Goal: Task Accomplishment & Management: Manage account settings

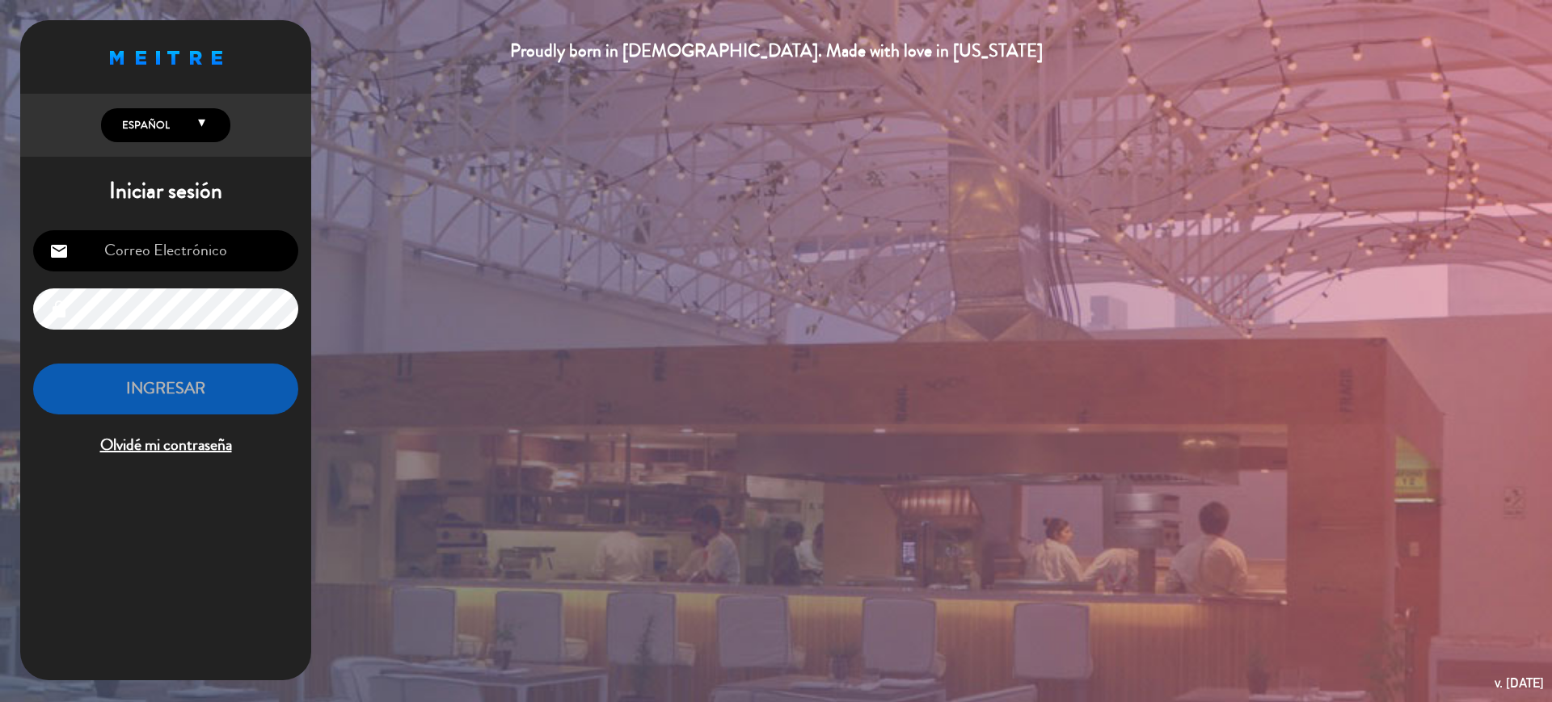
click at [174, 253] on input "email" at bounding box center [165, 250] width 265 height 41
type input "[EMAIL_ADDRESS][DOMAIN_NAME]"
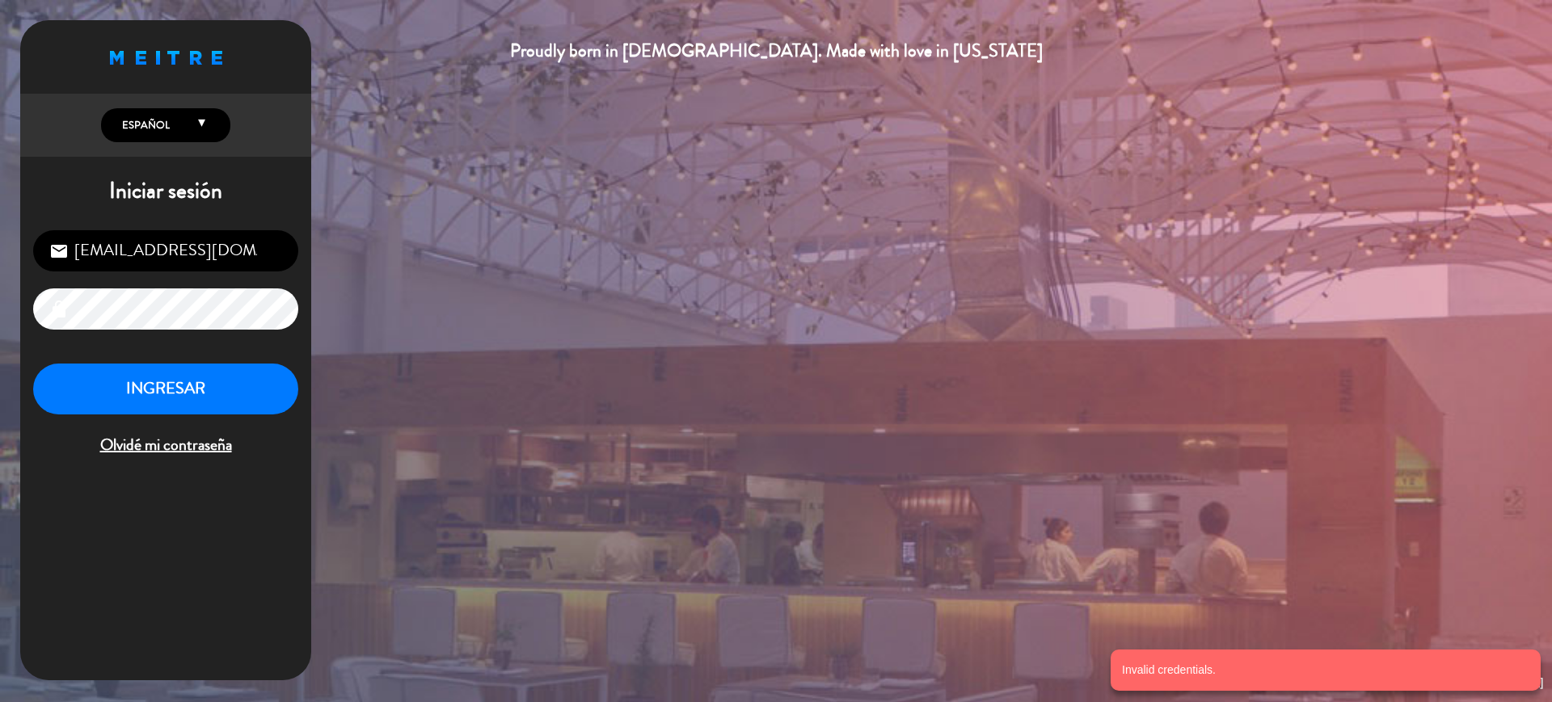
click at [0, 277] on div "Proudly born in [DEMOGRAPHIC_DATA]. Made with love in [US_STATE] English Españo…" at bounding box center [776, 351] width 1552 height 702
click at [0, 364] on div "Proudly born in [DEMOGRAPHIC_DATA]. Made with love in [US_STATE] English Españo…" at bounding box center [776, 351] width 1552 height 702
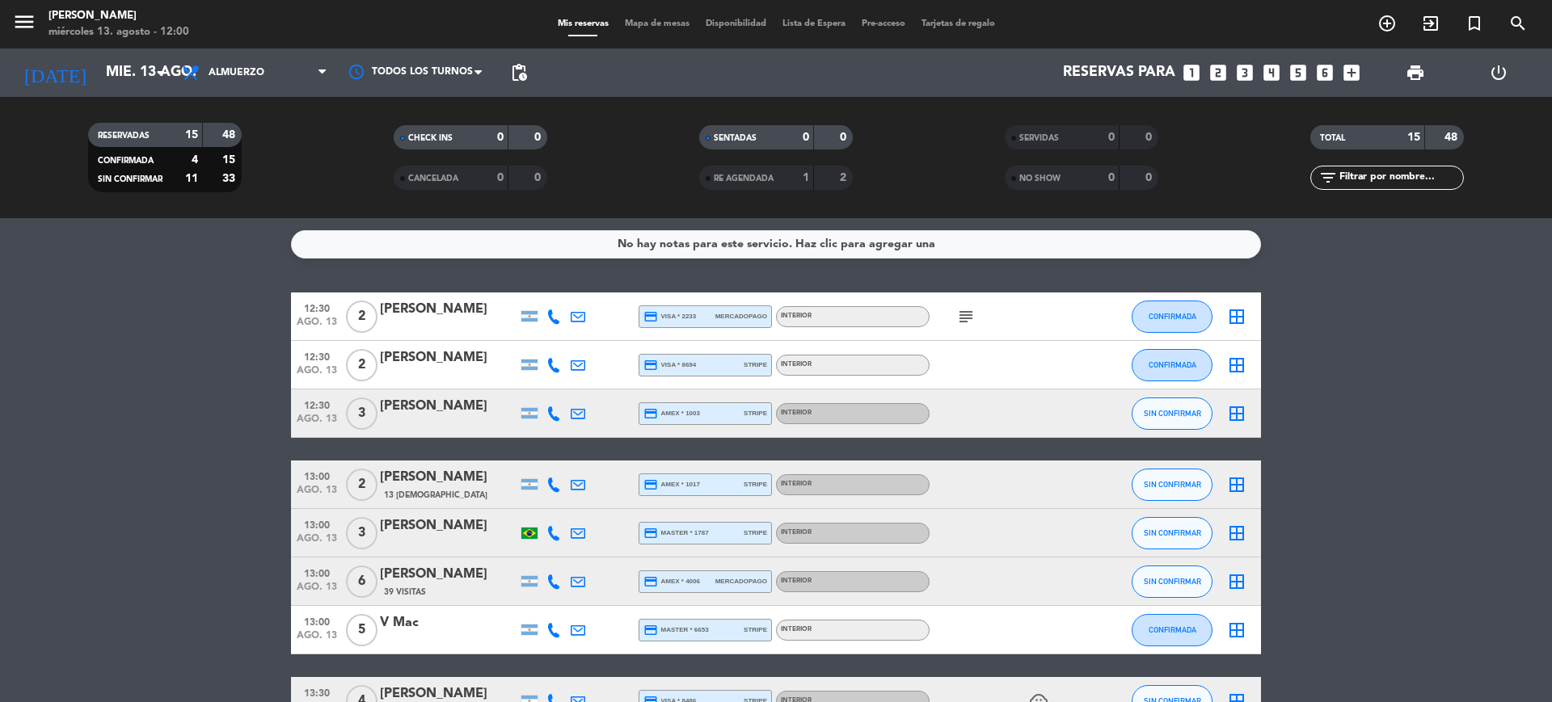
click at [636, 23] on span "Mapa de mesas" at bounding box center [657, 23] width 81 height 9
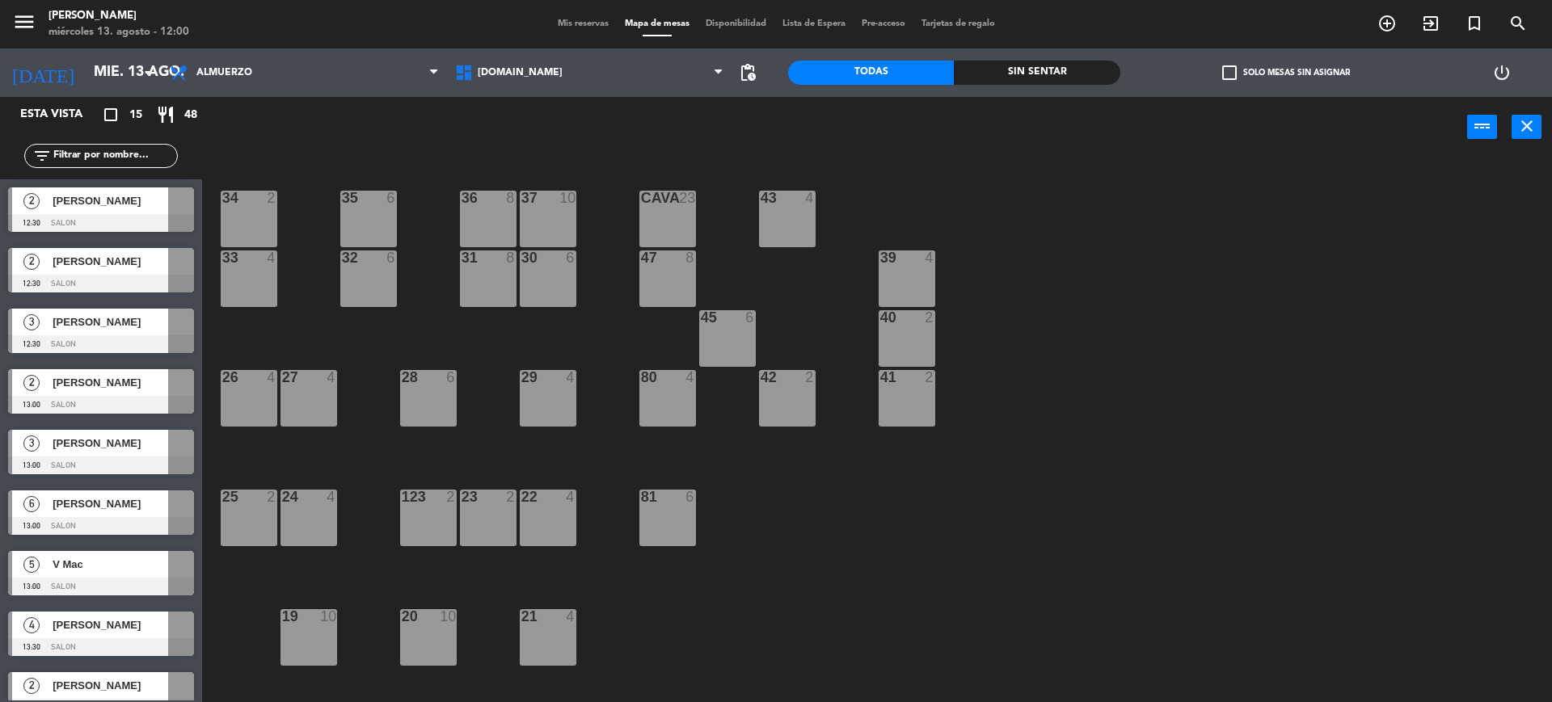
scroll to position [438, 0]
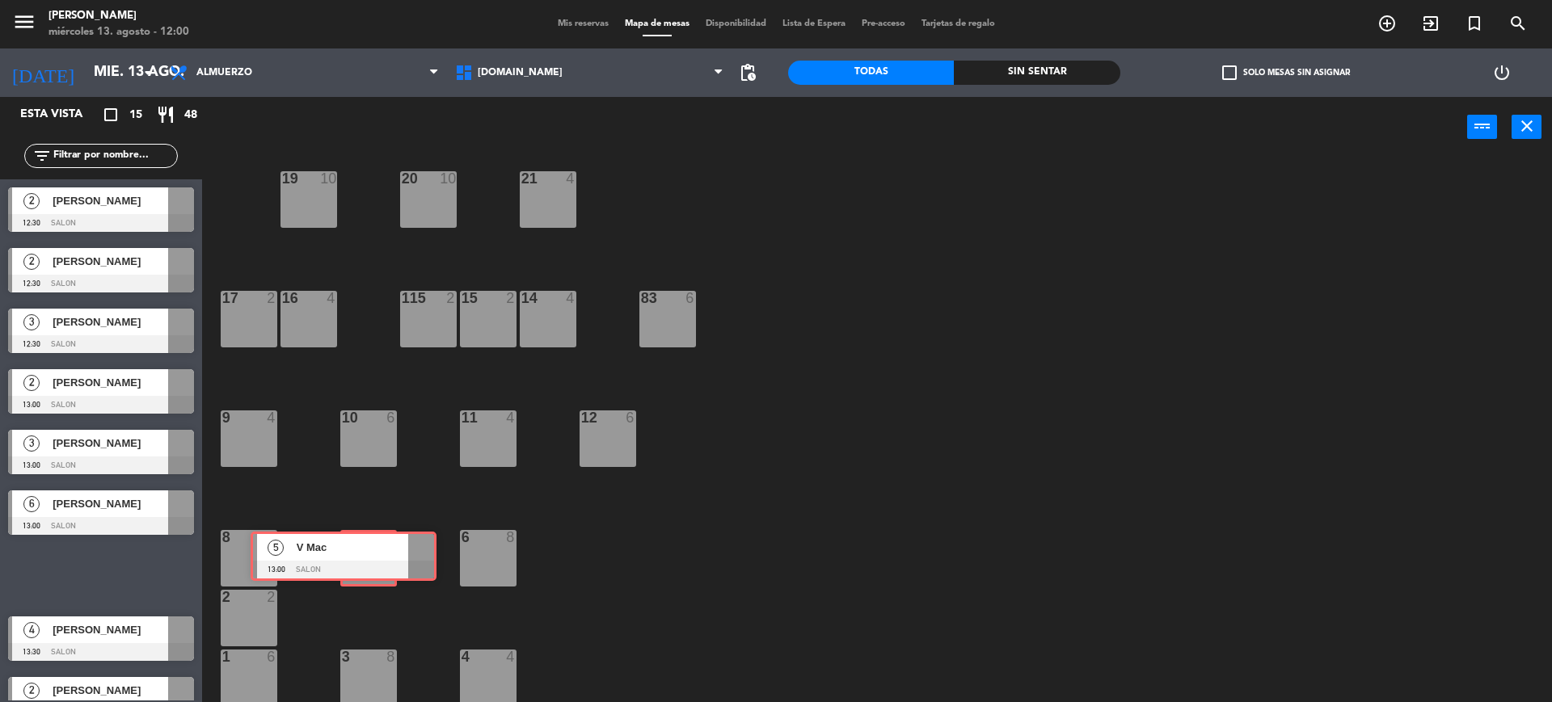
drag, startPoint x: 413, startPoint y: 558, endPoint x: 384, endPoint y: 553, distance: 29.5
click at [384, 553] on div "Esta vista crop_square 15 restaurant 48 filter_list 2 [PERSON_NAME] 12:30 SALON…" at bounding box center [776, 401] width 1552 height 609
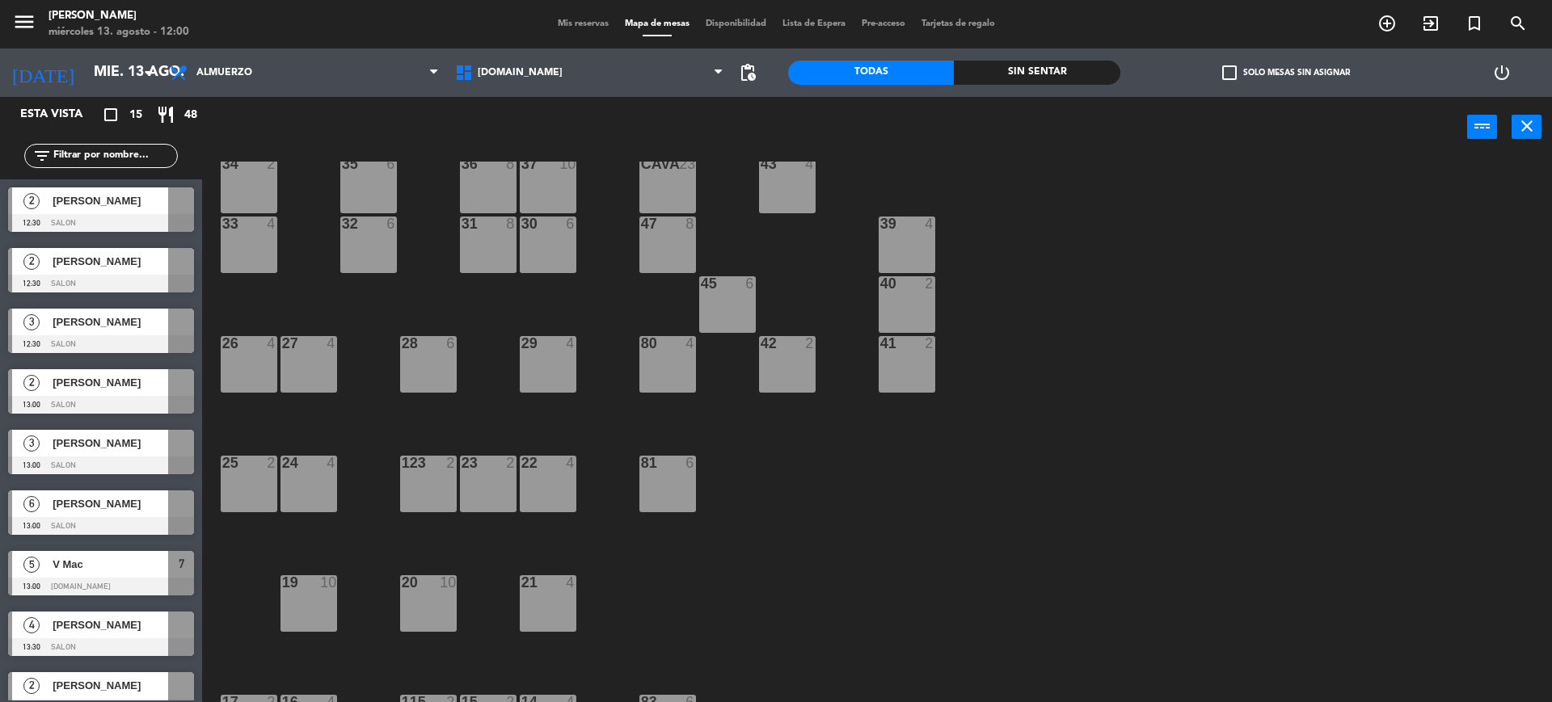
scroll to position [0, 0]
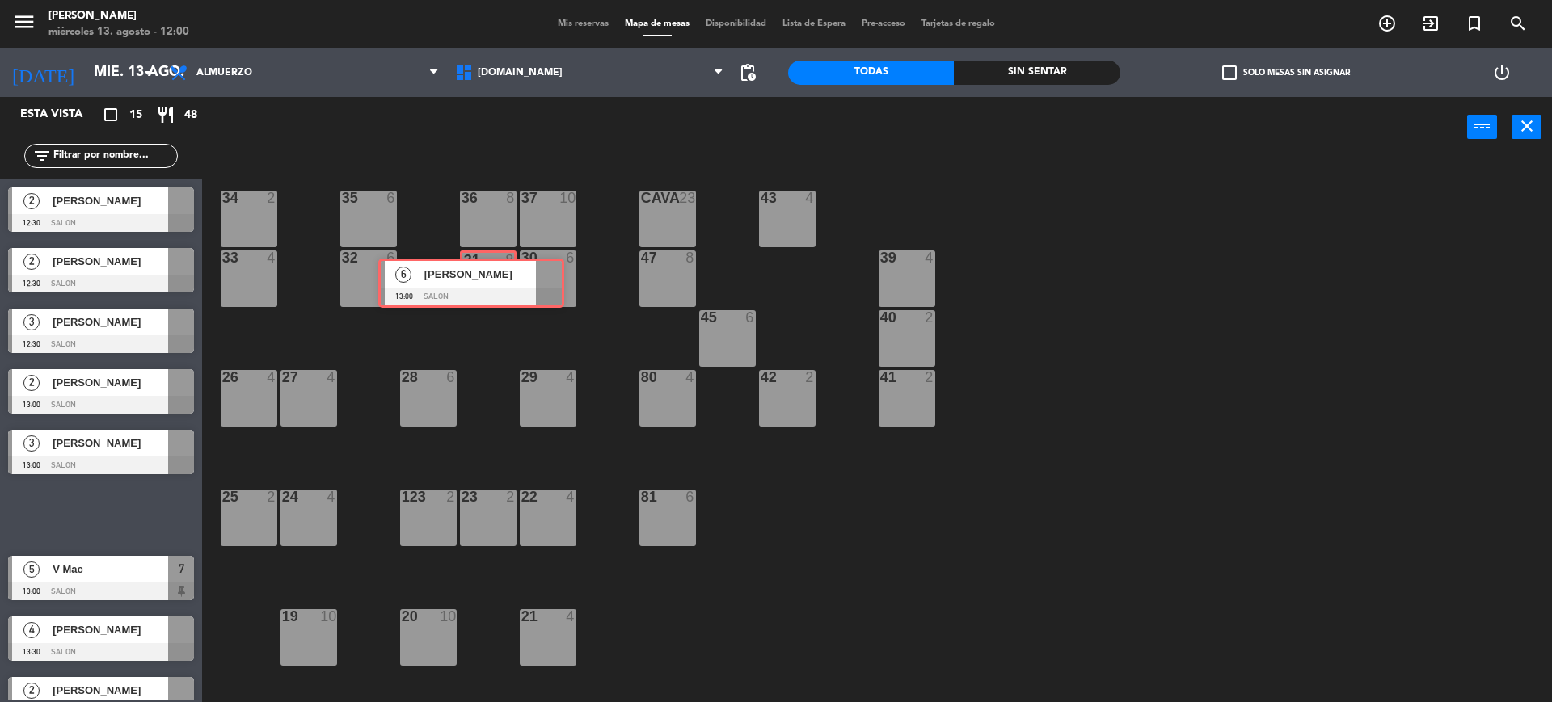
click at [474, 275] on div "Esta vista crop_square 15 restaurant 48 filter_list 2 [PERSON_NAME] 12:30 SALON…" at bounding box center [776, 401] width 1552 height 609
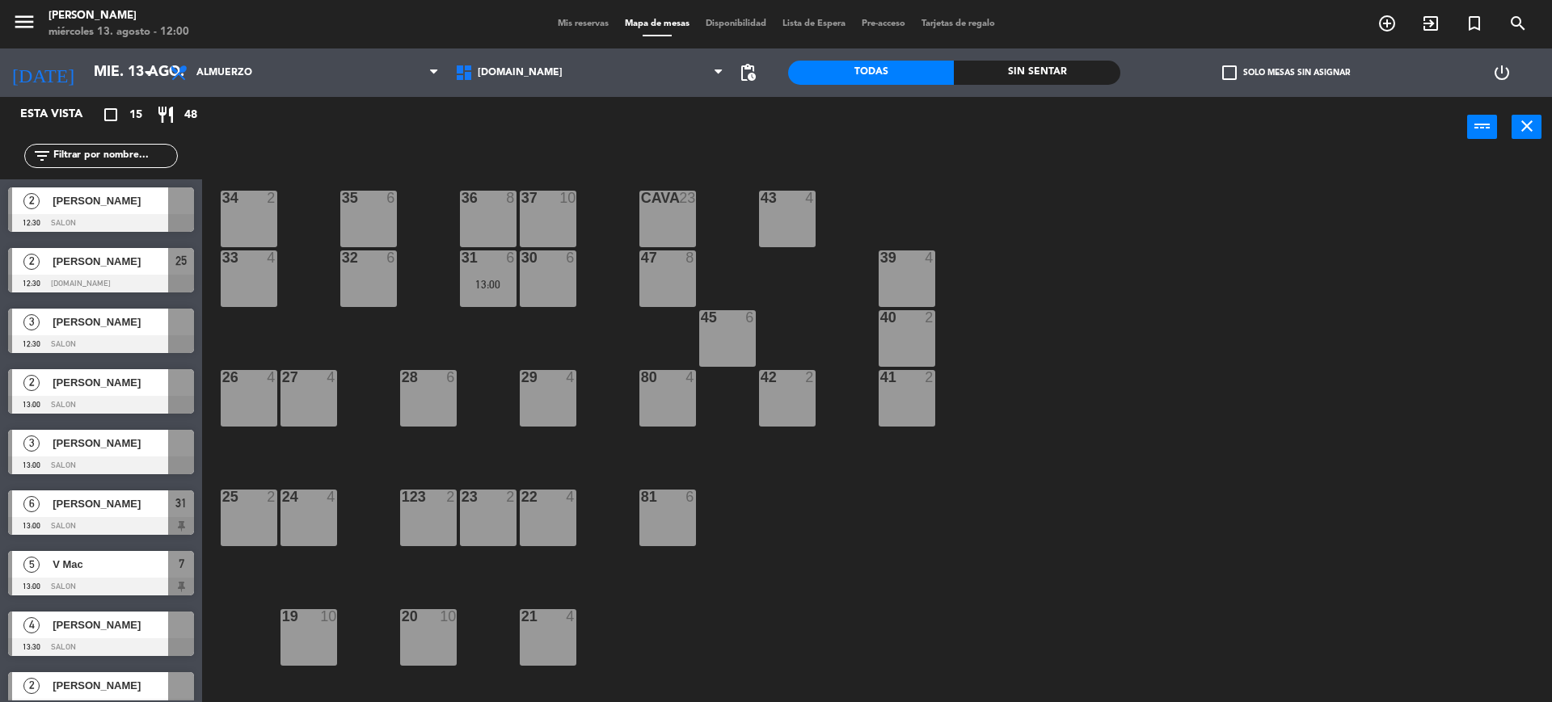
drag, startPoint x: 107, startPoint y: 273, endPoint x: 272, endPoint y: 495, distance: 276.0
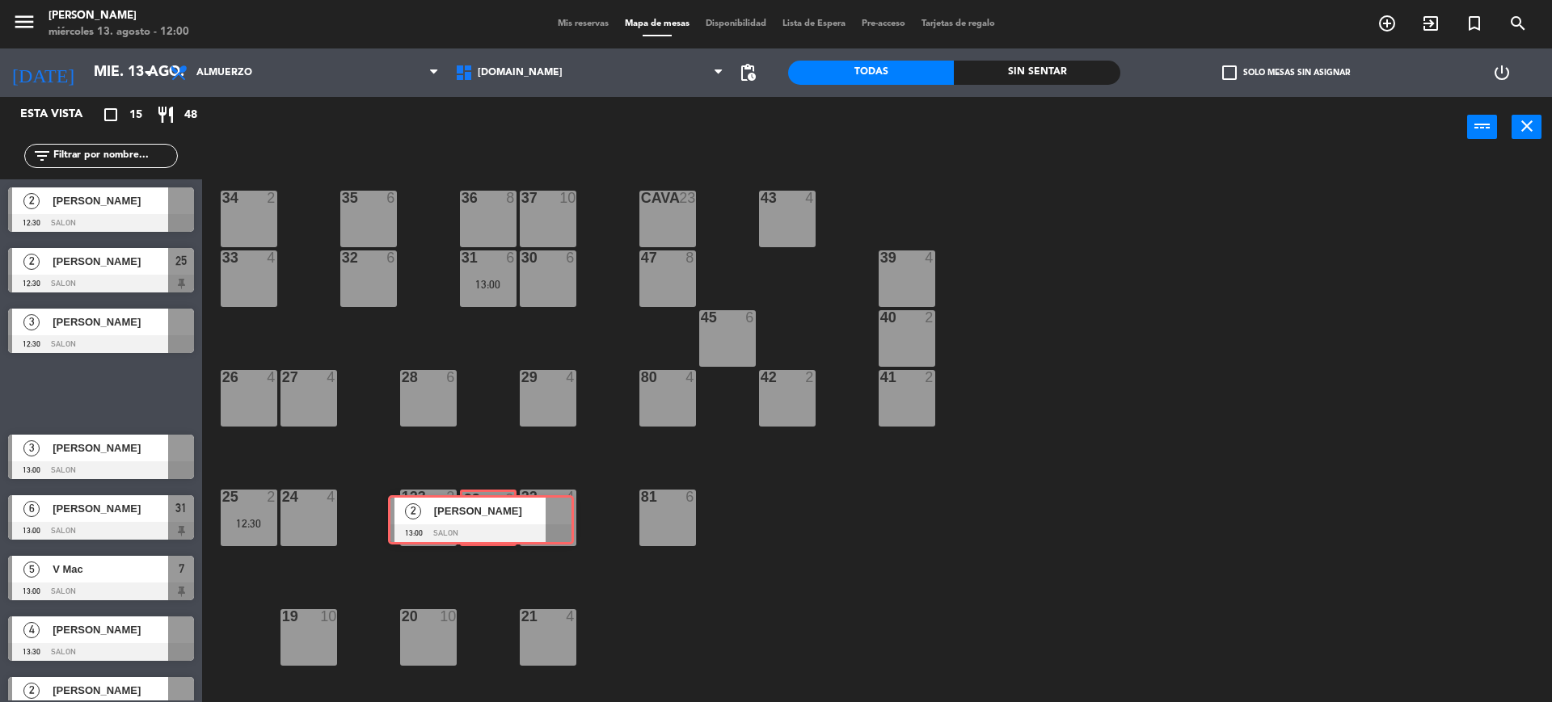
drag, startPoint x: 118, startPoint y: 406, endPoint x: 498, endPoint y: 533, distance: 400.2
click at [498, 533] on div "Esta vista crop_square 15 restaurant 48 filter_list 2 [PERSON_NAME] 12:30 SALON…" at bounding box center [776, 401] width 1552 height 609
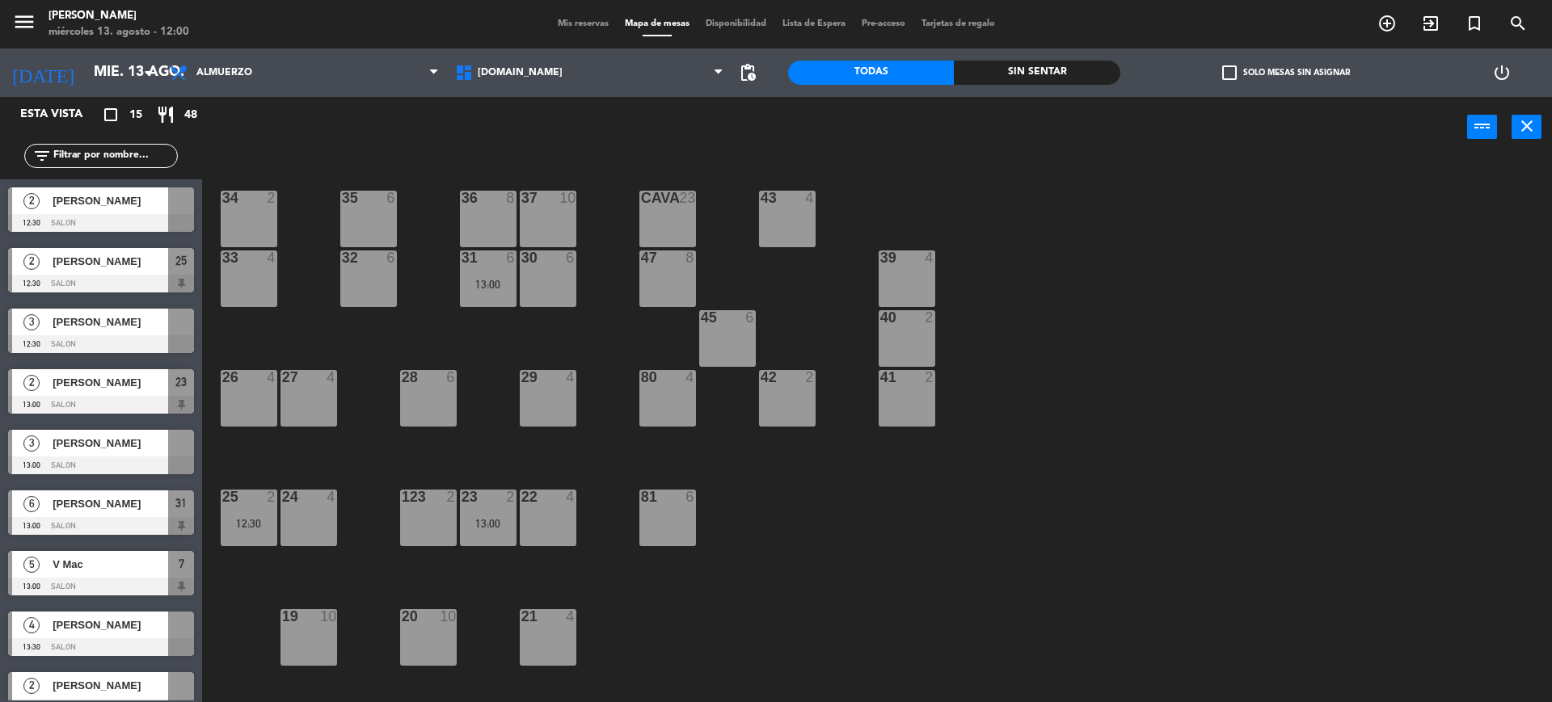
click at [1236, 66] on span "check_box_outline_blank" at bounding box center [1229, 72] width 15 height 15
click at [1286, 73] on input "check_box_outline_blank Solo mesas sin asignar" at bounding box center [1286, 73] width 0 height 0
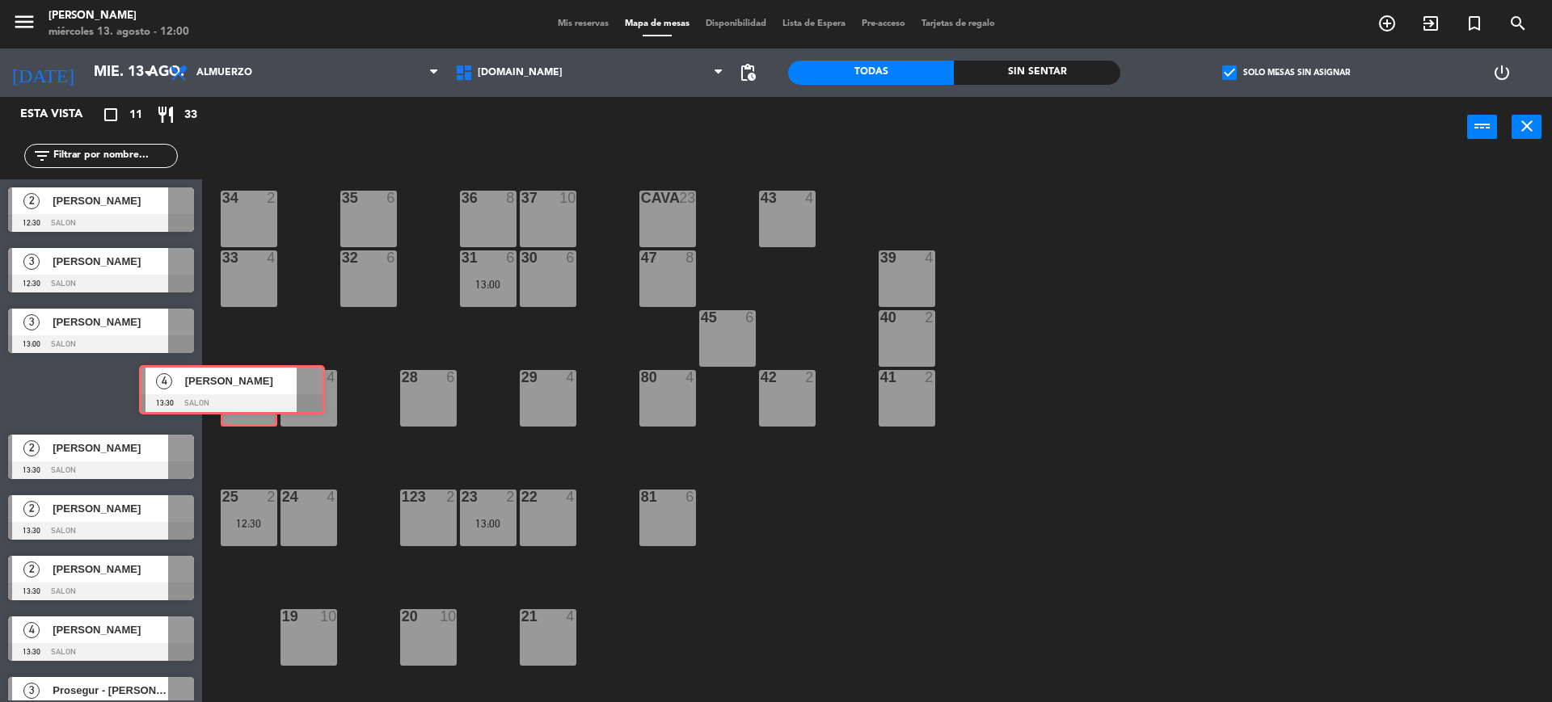
drag, startPoint x: 114, startPoint y: 386, endPoint x: 245, endPoint y: 382, distance: 131.0
click at [245, 382] on div "Esta vista crop_square 11 restaurant 33 filter_list 2 [PERSON_NAME] 12:30 SALON…" at bounding box center [776, 401] width 1552 height 609
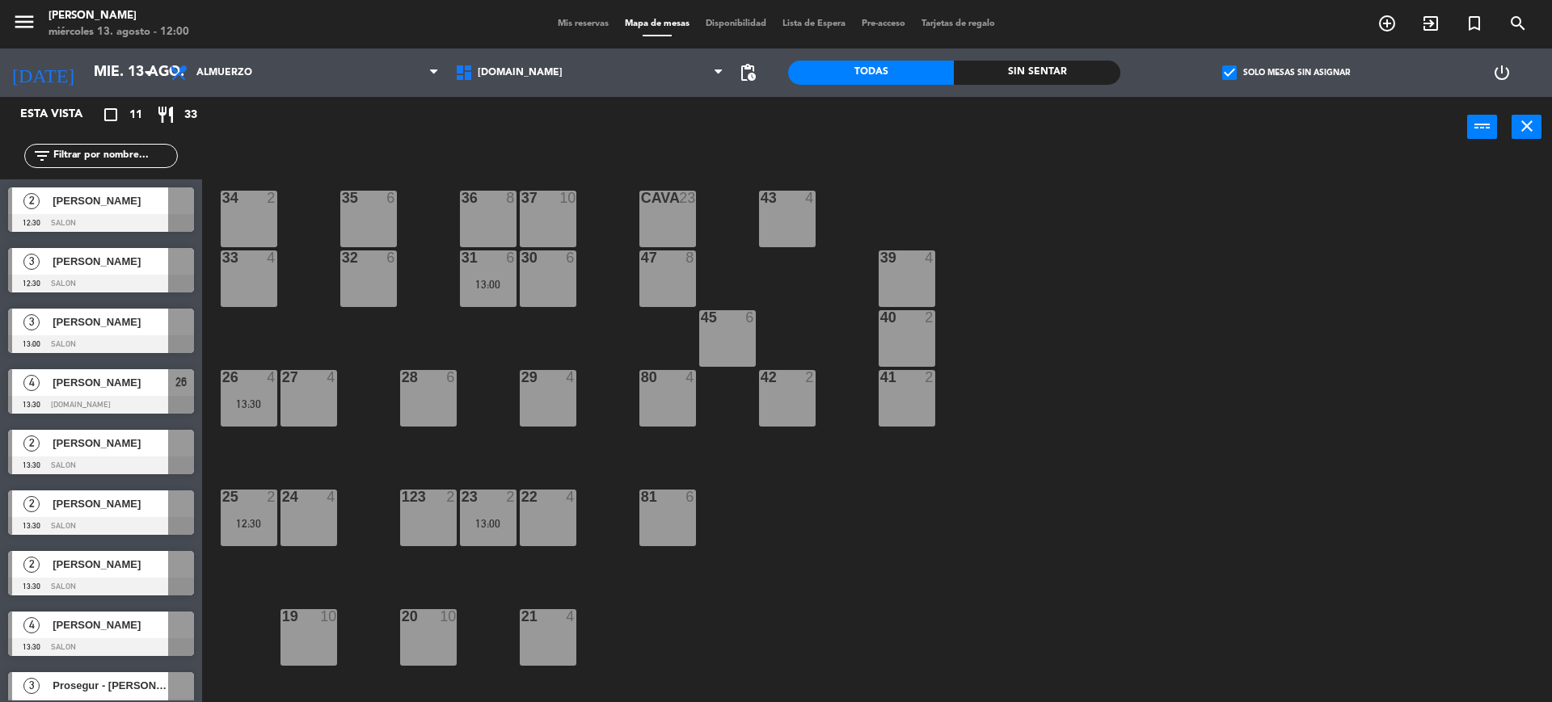
scroll to position [438, 0]
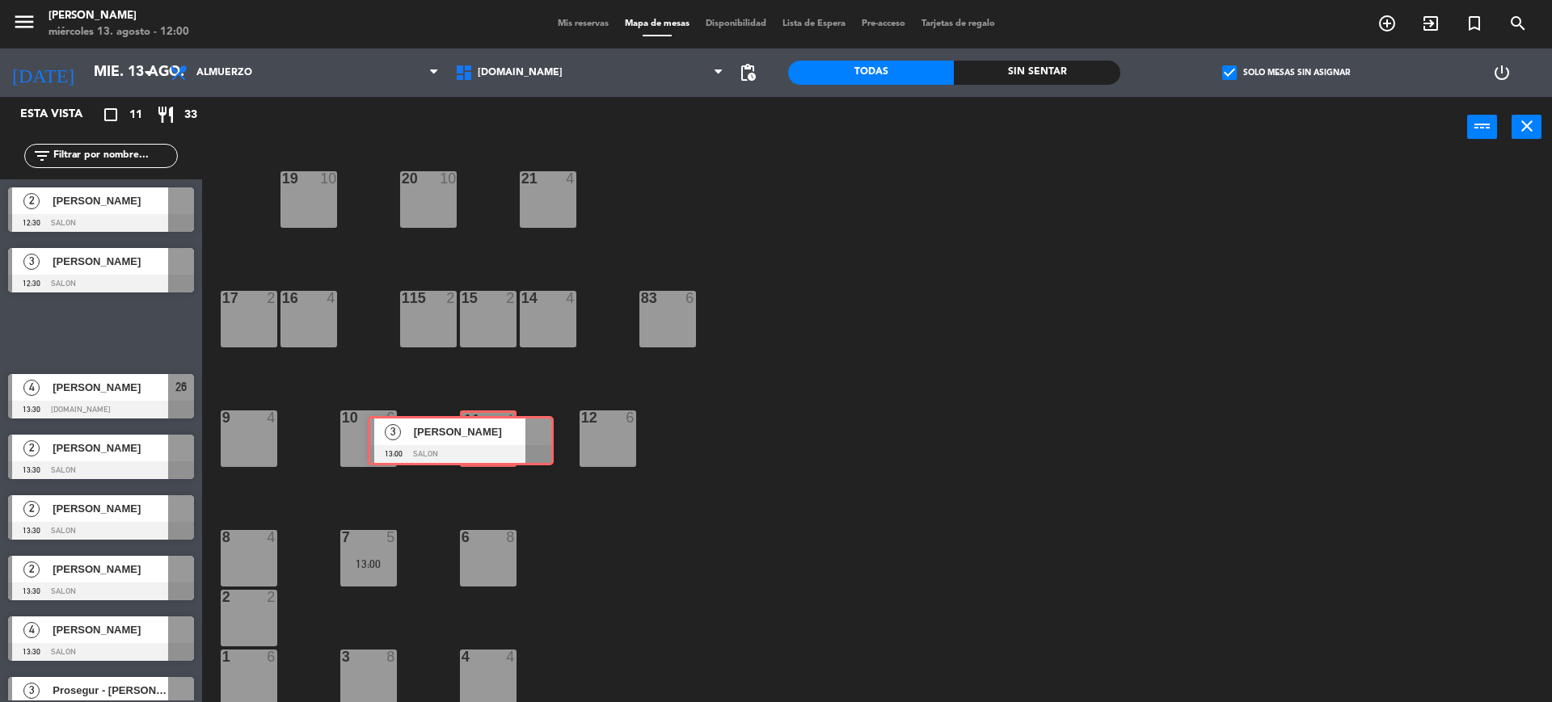
drag, startPoint x: 141, startPoint y: 325, endPoint x: 499, endPoint y: 432, distance: 373.8
click at [499, 432] on div "Esta vista crop_square 11 restaurant 33 filter_list 2 [PERSON_NAME] 12:30 SALON…" at bounding box center [776, 401] width 1552 height 609
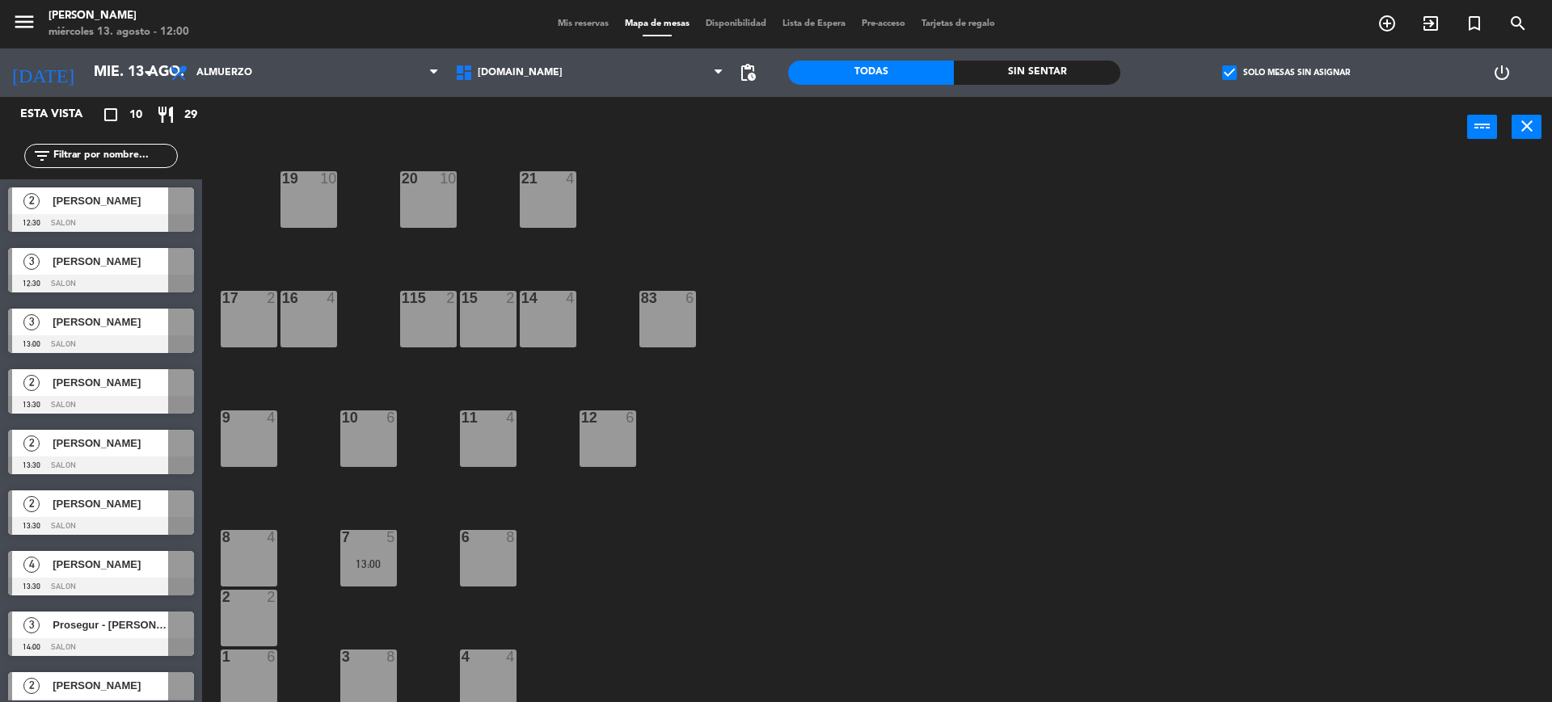
drag, startPoint x: 122, startPoint y: 419, endPoint x: 200, endPoint y: 381, distance: 86.4
click at [200, 381] on div "2 [PERSON_NAME] 13:30 SALON" at bounding box center [101, 391] width 202 height 61
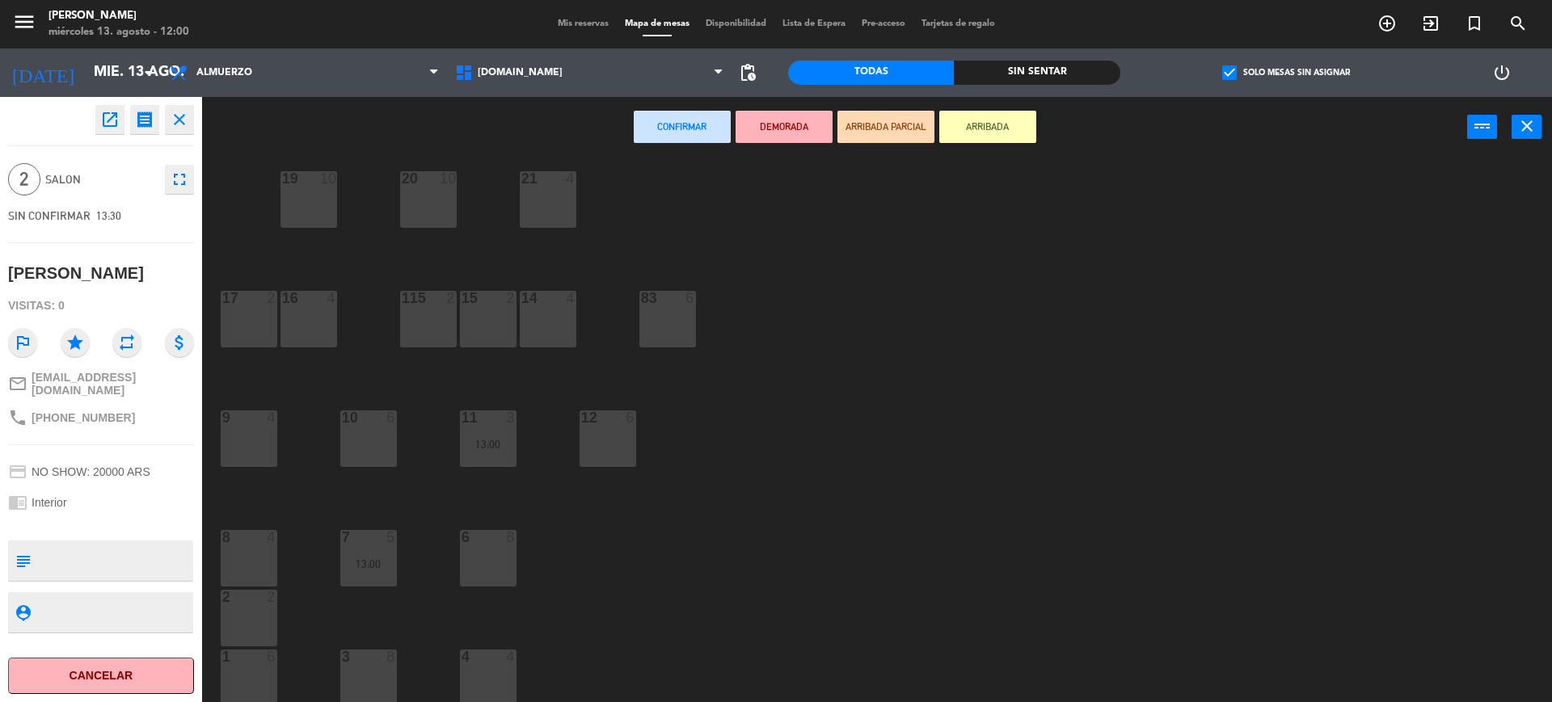
drag, startPoint x: 146, startPoint y: 391, endPoint x: 286, endPoint y: 369, distance: 141.5
click at [286, 369] on div "open_in_new receipt 1:30 PM mié., 13 ago. 2 personas [PERSON_NAME] EXPERIENCE I…" at bounding box center [776, 401] width 1552 height 609
drag, startPoint x: 259, startPoint y: 322, endPoint x: 689, endPoint y: 166, distance: 457.6
click at [259, 322] on div "17 2" at bounding box center [249, 319] width 57 height 57
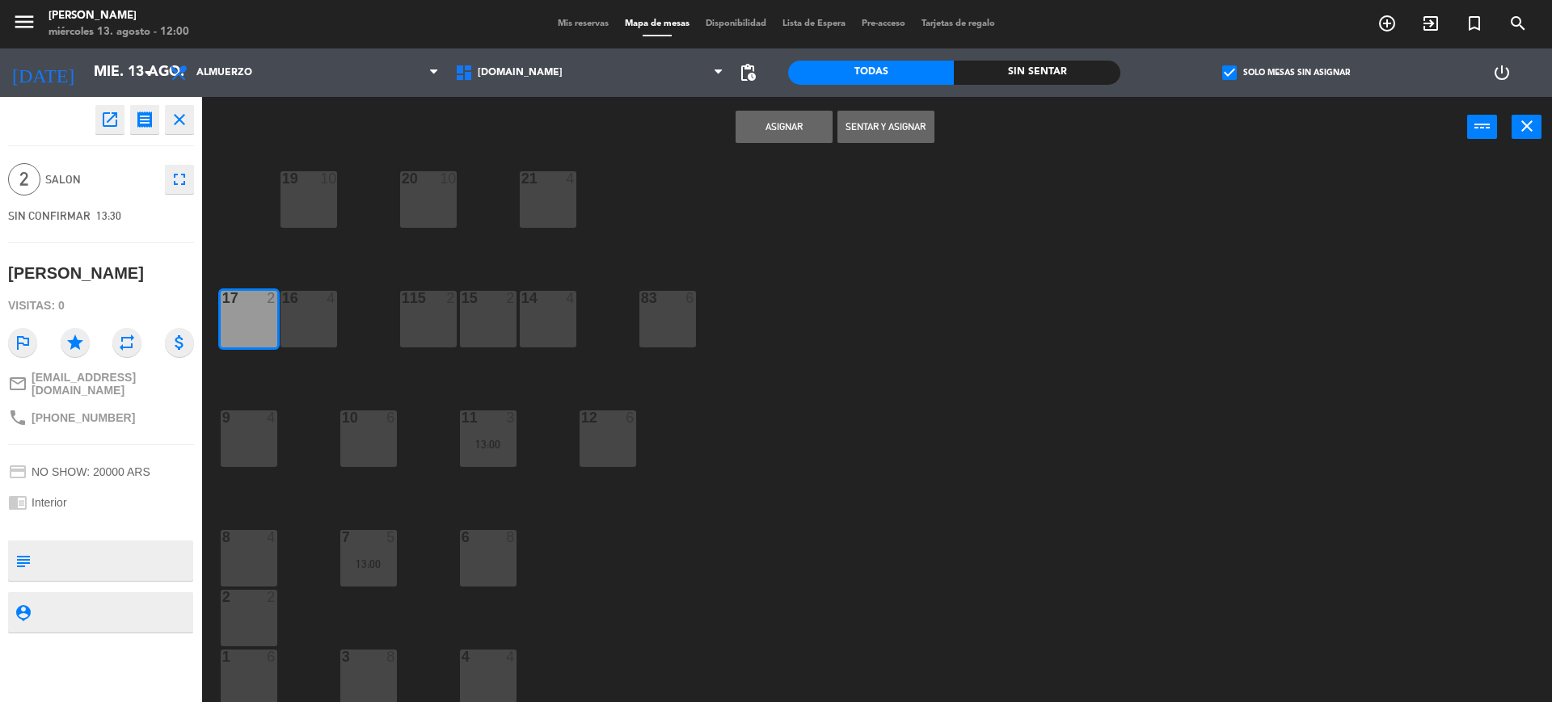
click at [767, 124] on button "Asignar" at bounding box center [783, 127] width 97 height 32
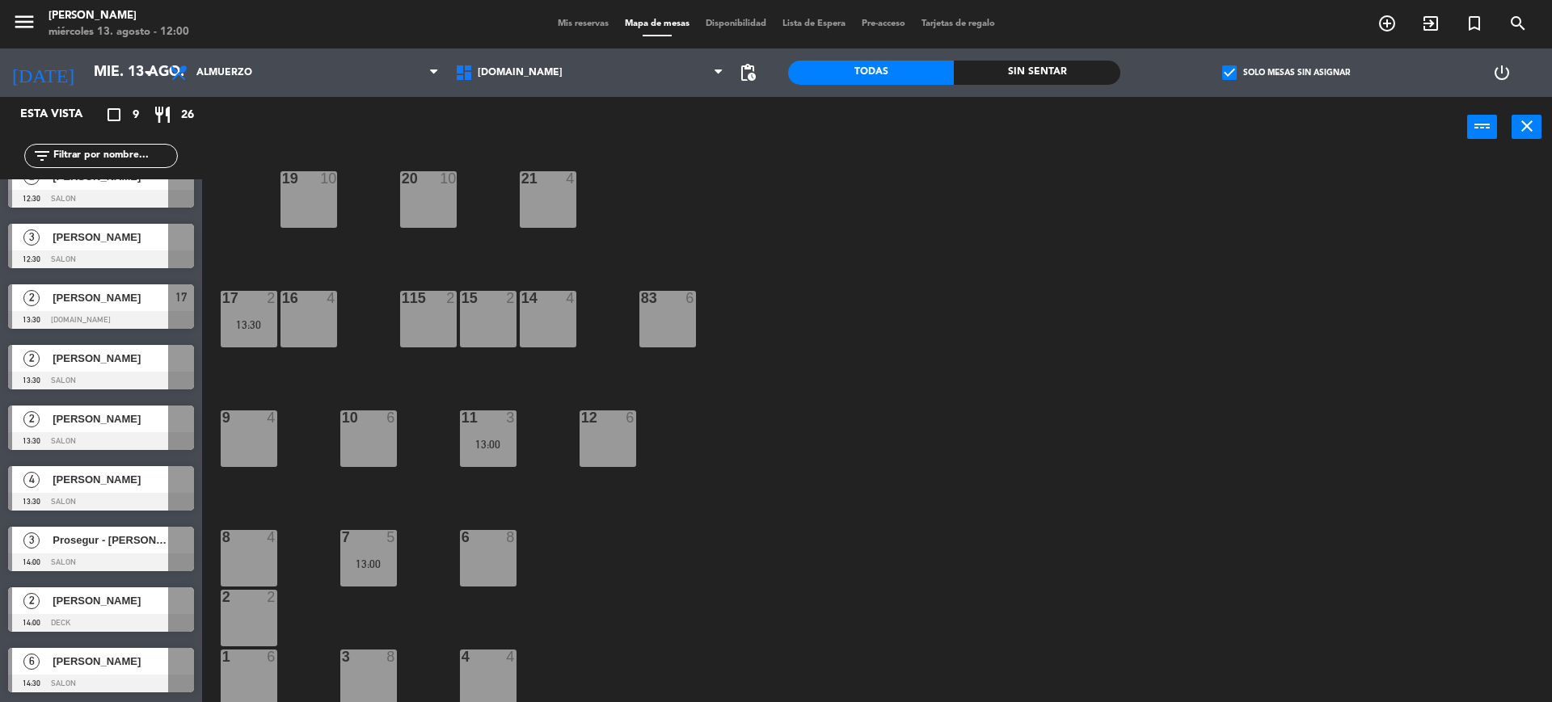
scroll to position [0, 0]
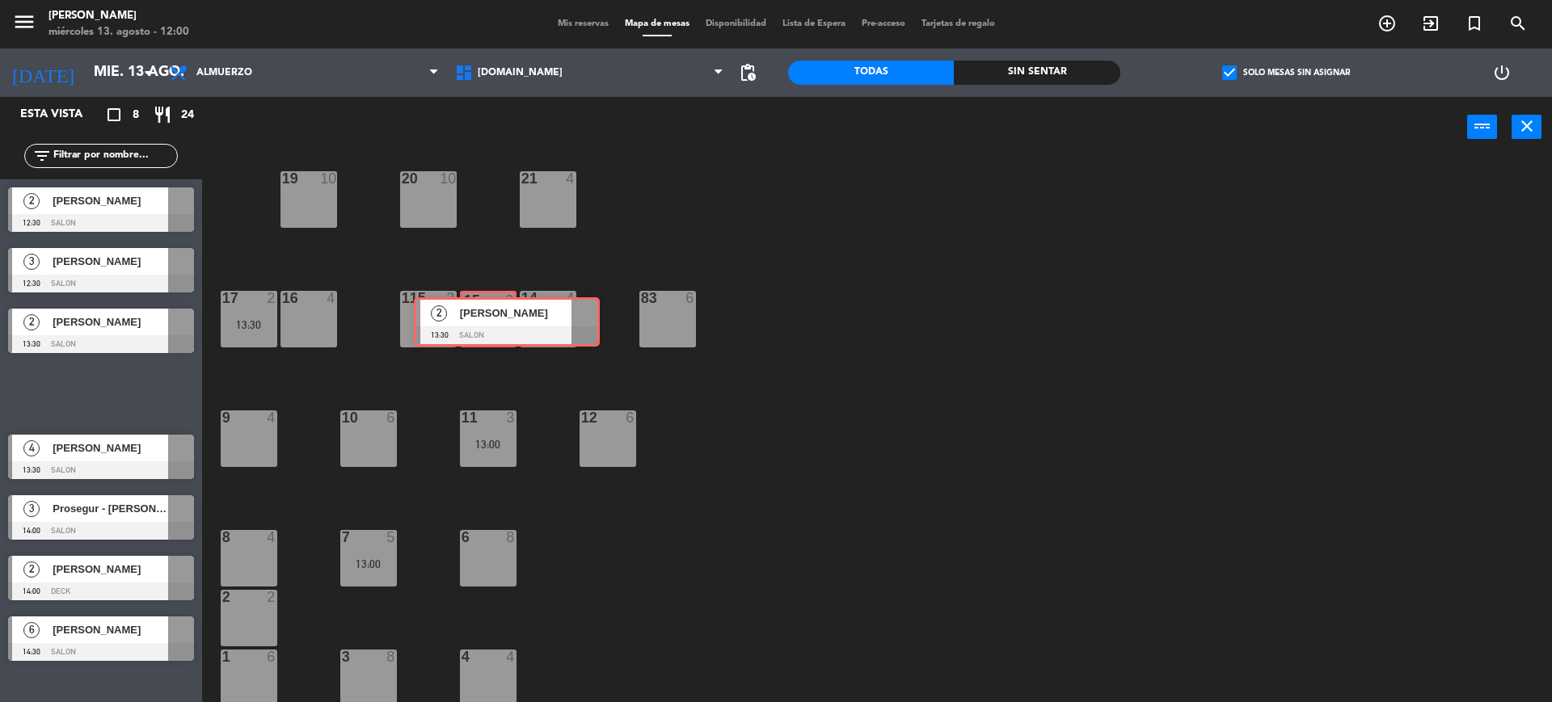
drag, startPoint x: 74, startPoint y: 389, endPoint x: 474, endPoint y: 316, distance: 405.8
click at [474, 316] on div "Esta vista crop_square 8 restaurant 24 filter_list 2 [PERSON_NAME] 12:30 SALON …" at bounding box center [776, 401] width 1552 height 609
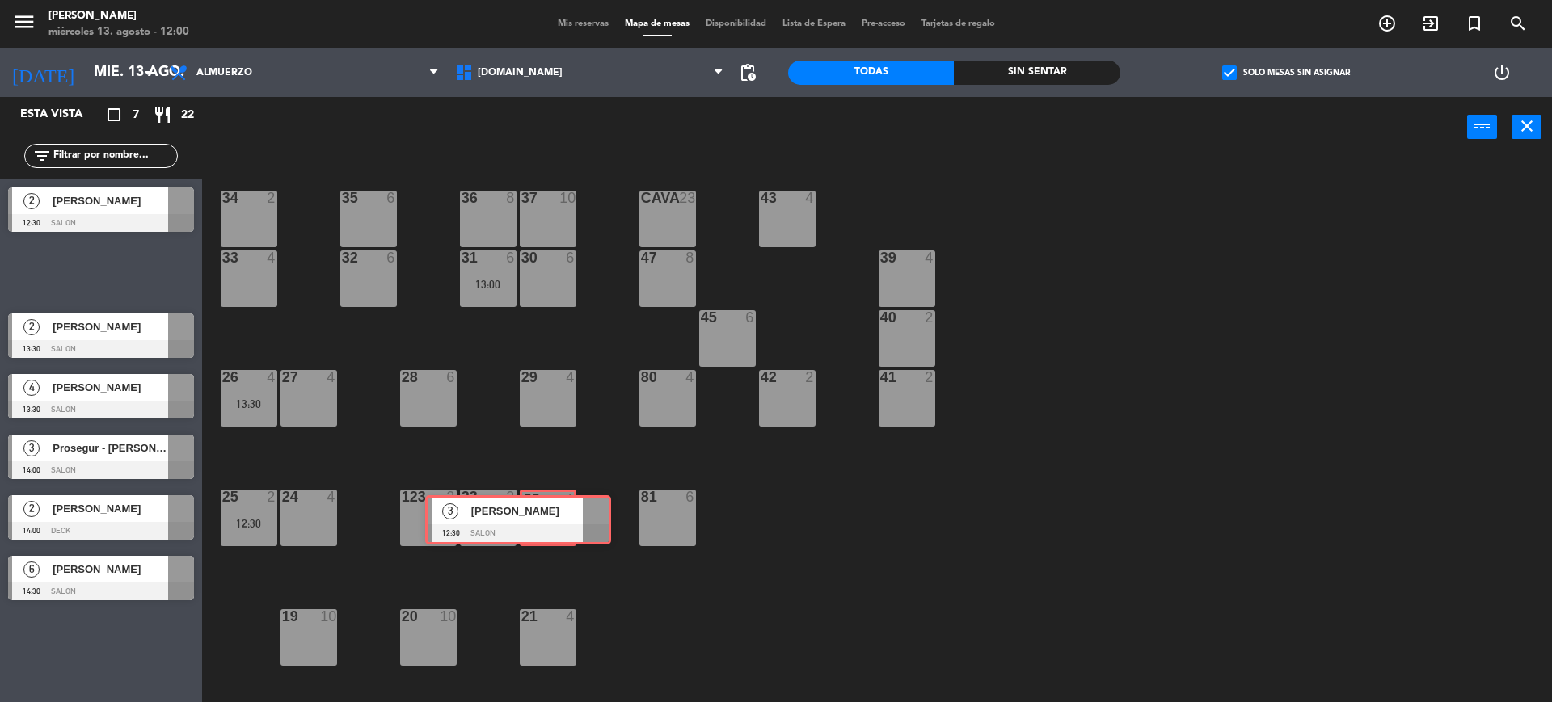
drag, startPoint x: 144, startPoint y: 266, endPoint x: 560, endPoint y: 516, distance: 485.3
click at [558, 516] on div "Esta vista crop_square 7 restaurant 22 filter_list 2 [PERSON_NAME] 12:30 SALON …" at bounding box center [776, 401] width 1552 height 609
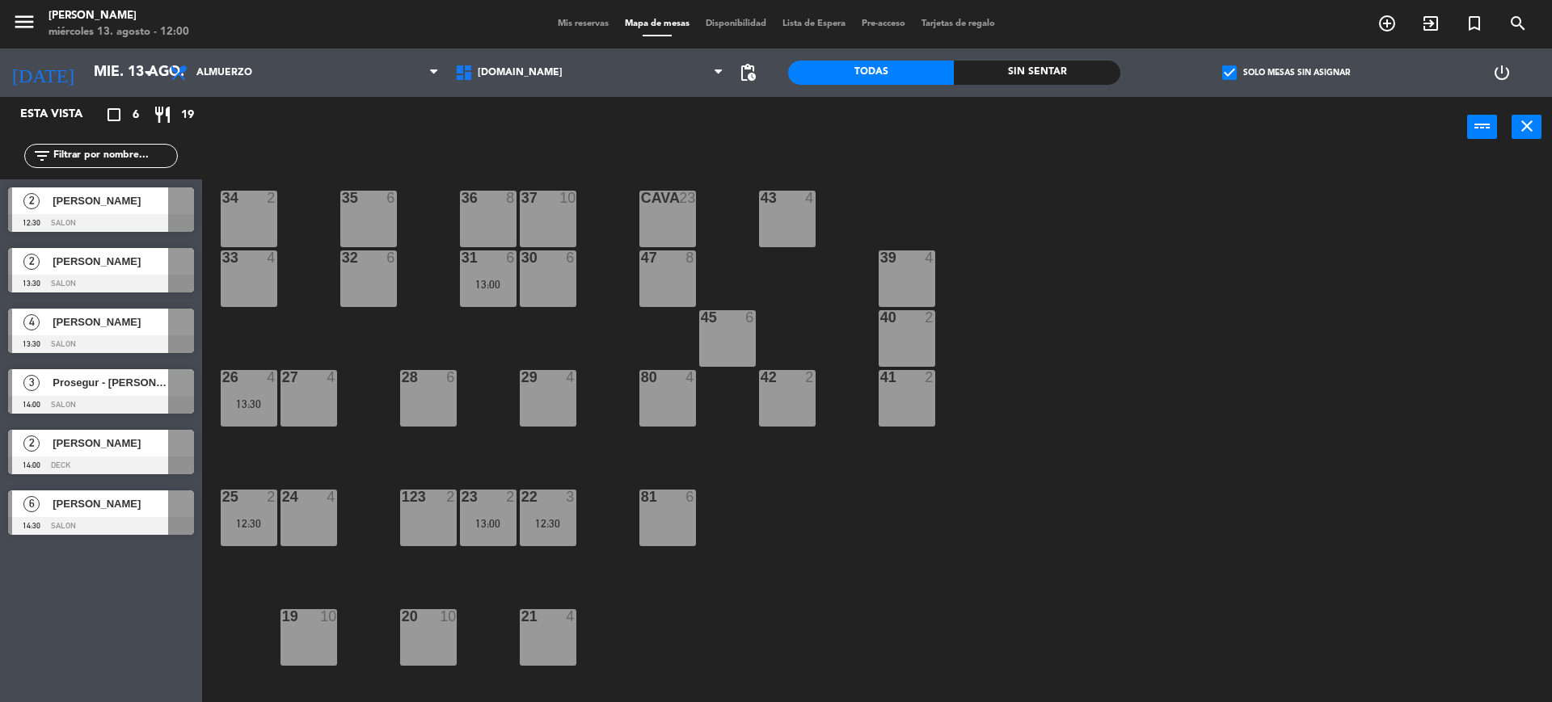
drag, startPoint x: 136, startPoint y: 206, endPoint x: 487, endPoint y: 459, distance: 433.1
drag, startPoint x: 436, startPoint y: 519, endPoint x: 368, endPoint y: 447, distance: 98.9
click at [422, 505] on div "123 2" at bounding box center [428, 518] width 57 height 57
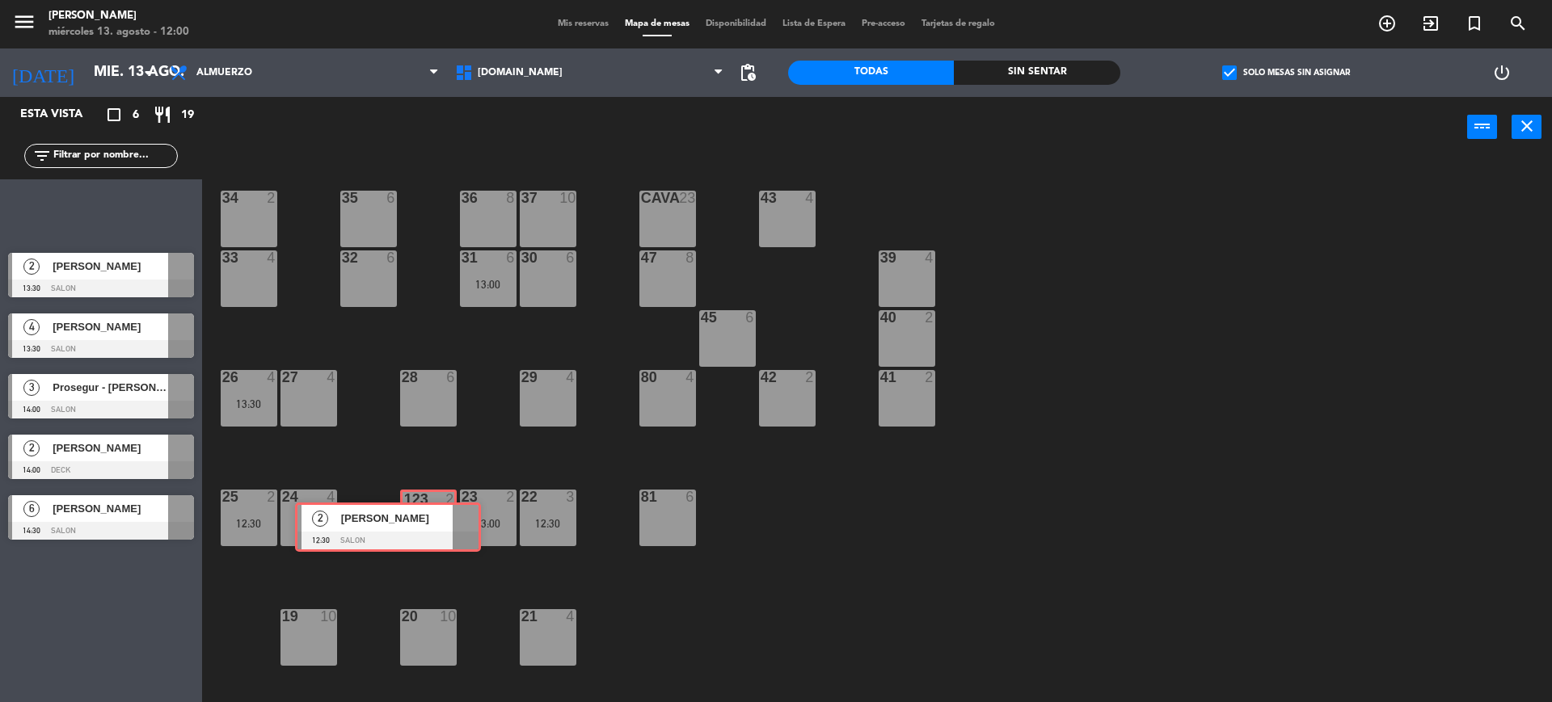
drag, startPoint x: 210, startPoint y: 246, endPoint x: 434, endPoint y: 510, distance: 346.3
click at [434, 510] on div "Esta vista crop_square 6 restaurant 19 filter_list 2 [PERSON_NAME] 12:30 SALON …" at bounding box center [776, 401] width 1552 height 609
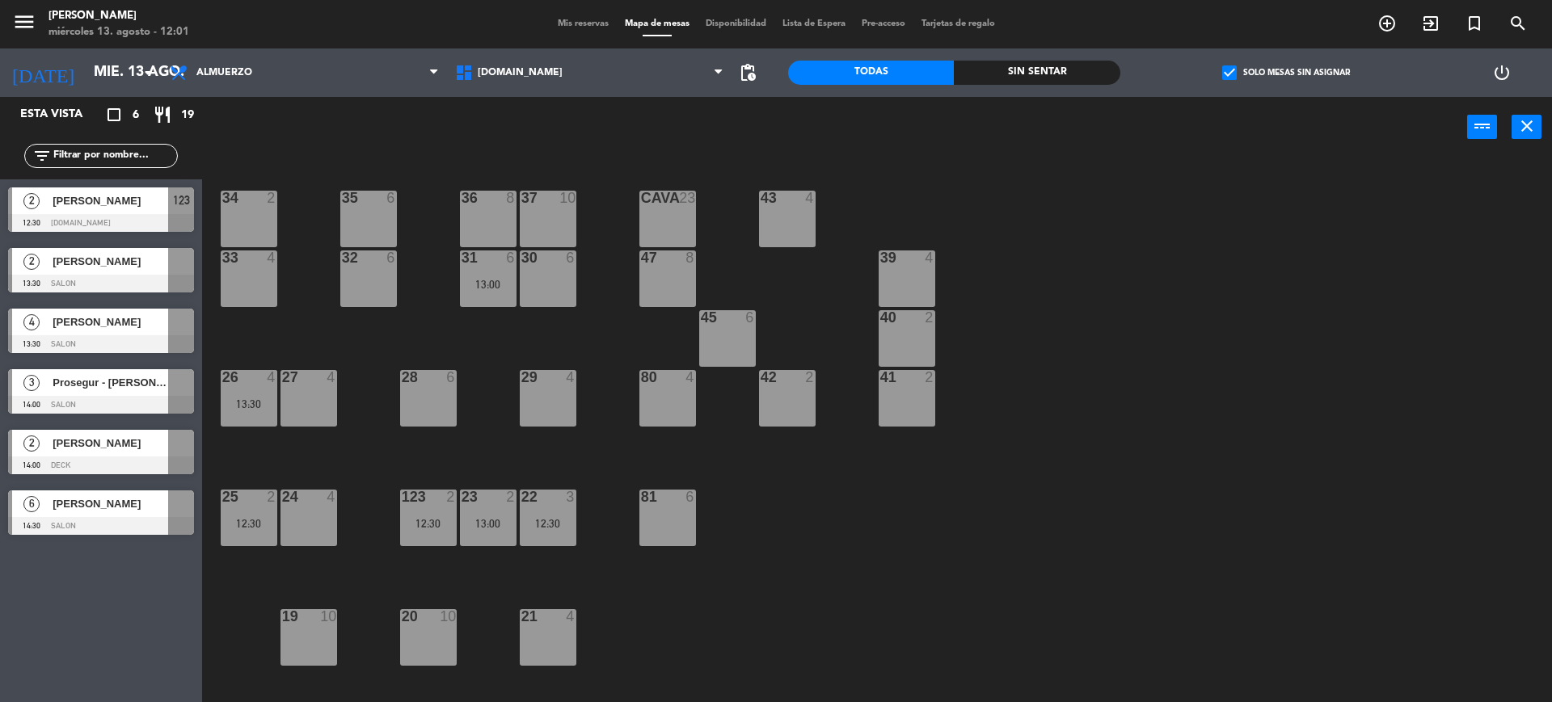
scroll to position [303, 0]
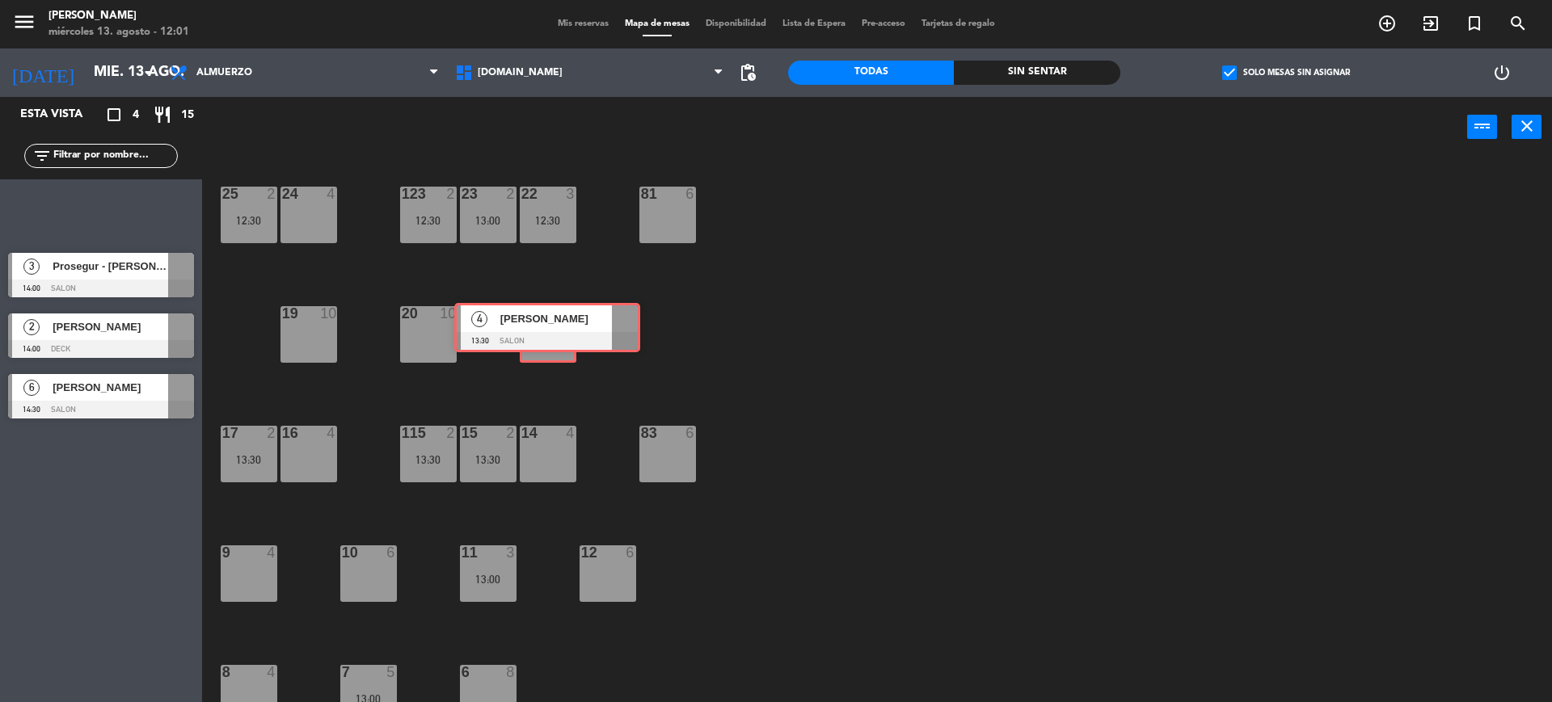
drag, startPoint x: 106, startPoint y: 207, endPoint x: 551, endPoint y: 322, distance: 460.0
click at [551, 322] on div "Esta vista crop_square 4 restaurant 15 filter_list 4 [PERSON_NAME] 13:30 SALON …" at bounding box center [776, 401] width 1552 height 609
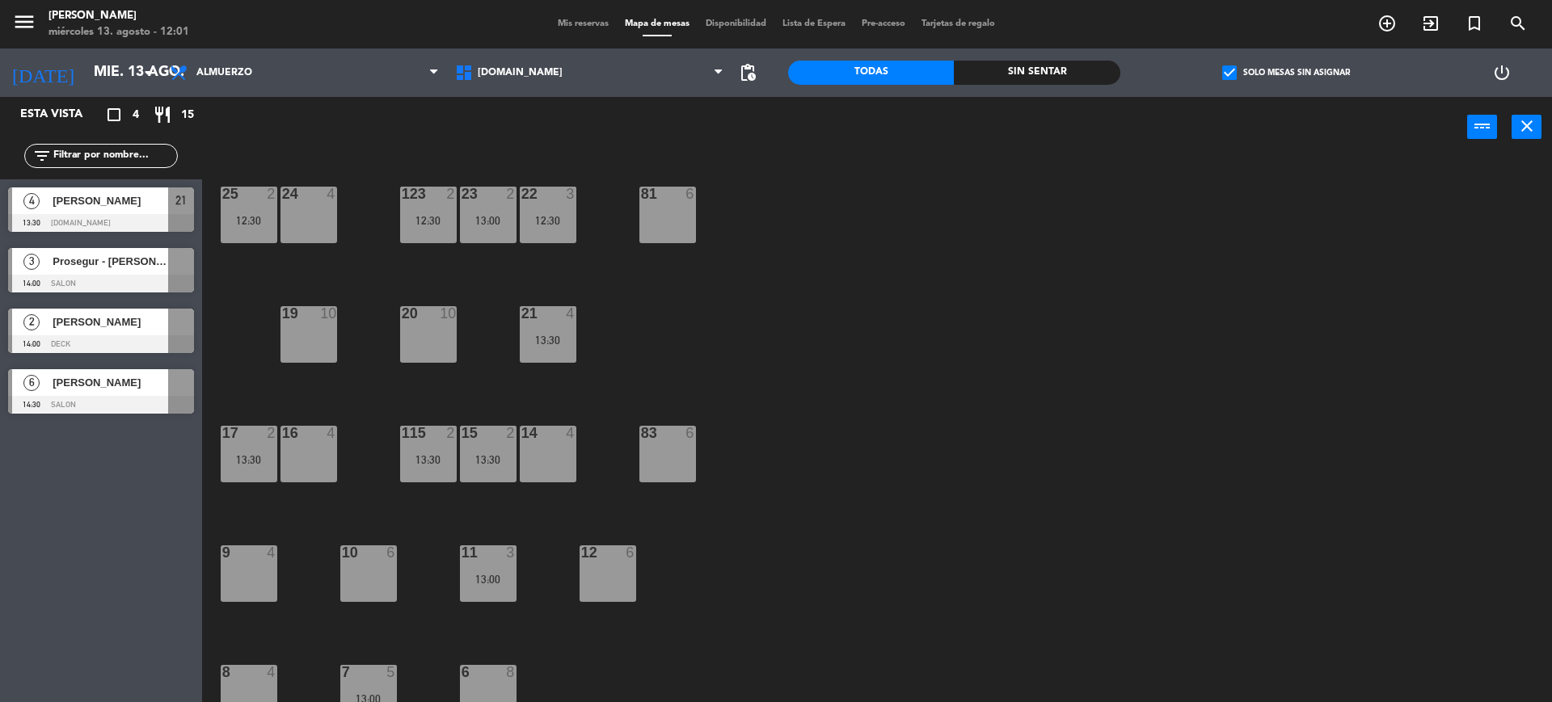
scroll to position [438, 0]
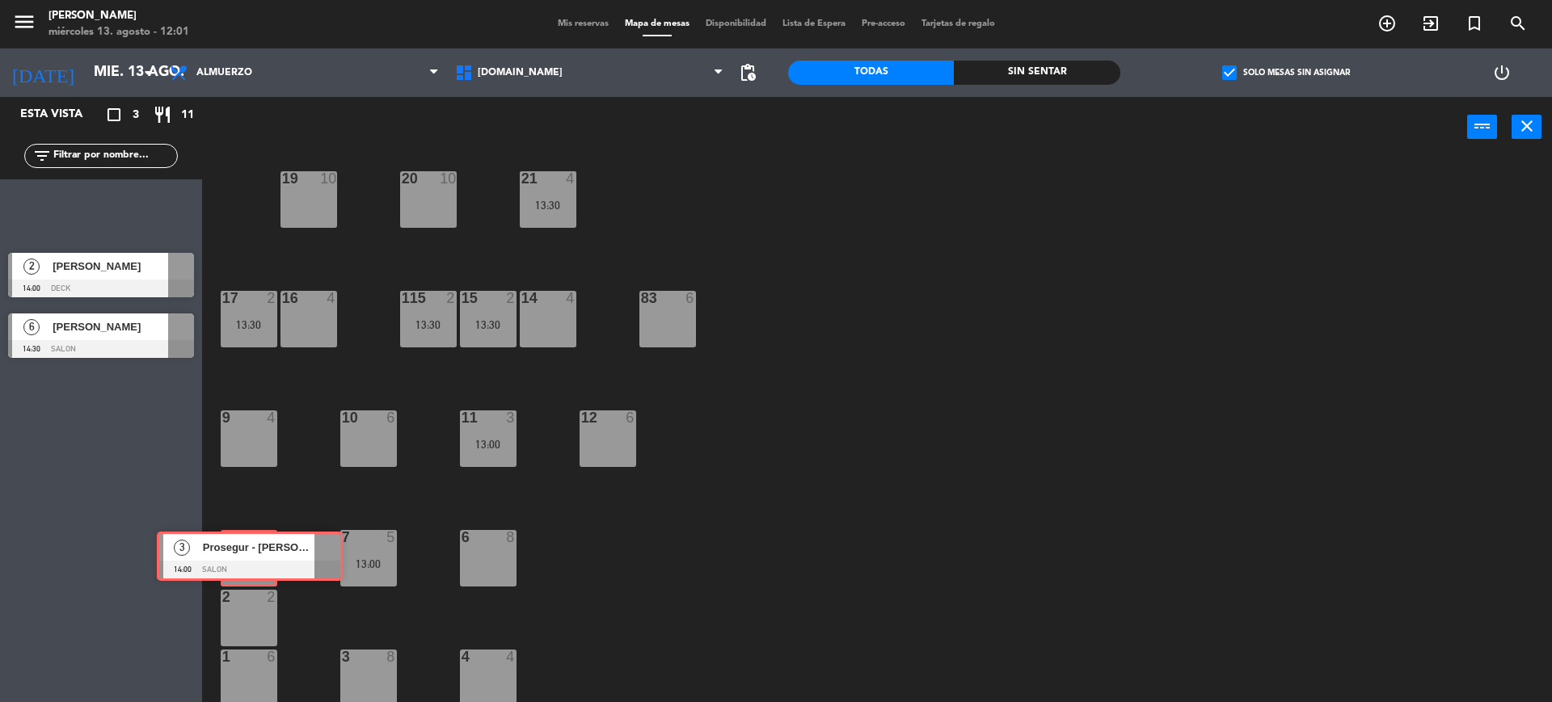
drag, startPoint x: 106, startPoint y: 202, endPoint x: 254, endPoint y: 546, distance: 374.7
click at [254, 546] on div "Esta vista crop_square 3 restaurant 11 filter_list 3 Prosegur - [PERSON_NAME] 1…" at bounding box center [776, 401] width 1552 height 609
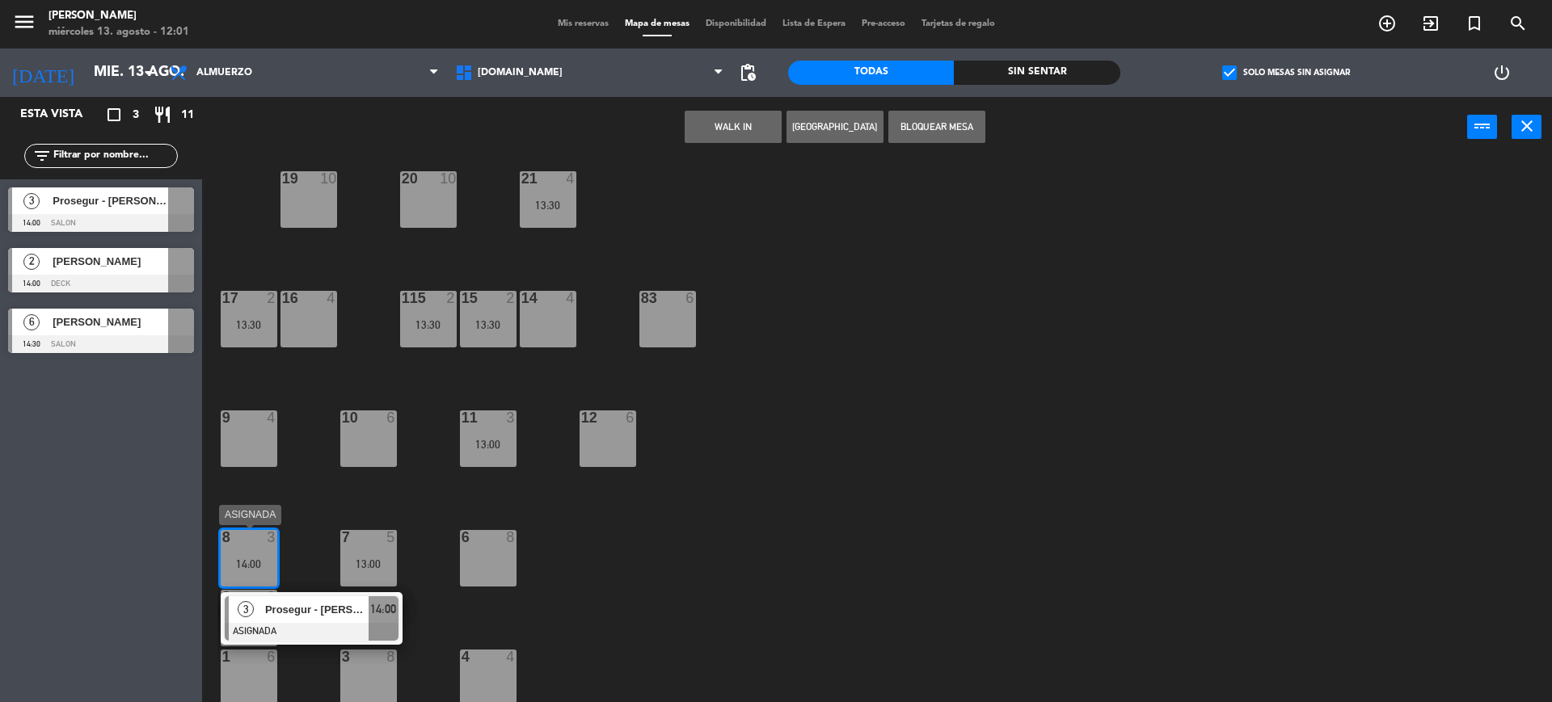
click at [307, 613] on span "Prosegur - [PERSON_NAME]" at bounding box center [316, 609] width 103 height 17
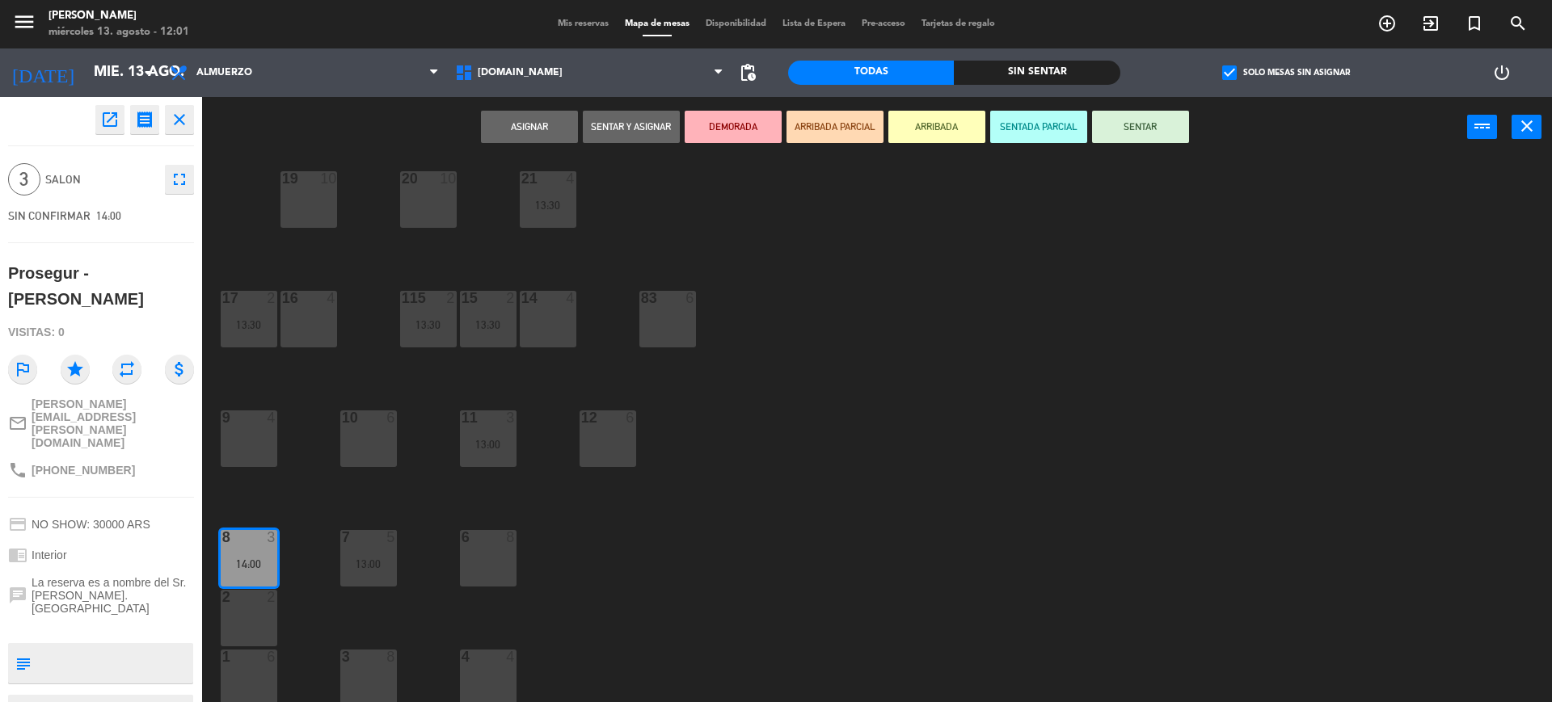
click at [1074, 326] on div "34 2 35 6 36 8 43 4 37 10 CAVA 23 33 4 32 6 31 6 13:00 30 6 47 8 39 4 45 6 40 2…" at bounding box center [884, 434] width 1334 height 545
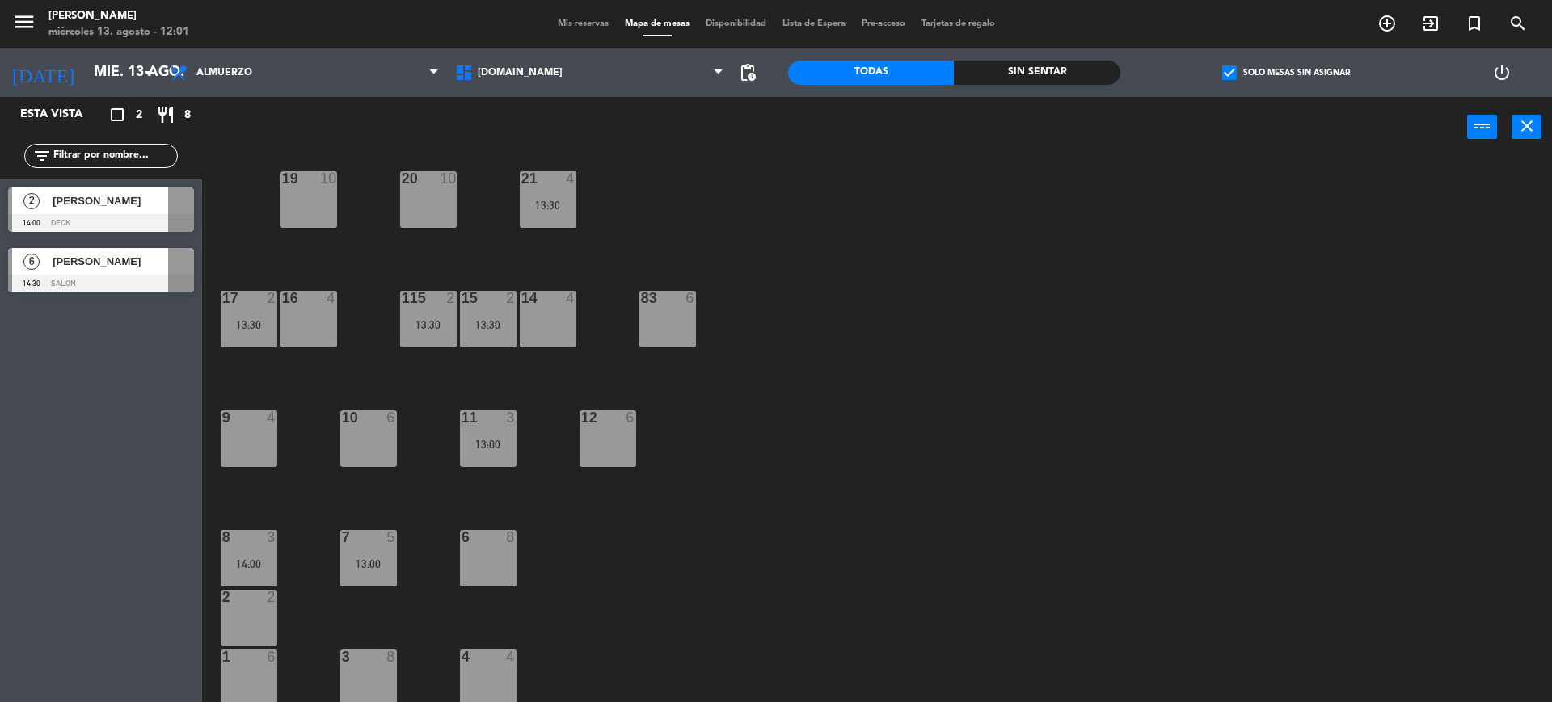
drag, startPoint x: 271, startPoint y: 565, endPoint x: 286, endPoint y: 582, distance: 22.9
click at [273, 566] on div "14:00" at bounding box center [249, 563] width 57 height 11
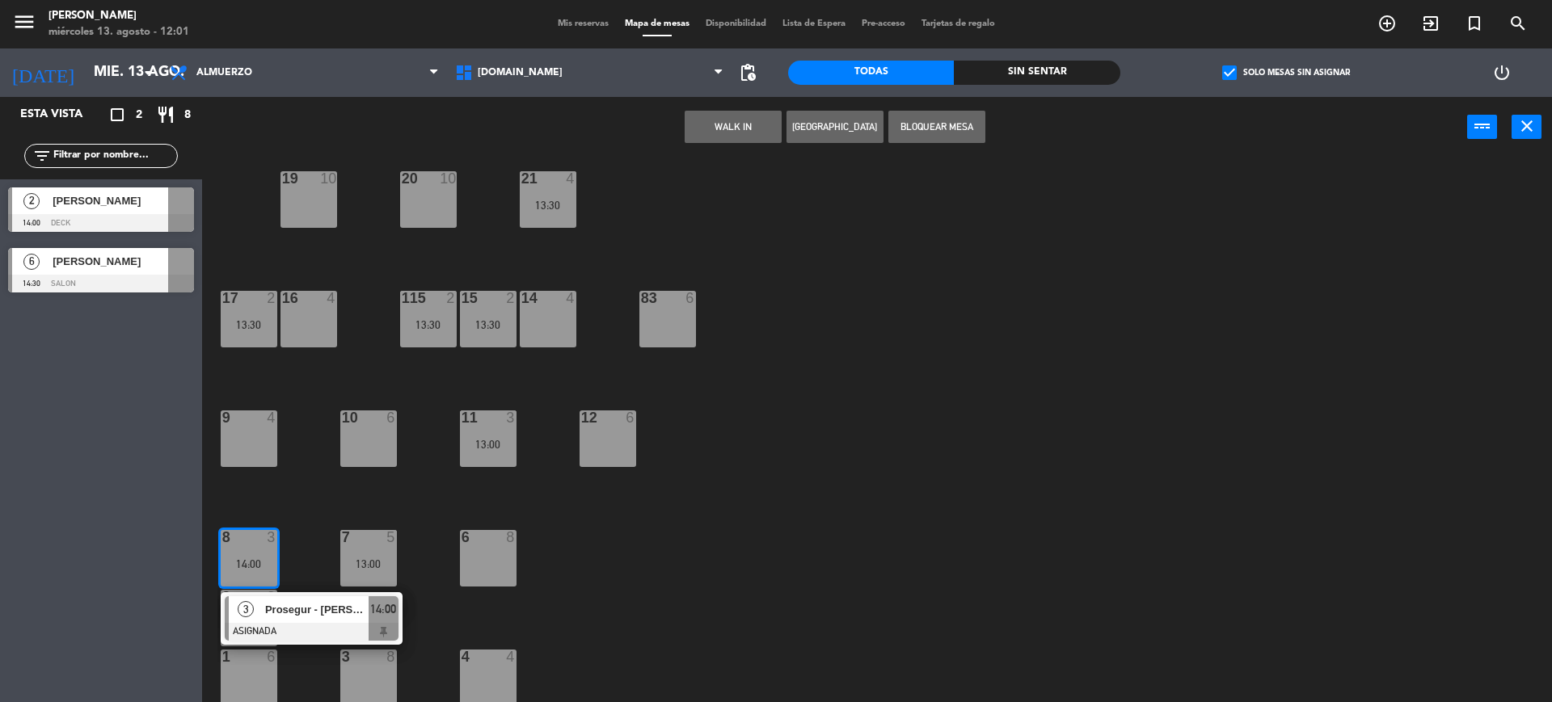
click at [305, 627] on div at bounding box center [312, 632] width 174 height 18
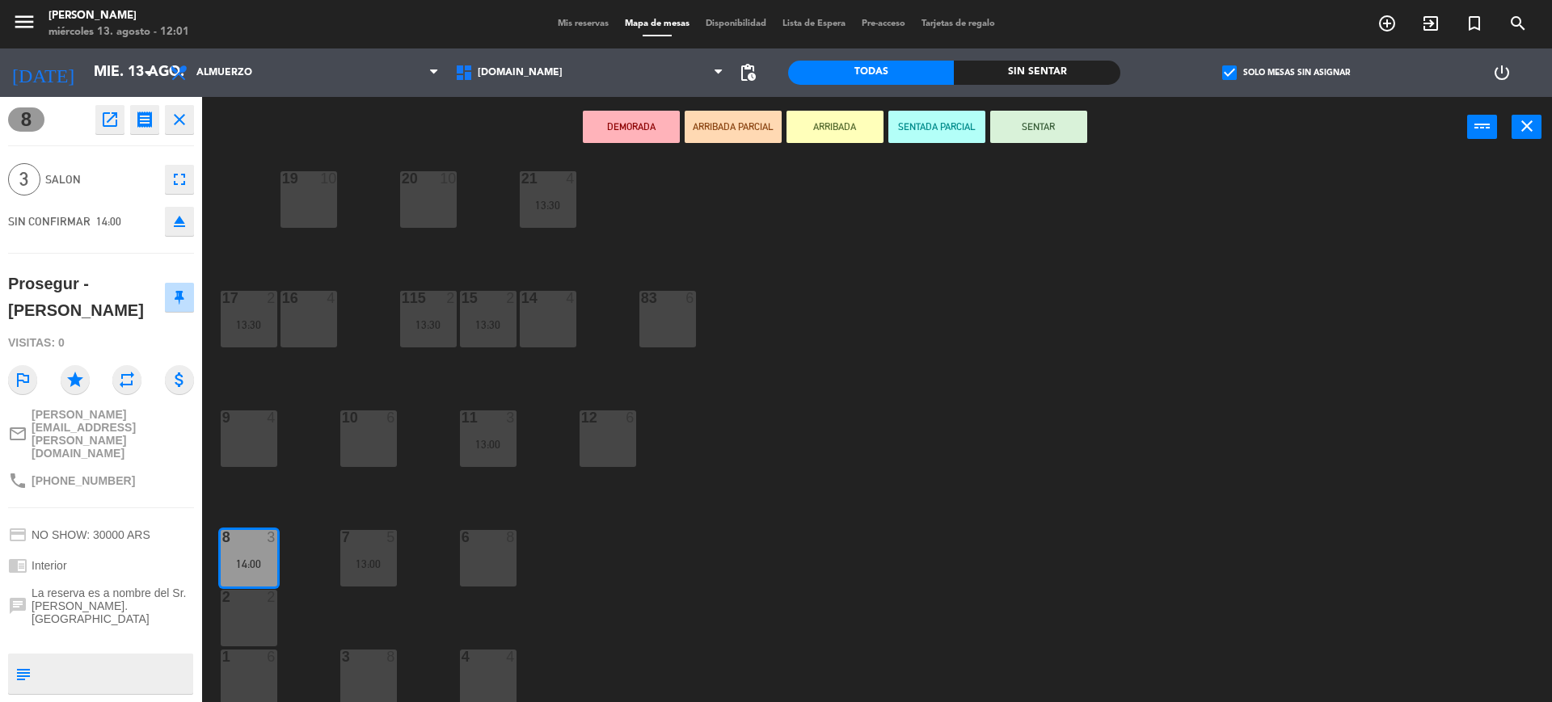
click at [176, 220] on icon "eject" at bounding box center [179, 221] width 19 height 19
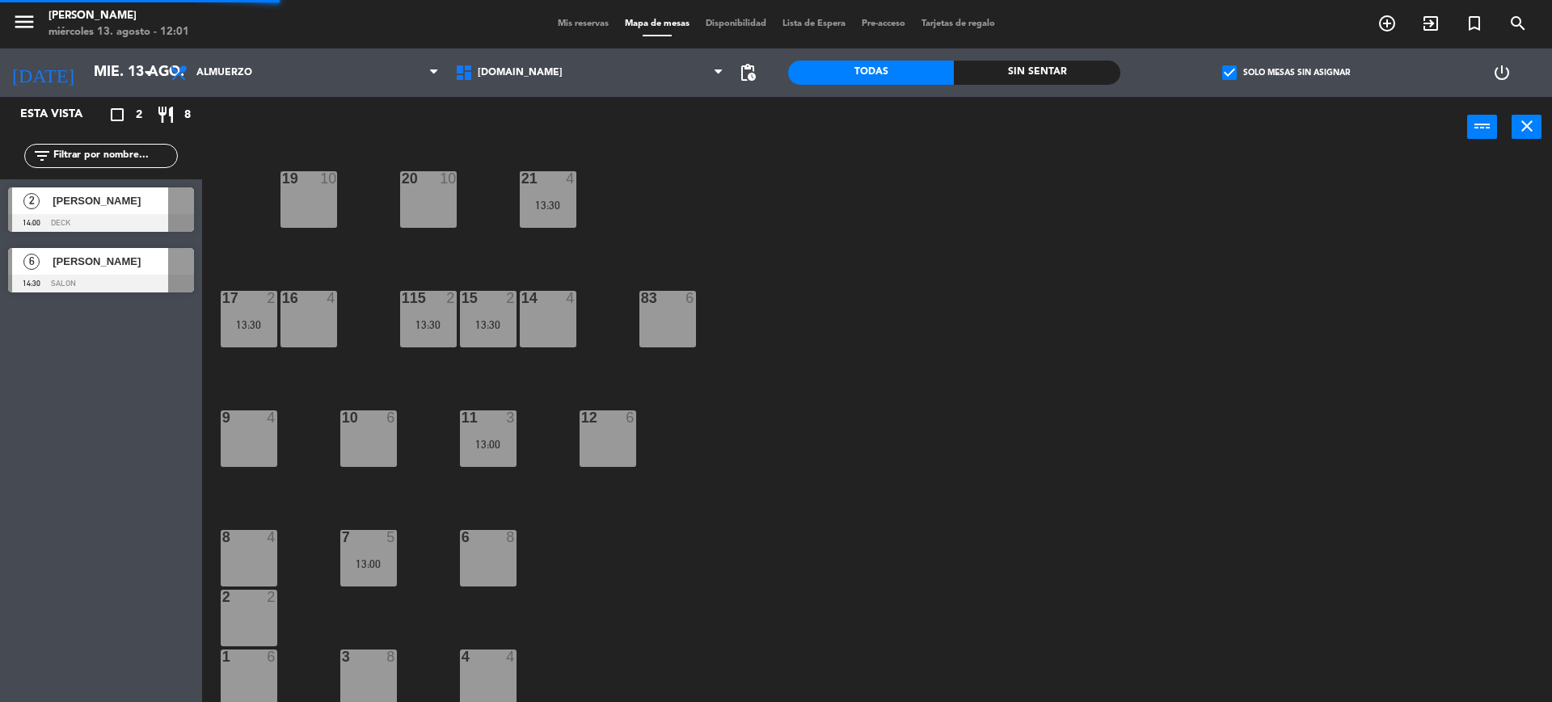
scroll to position [0, 0]
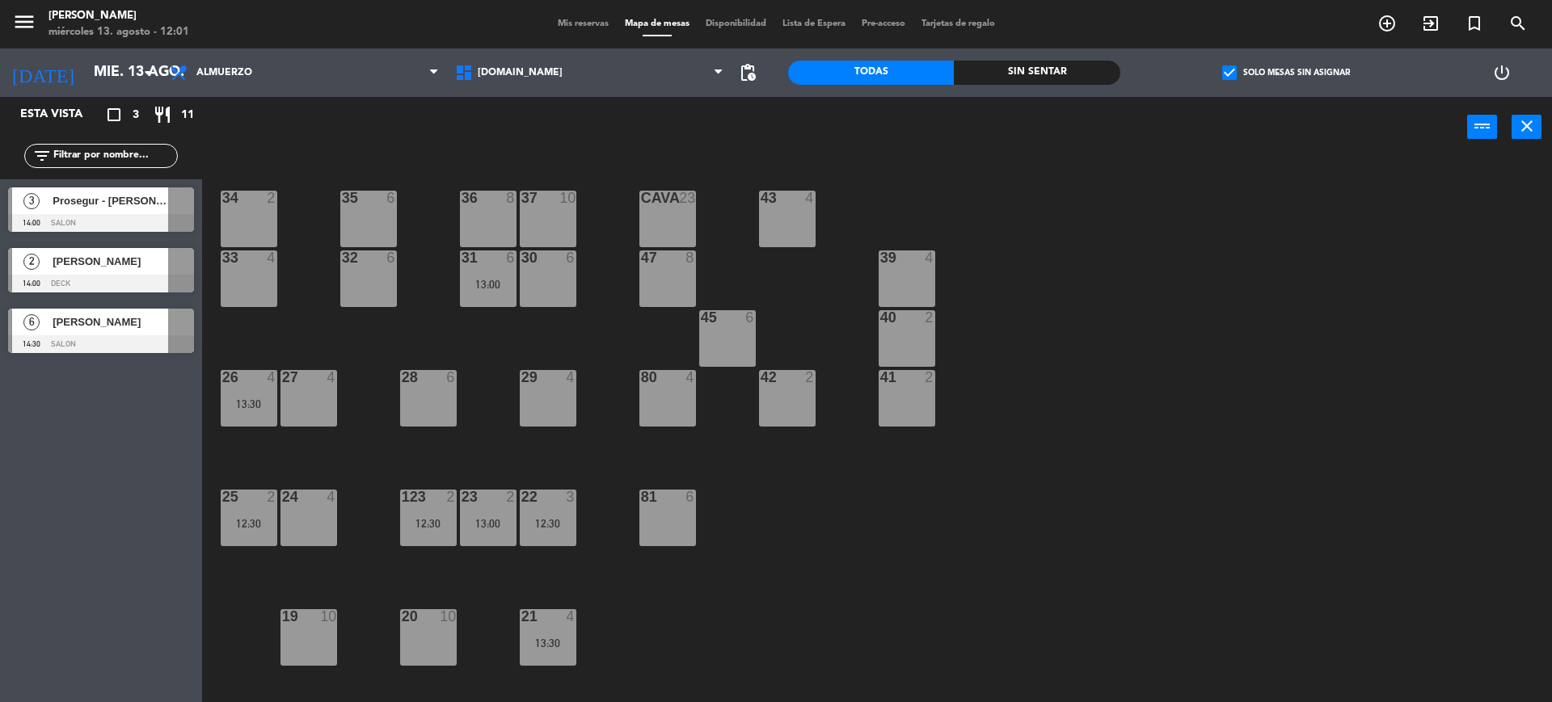
click at [1242, 79] on label "check_box Solo mesas sin asignar" at bounding box center [1286, 72] width 128 height 15
click at [1286, 73] on input "check_box Solo mesas sin asignar" at bounding box center [1286, 73] width 0 height 0
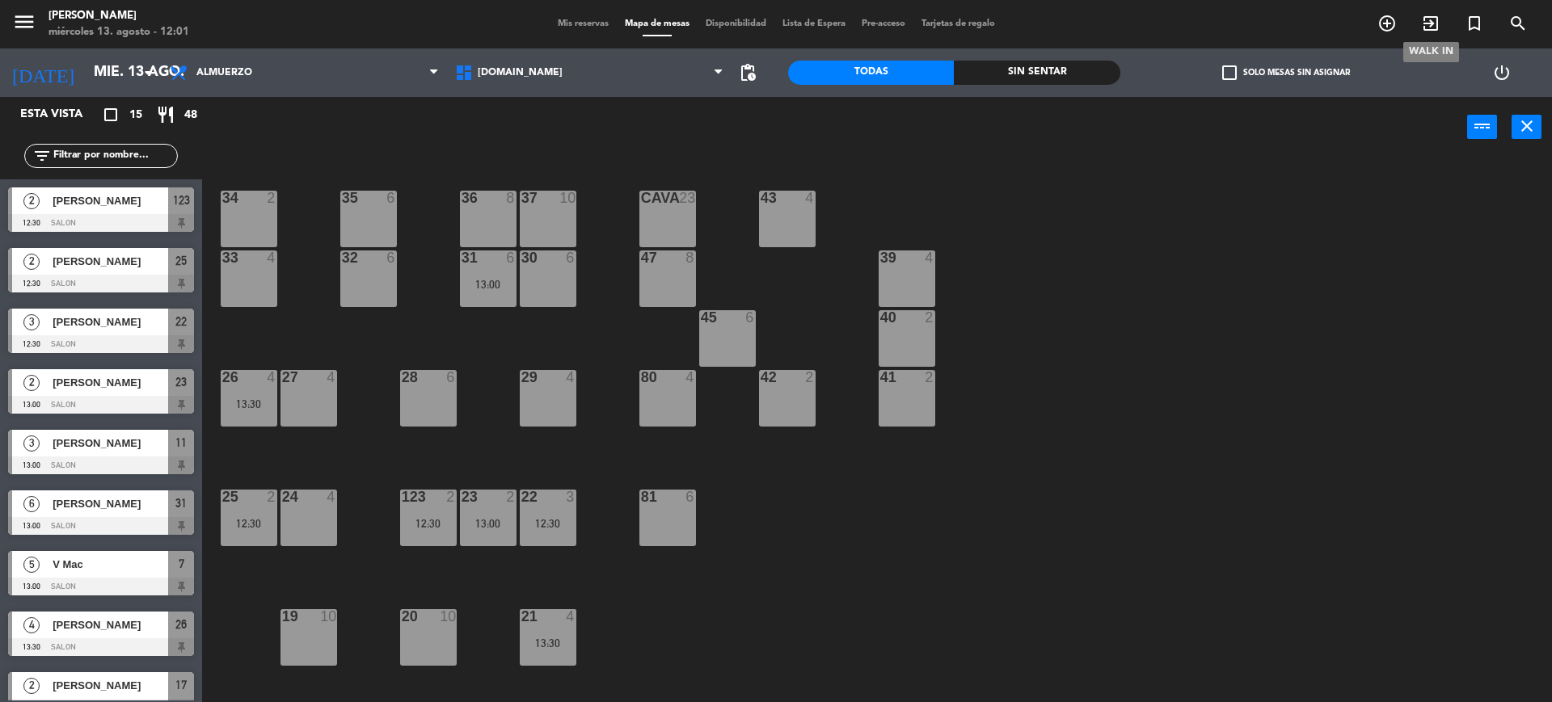
click at [1429, 23] on icon "exit_to_app" at bounding box center [1430, 23] width 19 height 19
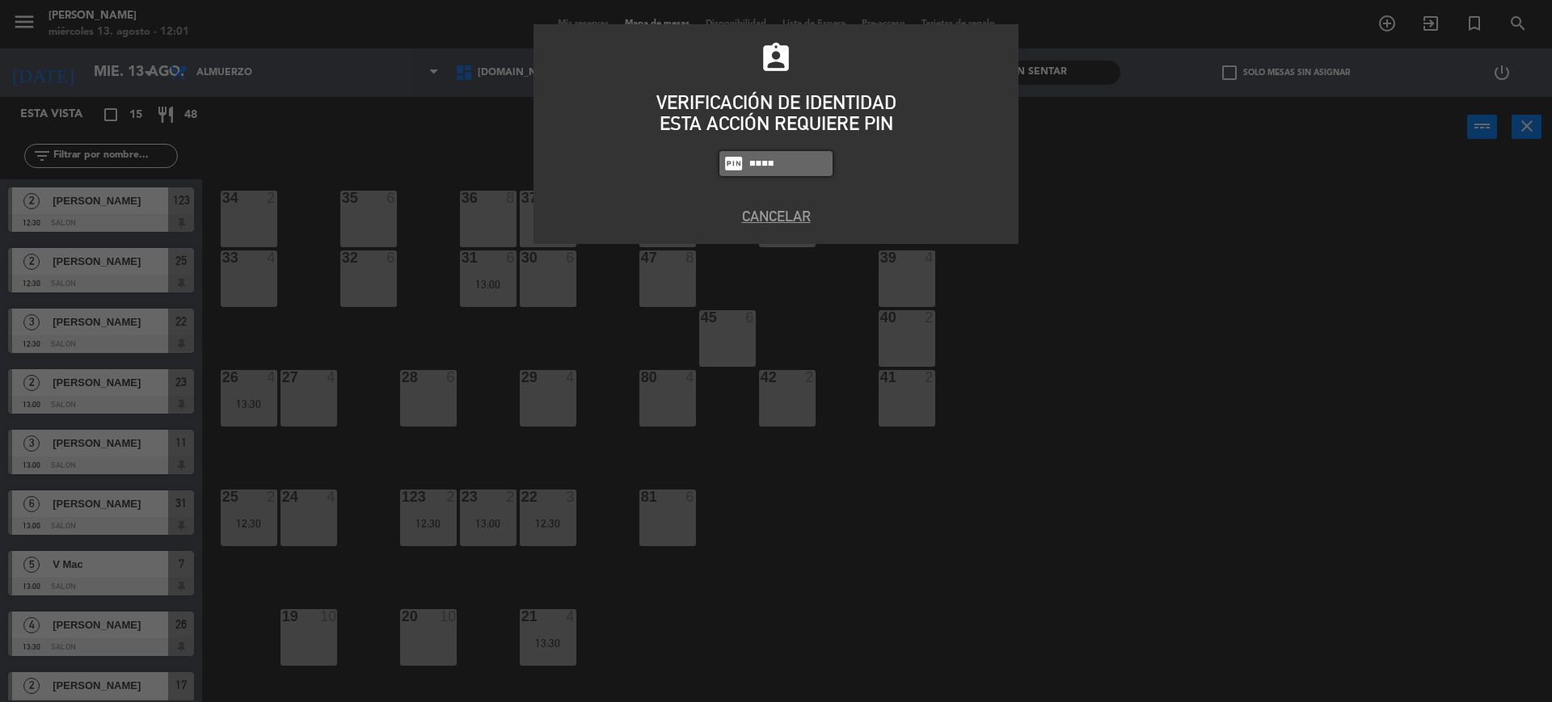
type input "4307"
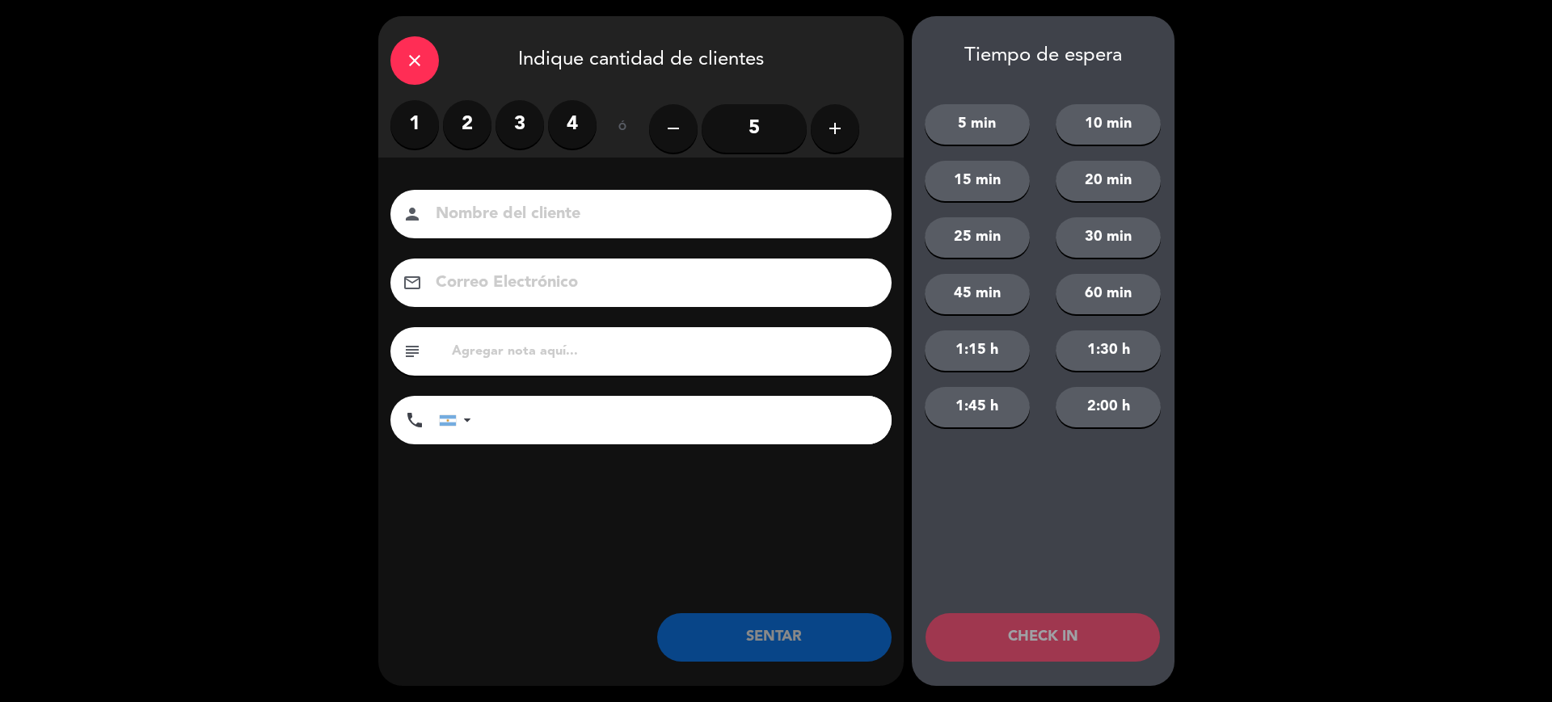
click at [482, 125] on label "2" at bounding box center [467, 124] width 48 height 48
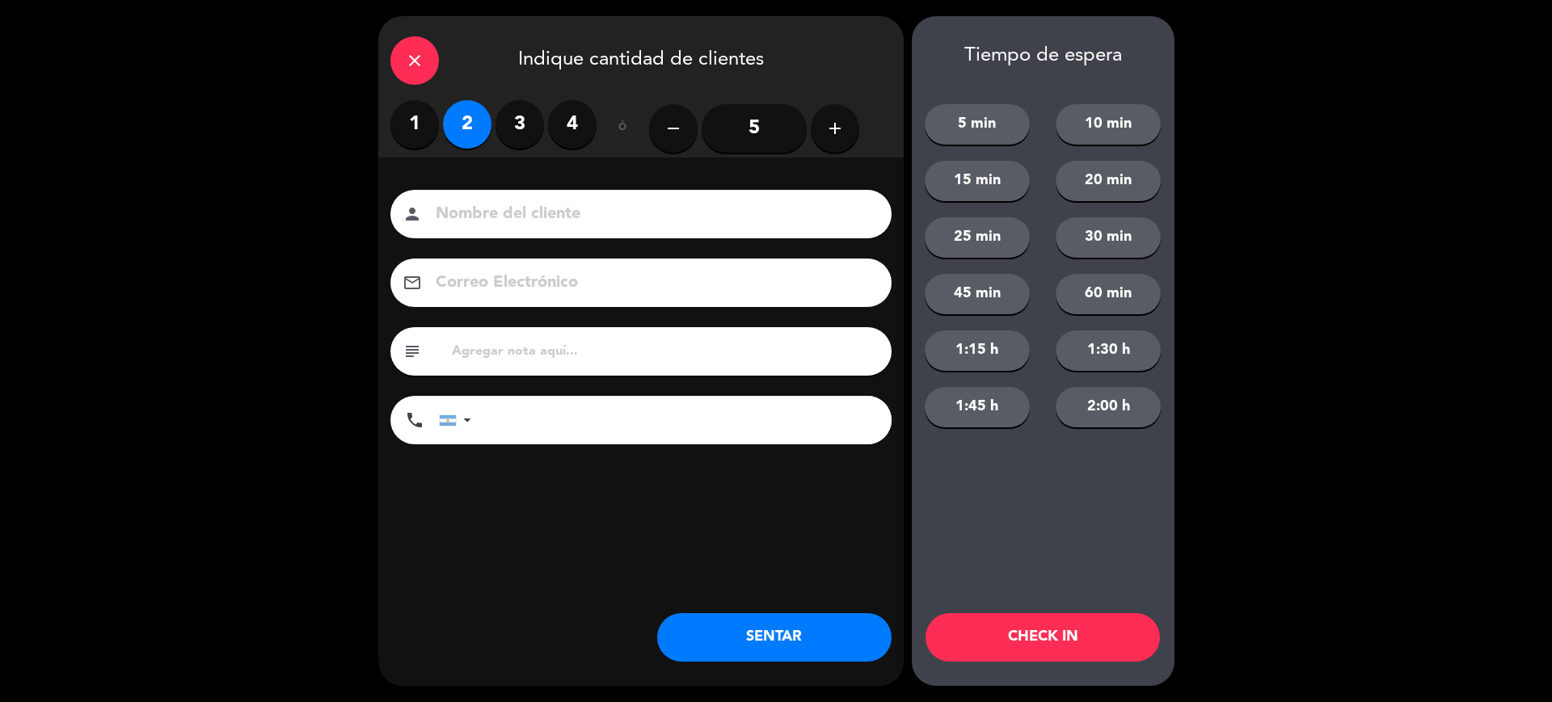
click at [532, 240] on div "Nombre del cliente person Correo Electrónico email subject phone [GEOGRAPHIC_DA…" at bounding box center [640, 319] width 525 height 259
click at [527, 221] on input at bounding box center [652, 214] width 436 height 28
type input "17"
click at [1021, 648] on button "CHECK IN" at bounding box center [1042, 637] width 234 height 48
drag, startPoint x: 395, startPoint y: 41, endPoint x: 404, endPoint y: 41, distance: 8.9
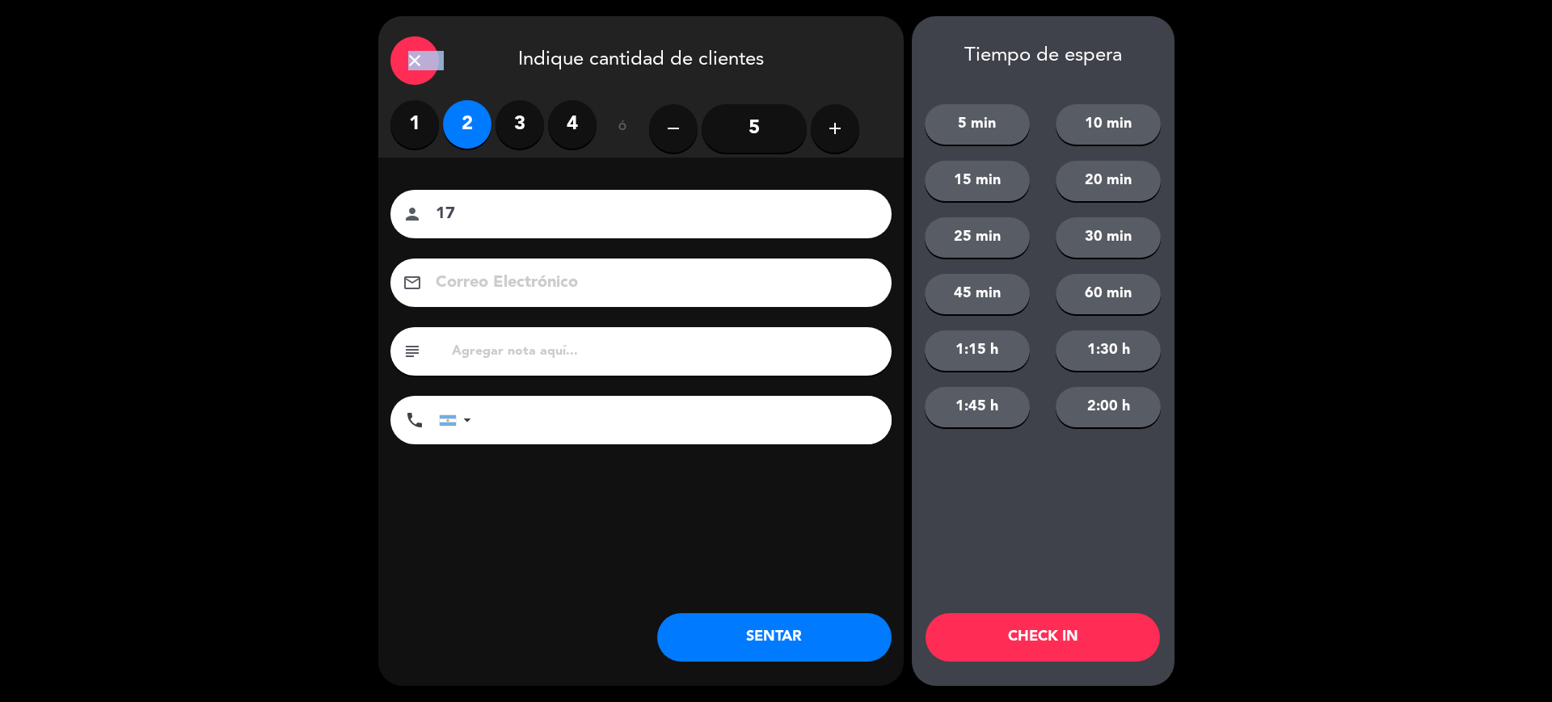
click at [404, 41] on div "close Indique cantidad de clientes" at bounding box center [640, 58] width 525 height 84
click at [405, 41] on div "close" at bounding box center [414, 60] width 48 height 48
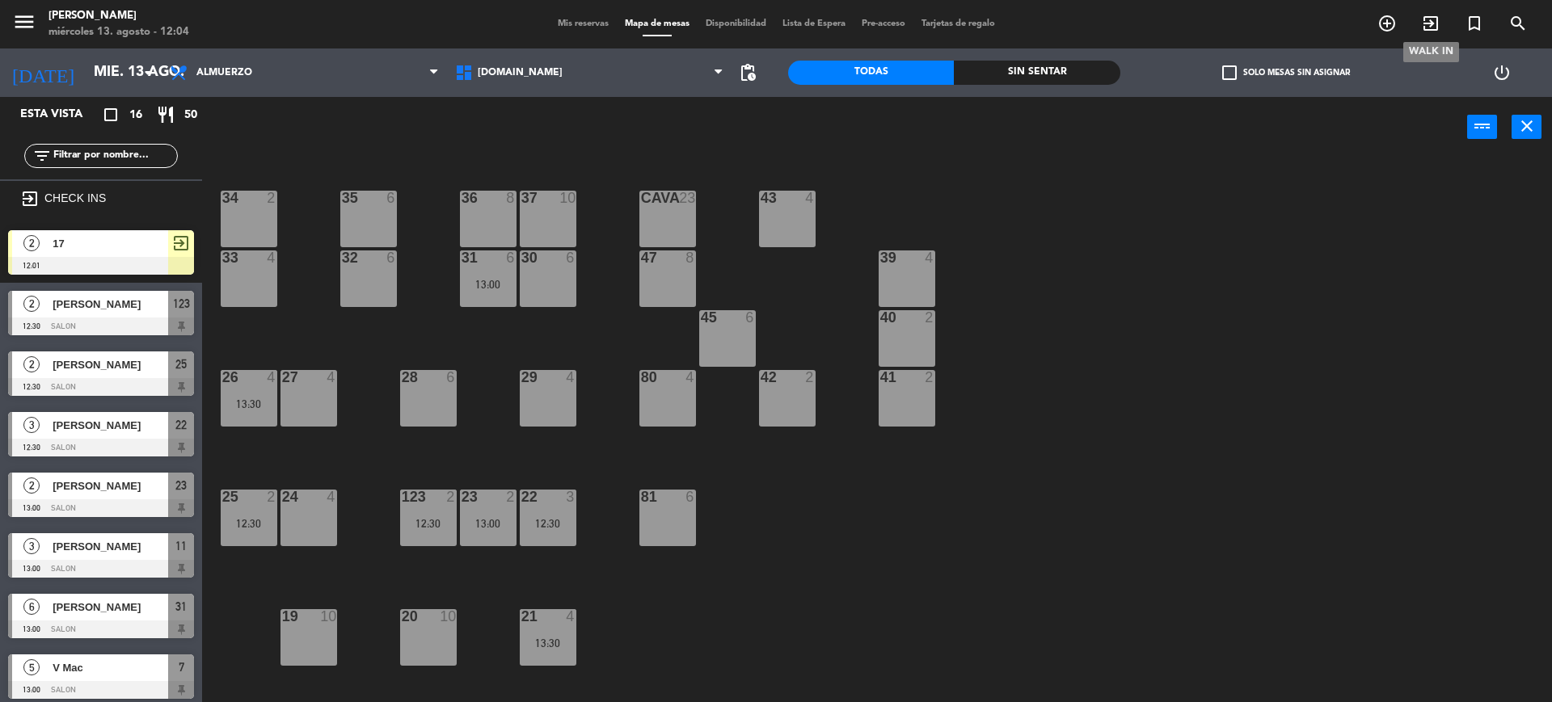
click at [1441, 23] on span "exit_to_app" at bounding box center [1431, 23] width 44 height 27
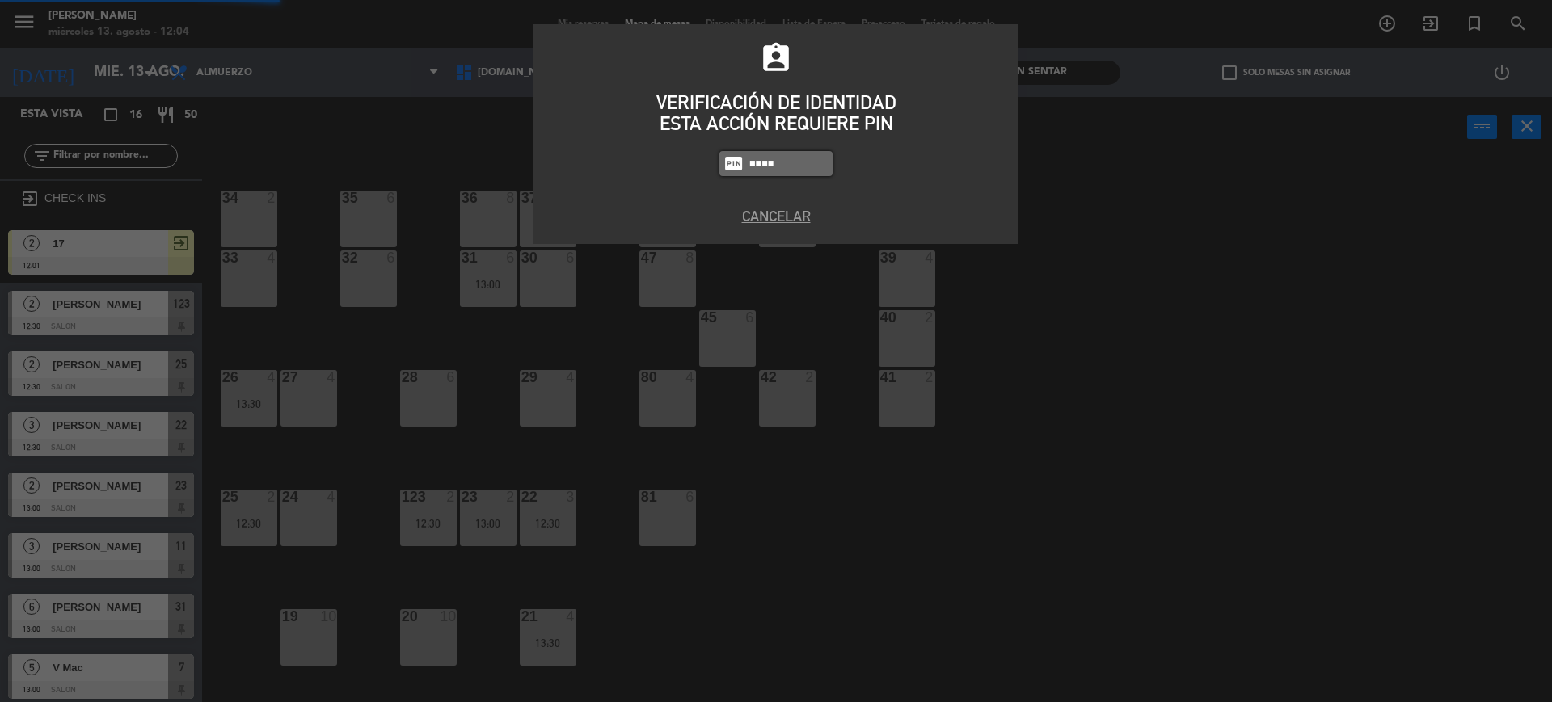
type input "4307"
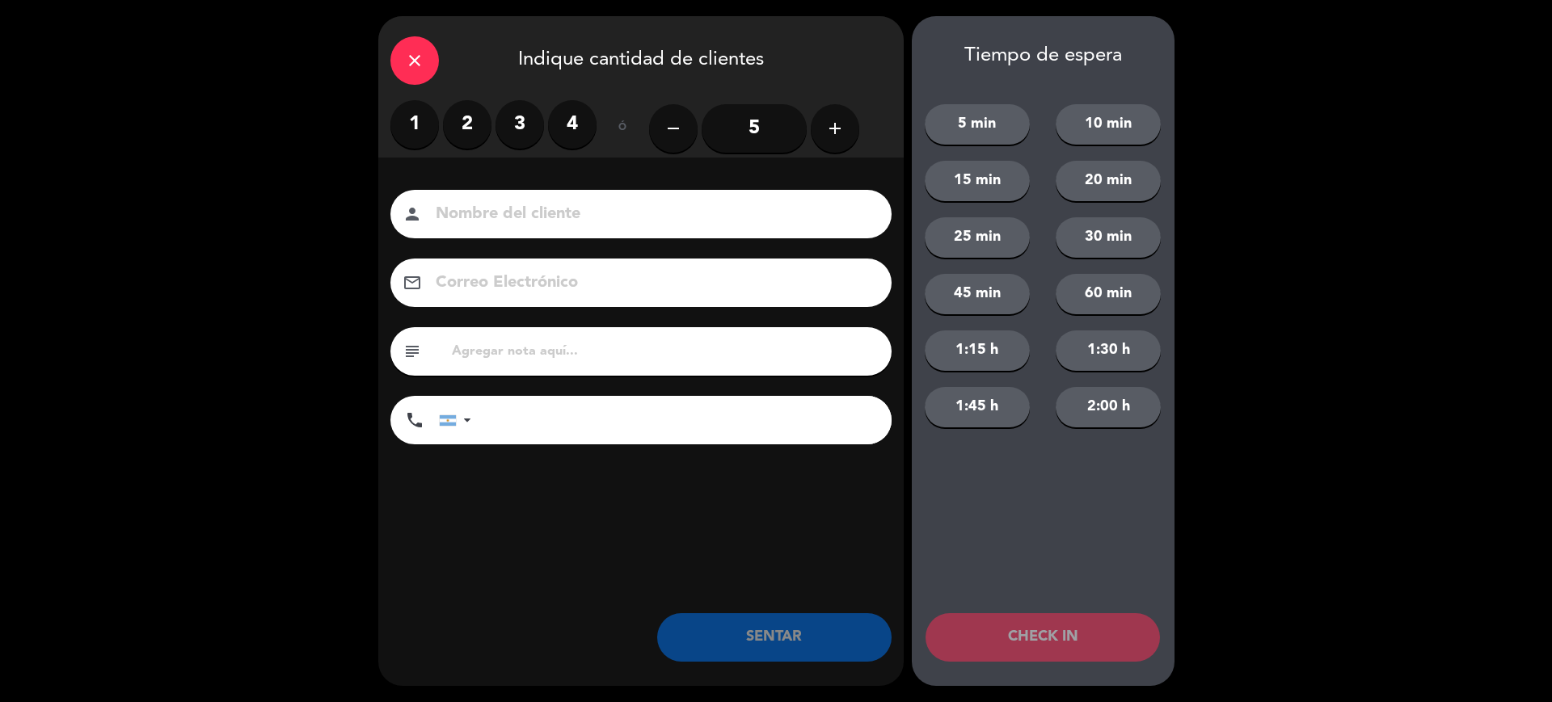
click at [571, 133] on label "4" at bounding box center [572, 124] width 48 height 48
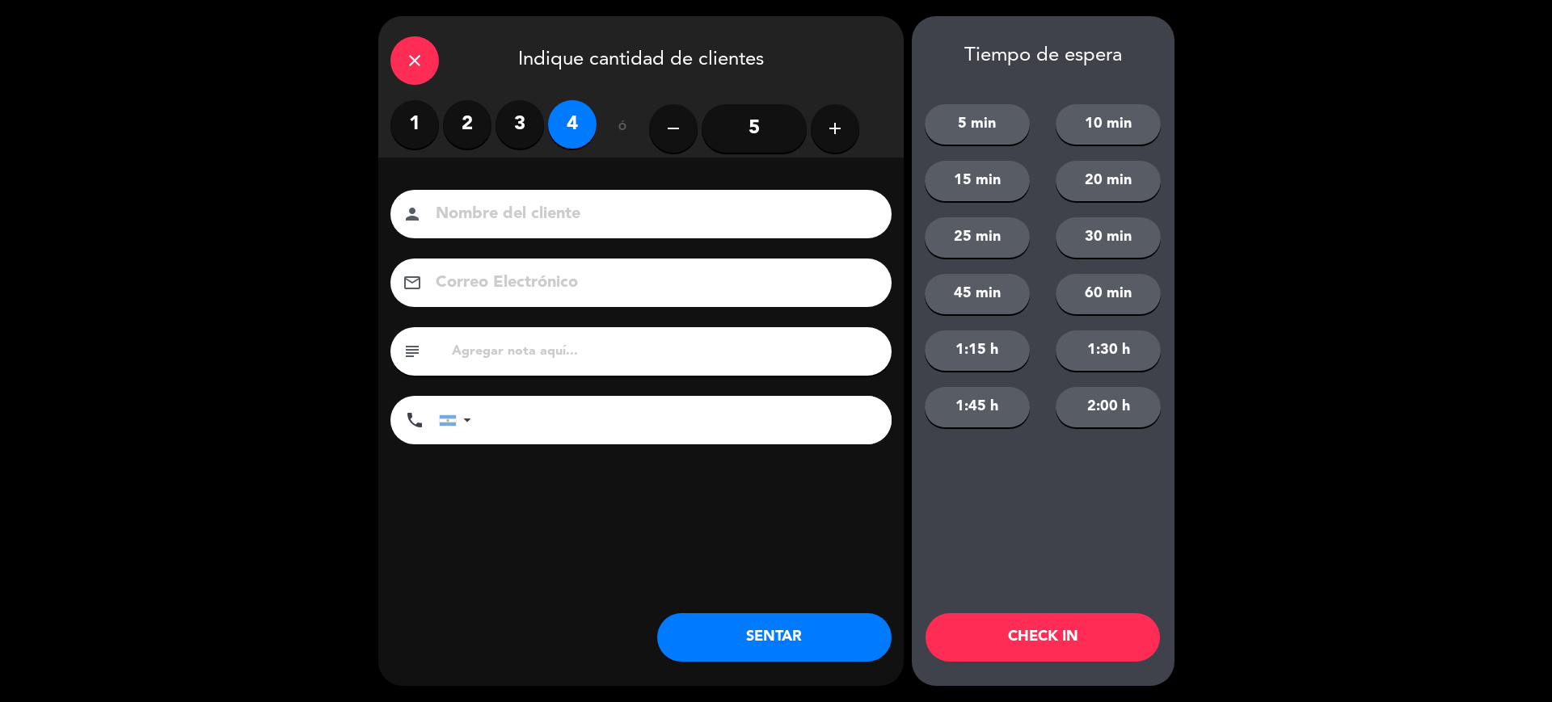
click at [583, 210] on input at bounding box center [652, 214] width 436 height 28
type input "mariana"
click at [1042, 629] on button "CHECK IN" at bounding box center [1042, 637] width 234 height 48
click at [454, 58] on div "close Indique cantidad de clientes" at bounding box center [640, 58] width 525 height 84
click at [438, 52] on div "close Indique cantidad de clientes" at bounding box center [640, 58] width 525 height 84
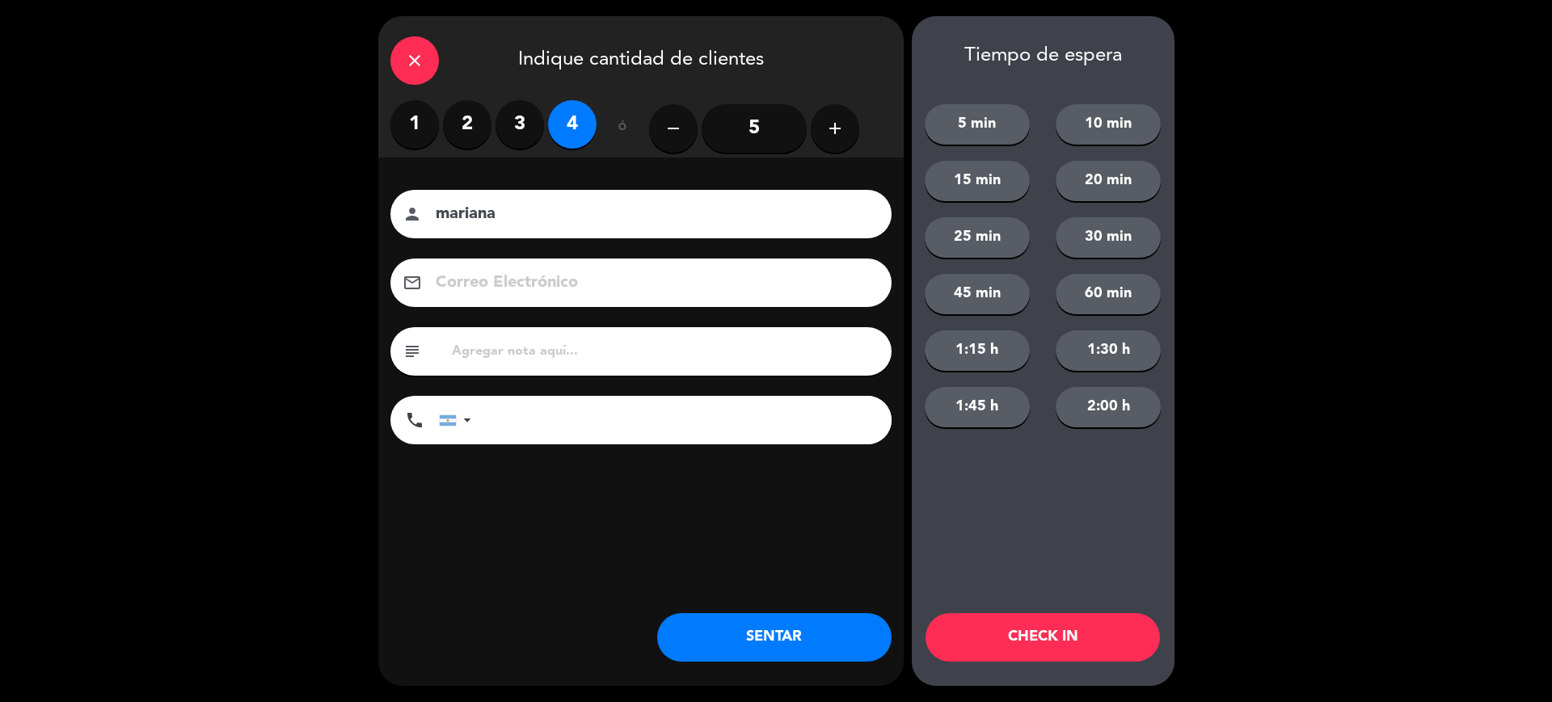
click at [431, 52] on div "close" at bounding box center [414, 60] width 48 height 48
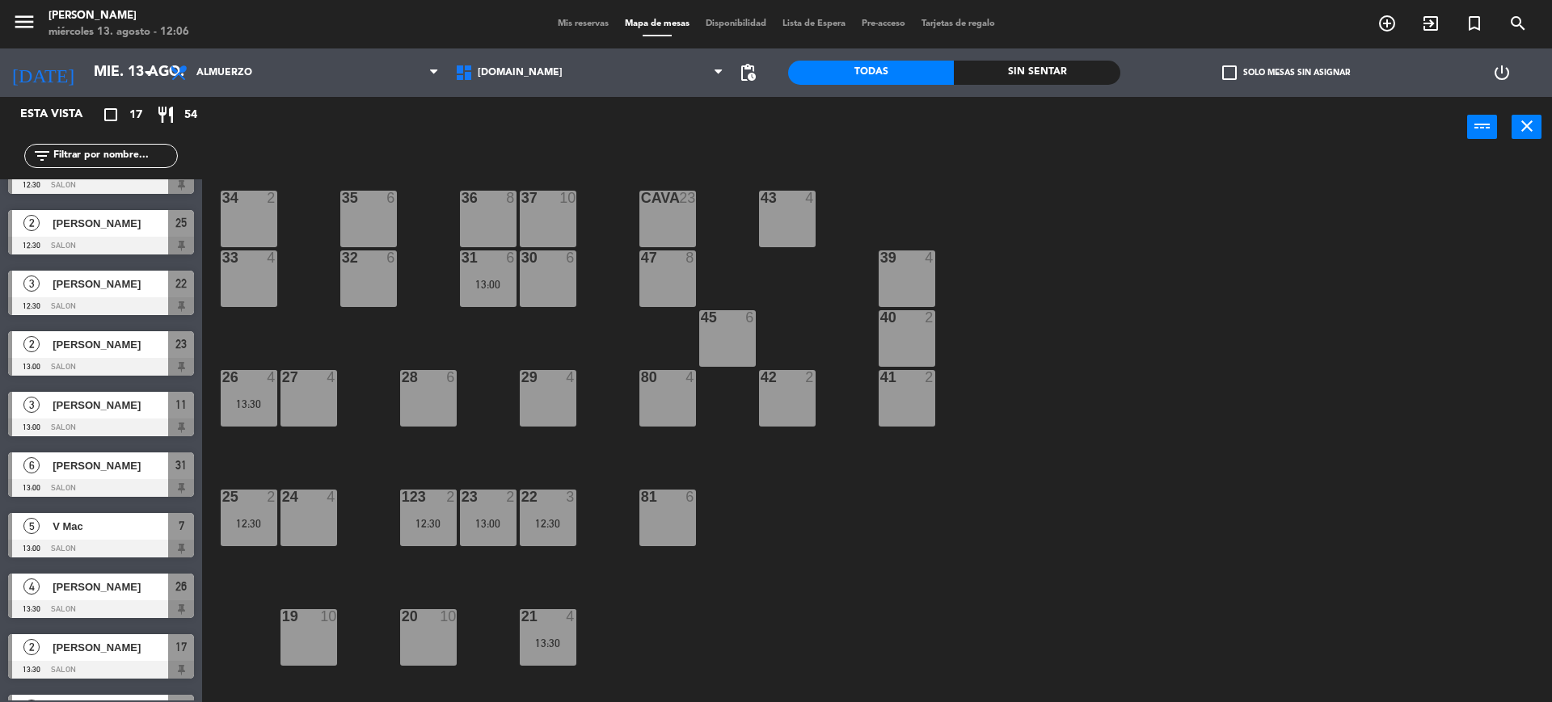
scroll to position [202, 0]
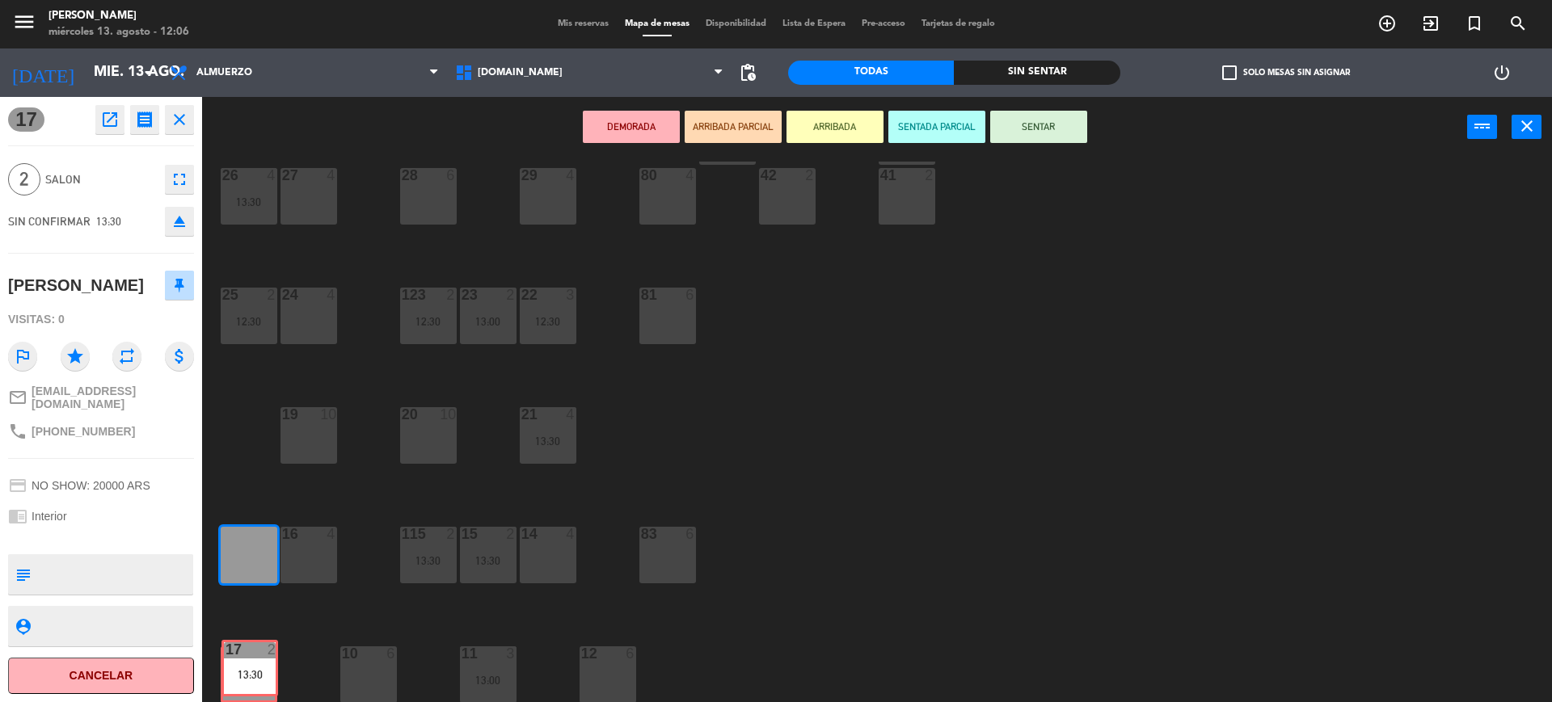
drag, startPoint x: 255, startPoint y: 549, endPoint x: 255, endPoint y: 662, distance: 113.1
click at [255, 662] on div "34 2 35 6 36 8 43 4 37 10 CAVA 23 33 4 32 6 31 6 13:00 30 6 47 8 39 4 45 6 40 2…" at bounding box center [884, 434] width 1334 height 545
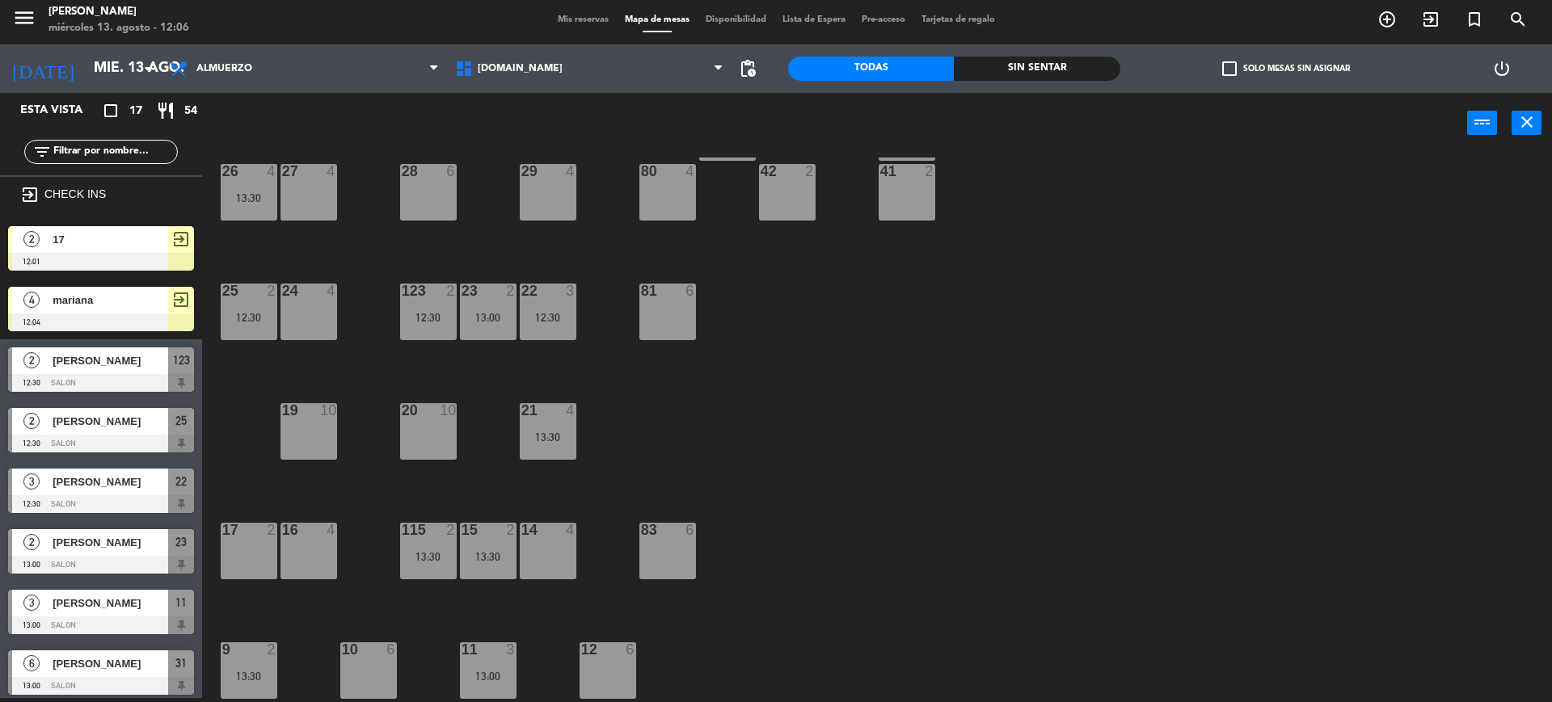
drag, startPoint x: 142, startPoint y: 250, endPoint x: 244, endPoint y: 571, distance: 337.4
click at [242, 560] on div "17 2" at bounding box center [249, 551] width 57 height 57
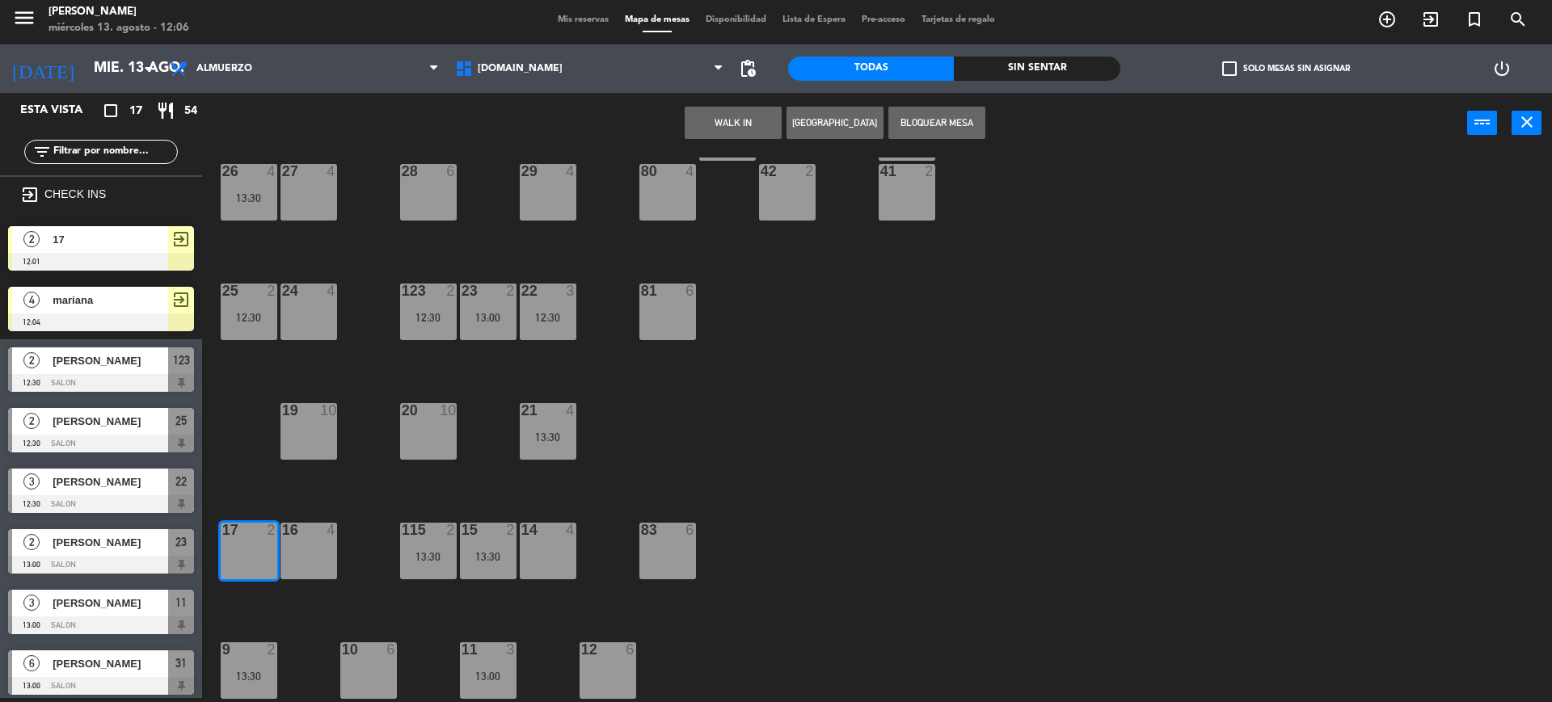
click at [157, 234] on span "17" at bounding box center [111, 239] width 116 height 17
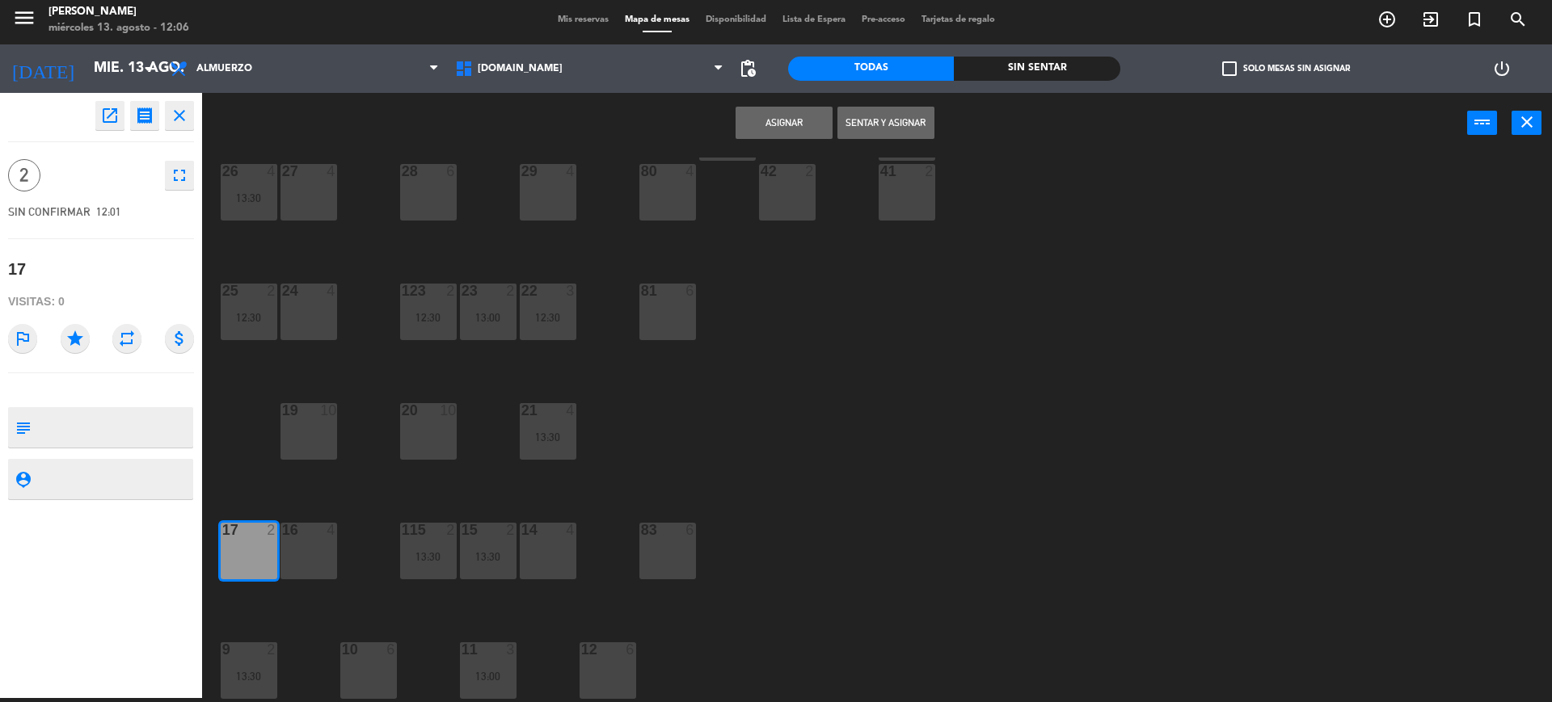
drag, startPoint x: 901, startPoint y: 107, endPoint x: 889, endPoint y: 111, distance: 12.5
click at [899, 99] on div "Asignar Sentar y Asignar power_input close" at bounding box center [834, 123] width 1265 height 61
click at [905, 111] on button "Sentar y Asignar" at bounding box center [885, 123] width 97 height 32
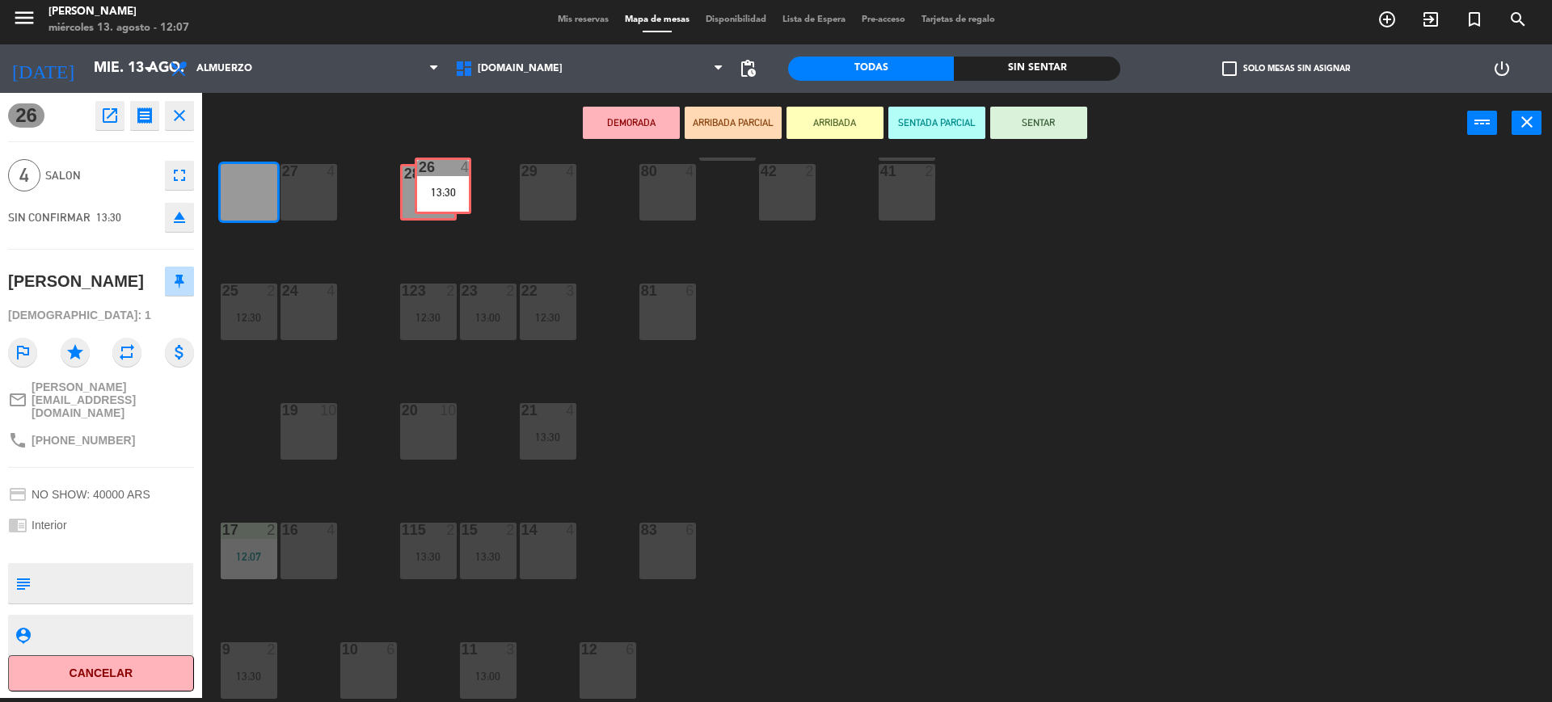
drag, startPoint x: 233, startPoint y: 196, endPoint x: 427, endPoint y: 189, distance: 194.0
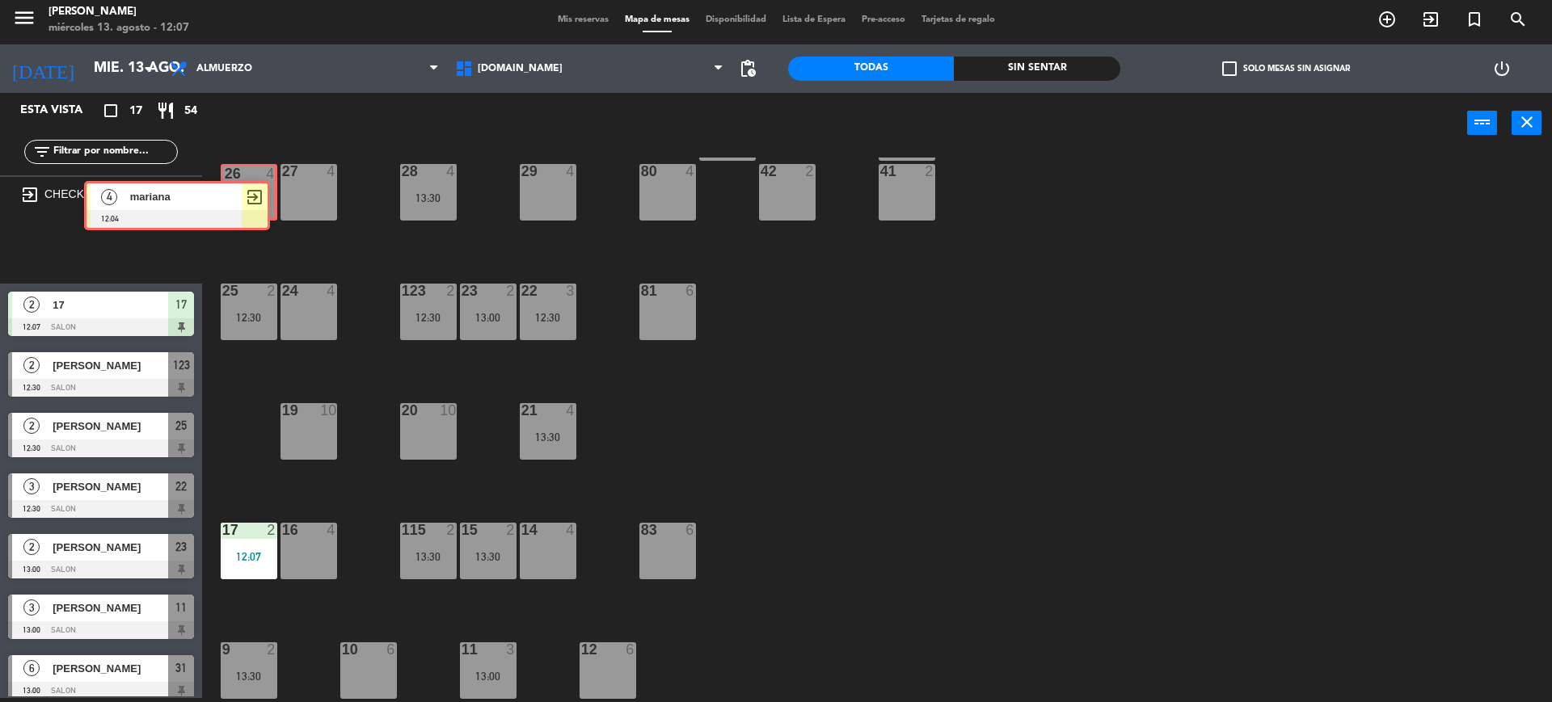
drag, startPoint x: 171, startPoint y: 258, endPoint x: 256, endPoint y: 199, distance: 103.3
click at [256, 199] on div "Esta vista crop_square 17 restaurant 54 filter_list exit_to_app CHECK INS 4 mar…" at bounding box center [776, 397] width 1552 height 609
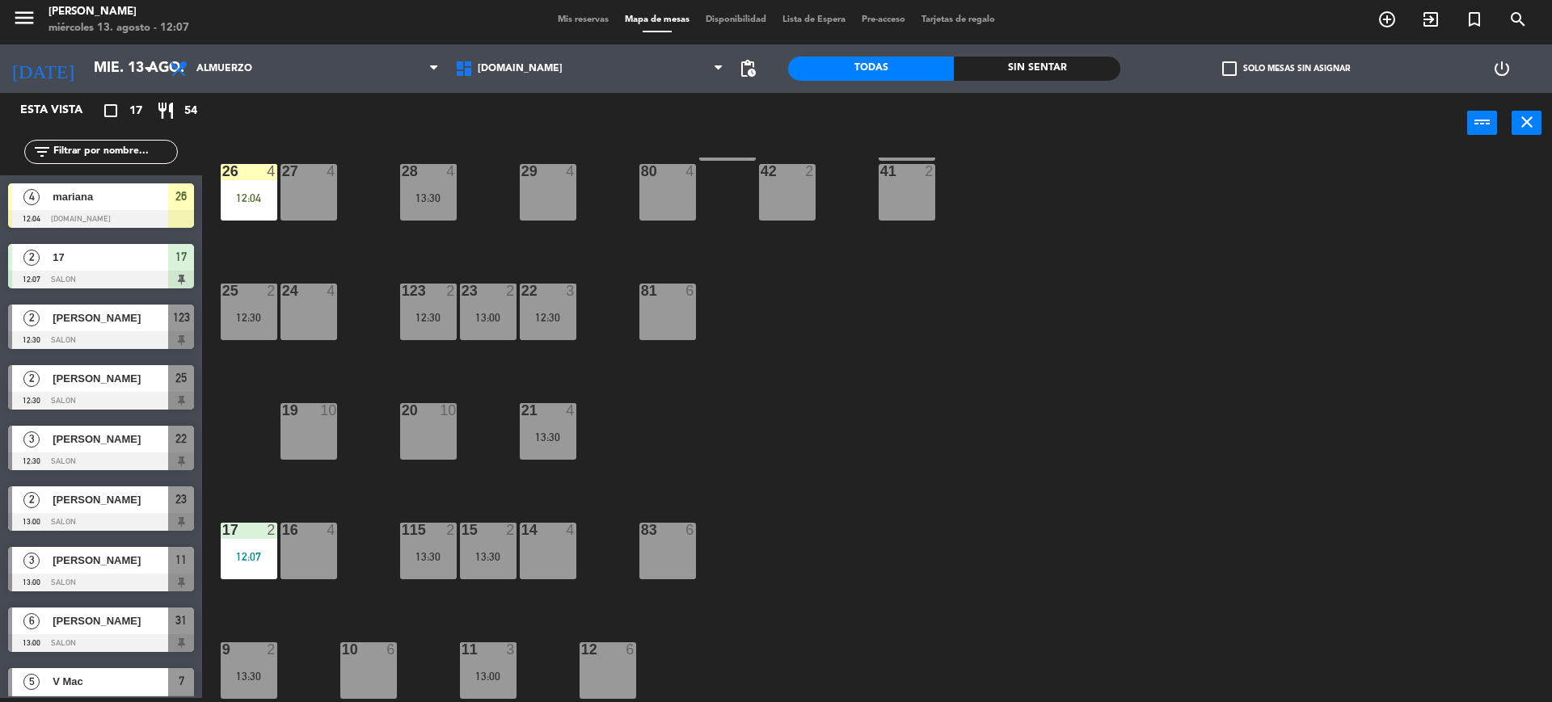
click at [256, 199] on div "12:04" at bounding box center [249, 197] width 57 height 11
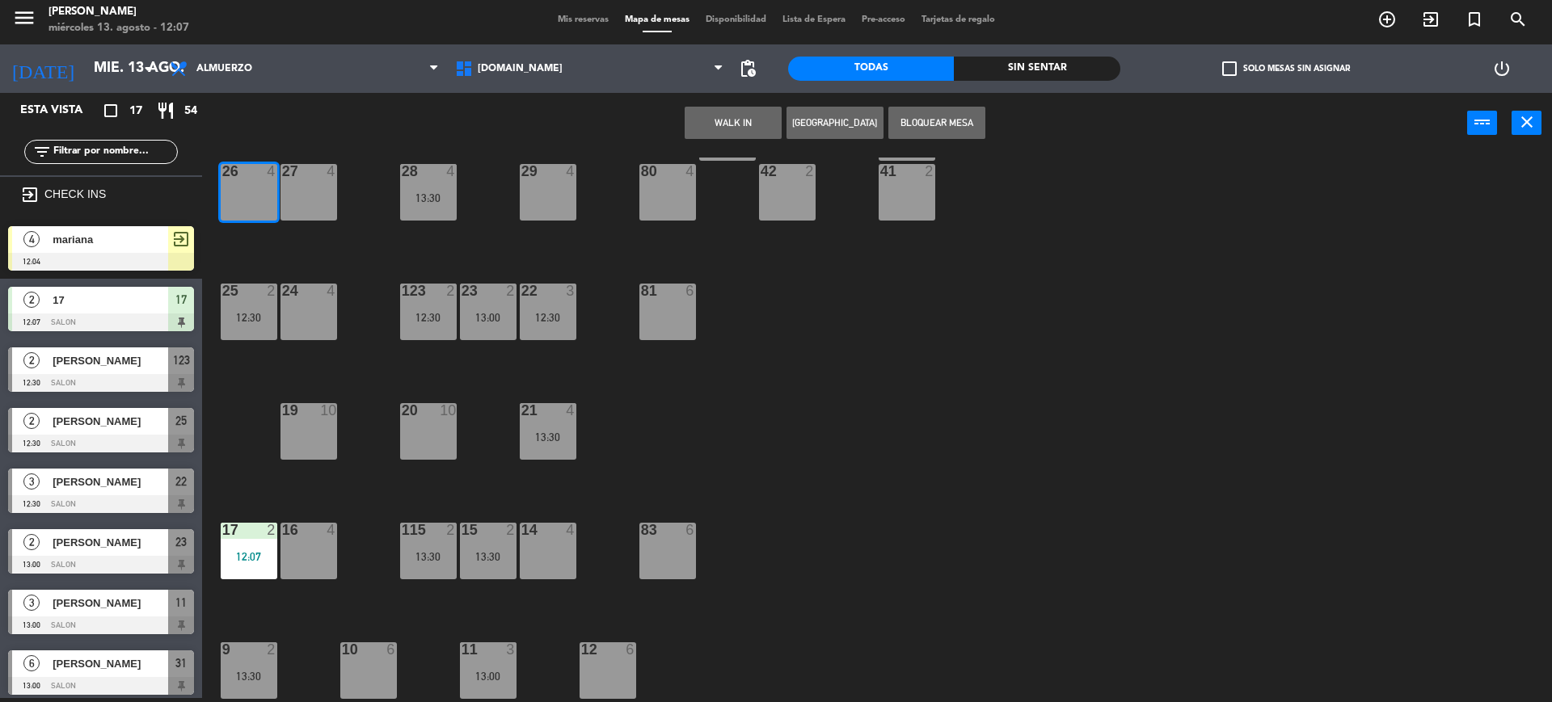
click at [285, 255] on div "34 2 35 6 36 8 43 4 37 10 CAVA 23 33 4 32 6 31 6 13:00 30 6 47 8 39 4 45 6 40 2…" at bounding box center [884, 430] width 1334 height 545
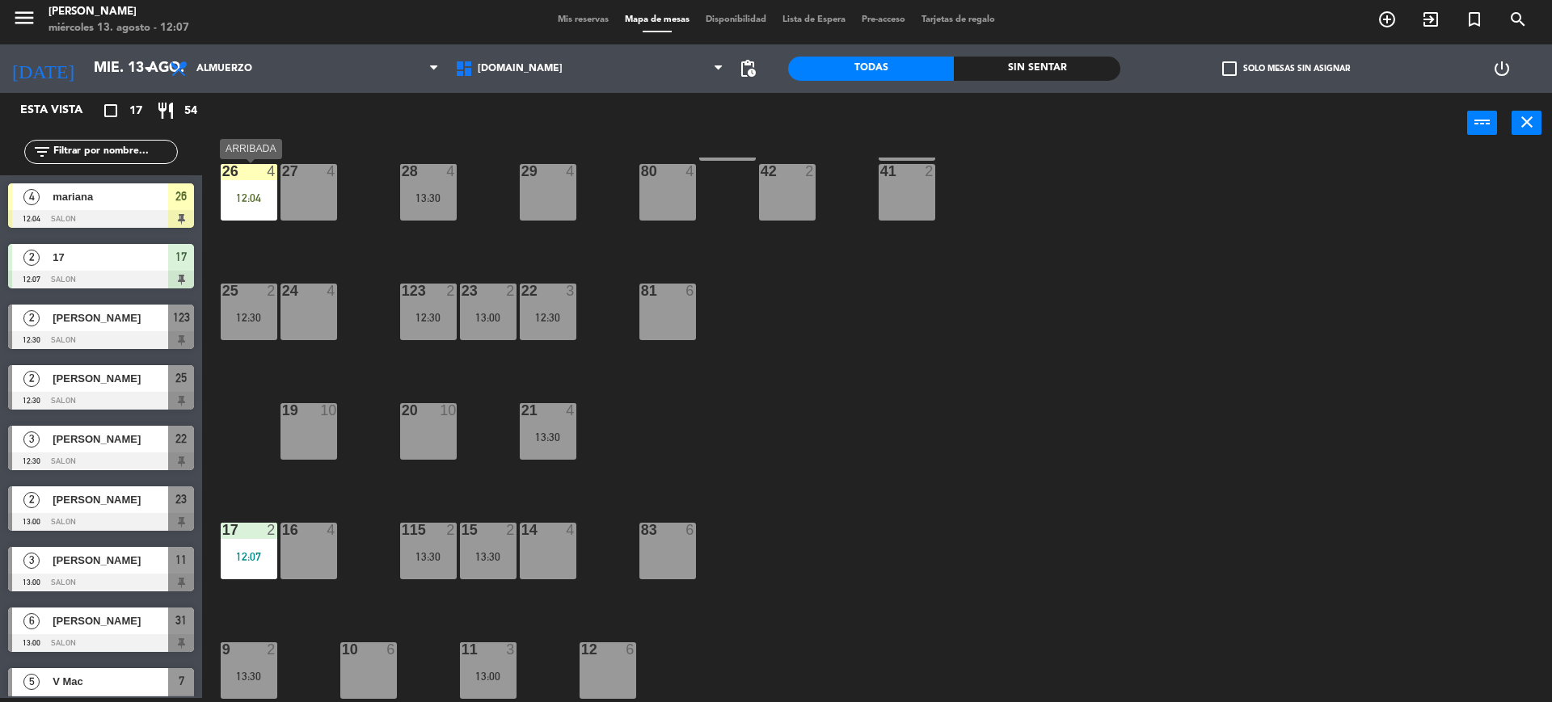
click at [268, 204] on div "26 4 12:04" at bounding box center [249, 192] width 57 height 57
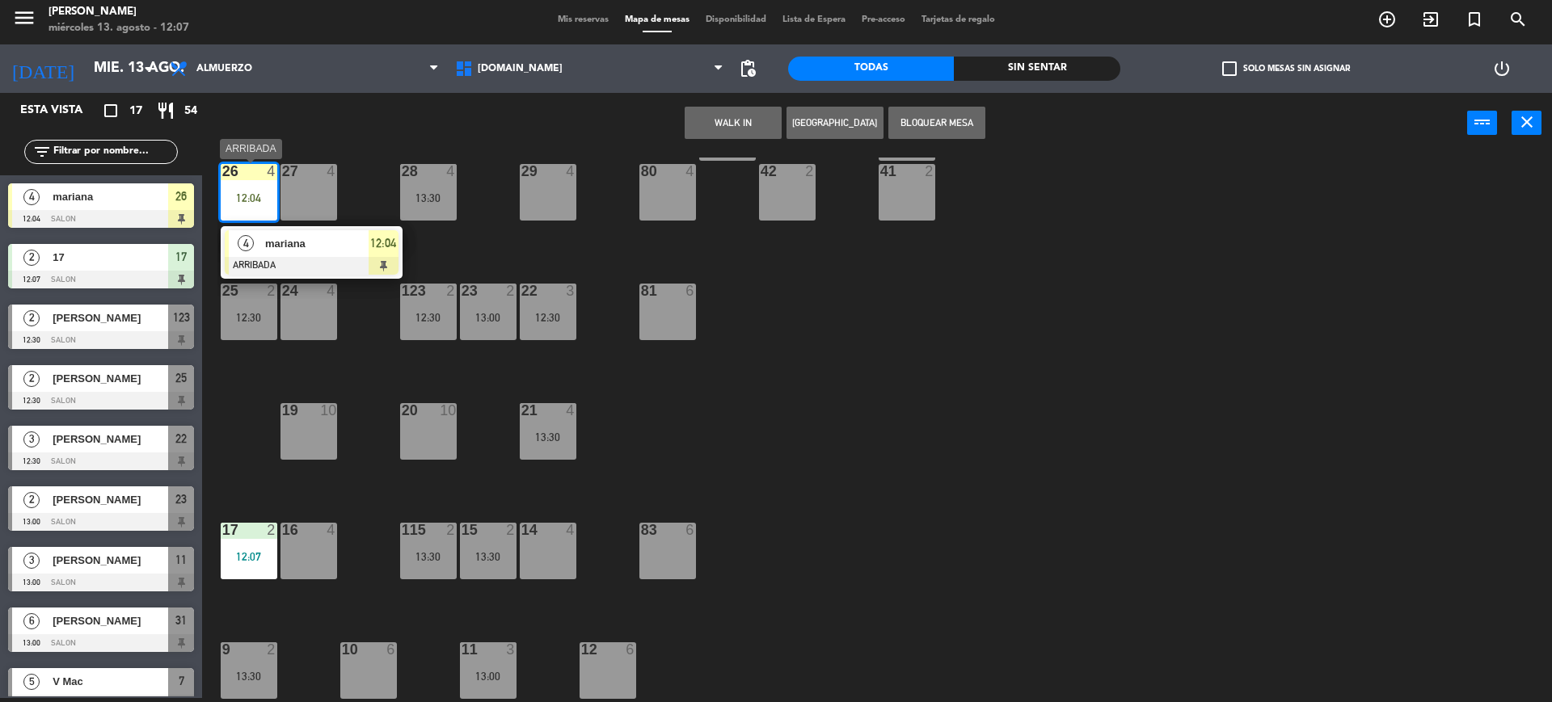
click at [381, 239] on span "12:04" at bounding box center [383, 243] width 26 height 19
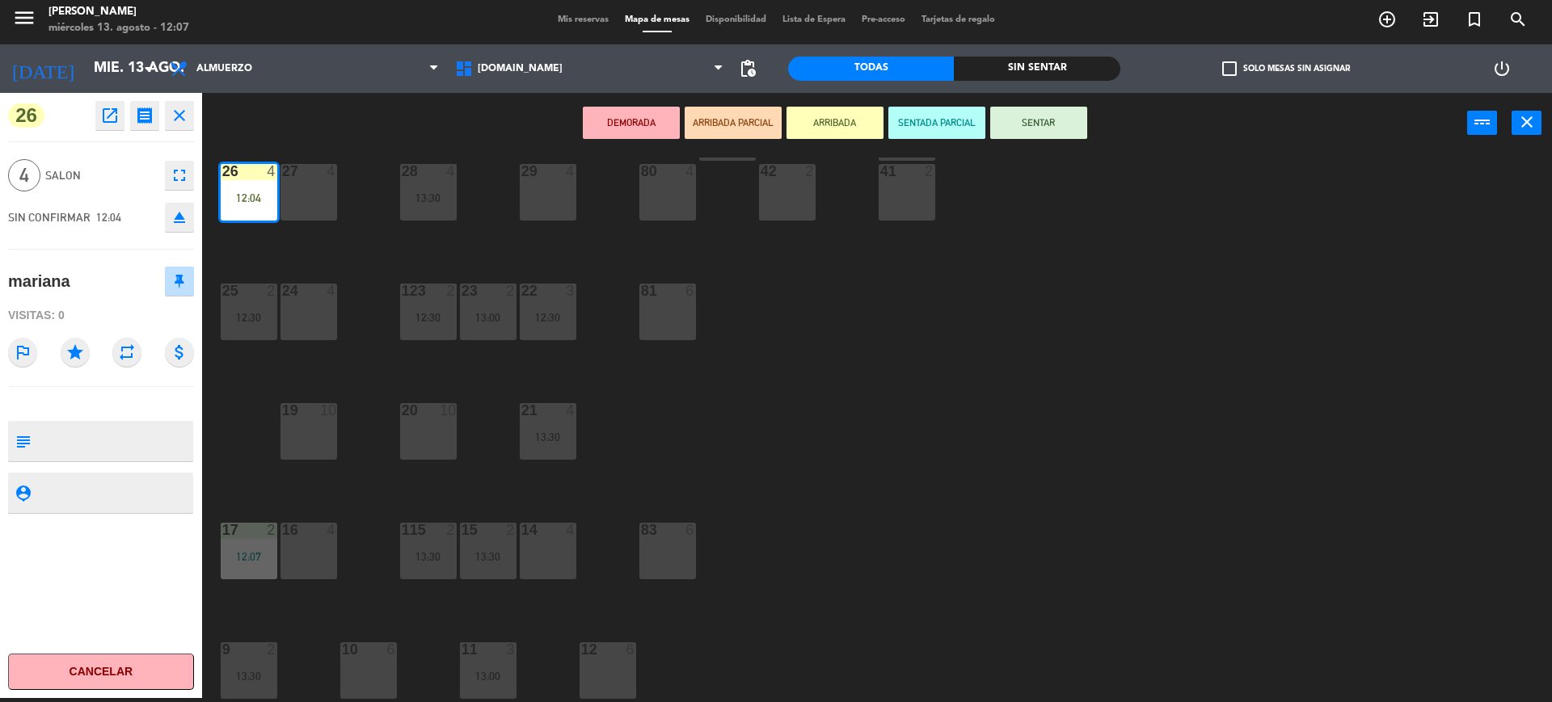
click at [1079, 127] on button "SENTAR" at bounding box center [1038, 123] width 97 height 32
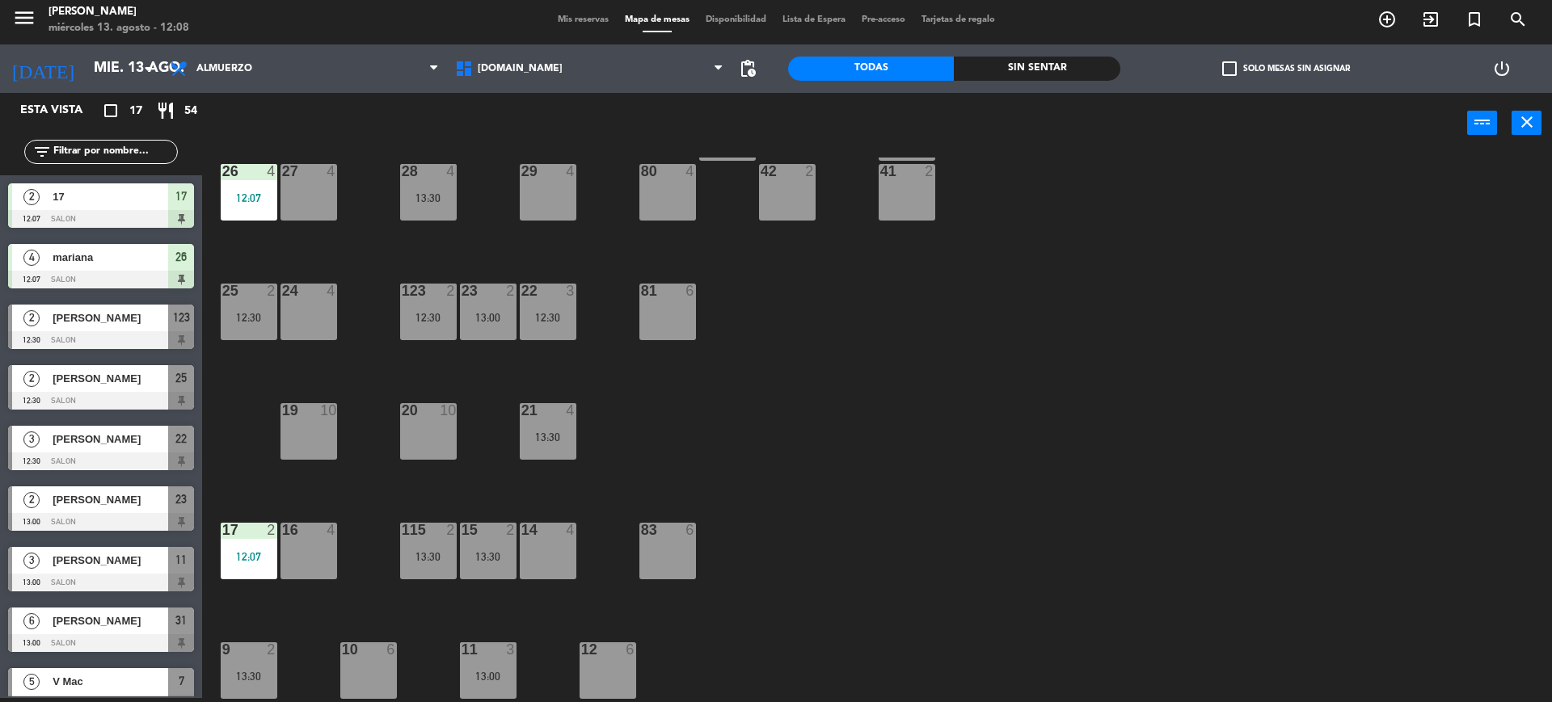
scroll to position [0, 0]
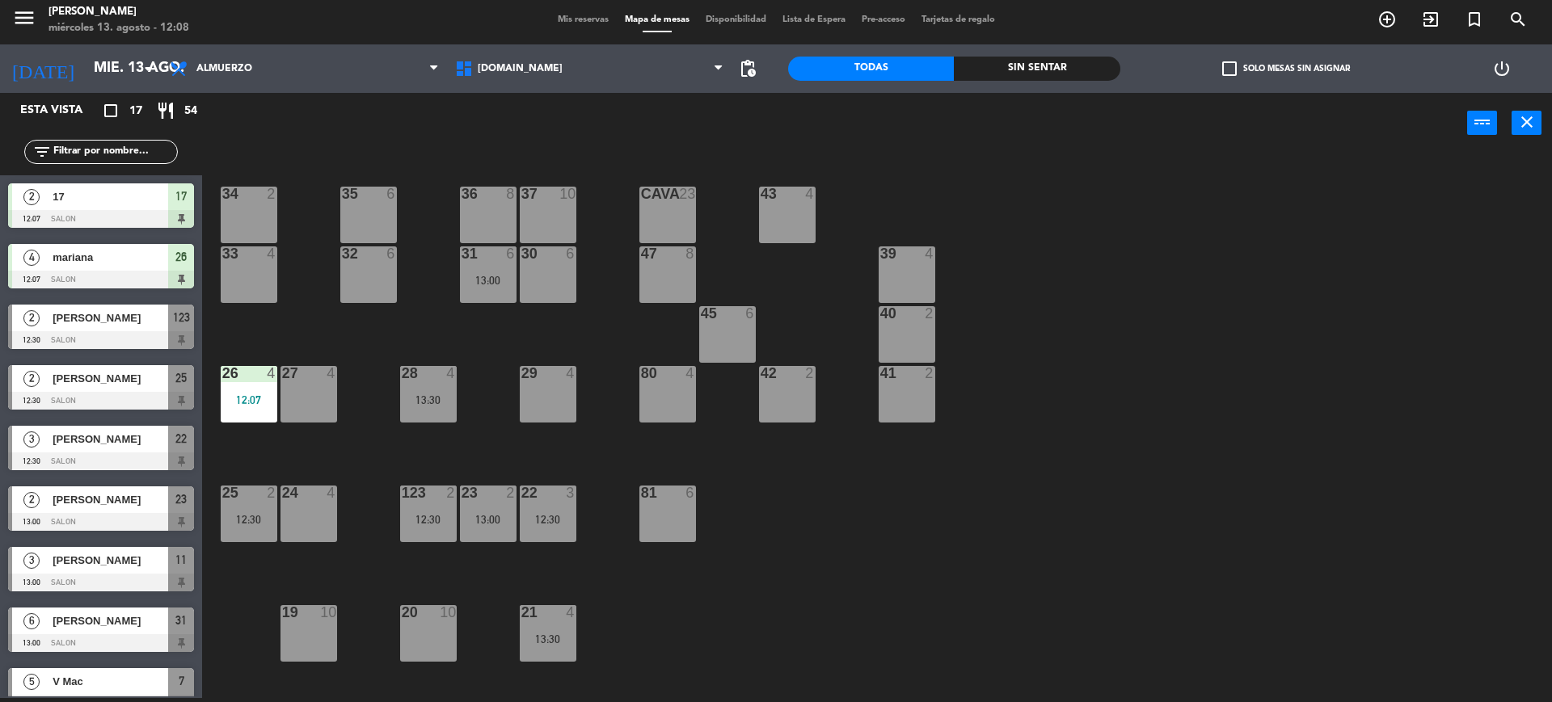
click at [127, 154] on input "text" at bounding box center [114, 152] width 125 height 18
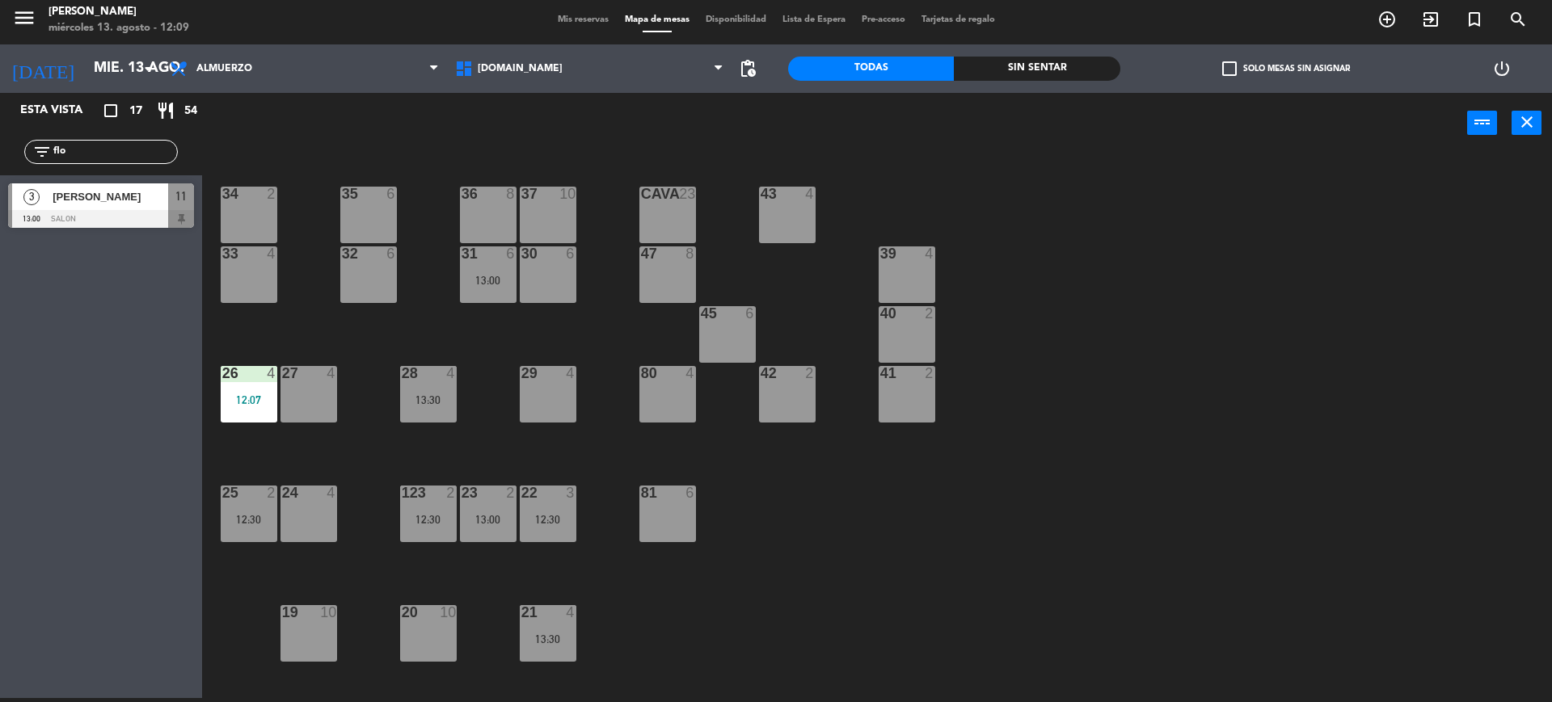
type input "flo"
drag, startPoint x: 2, startPoint y: 356, endPoint x: 6, endPoint y: 304, distance: 51.9
click at [2, 356] on div "Esta vista crop_square 17 restaurant 54 filter_list flo 3 [PERSON_NAME] 13:00 S…" at bounding box center [101, 395] width 202 height 605
click at [77, 204] on span "[PERSON_NAME]" at bounding box center [111, 196] width 116 height 17
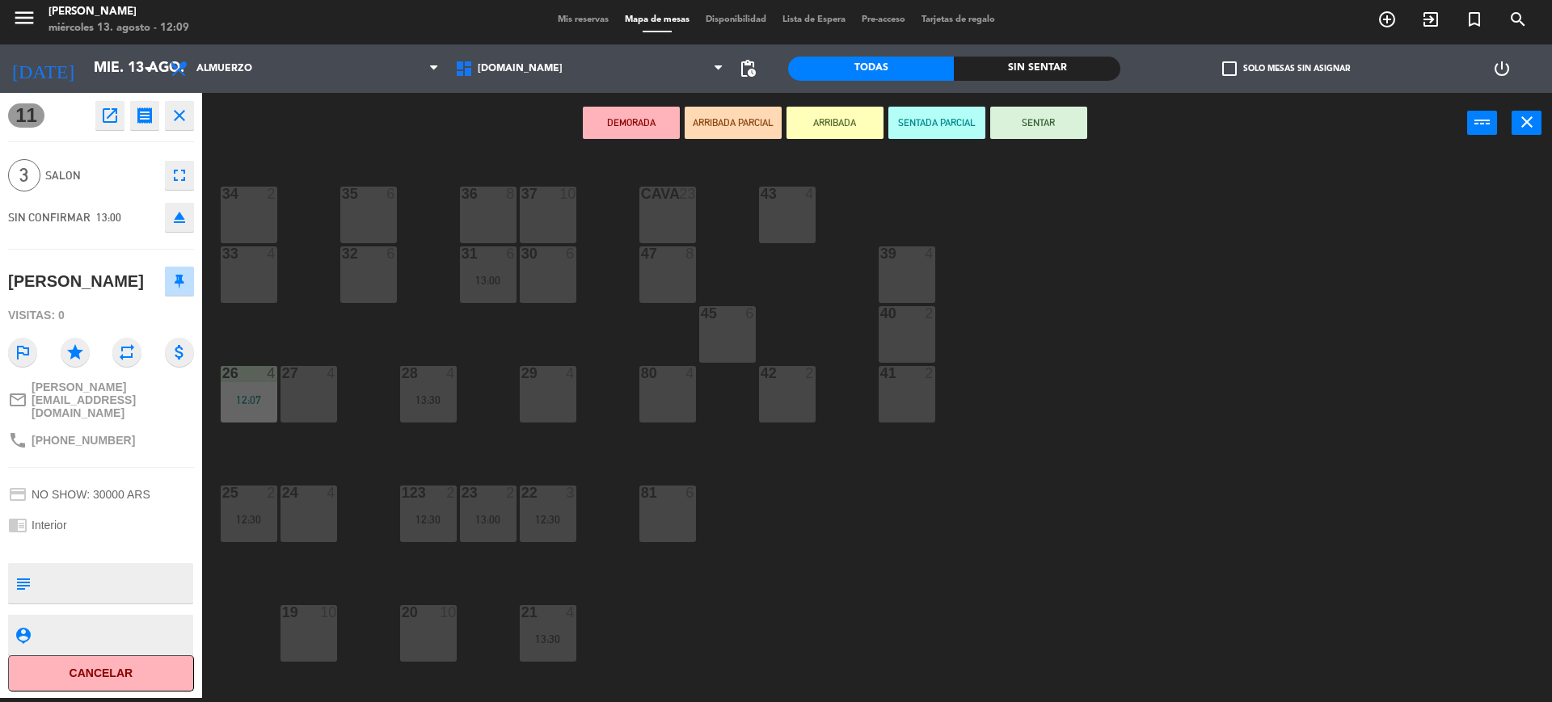
click at [828, 120] on button "ARRIBADA" at bounding box center [834, 123] width 97 height 32
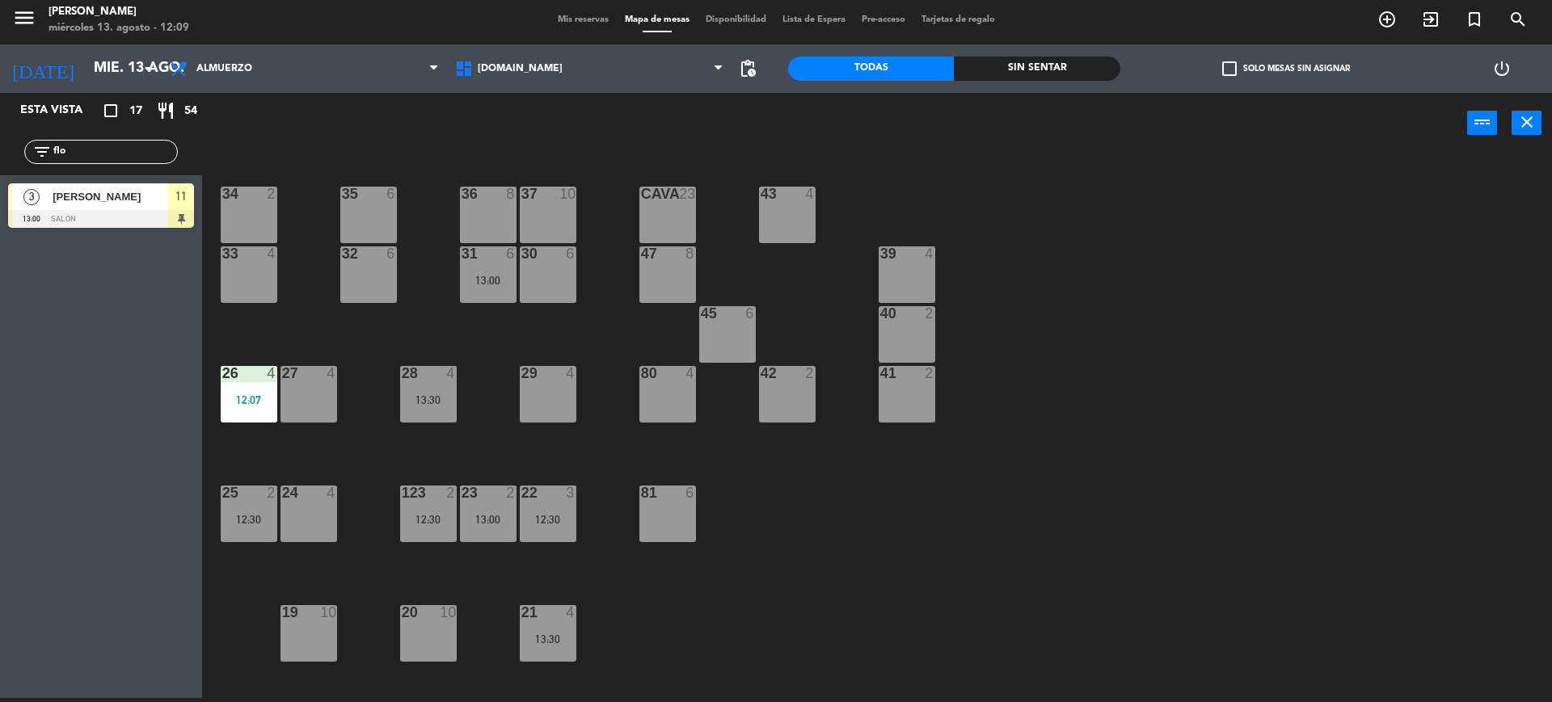
click at [1354, 398] on div "34 2 35 6 36 8 43 4 37 10 CAVA 23 33 4 32 6 31 6 13:00 30 6 47 8 39 4 45 6 40 2…" at bounding box center [884, 430] width 1334 height 545
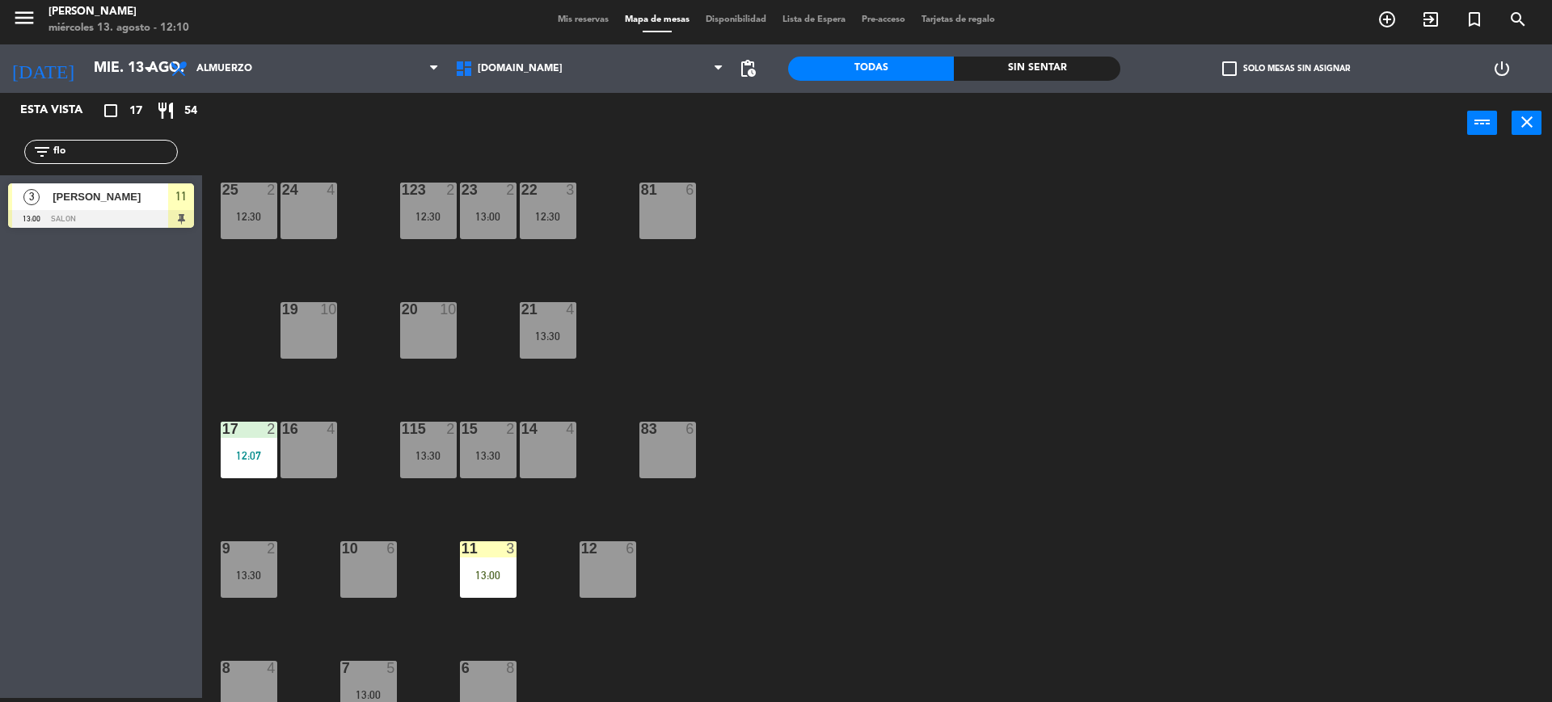
click at [462, 554] on div "11" at bounding box center [461, 548] width 1 height 15
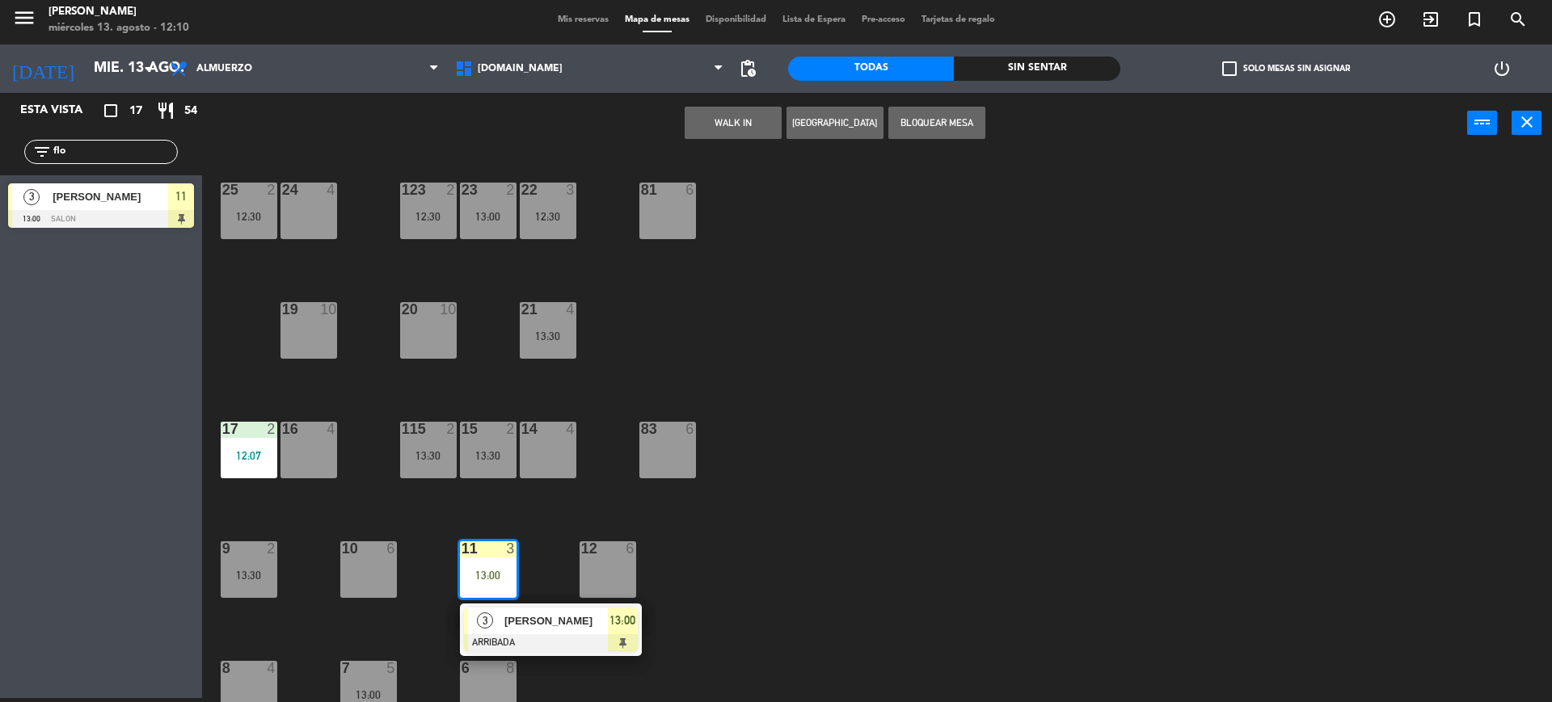
click at [480, 528] on div "34 2 35 6 36 8 43 4 37 10 CAVA 23 33 4 32 6 31 6 13:00 30 6 47 8 39 4 45 6 40 2…" at bounding box center [884, 430] width 1334 height 545
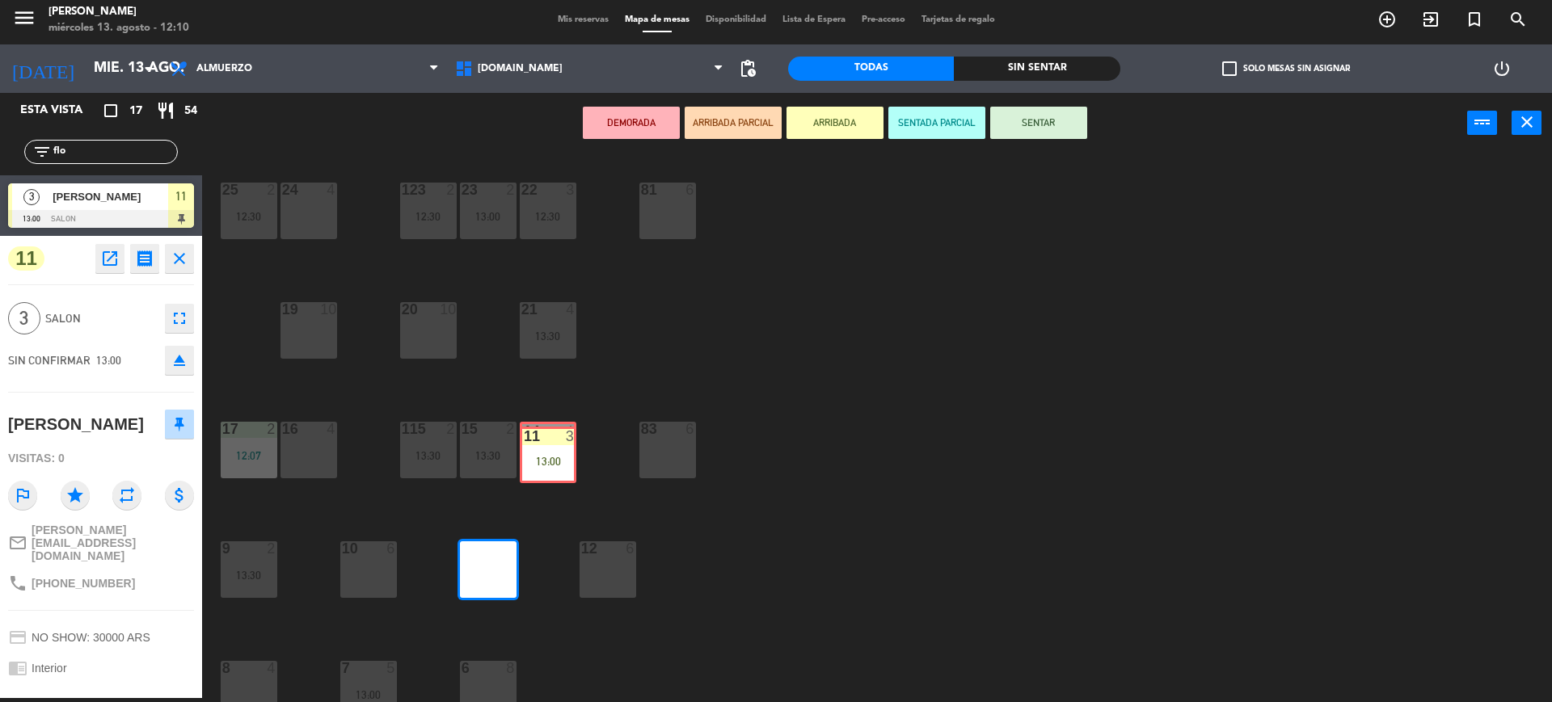
drag, startPoint x: 502, startPoint y: 554, endPoint x: 561, endPoint y: 439, distance: 129.0
click at [561, 439] on div "34 2 35 6 36 8 43 4 37 10 CAVA 23 33 4 32 6 31 6 13:00 30 6 47 8 39 4 45 6 40 2…" at bounding box center [884, 430] width 1334 height 545
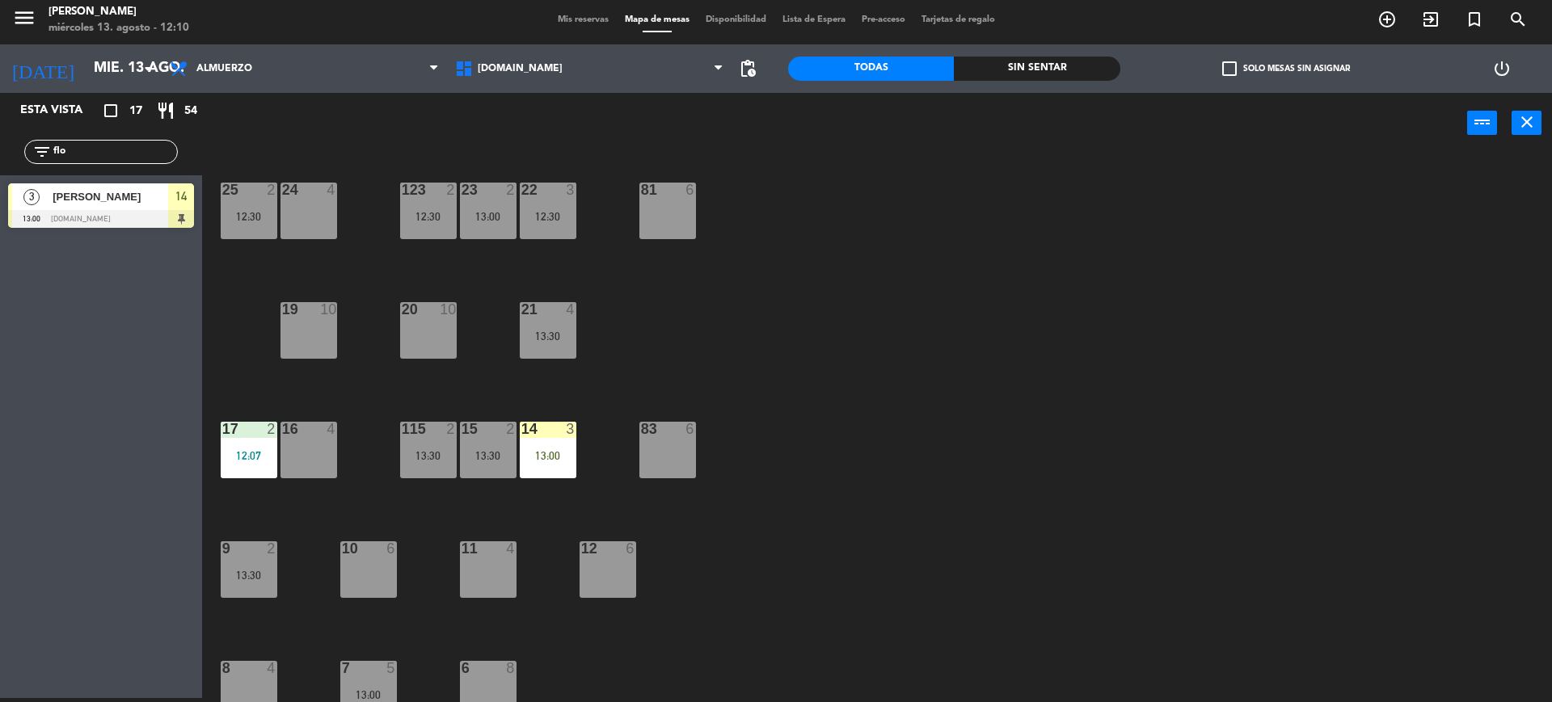
click at [561, 439] on div "14 3 13:00" at bounding box center [548, 450] width 57 height 57
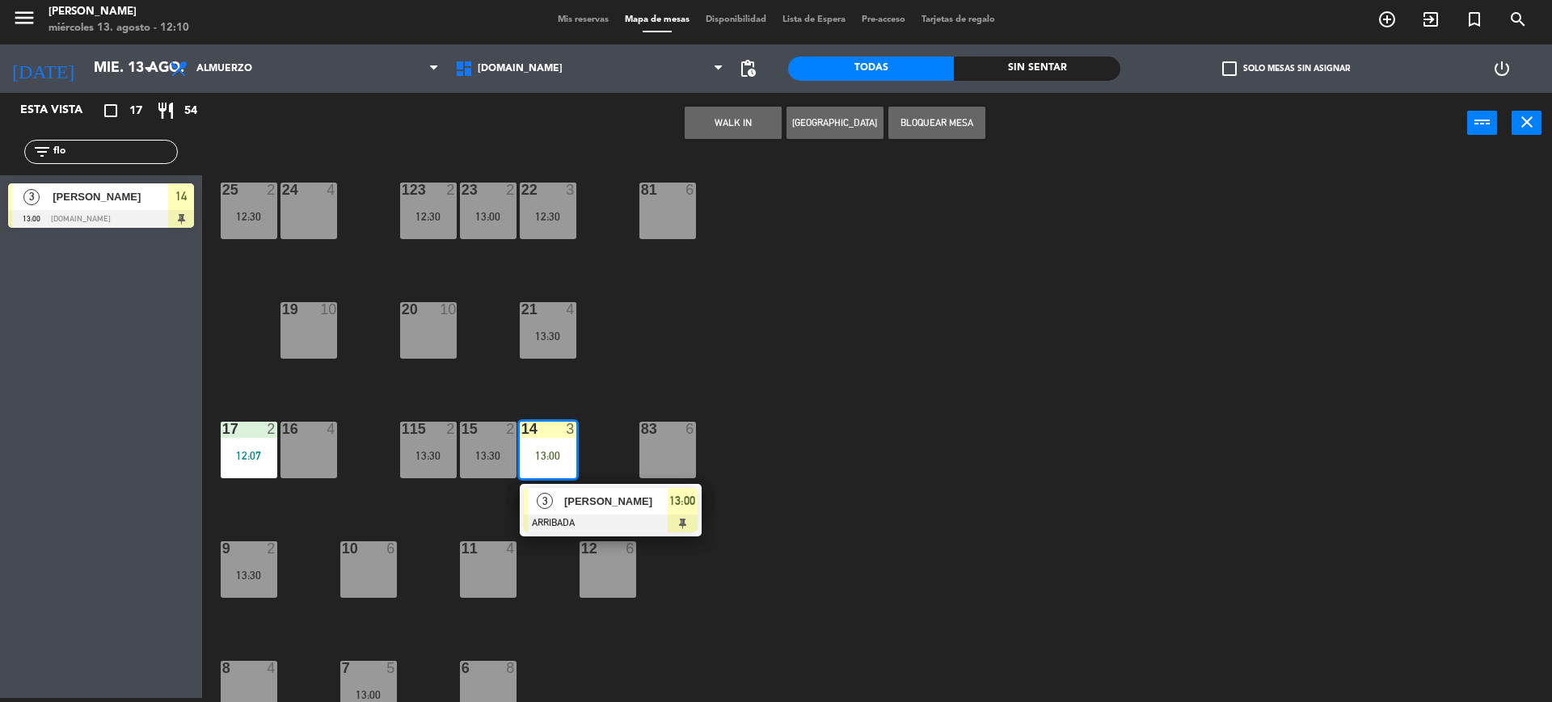
click at [566, 493] on span "[PERSON_NAME]" at bounding box center [615, 501] width 103 height 17
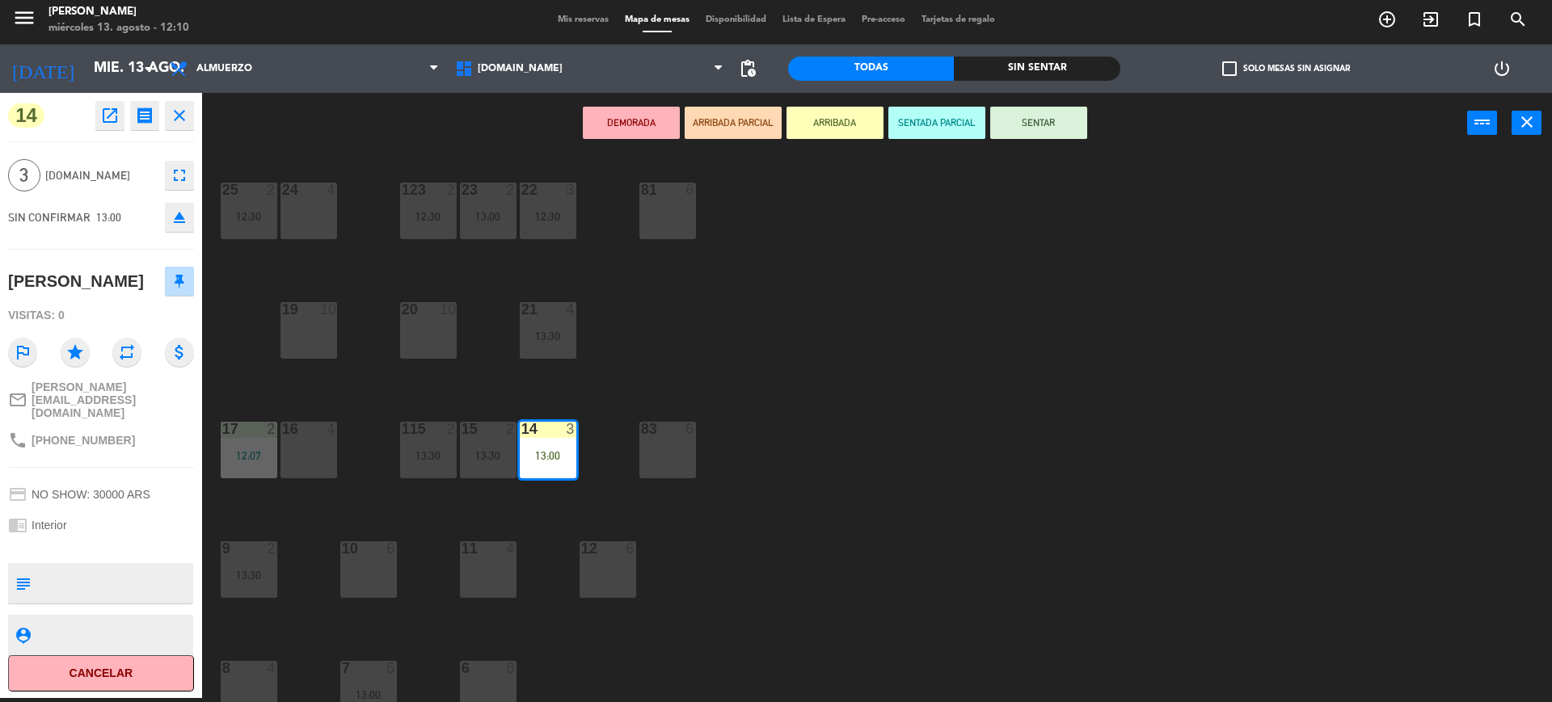
click at [1030, 125] on button "SENTAR" at bounding box center [1038, 123] width 97 height 32
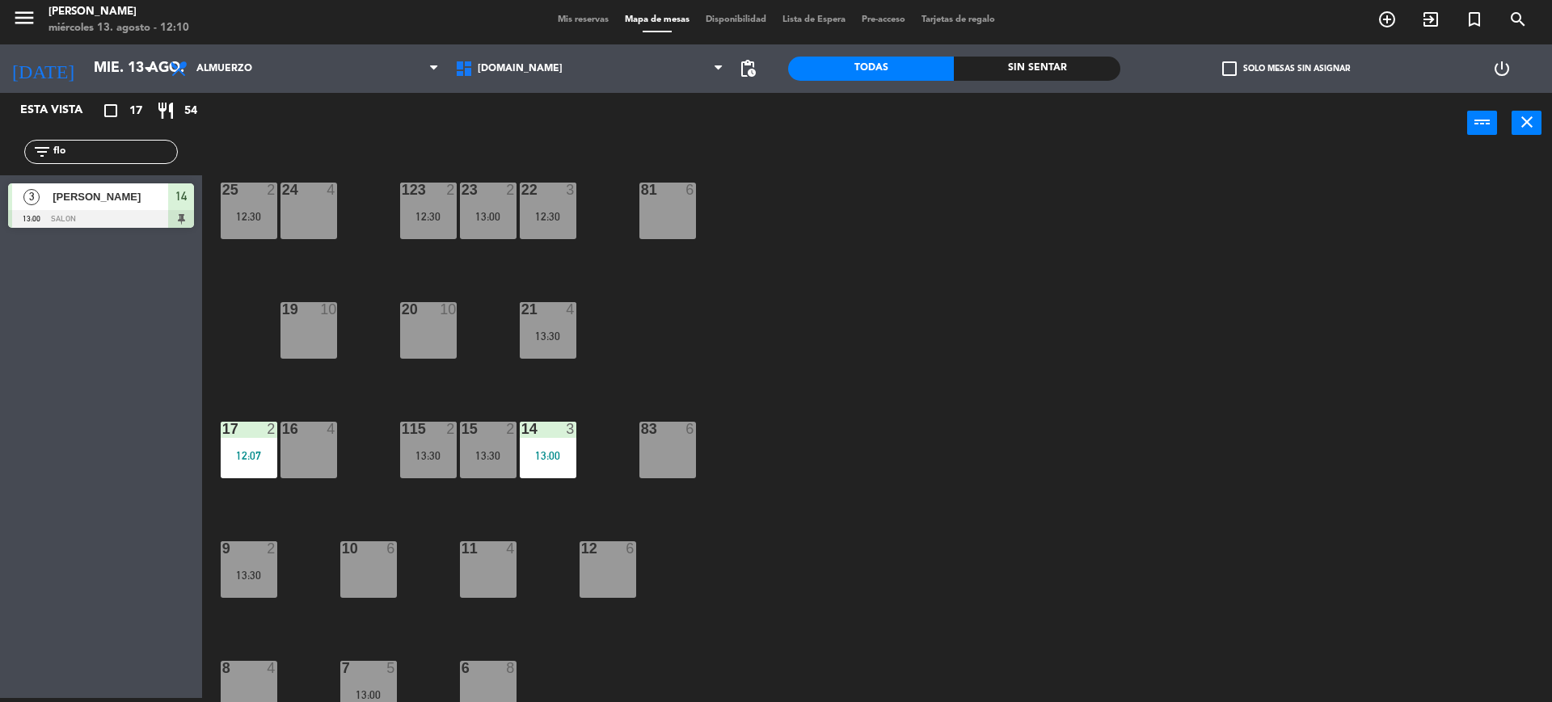
drag, startPoint x: 71, startPoint y: 148, endPoint x: 15, endPoint y: 169, distance: 59.6
click at [25, 162] on input-outlined "filter_list flo" at bounding box center [101, 152] width 154 height 24
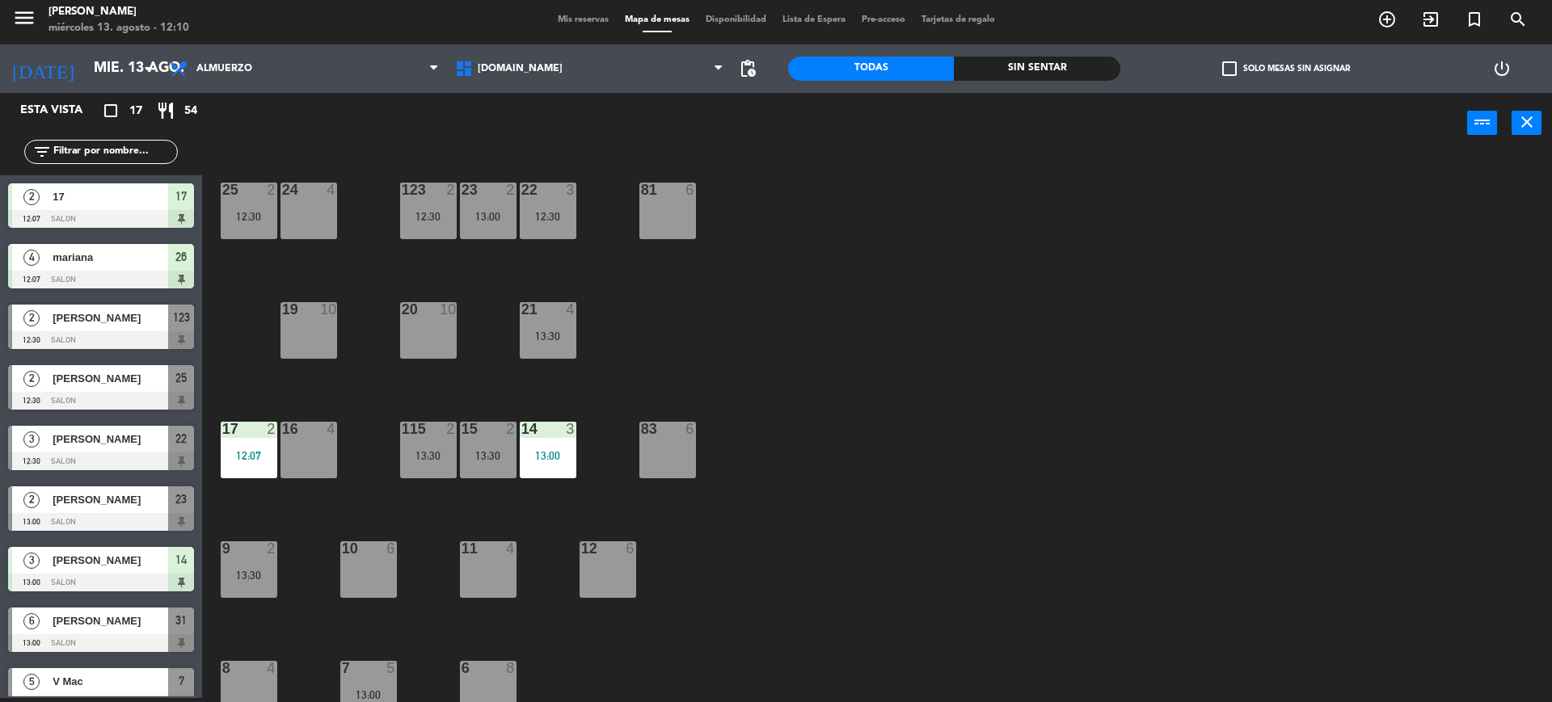
click at [142, 147] on input "text" at bounding box center [114, 152] width 125 height 18
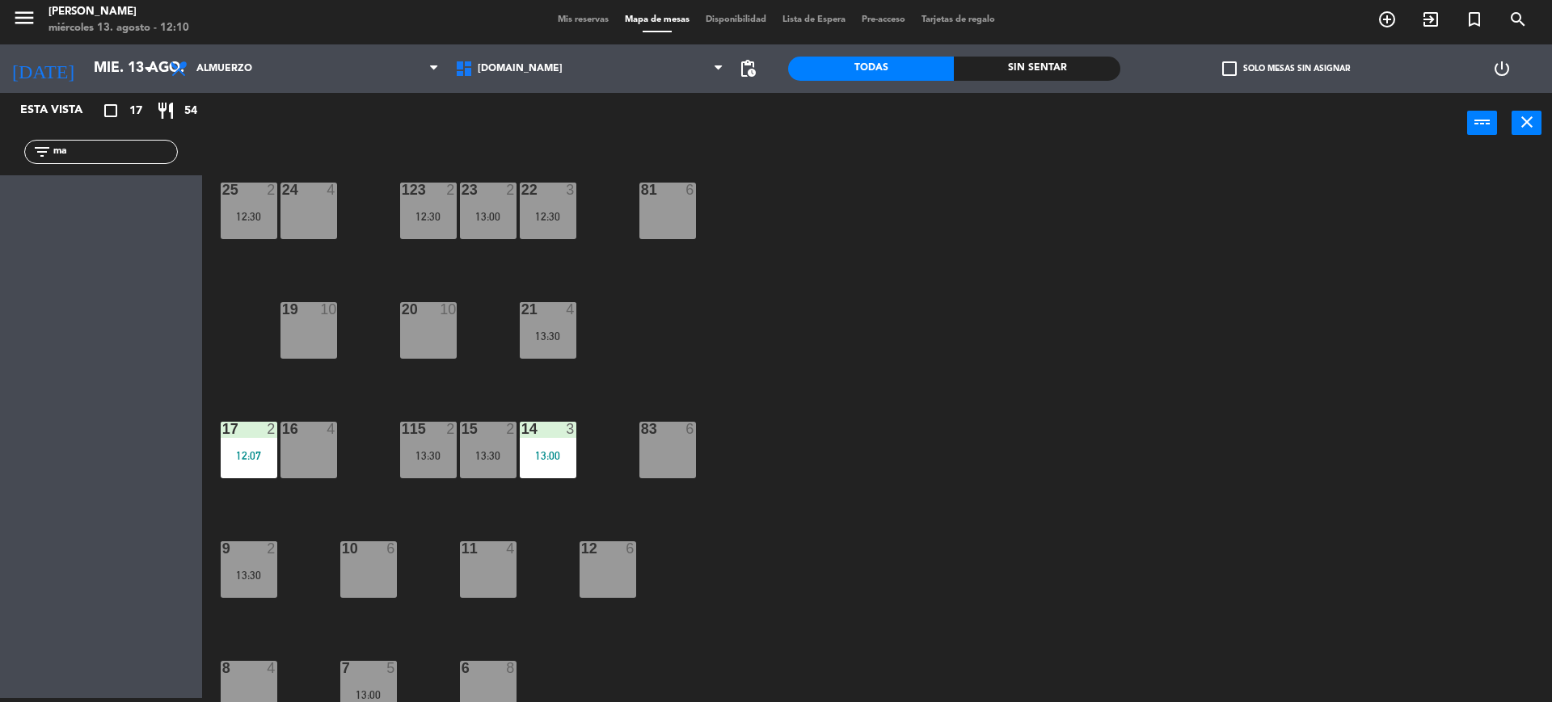
type input "m"
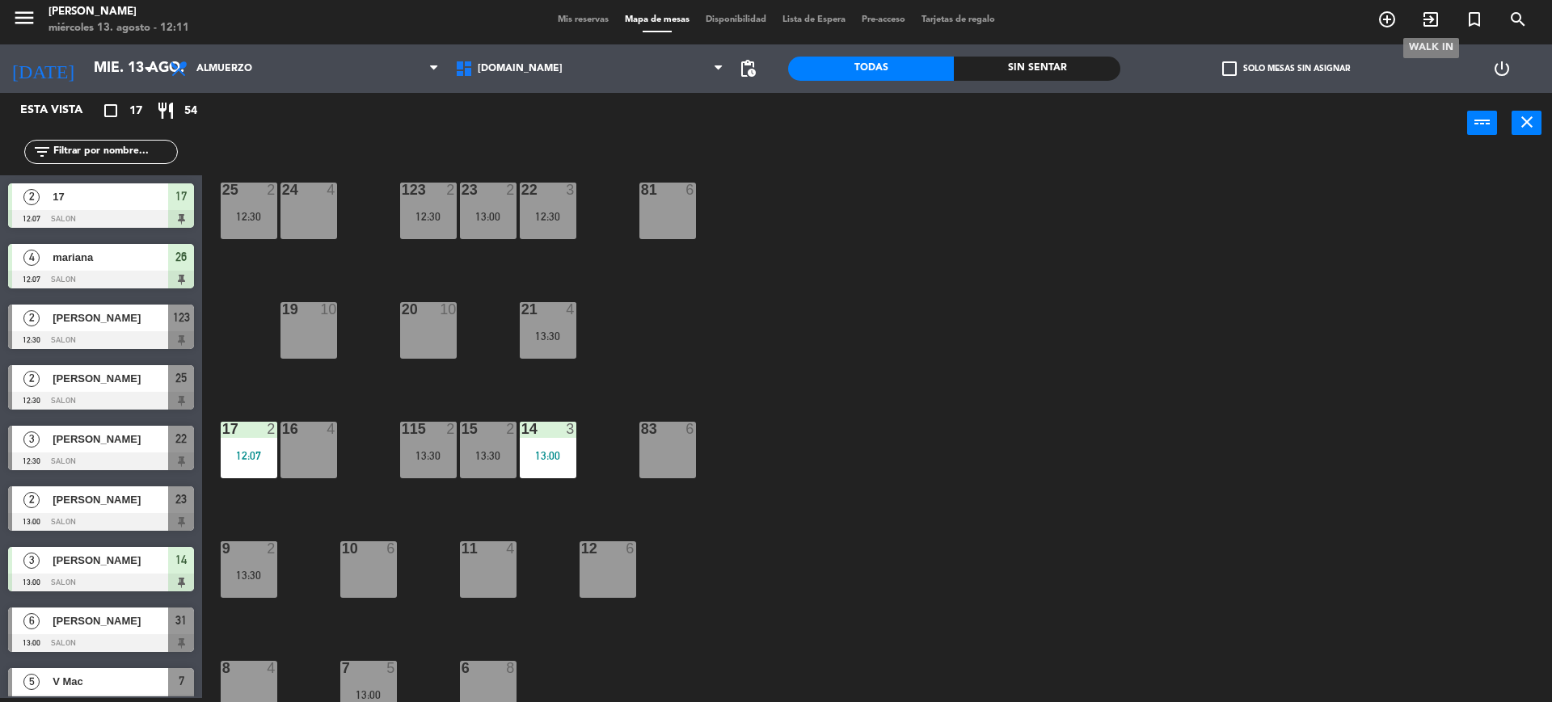
click at [1417, 26] on span "exit_to_app" at bounding box center [1431, 19] width 44 height 27
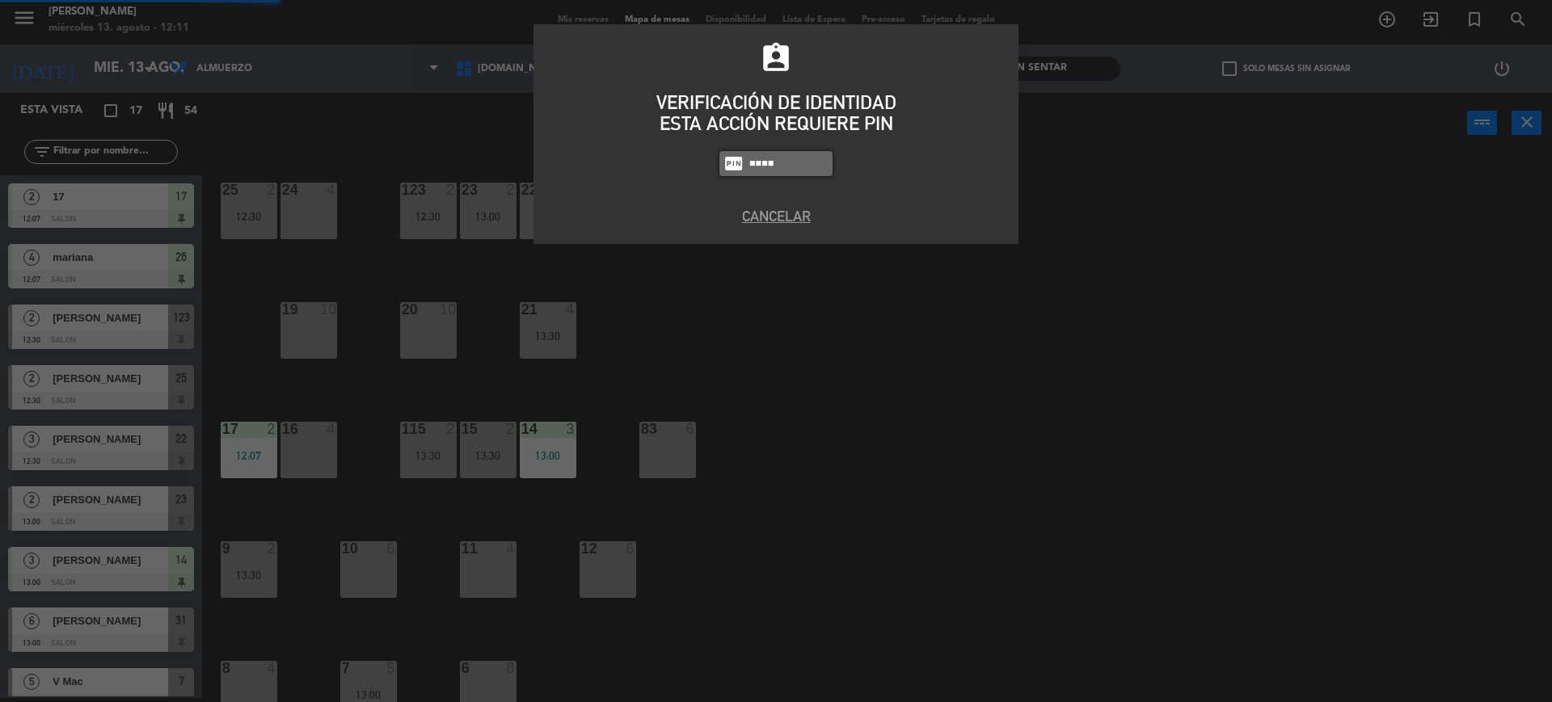
type input "4307"
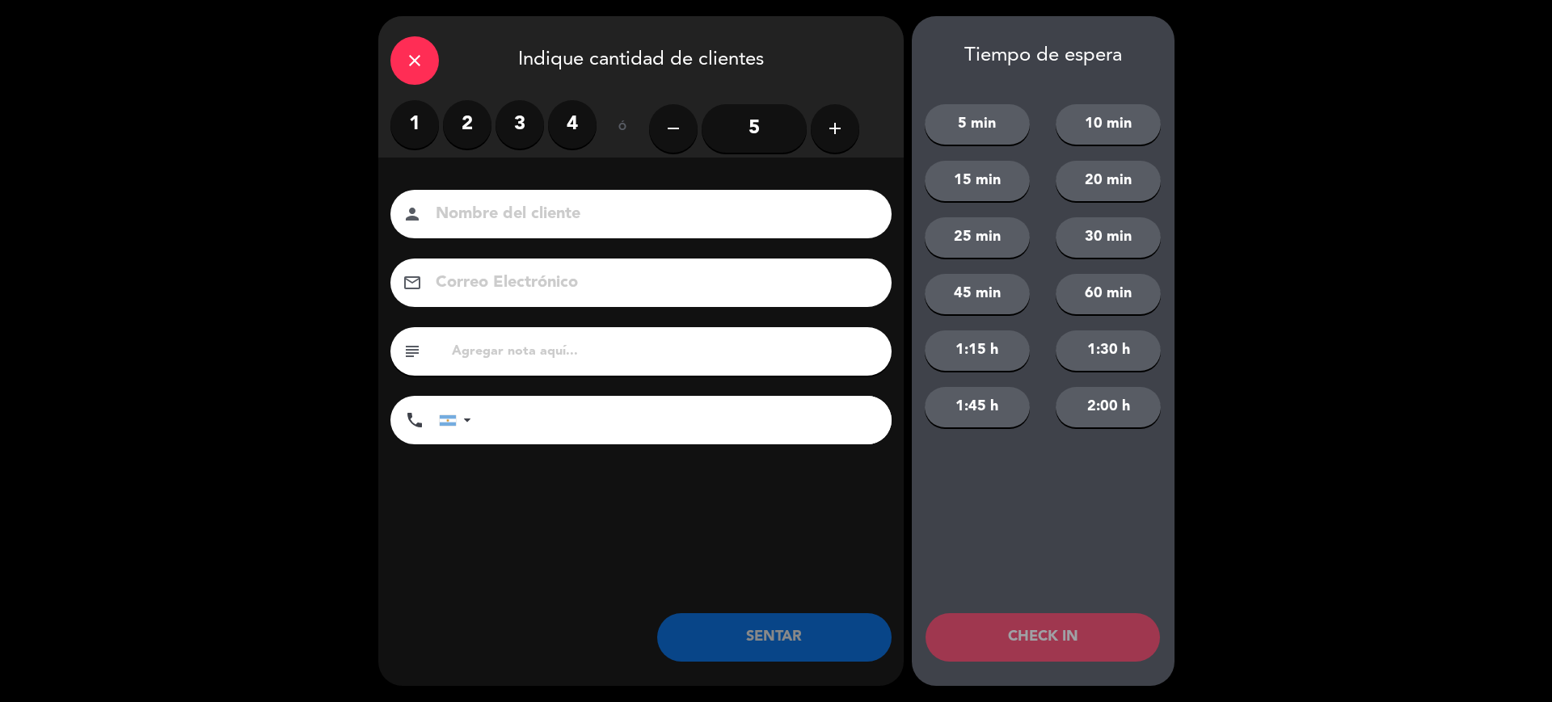
drag, startPoint x: 454, startPoint y: 130, endPoint x: 466, endPoint y: 196, distance: 67.4
click at [455, 130] on label "2" at bounding box center [467, 124] width 48 height 48
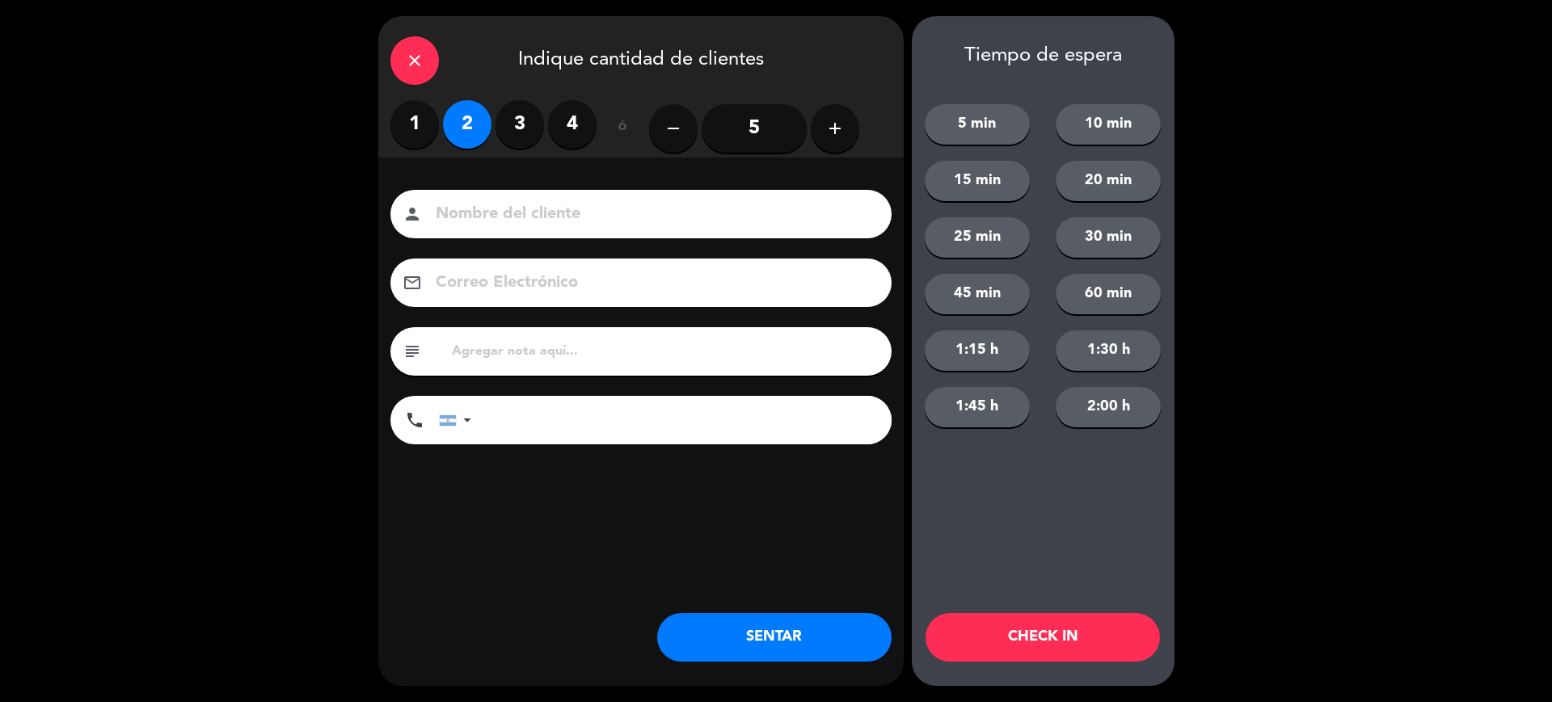
click at [467, 227] on input at bounding box center [652, 214] width 436 height 28
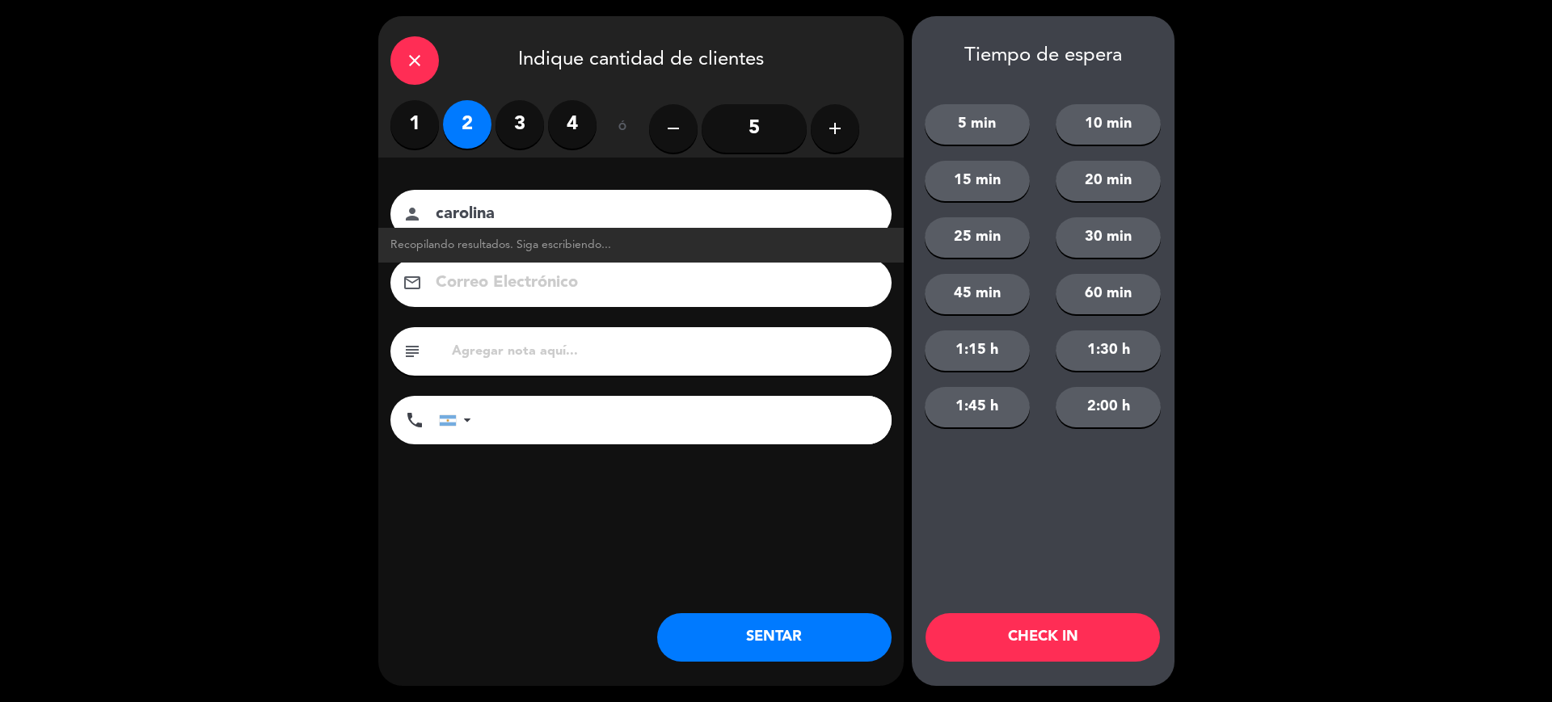
type input "carolina"
click at [1032, 631] on button "CHECK IN" at bounding box center [1042, 637] width 234 height 48
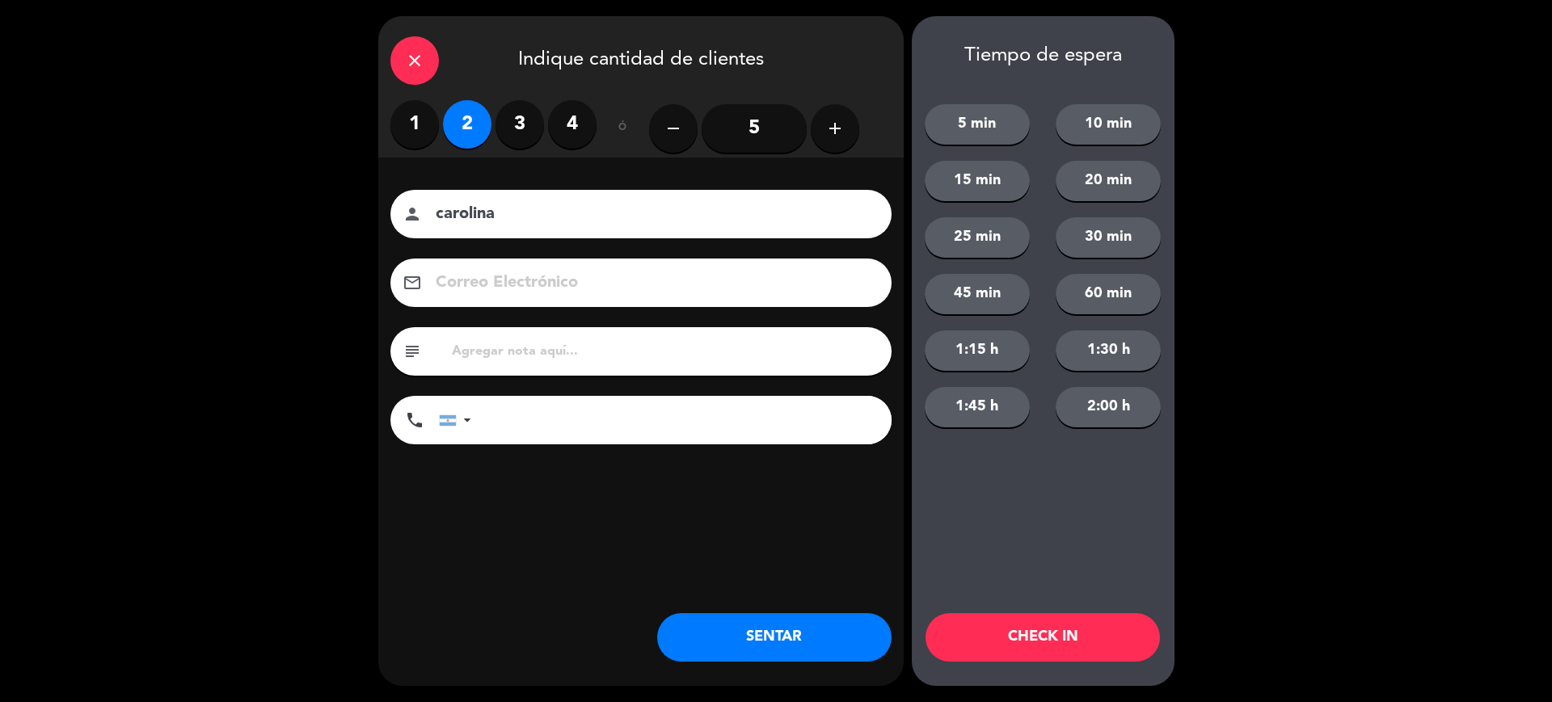
click at [423, 53] on icon "close" at bounding box center [414, 60] width 19 height 19
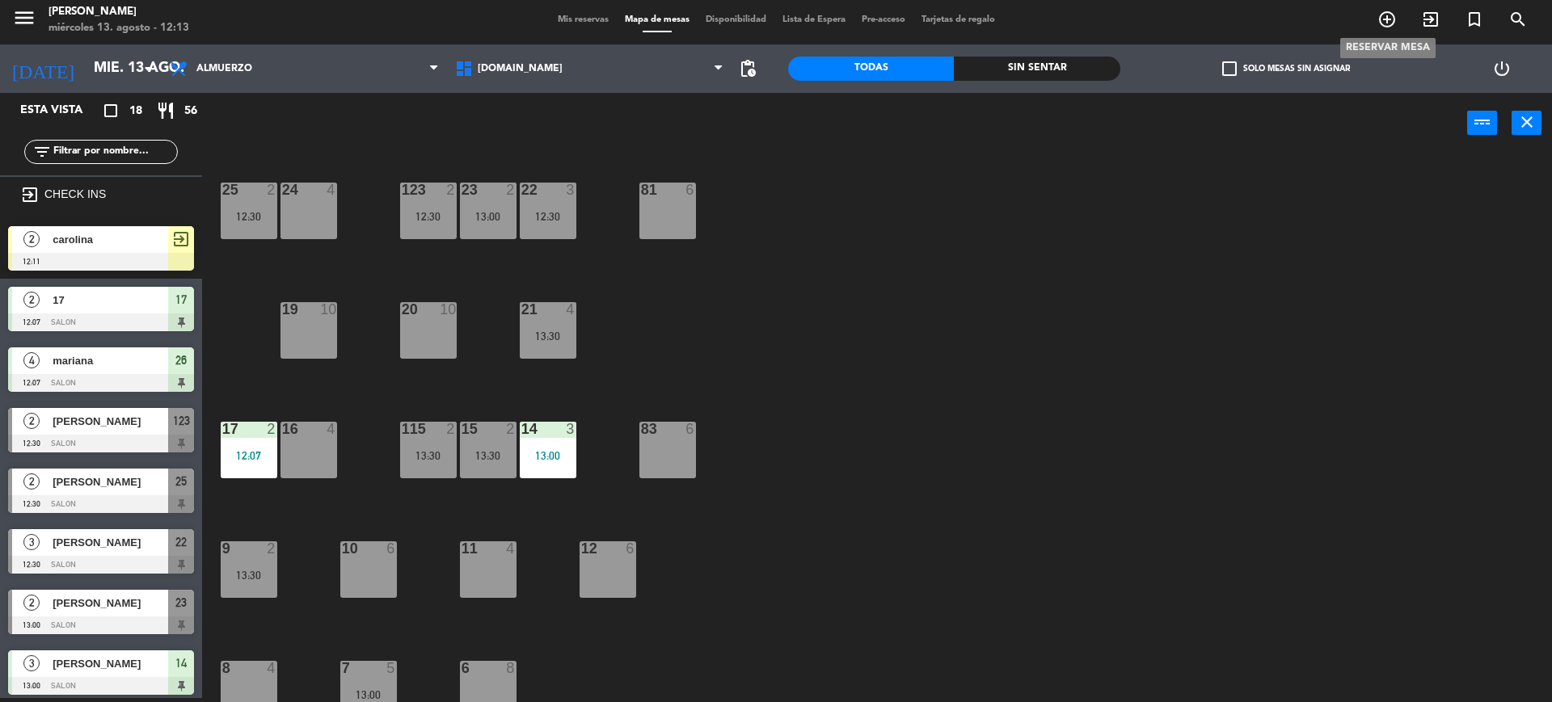
click at [1373, 1] on div "menu [PERSON_NAME] miércoles 13. agosto - 12:13 Mis reservas Mapa de mesas Disp…" at bounding box center [776, 20] width 1552 height 48
click at [1388, 31] on span "add_circle_outline" at bounding box center [1387, 19] width 44 height 27
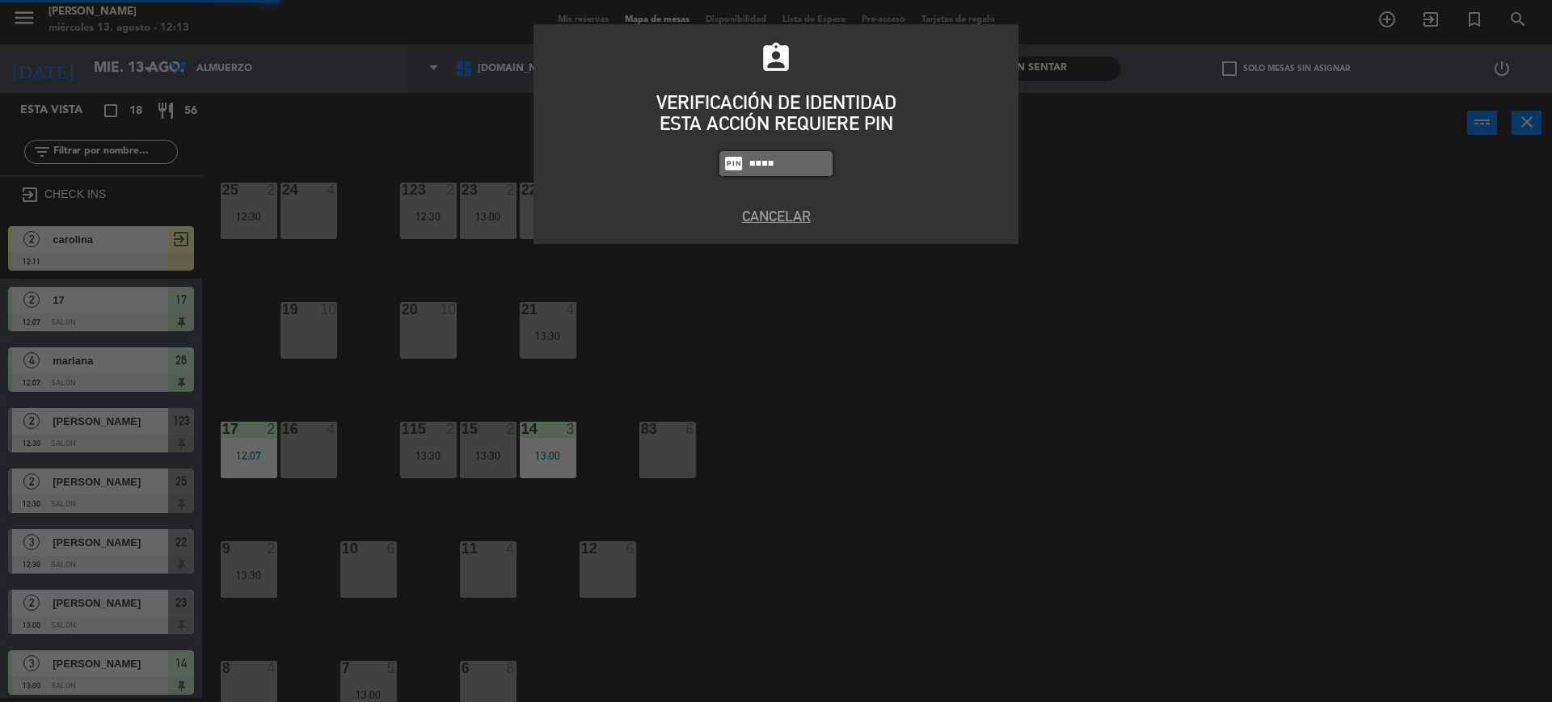
type input "4307"
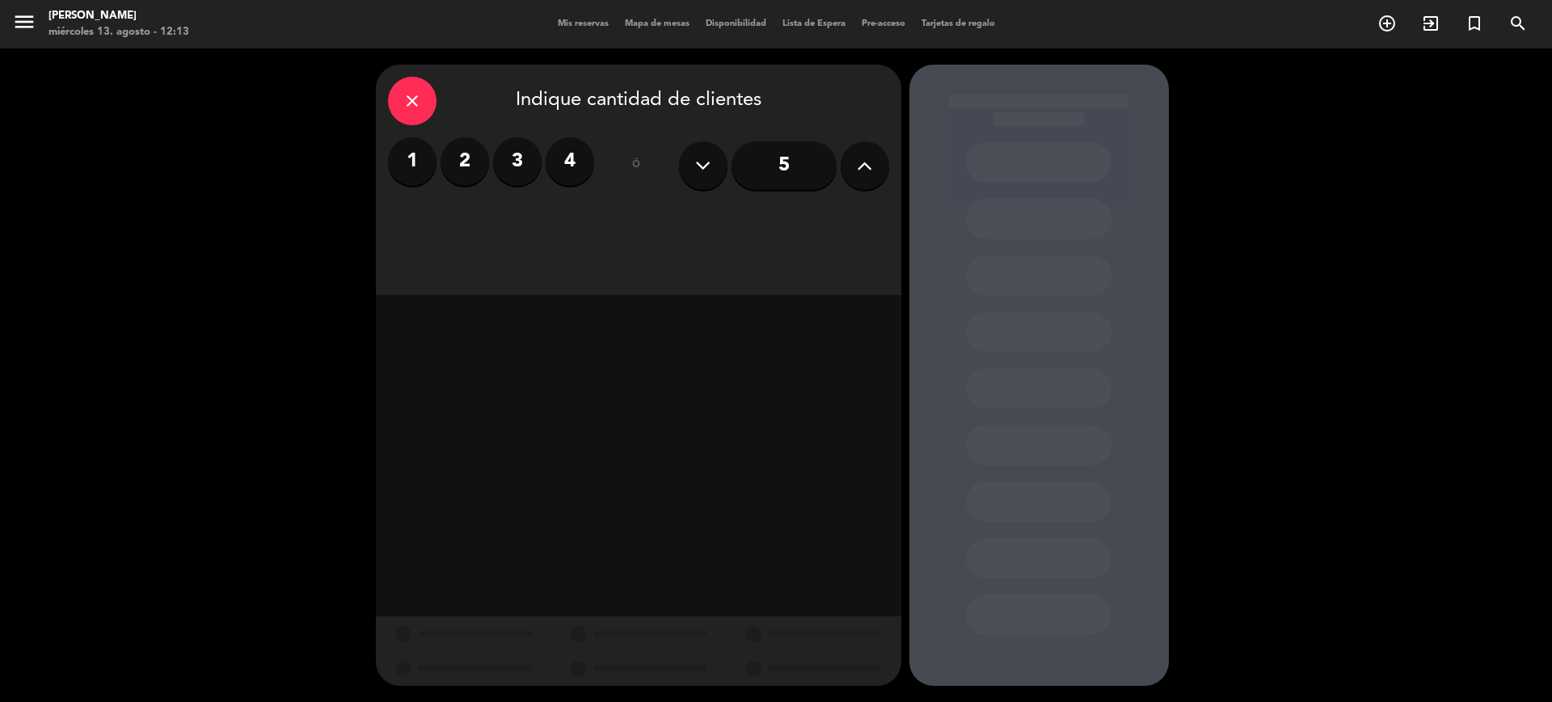
click at [881, 170] on button at bounding box center [864, 165] width 48 height 48
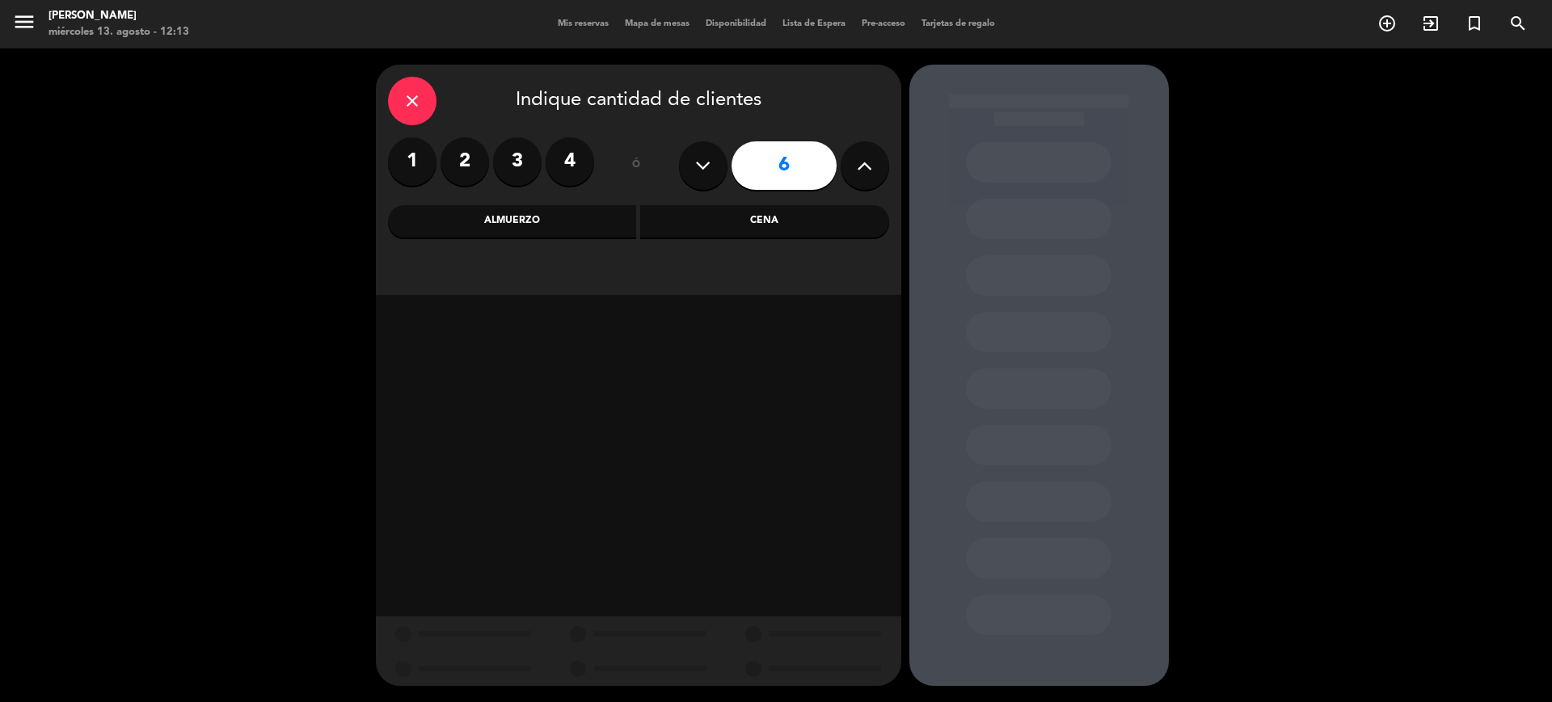
click at [544, 217] on div "Almuerzo" at bounding box center [512, 221] width 249 height 32
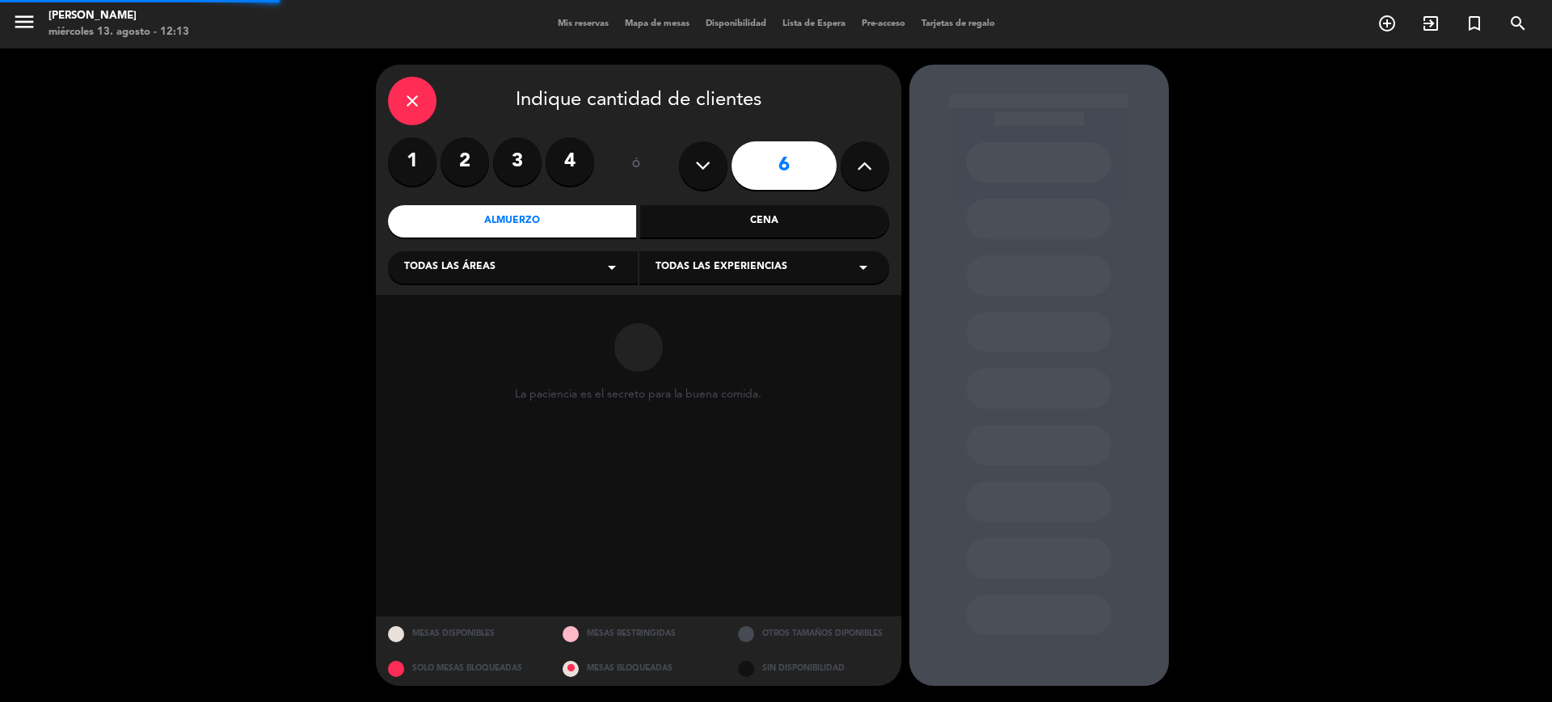
drag, startPoint x: 532, startPoint y: 247, endPoint x: 529, endPoint y: 259, distance: 12.4
click at [529, 259] on div "close Indique cantidad de clientes 1 2 3 4 ó 6 Almuerzo Cena Todas las áreas ar…" at bounding box center [638, 180] width 525 height 230
click at [528, 261] on body "close × [PERSON_NAME] × chrome_reader_mode Listado de Reservas account_box Clie…" at bounding box center [776, 351] width 1552 height 702
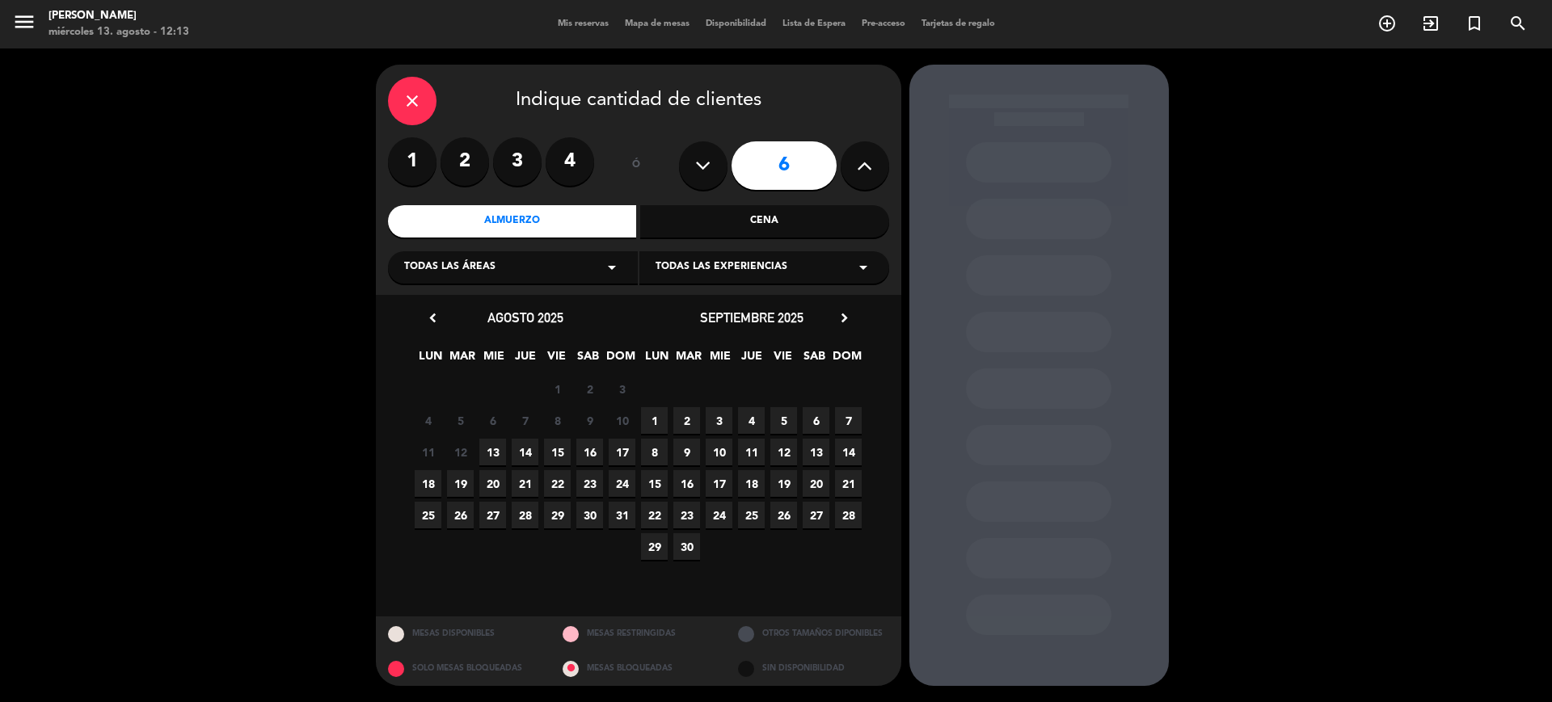
click at [461, 276] on div "Todas las áreas arrow_drop_down" at bounding box center [513, 267] width 250 height 32
click at [427, 357] on div "SALON" at bounding box center [512, 355] width 217 height 16
click at [625, 449] on span "17" at bounding box center [621, 452] width 27 height 27
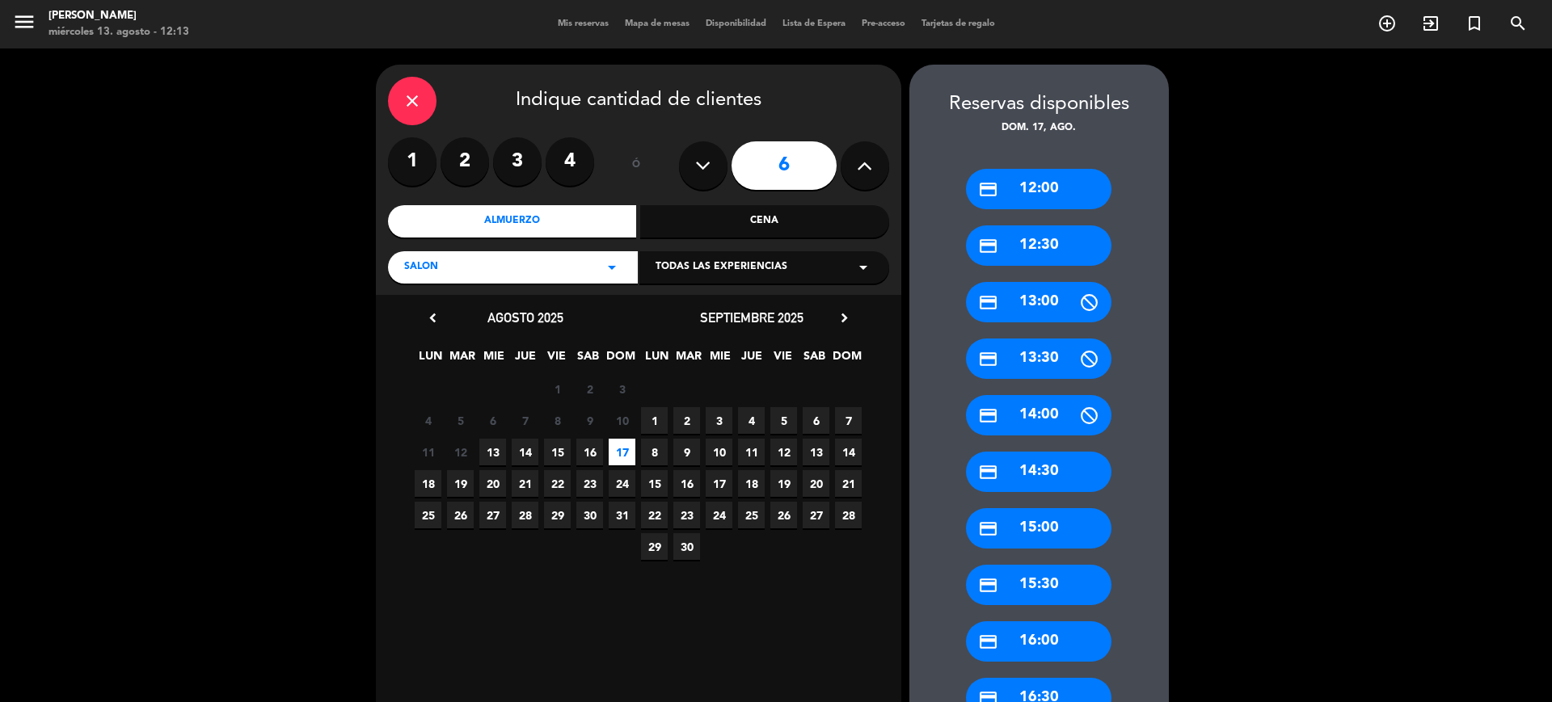
click at [1034, 352] on div "credit_card 13:30" at bounding box center [1038, 359] width 145 height 40
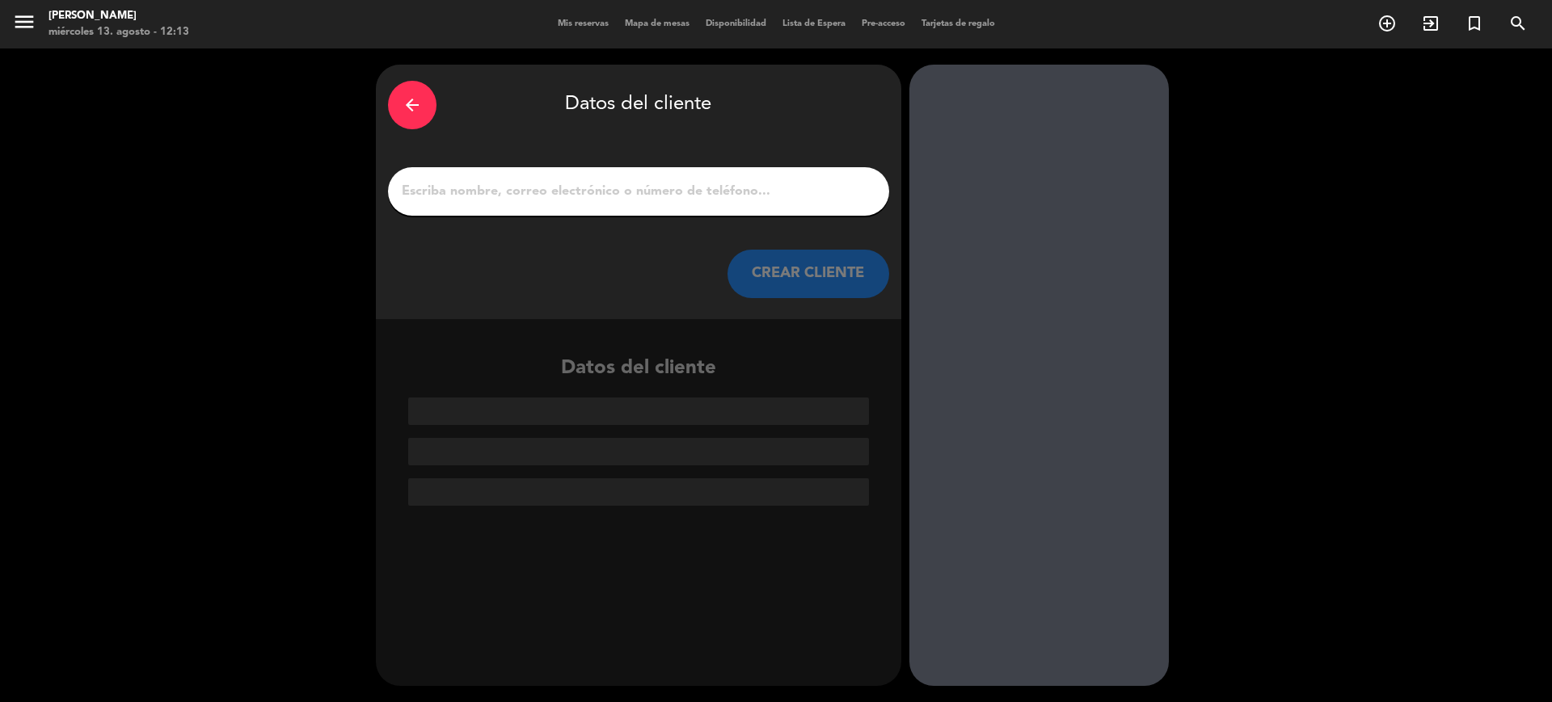
click at [744, 184] on input "1" at bounding box center [638, 191] width 477 height 23
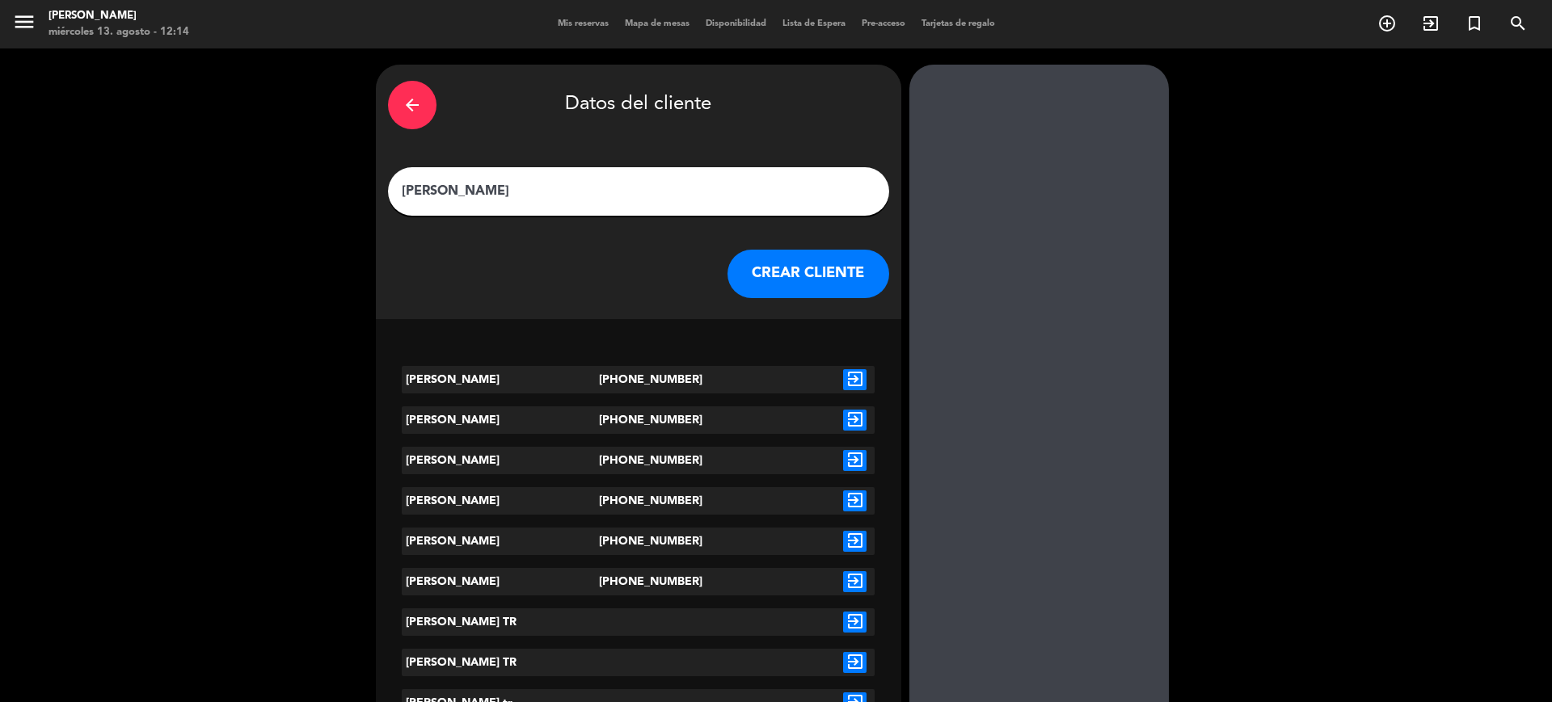
scroll to position [303, 0]
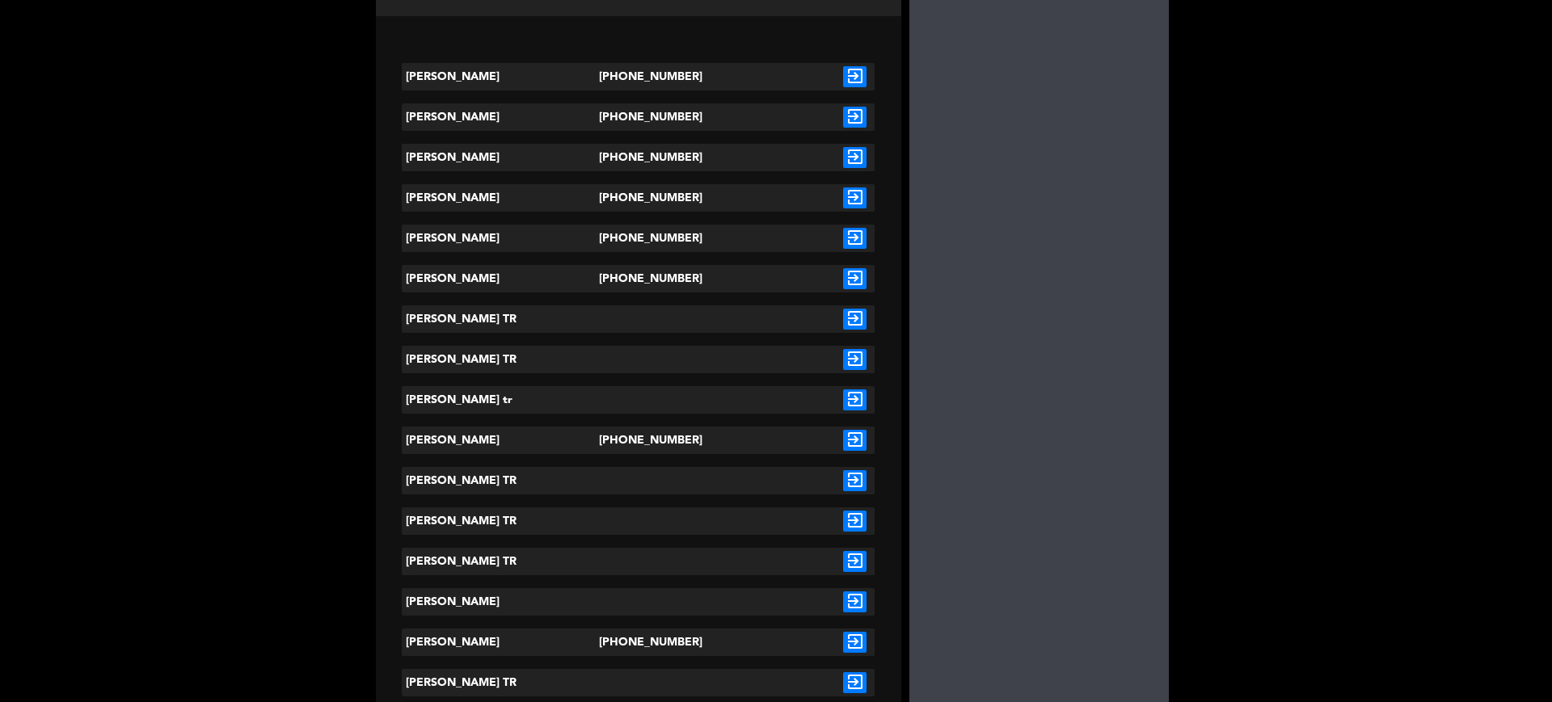
type input "[PERSON_NAME]"
click at [857, 558] on icon "exit_to_app" at bounding box center [854, 561] width 23 height 21
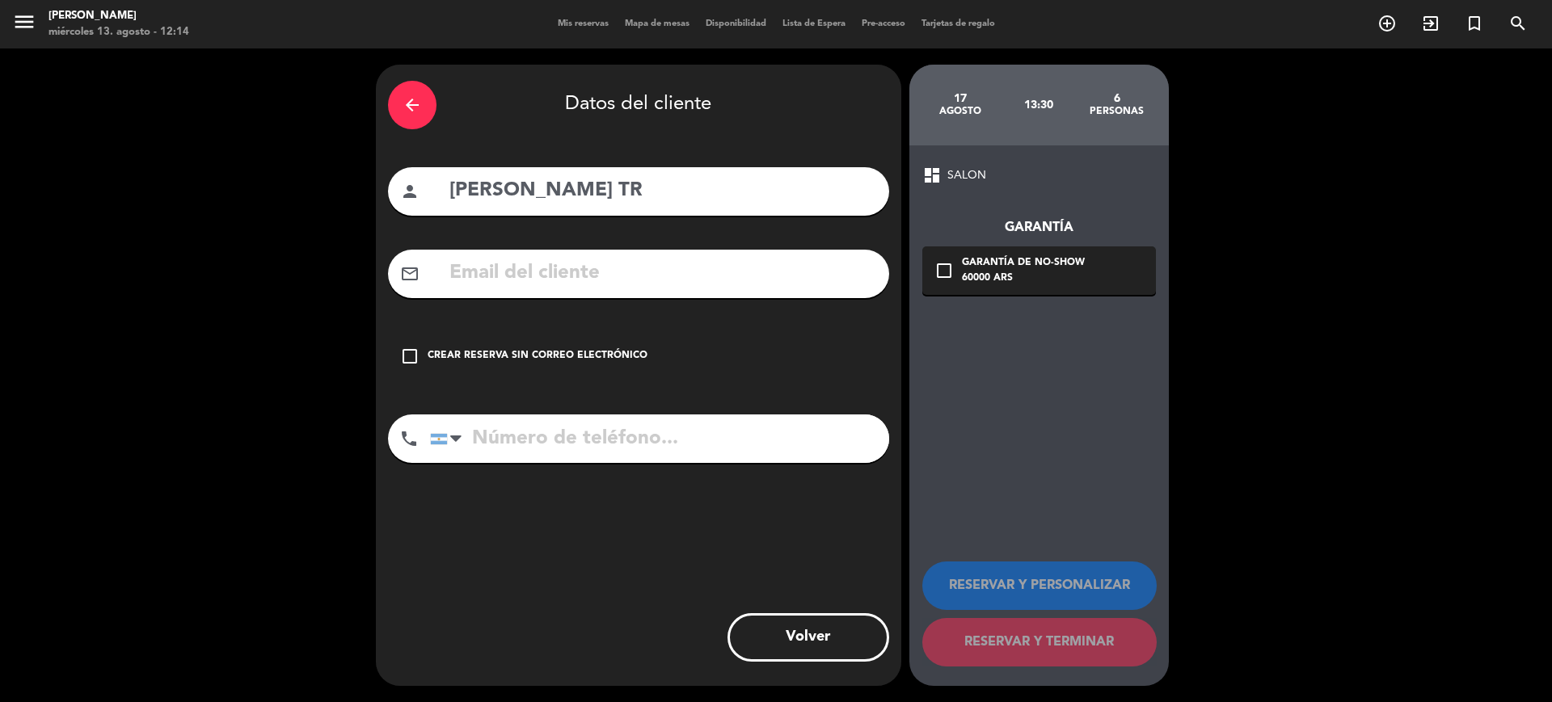
scroll to position [0, 0]
click at [726, 361] on div "check_box_outline_blank Crear reserva sin correo electrónico" at bounding box center [638, 356] width 501 height 48
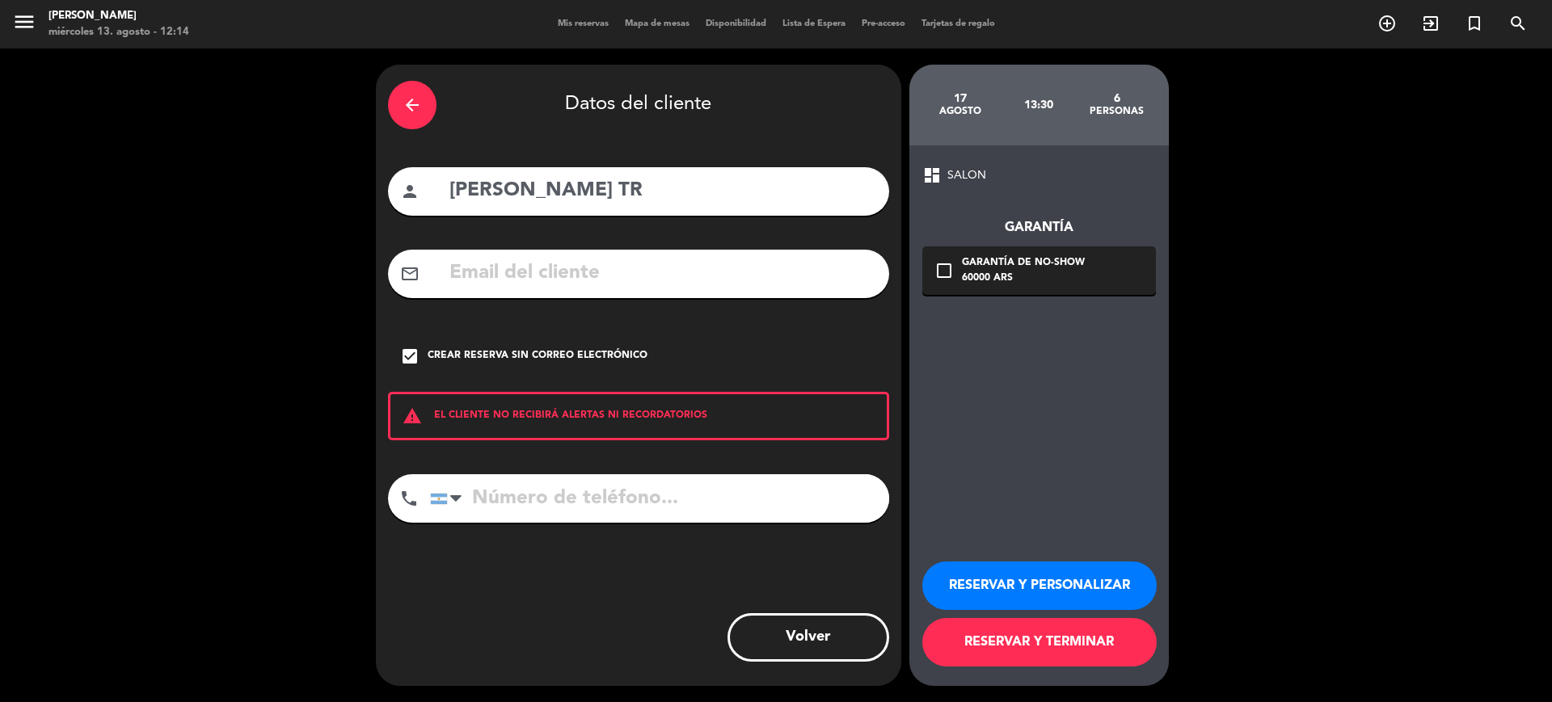
click at [1065, 628] on button "RESERVAR Y TERMINAR" at bounding box center [1039, 642] width 234 height 48
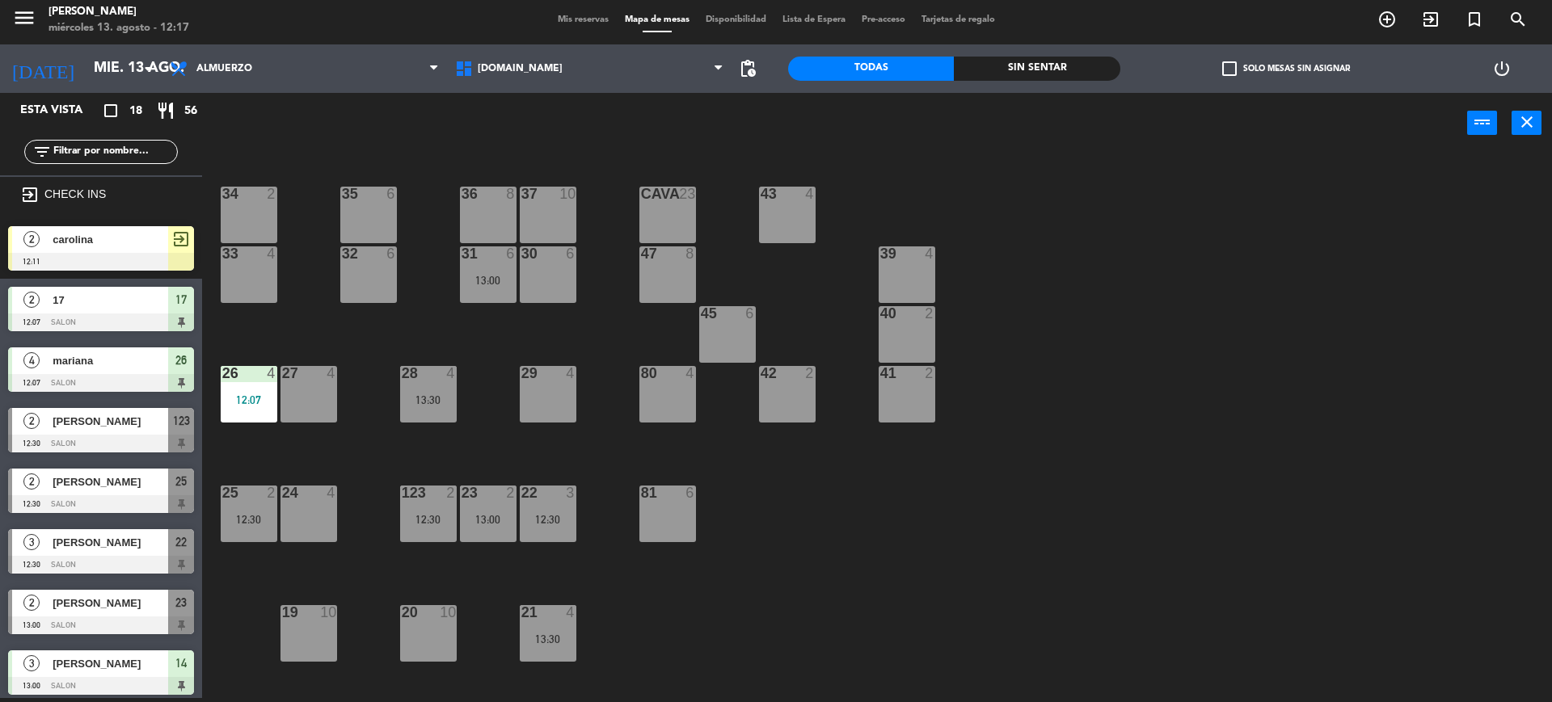
click at [147, 161] on input "text" at bounding box center [114, 152] width 125 height 18
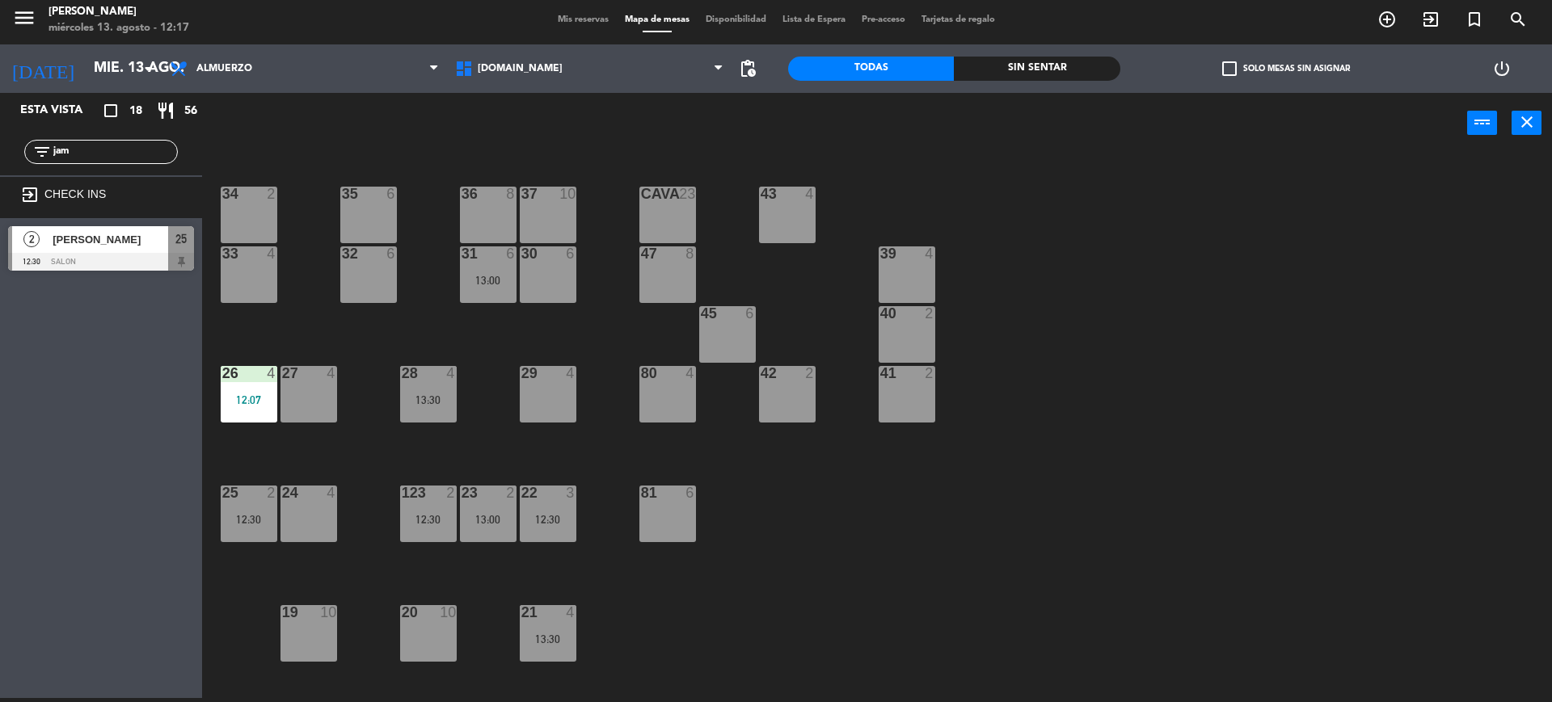
type input "jam"
click at [115, 245] on div "2 [PERSON_NAME] 12:30 SALON 25" at bounding box center [101, 248] width 202 height 61
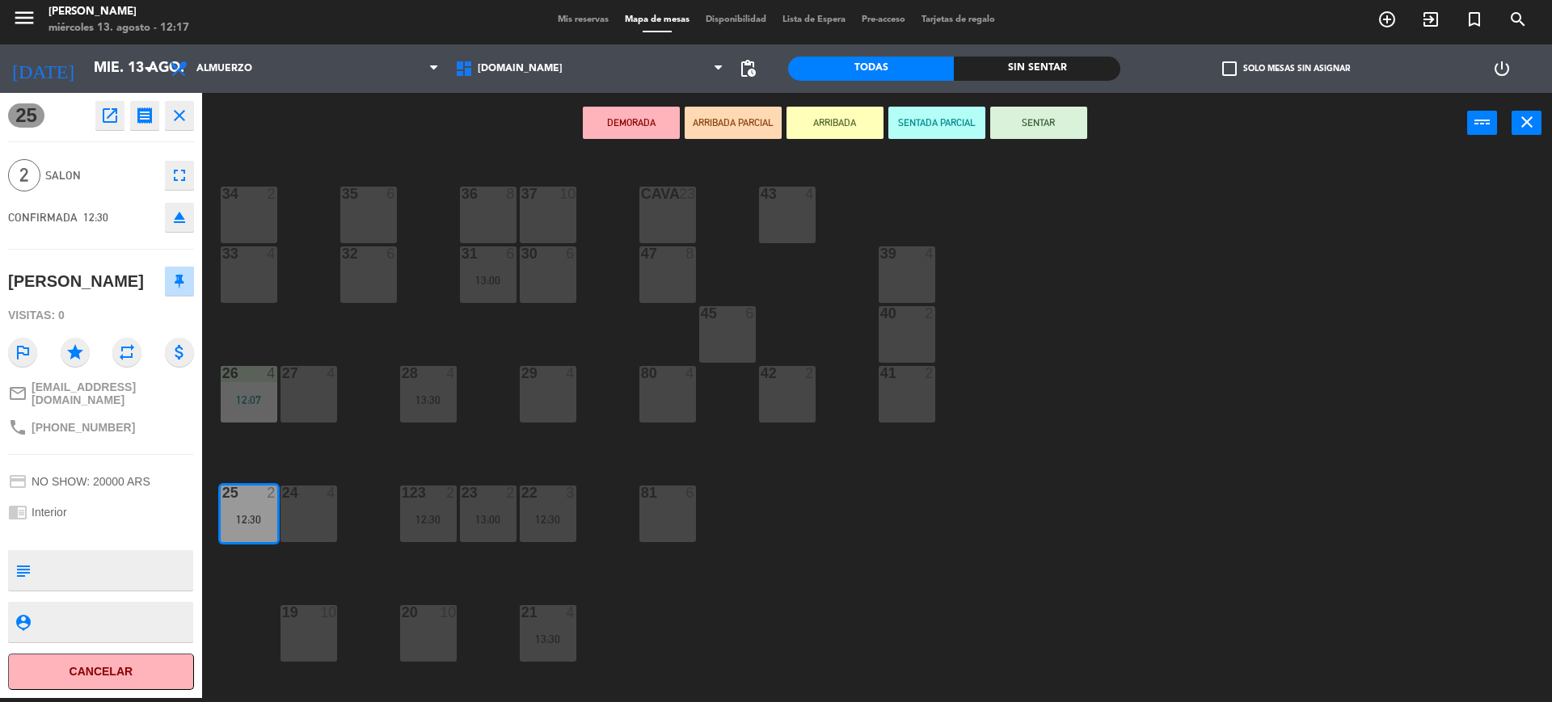
click at [867, 117] on button "ARRIBADA" at bounding box center [834, 123] width 97 height 32
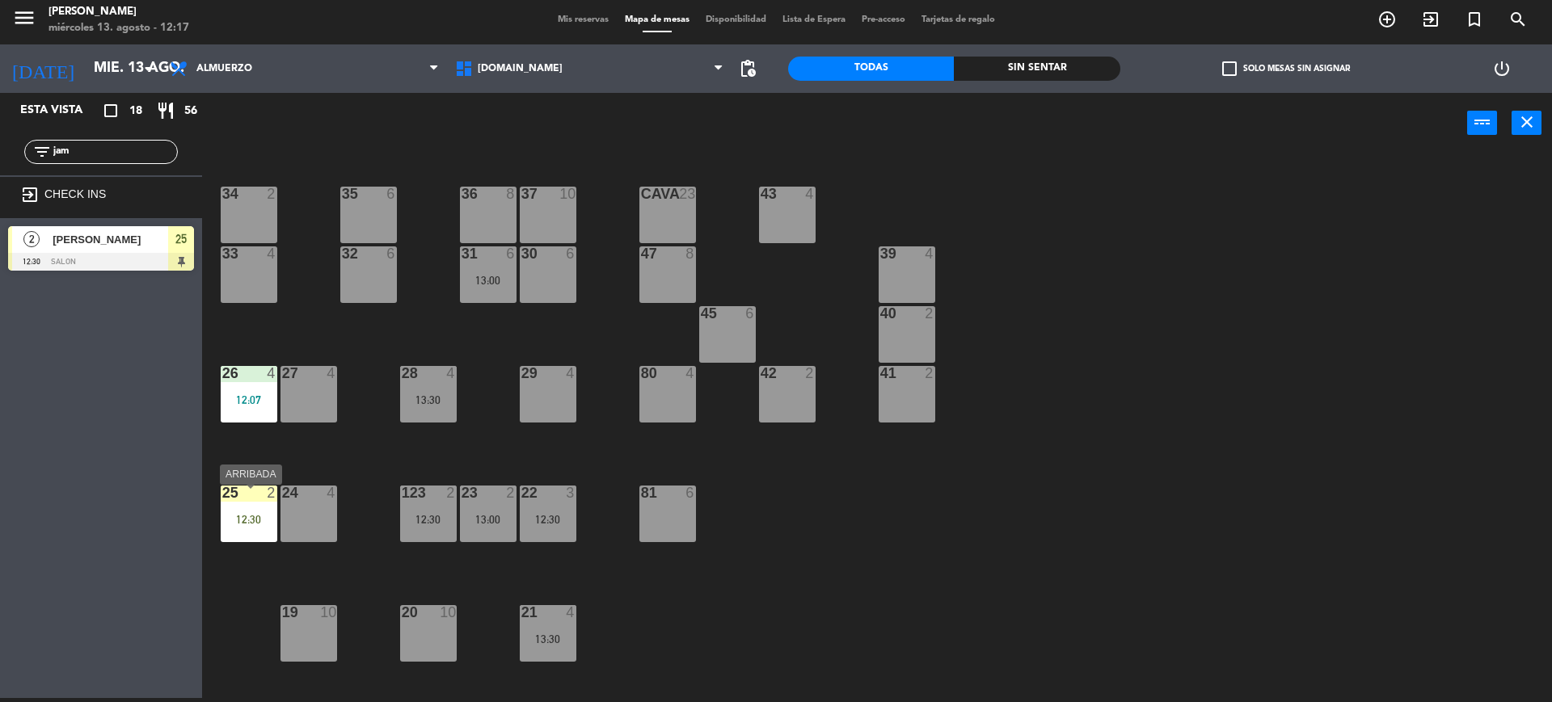
click at [229, 507] on div "25 2 12:30" at bounding box center [249, 514] width 57 height 57
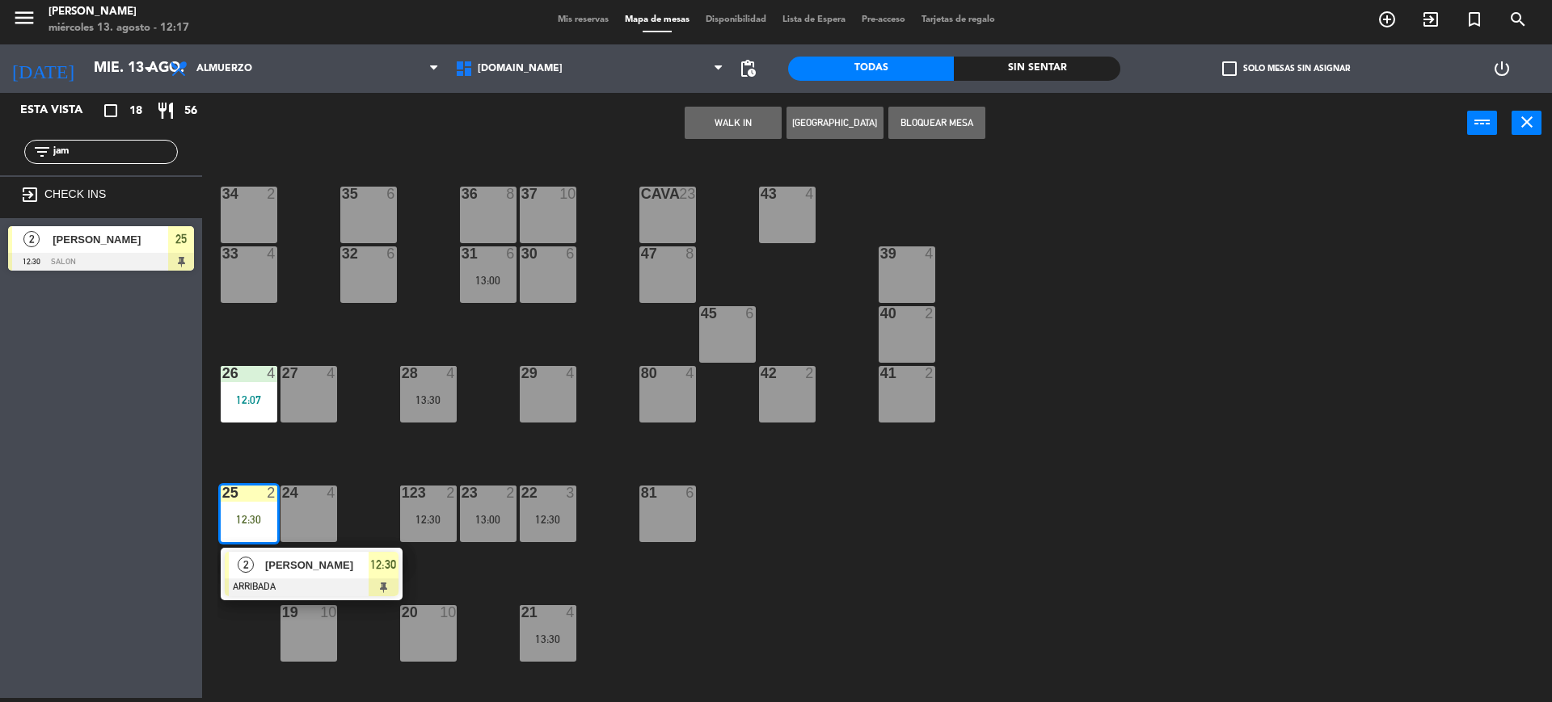
click at [272, 578] on div "2 [PERSON_NAME] ARRIBADA 12:30" at bounding box center [311, 574] width 206 height 53
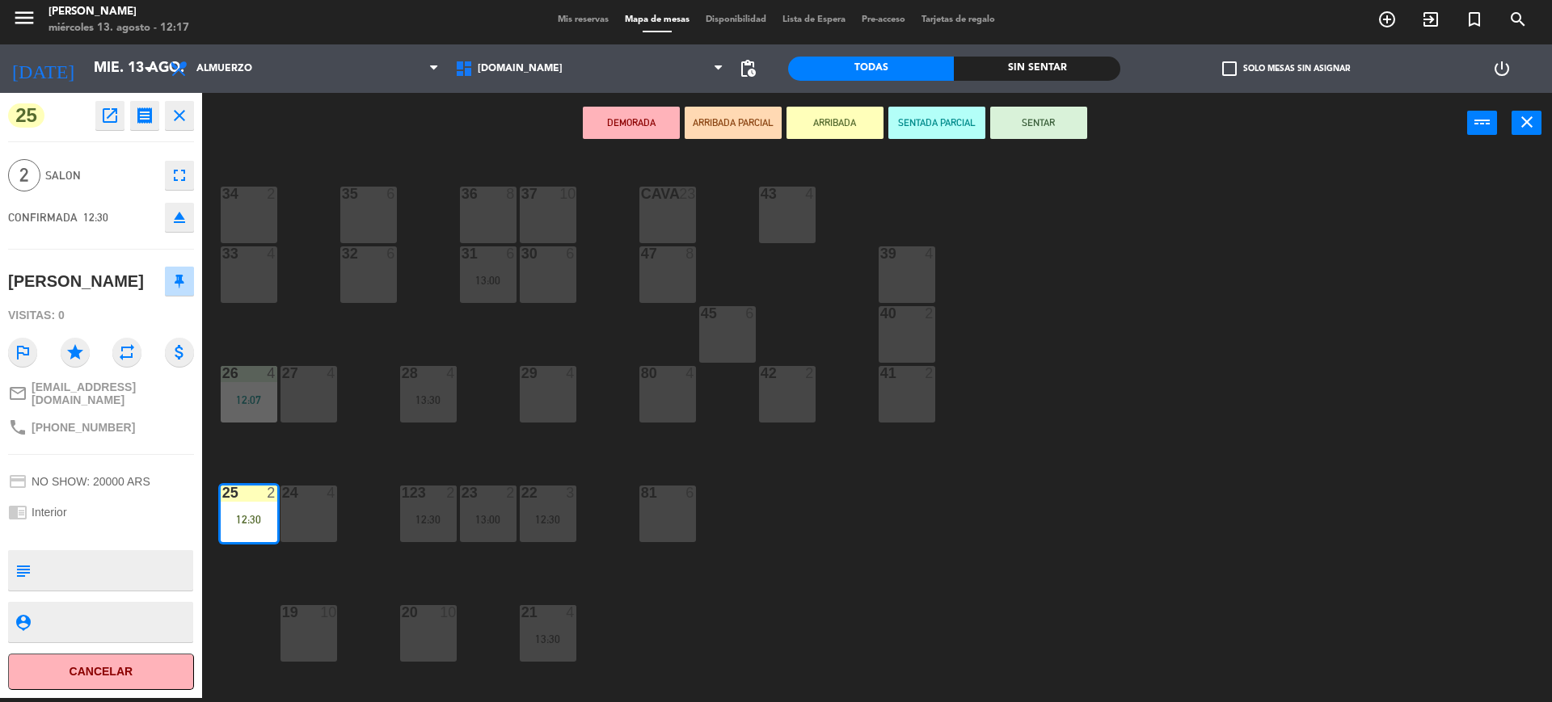
click at [1082, 124] on button "SENTAR" at bounding box center [1038, 123] width 97 height 32
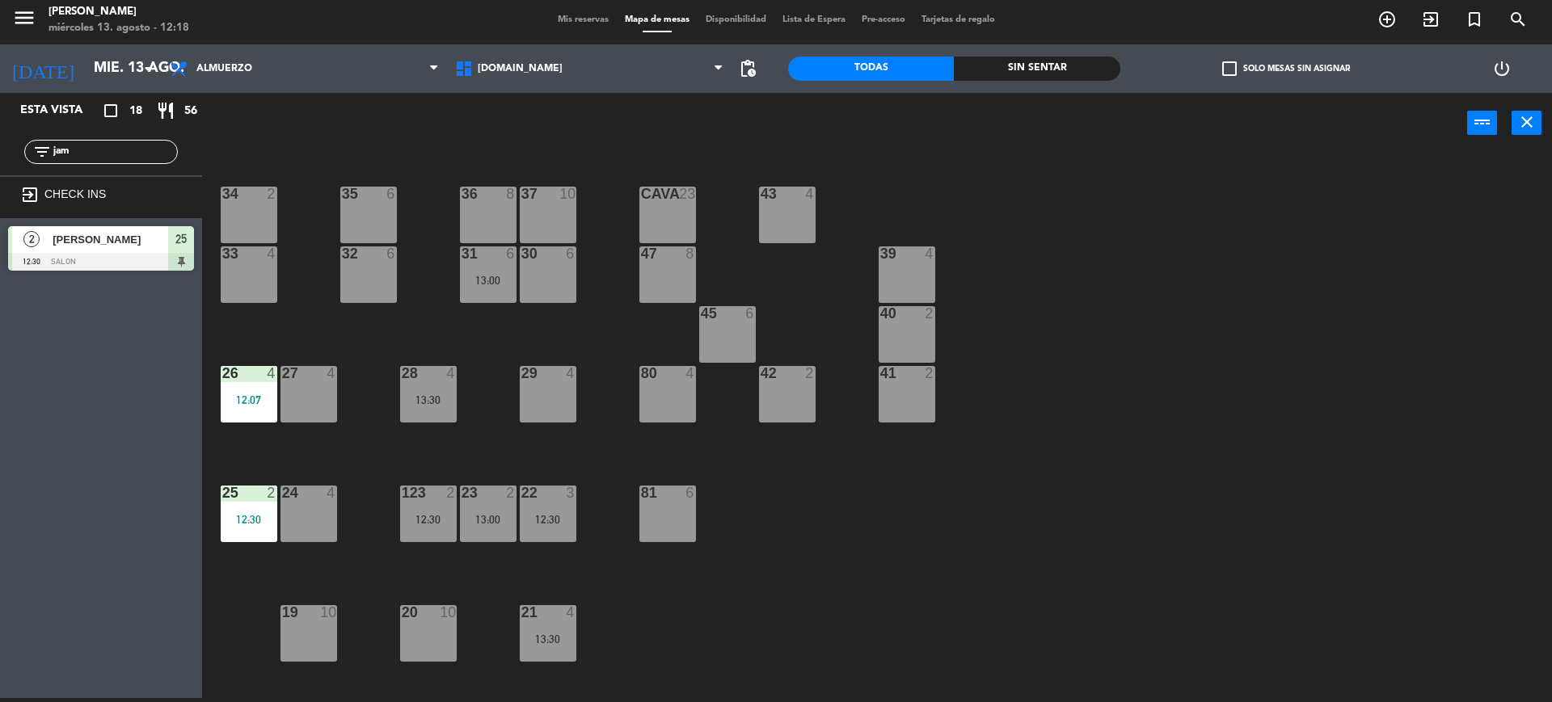
drag, startPoint x: 69, startPoint y: 152, endPoint x: 2, endPoint y: 154, distance: 66.3
click at [15, 154] on div "filter_list jam" at bounding box center [101, 151] width 202 height 47
type input "gui"
click at [0, 320] on div "Esta vista crop_square 18 restaurant 56 filter_list gui exit_to_app CHECK INS 2…" at bounding box center [101, 395] width 202 height 605
click at [39, 271] on div at bounding box center [101, 262] width 186 height 18
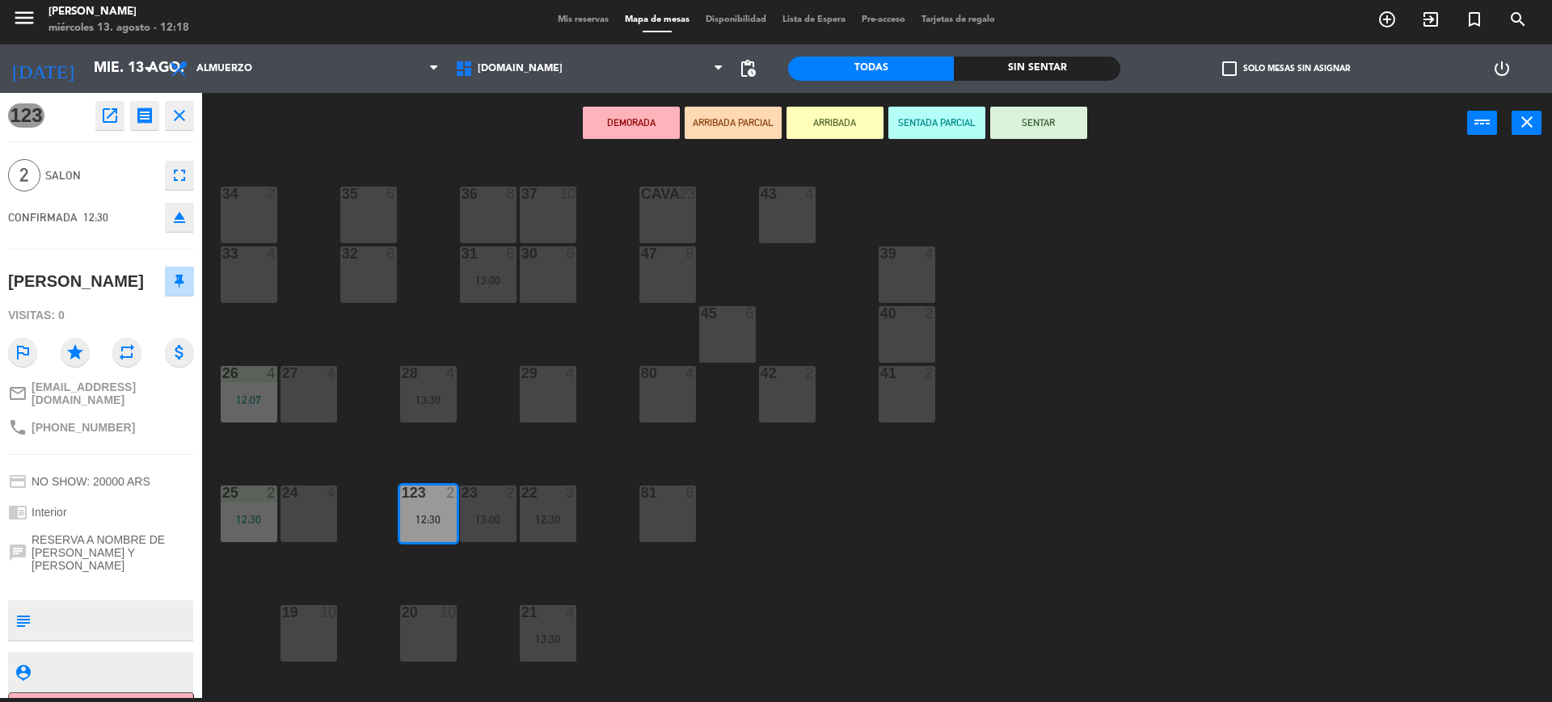
click at [842, 131] on button "ARRIBADA" at bounding box center [834, 123] width 97 height 32
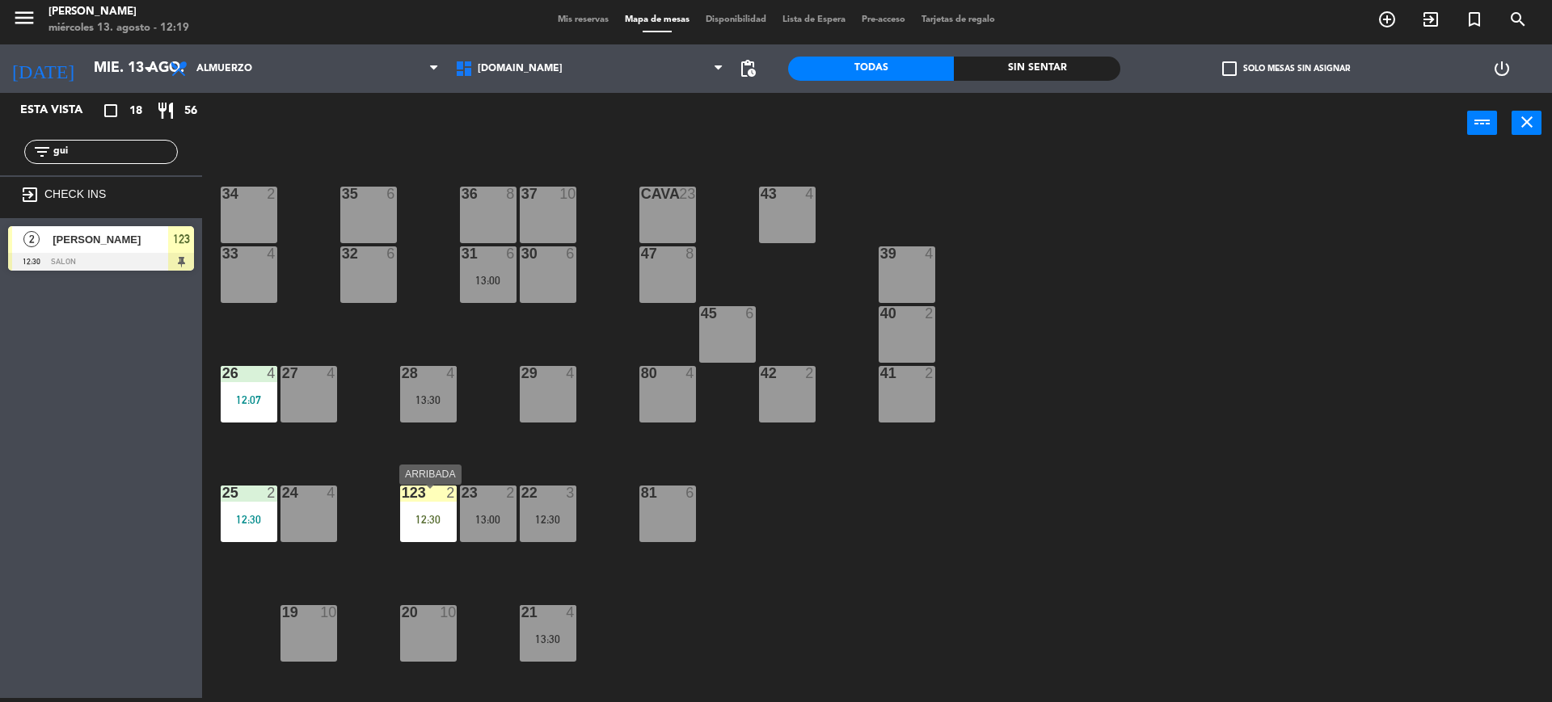
scroll to position [303, 0]
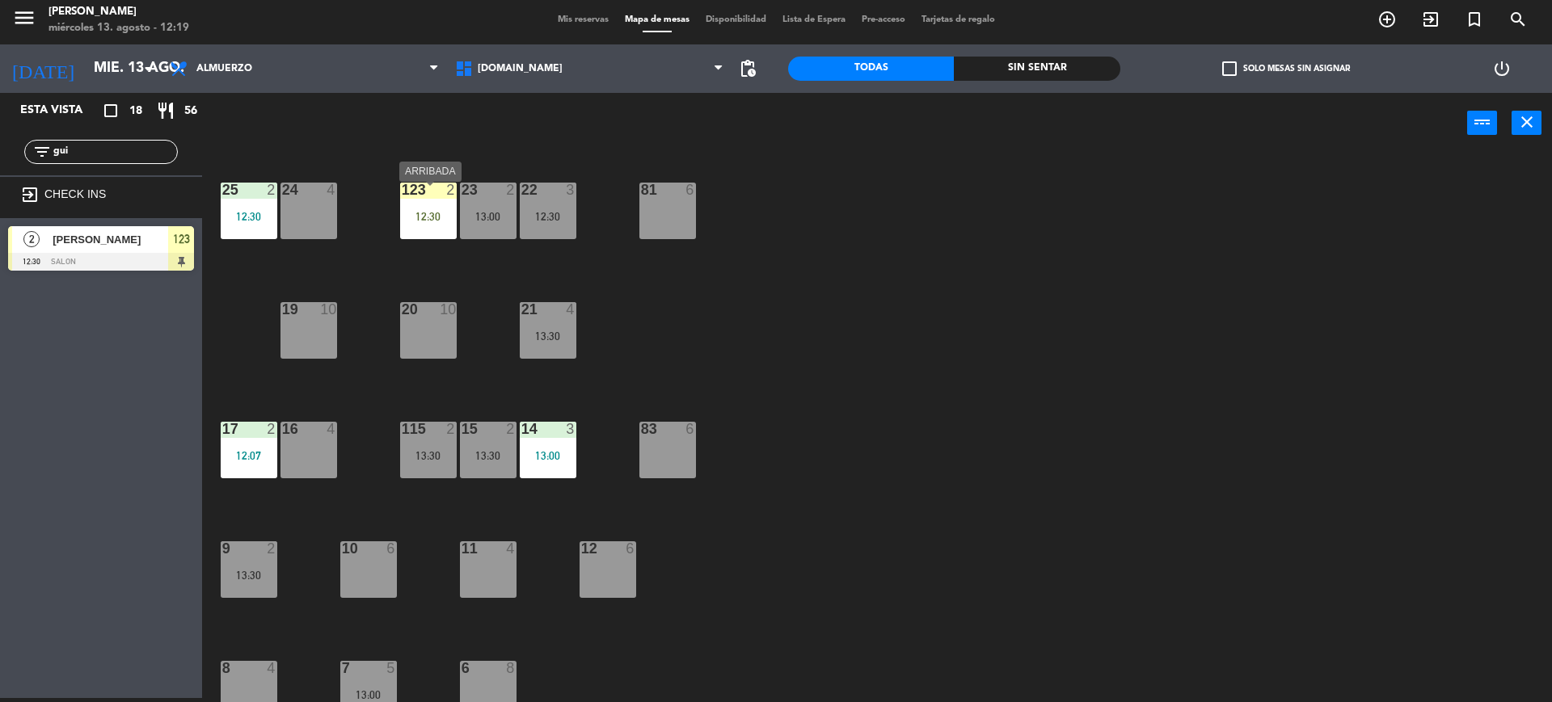
click at [439, 231] on div "123 2 12:30" at bounding box center [428, 211] width 57 height 57
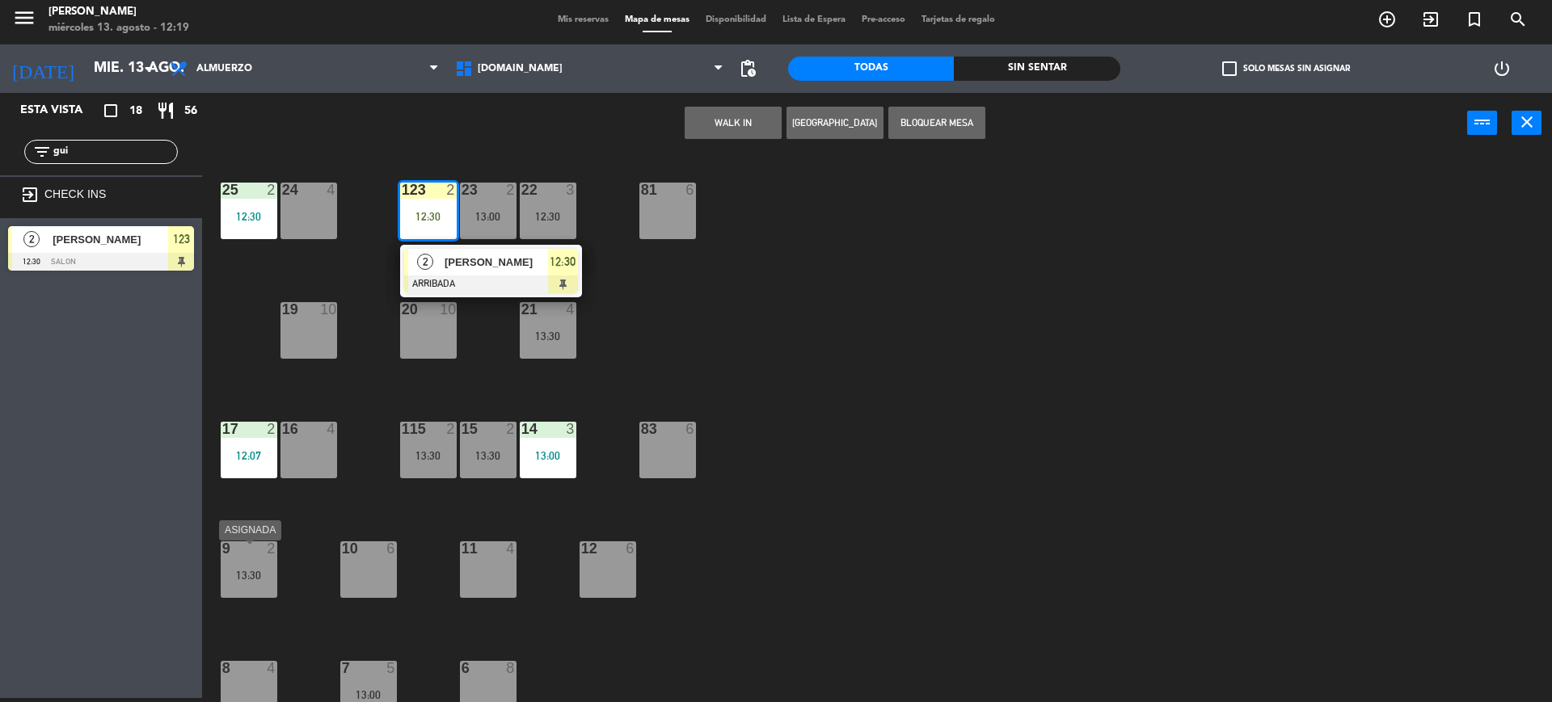
click at [253, 581] on div "13:30" at bounding box center [249, 575] width 57 height 11
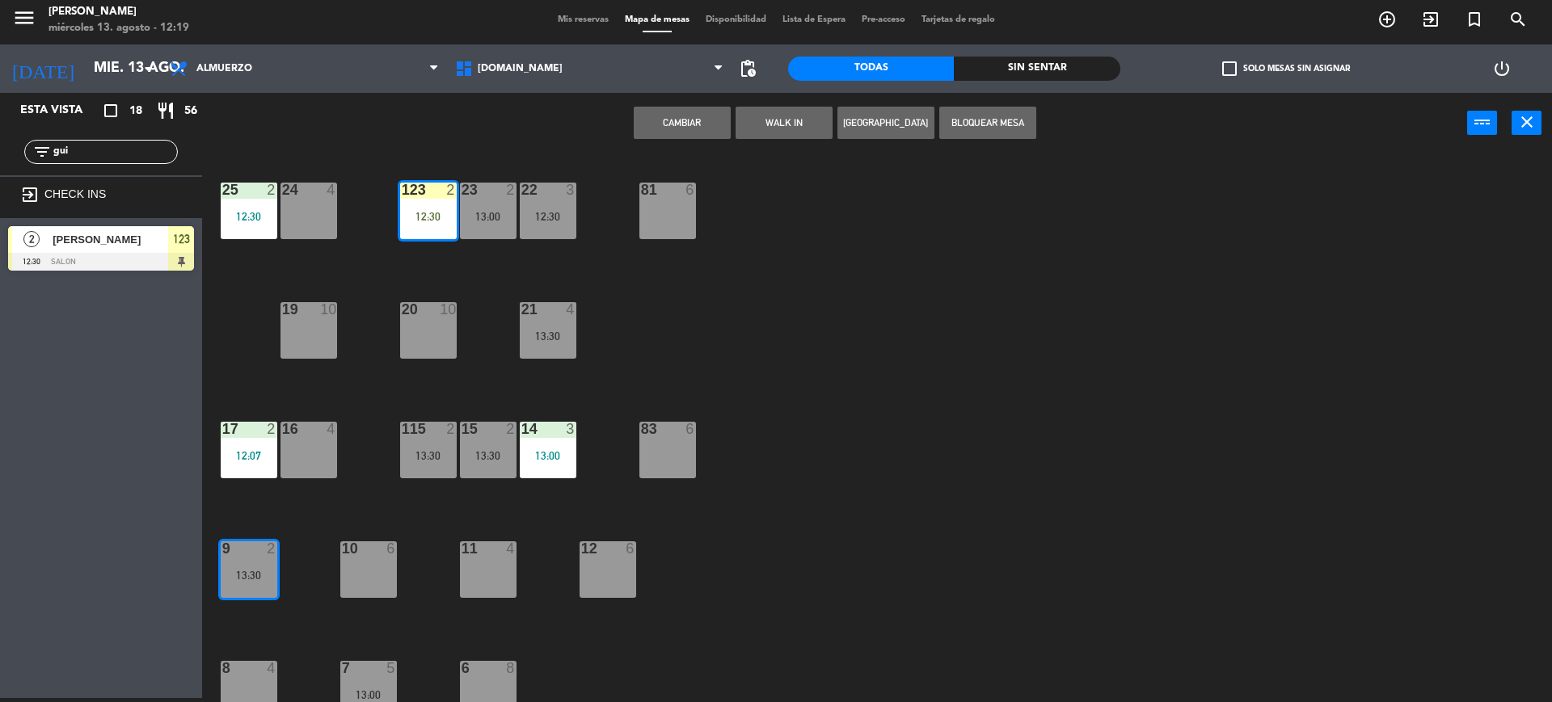
click at [657, 129] on button "Cambiar" at bounding box center [682, 123] width 97 height 32
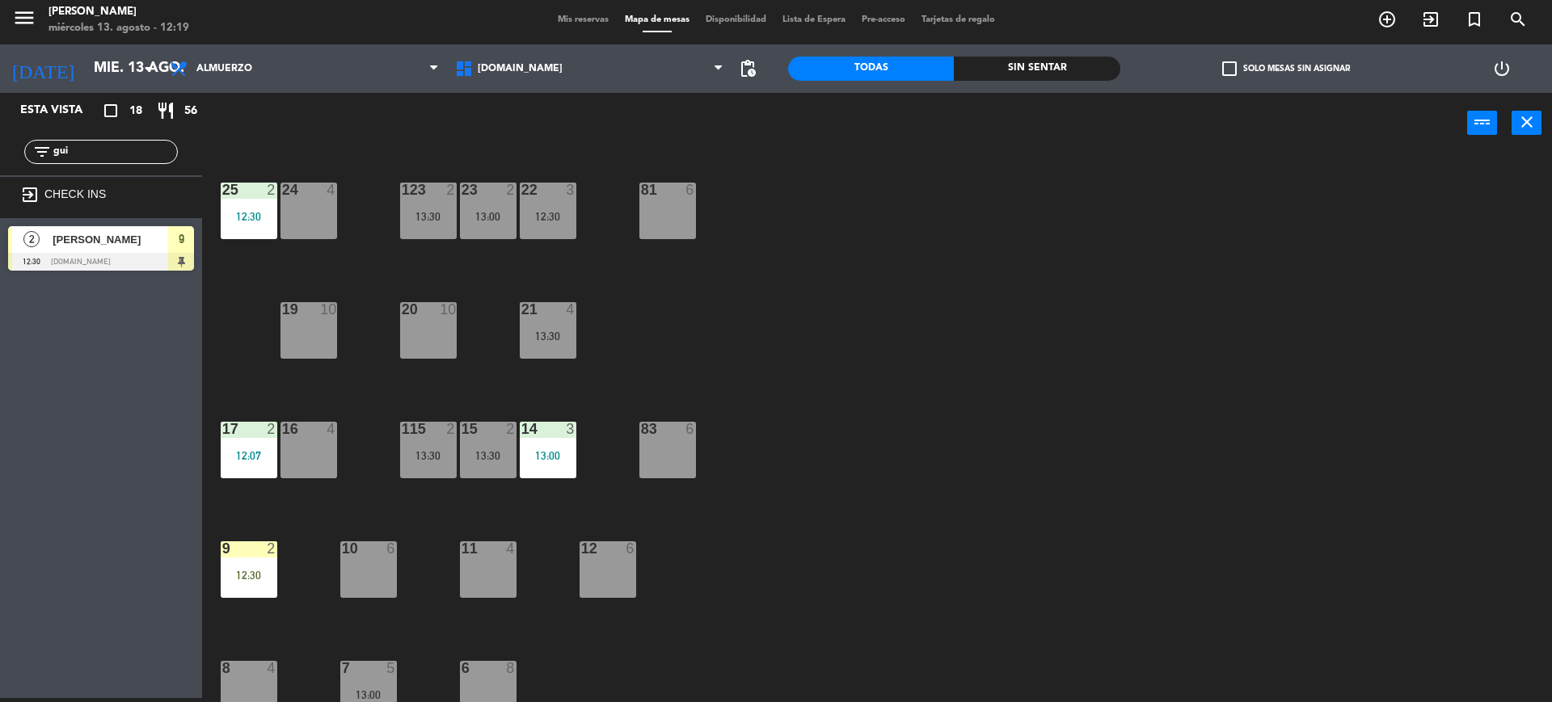
click at [258, 586] on div "9 2 12:30" at bounding box center [249, 569] width 57 height 57
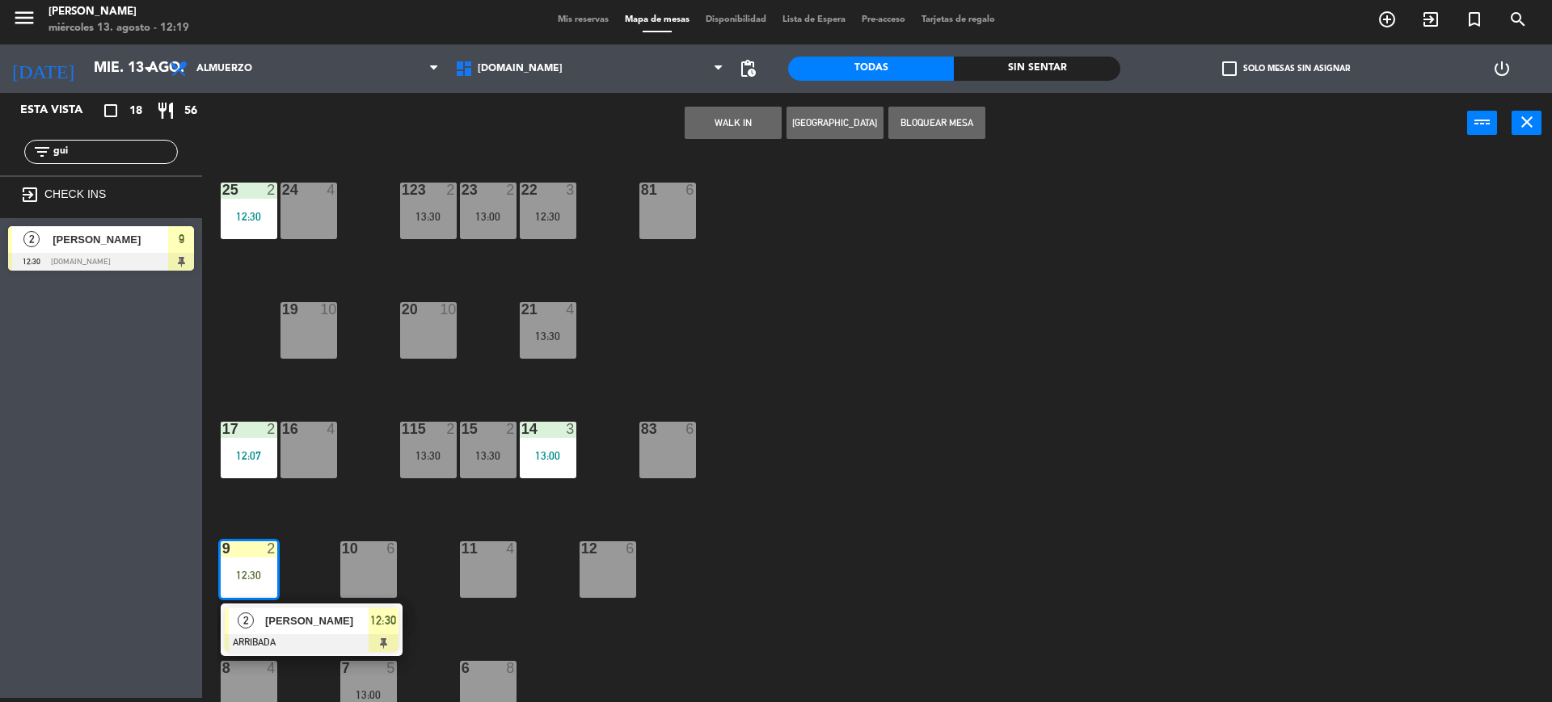
click at [331, 660] on div "34 2 35 6 36 8 43 4 37 10 CAVA 23 33 4 32 6 31 6 13:00 30 6 47 8 39 4 45 6 40 2…" at bounding box center [884, 430] width 1334 height 545
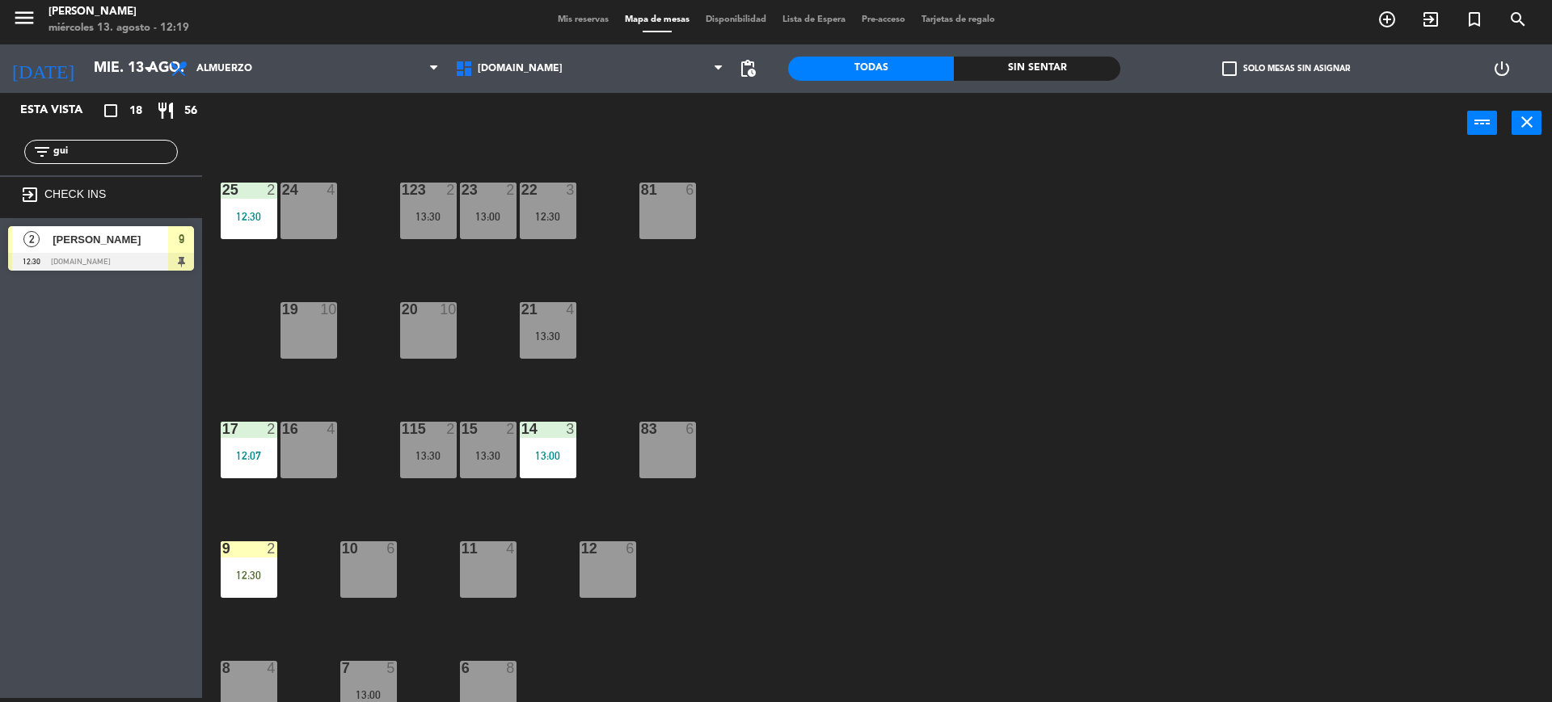
click at [279, 562] on div "34 2 35 6 36 8 43 4 37 10 CAVA 23 33 4 32 6 31 6 13:00 30 6 47 8 39 4 45 6 40 2…" at bounding box center [884, 430] width 1334 height 545
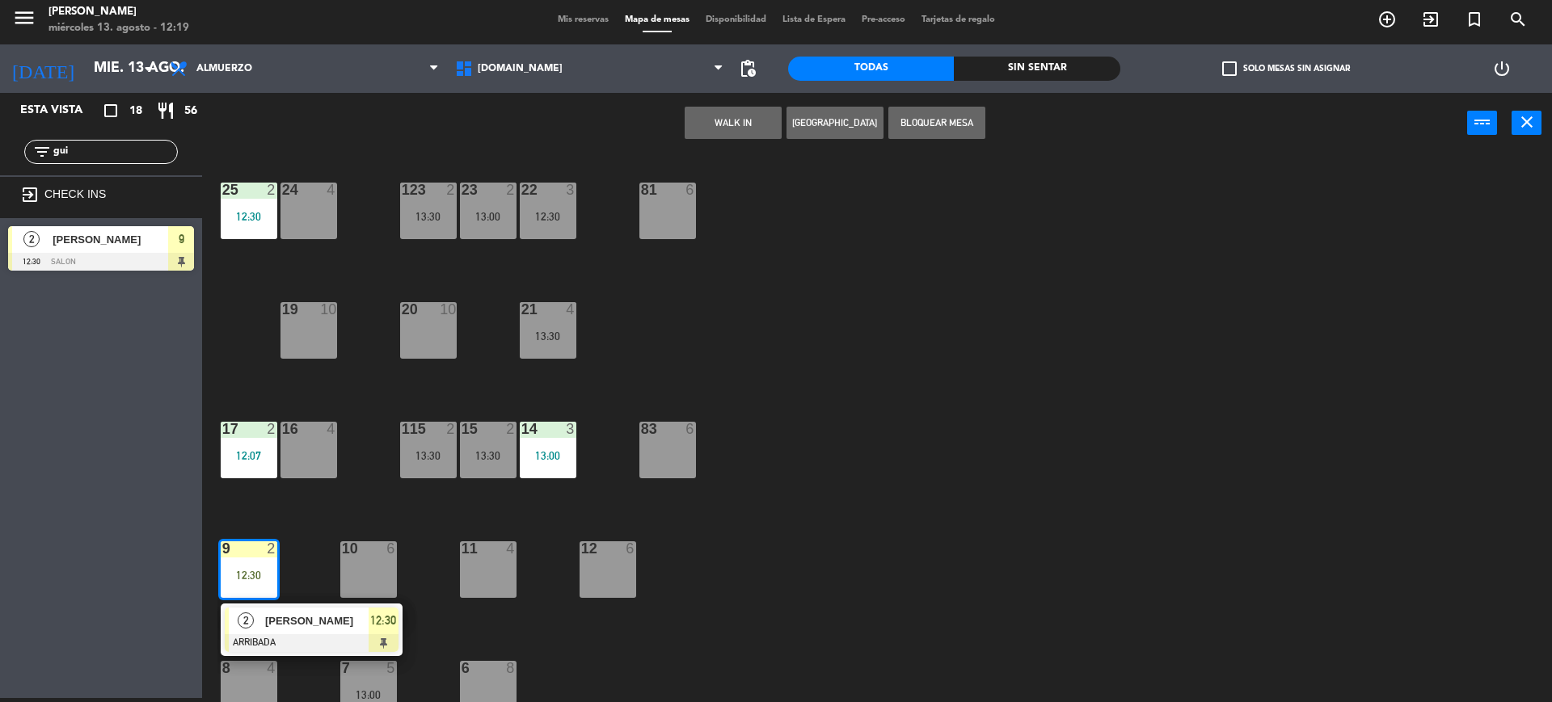
click at [297, 641] on div at bounding box center [312, 643] width 174 height 18
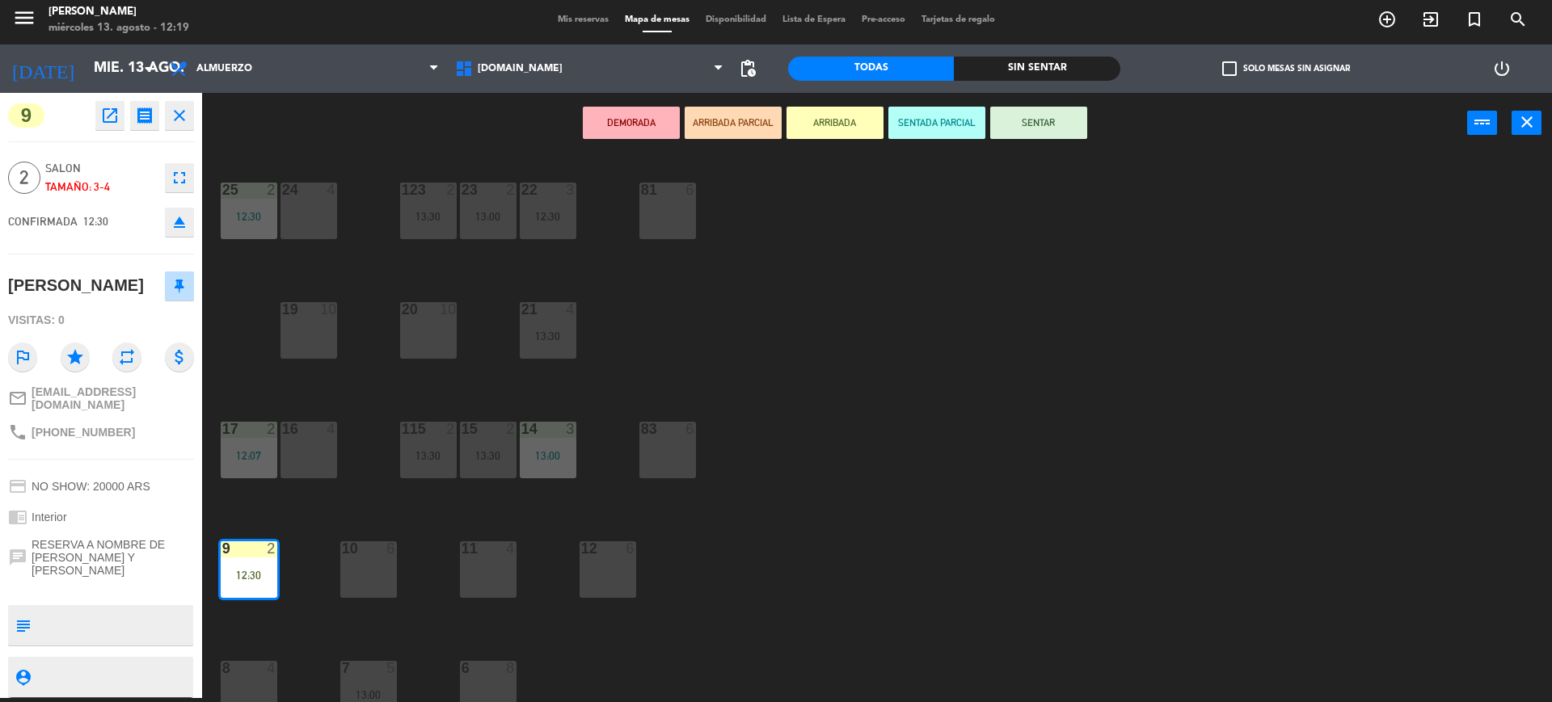
click at [1038, 137] on button "SENTAR" at bounding box center [1038, 123] width 97 height 32
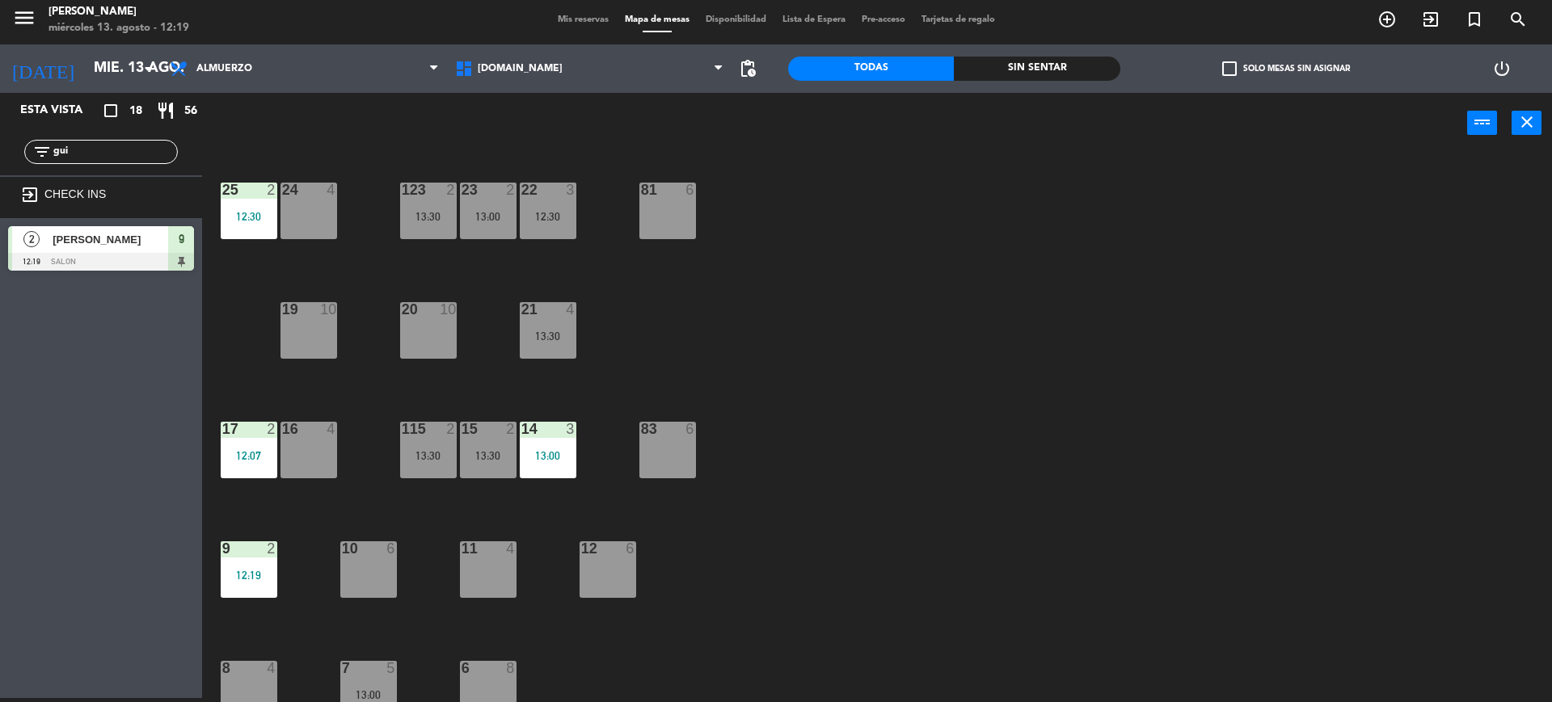
scroll to position [0, 0]
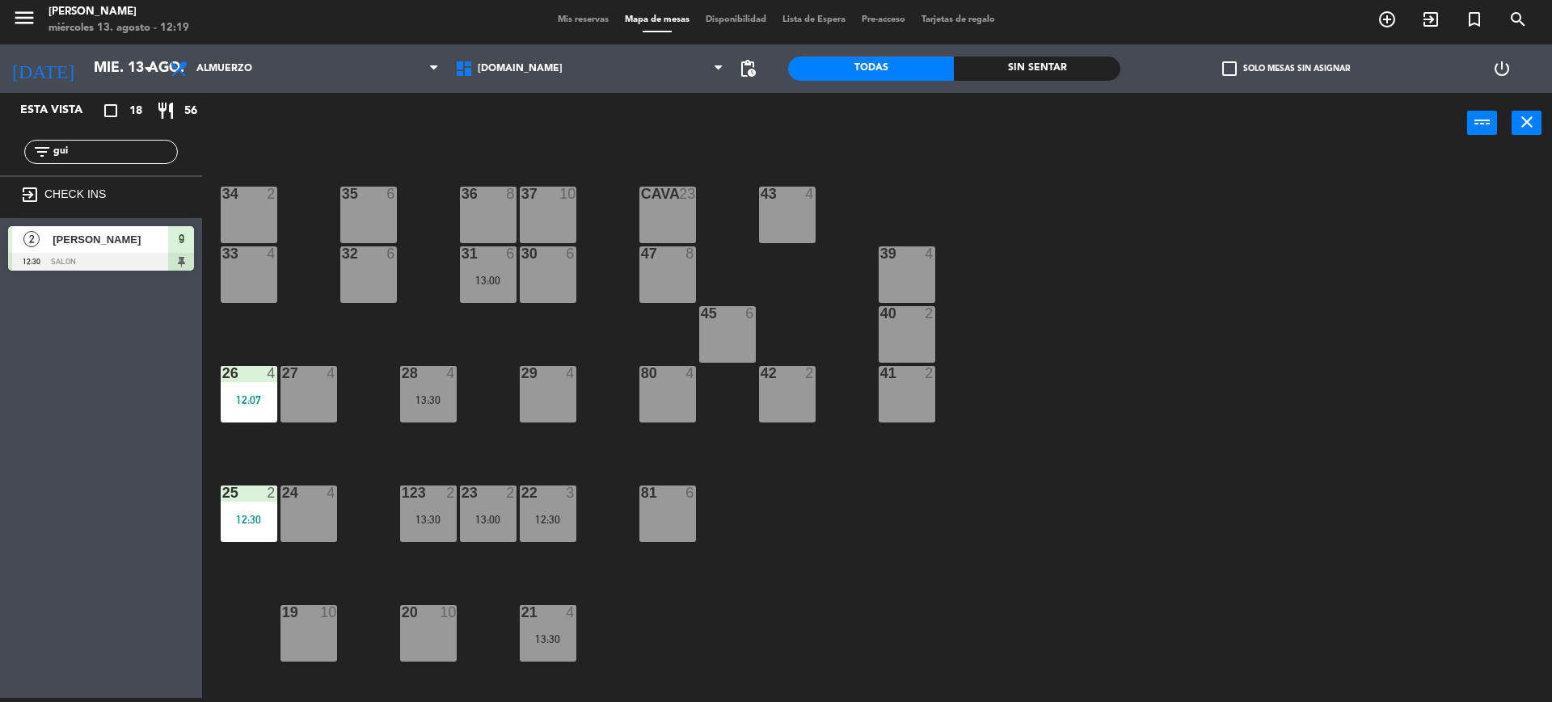
drag, startPoint x: 97, startPoint y: 159, endPoint x: 0, endPoint y: 163, distance: 97.1
click at [0, 158] on div "filter_list gui" at bounding box center [101, 151] width 202 height 47
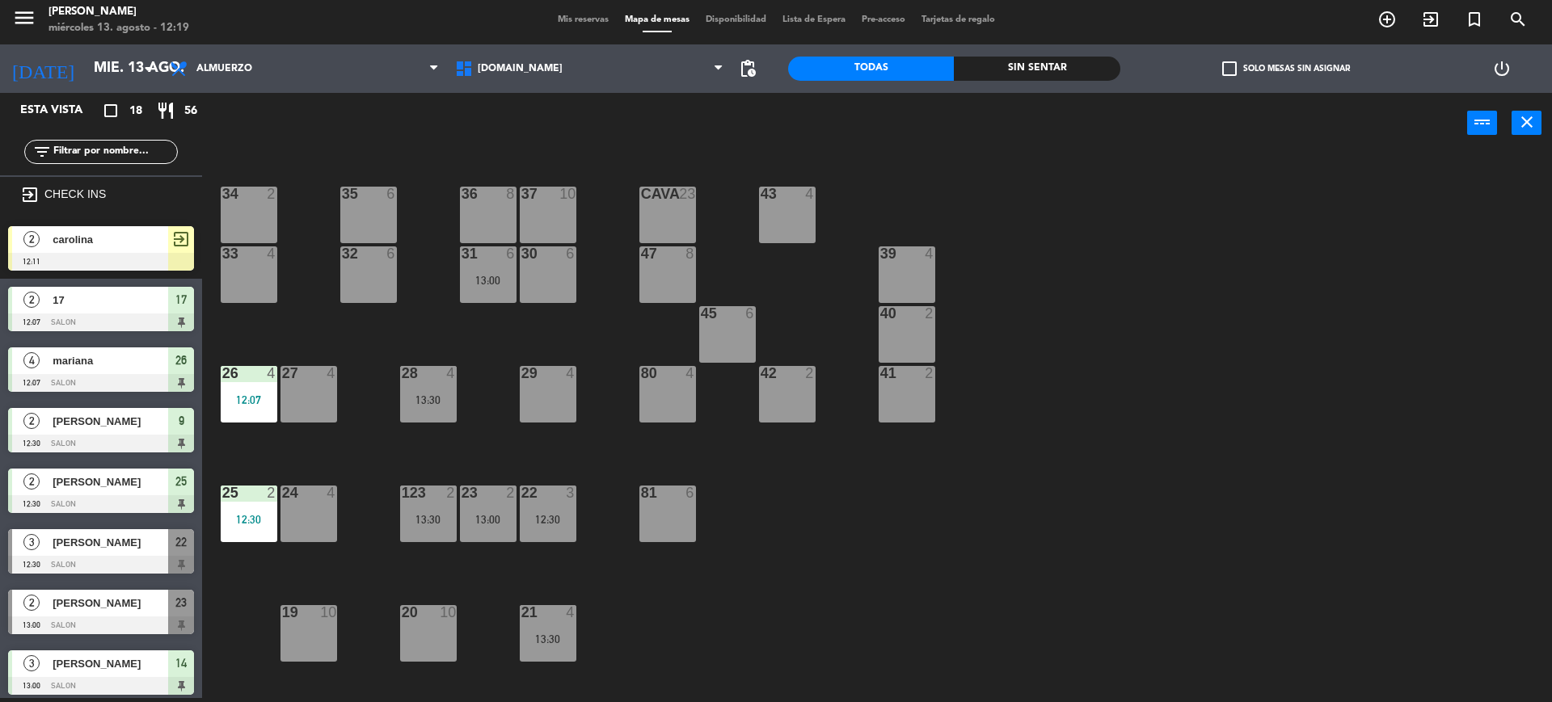
scroll to position [101, 0]
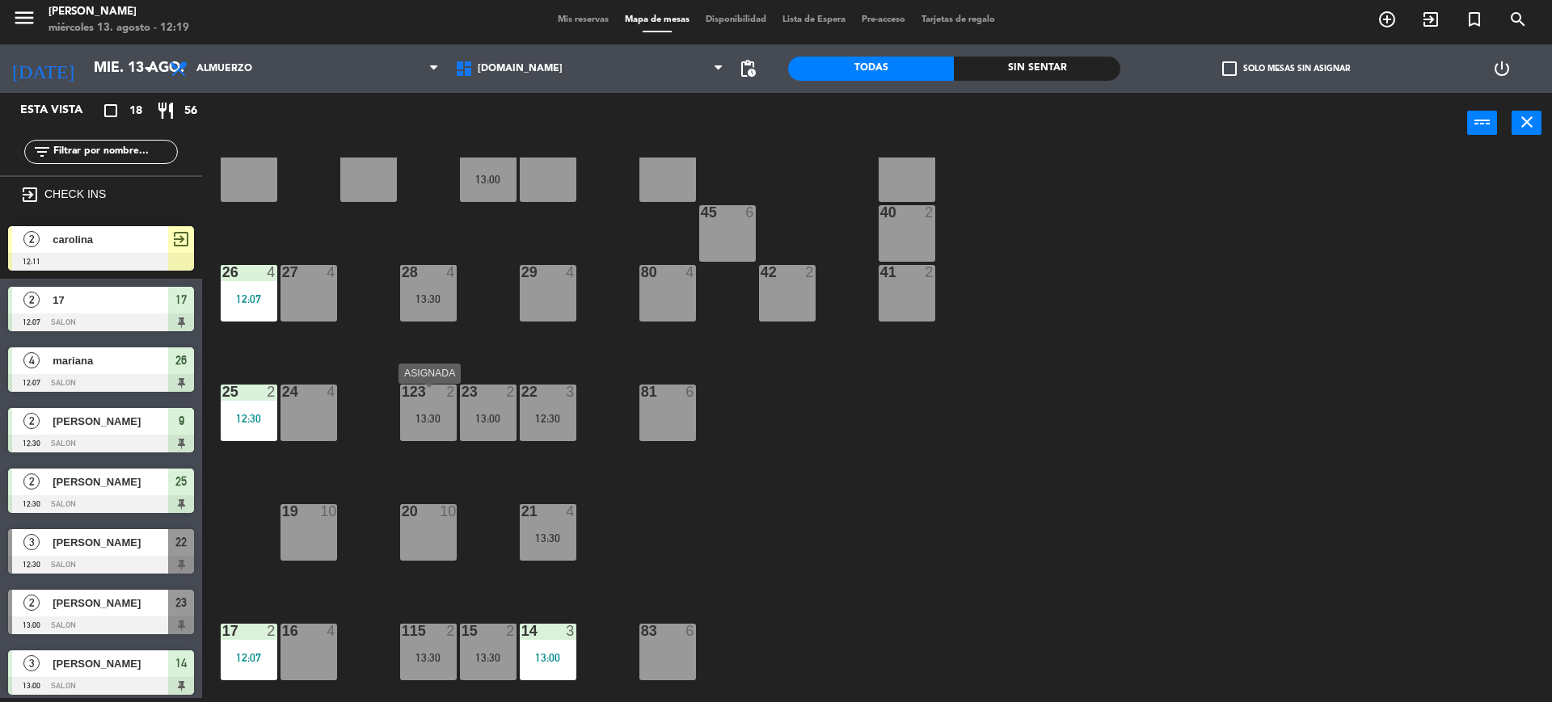
click at [431, 418] on div "13:30" at bounding box center [428, 418] width 57 height 11
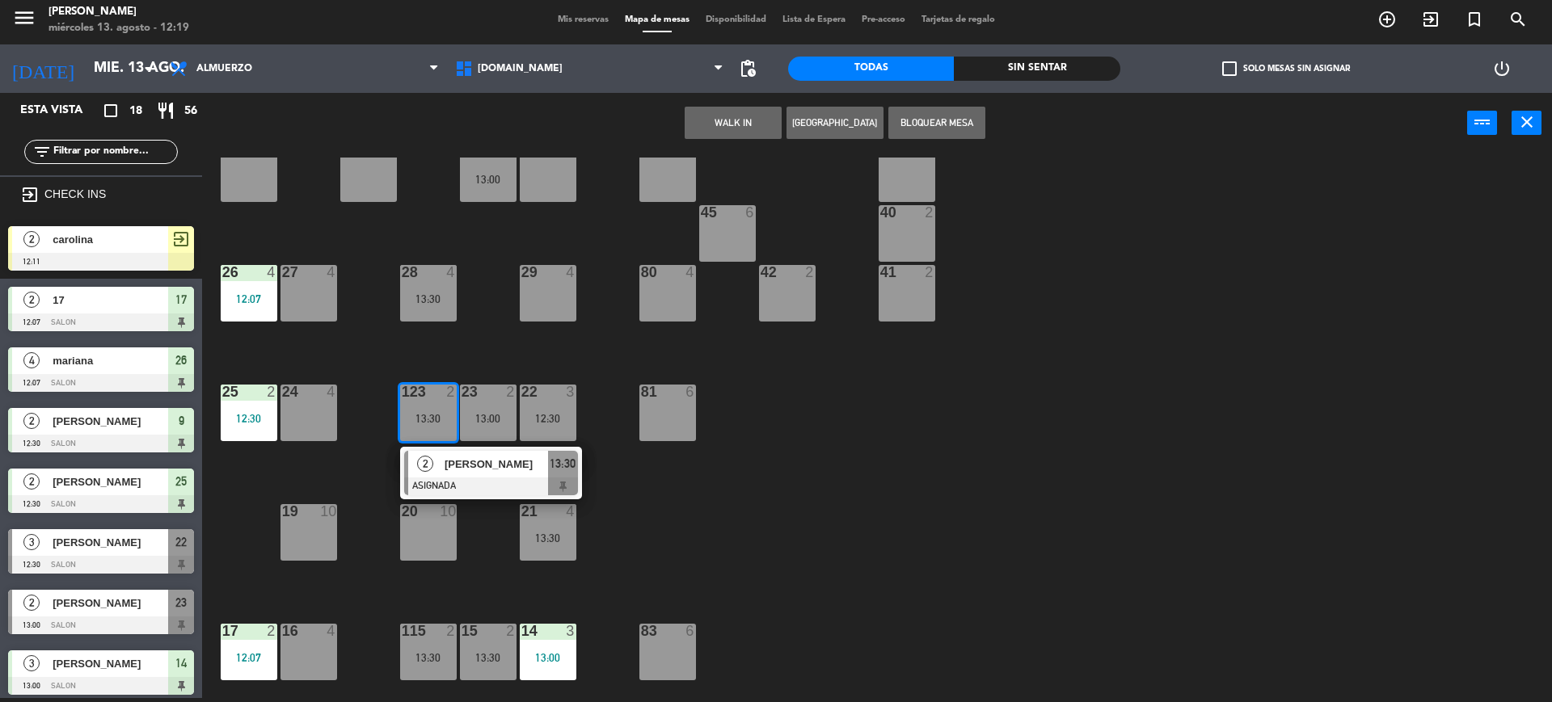
click at [534, 295] on div "29 4" at bounding box center [548, 293] width 57 height 57
drag, startPoint x: 692, startPoint y: 109, endPoint x: 617, endPoint y: 146, distance: 83.1
click at [692, 114] on div "Mover WALK IN [GEOGRAPHIC_DATA] Bloquear Mesa power_input close" at bounding box center [834, 123] width 1265 height 61
click at [688, 122] on button "Mover" at bounding box center [682, 123] width 97 height 32
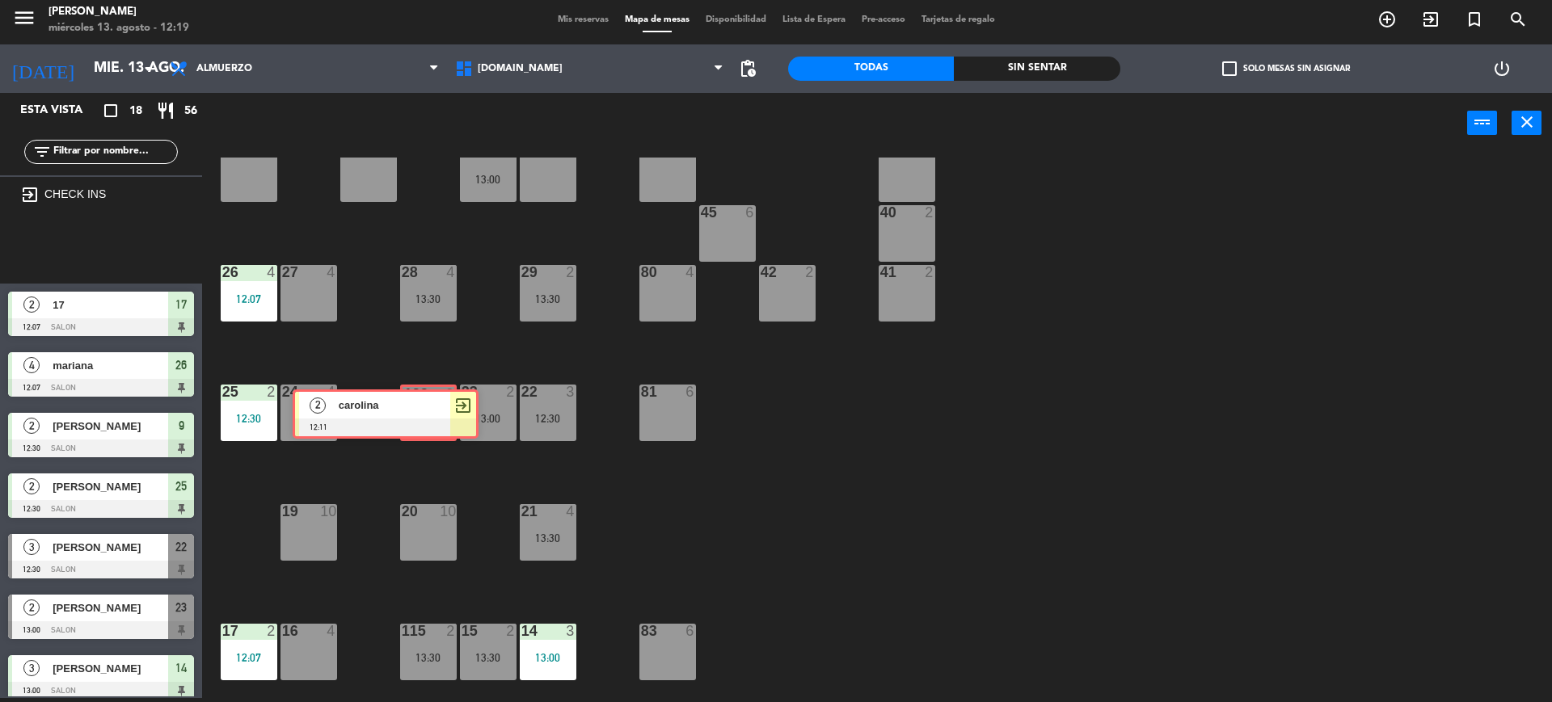
drag, startPoint x: 196, startPoint y: 280, endPoint x: 428, endPoint y: 413, distance: 267.8
click at [426, 413] on div "Esta vista crop_square 18 restaurant 56 filter_list exit_to_app CHECK INS 2 car…" at bounding box center [776, 397] width 1552 height 609
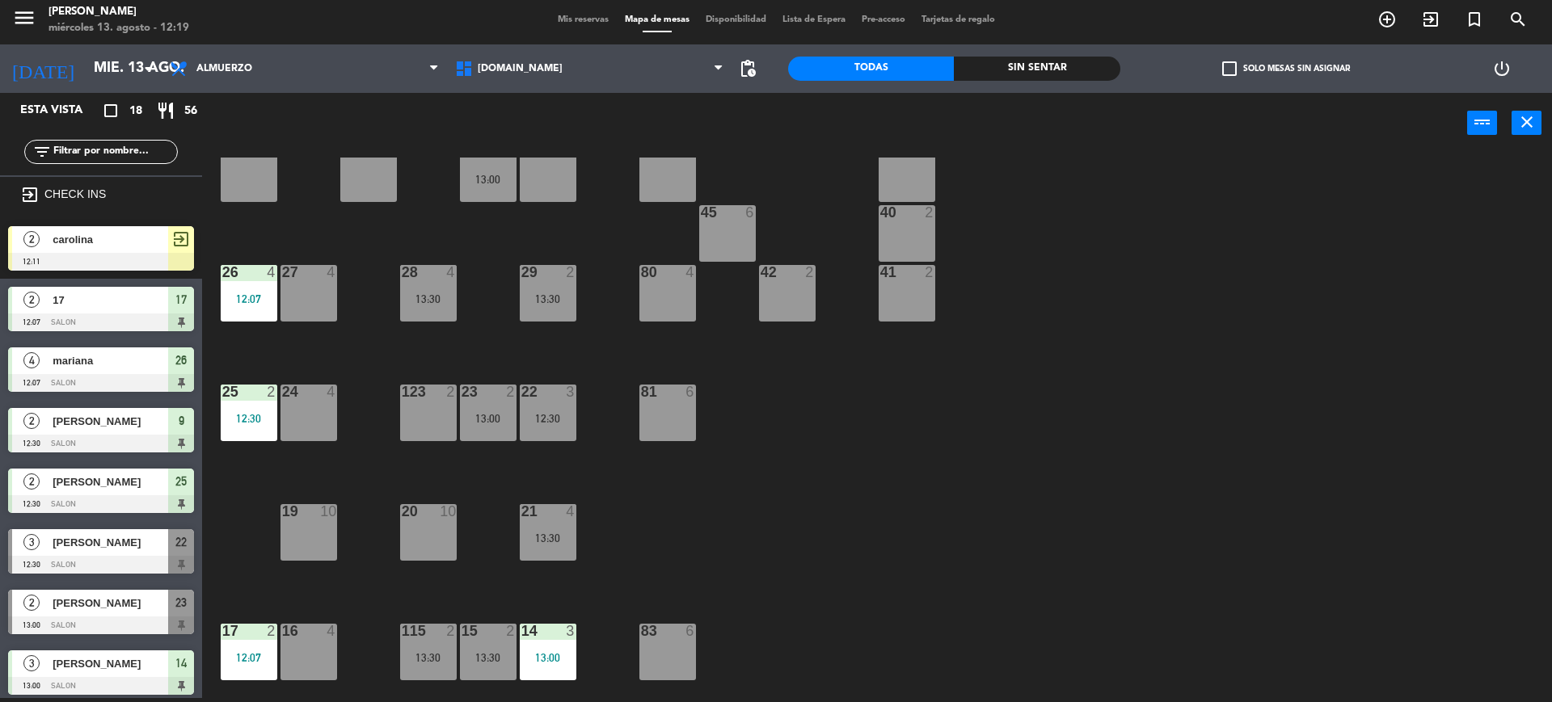
click at [475, 473] on div "34 2 35 6 36 8 43 4 37 10 CAVA 23 33 4 32 6 31 6 13:00 30 6 47 8 39 4 45 6 40 2…" at bounding box center [884, 430] width 1334 height 545
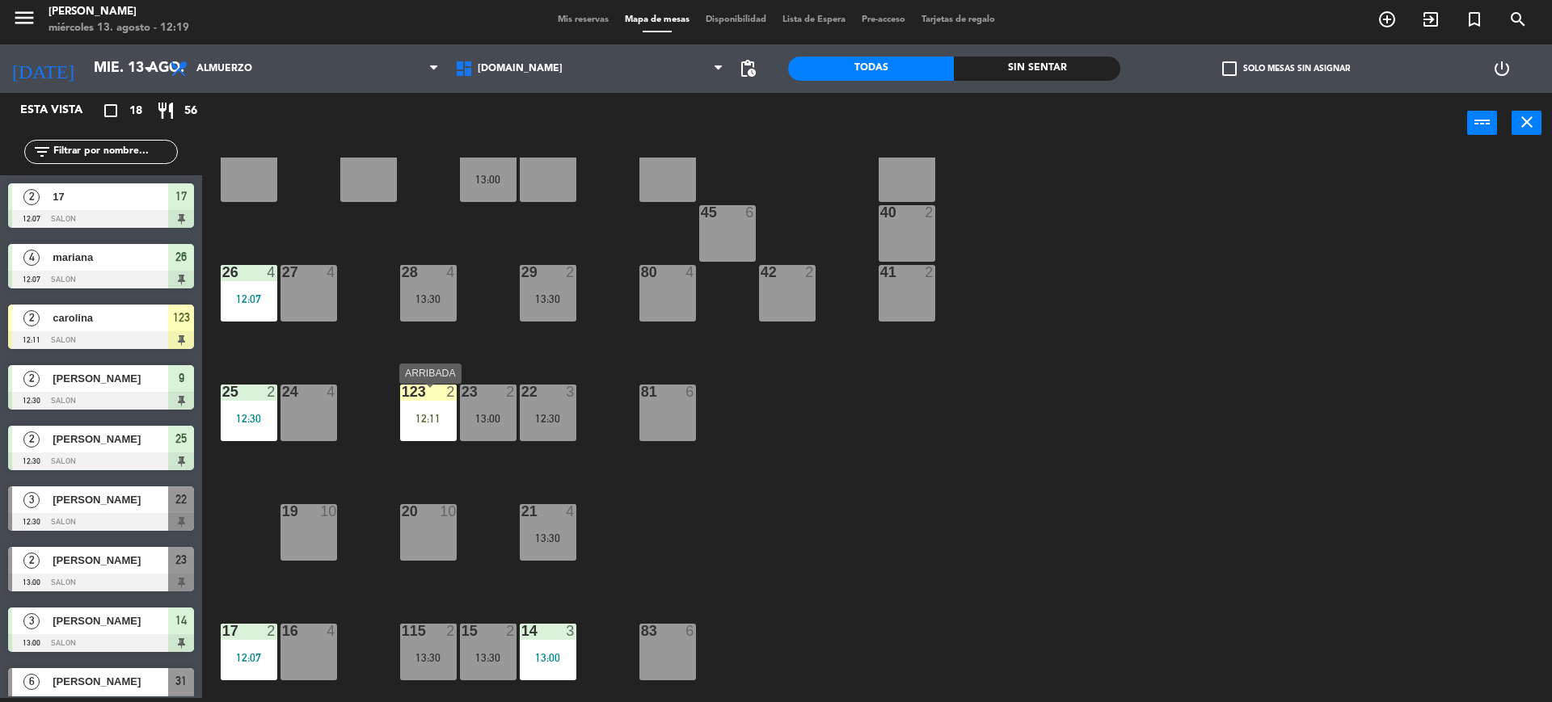
click at [423, 409] on div "123 2 12:11" at bounding box center [428, 413] width 57 height 57
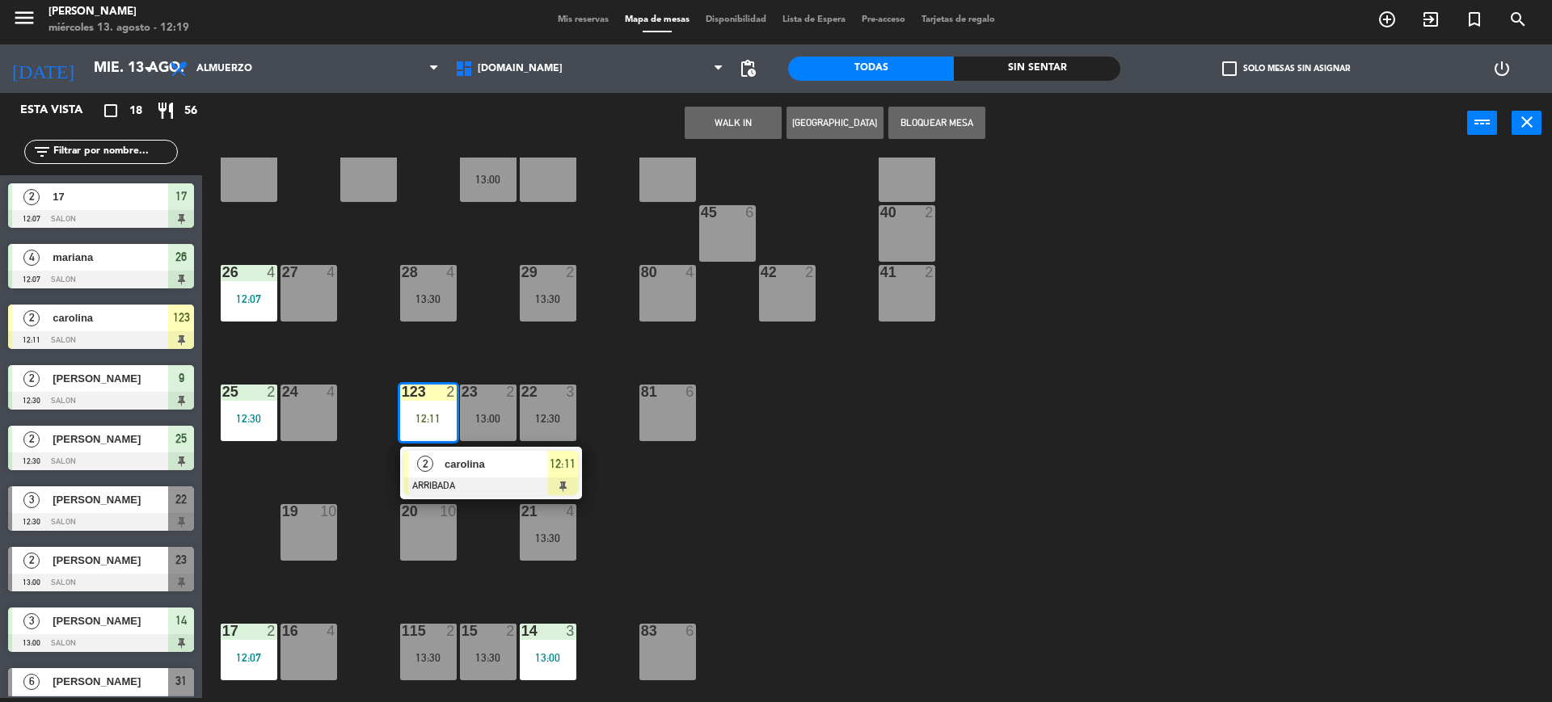
click at [455, 471] on div "2 carolina ARRIBADA 12:11" at bounding box center [491, 473] width 206 height 53
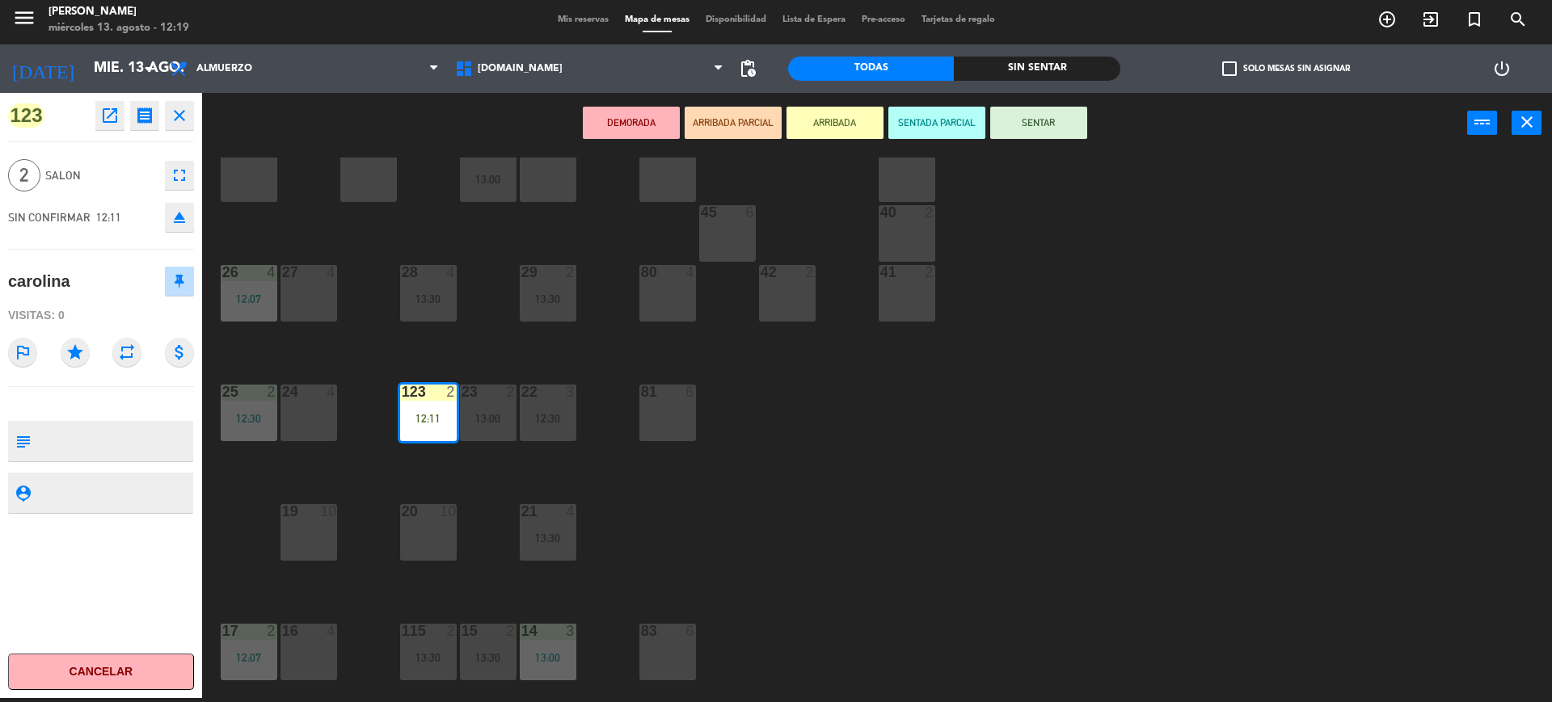
click at [1031, 122] on button "SENTAR" at bounding box center [1038, 123] width 97 height 32
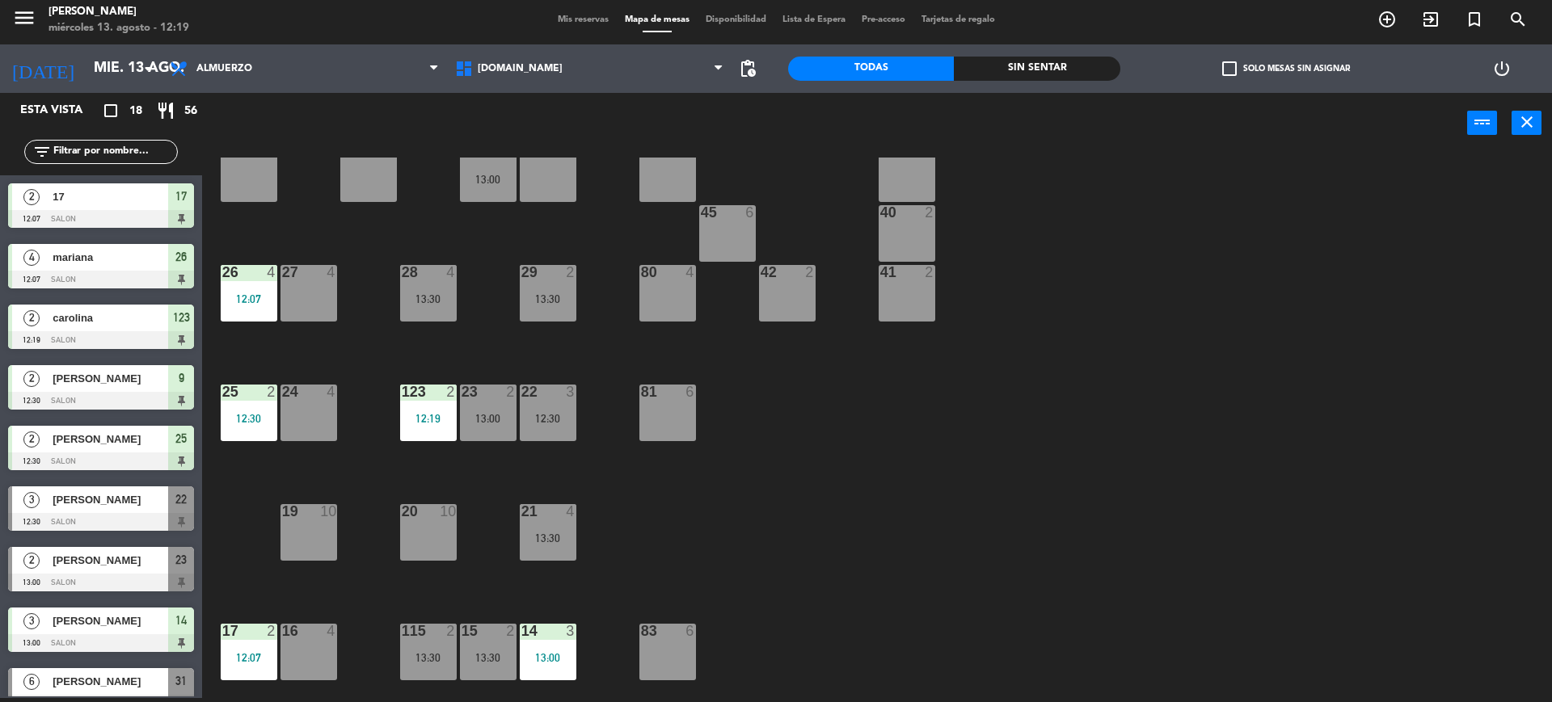
click at [583, 15] on div "menu [PERSON_NAME] miércoles 13. agosto - 12:19 Mis reservas Mapa de mesas Disp…" at bounding box center [776, 20] width 1552 height 48
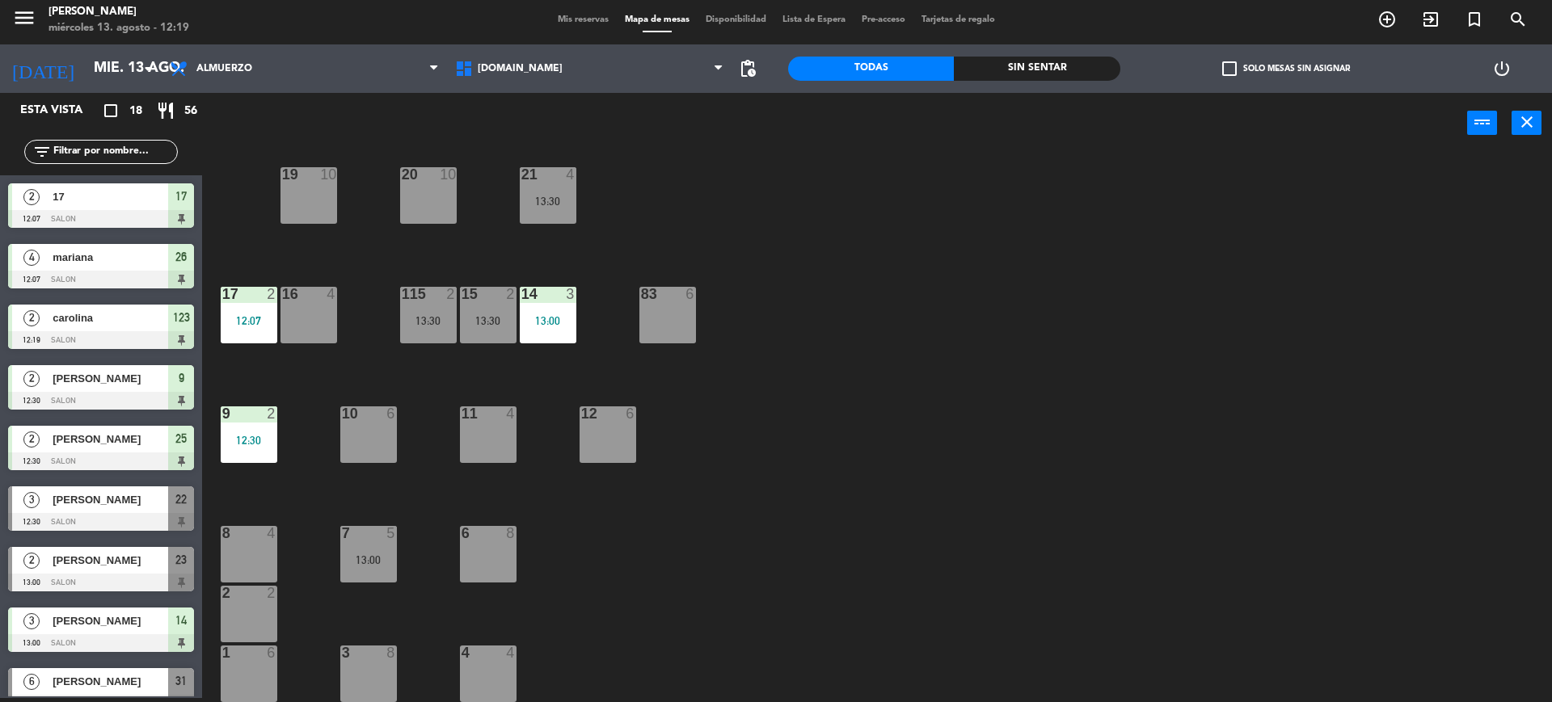
click at [590, 21] on span "Mis reservas" at bounding box center [583, 19] width 67 height 9
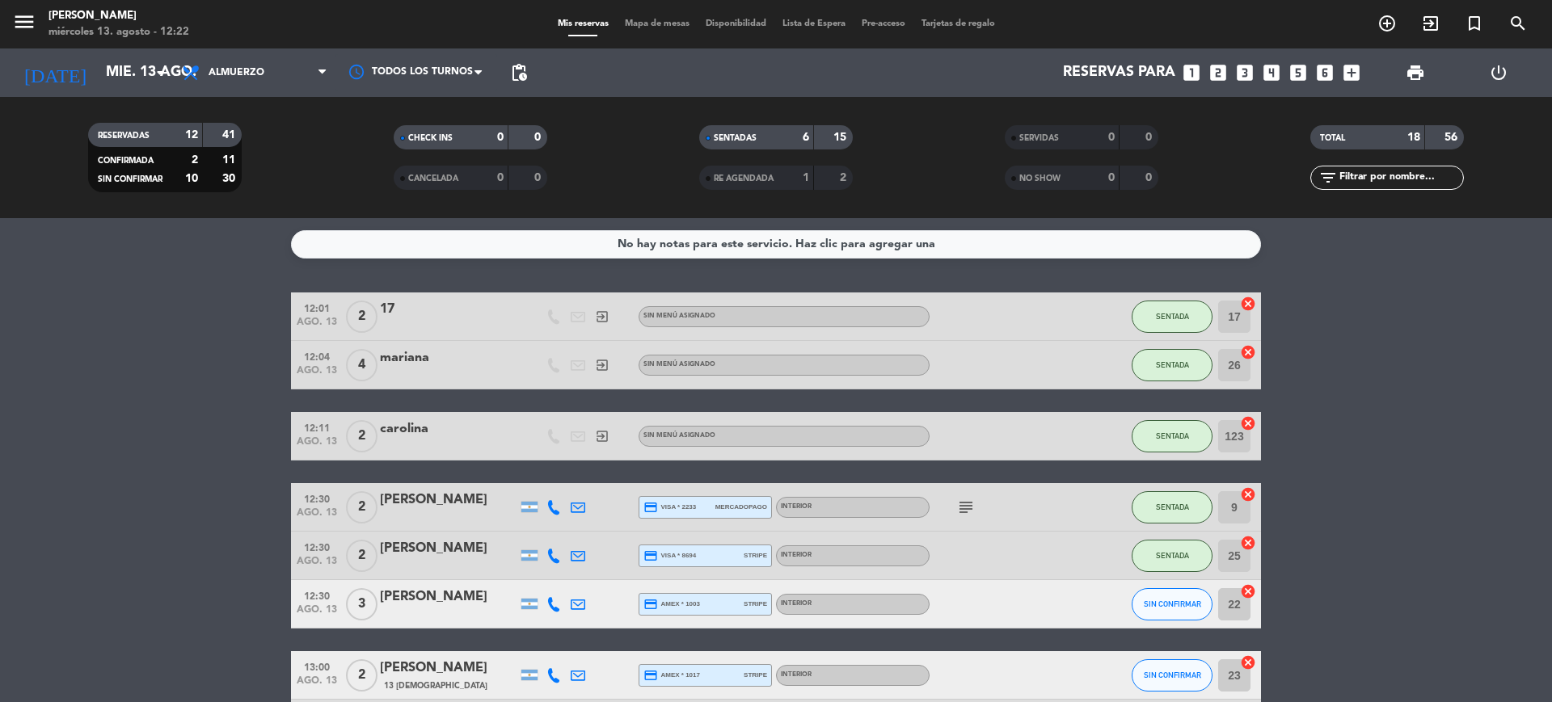
click at [1382, 187] on div "filter_list" at bounding box center [1387, 178] width 154 height 24
click at [1379, 179] on input "text" at bounding box center [1399, 178] width 125 height 18
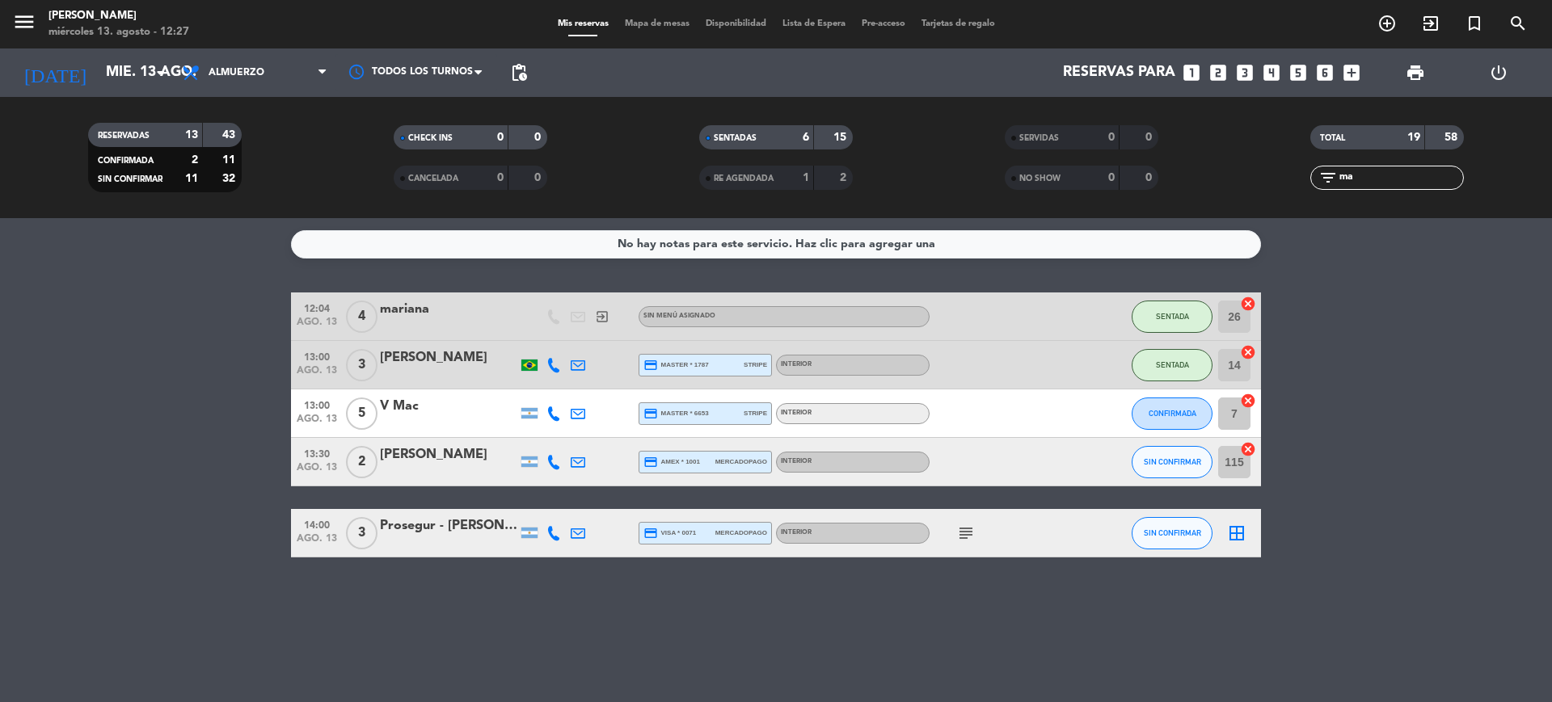
type input "ma"
click at [1164, 401] on button "CONFIRMADA" at bounding box center [1171, 414] width 81 height 32
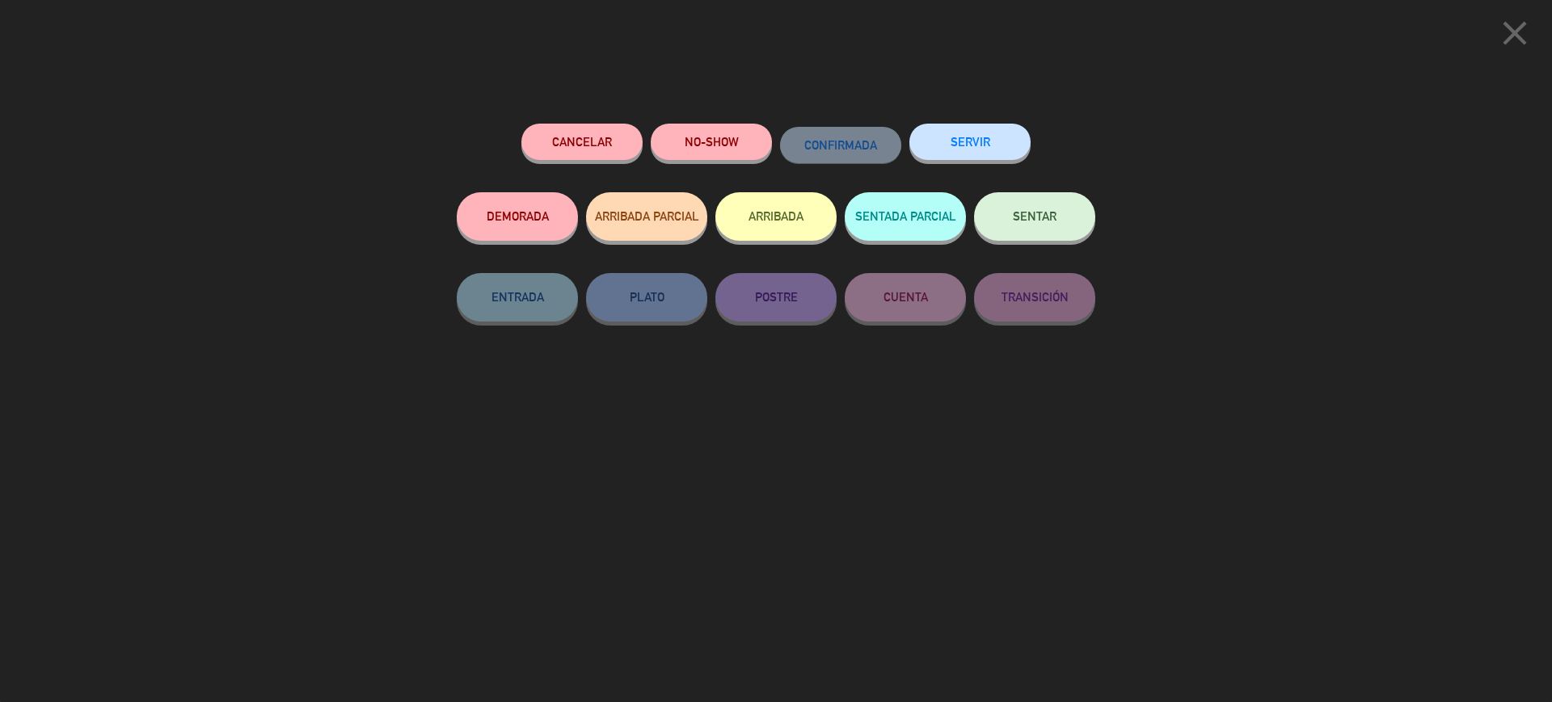
click at [778, 200] on button "ARRIBADA" at bounding box center [775, 216] width 121 height 48
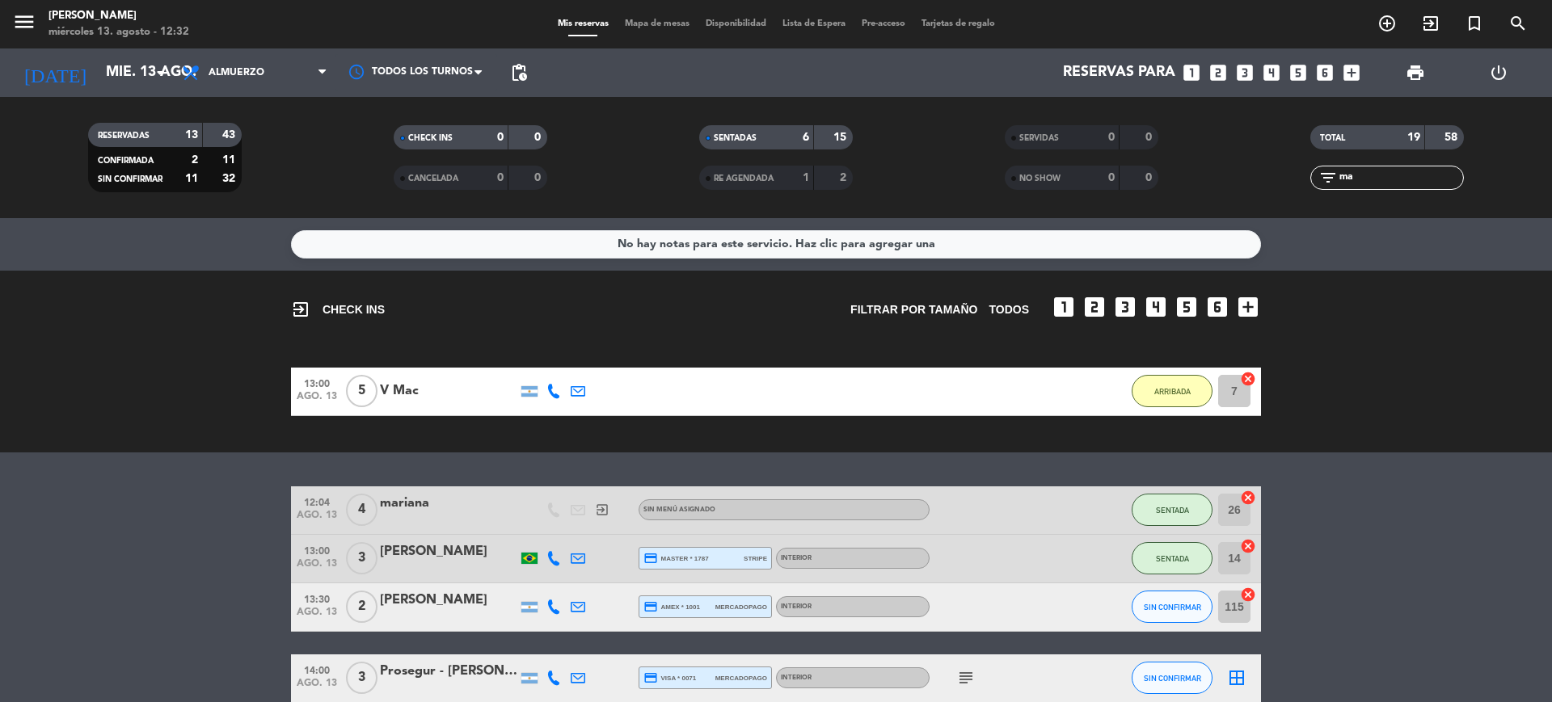
drag, startPoint x: 1387, startPoint y: 175, endPoint x: 1185, endPoint y: 191, distance: 203.5
click at [1202, 191] on div "RESERVADAS 13 43 CONFIRMADA 2 11 SIN CONFIRMAR 11 32 CHECK INS 0 0 CANCELADA 0 …" at bounding box center [776, 157] width 1552 height 89
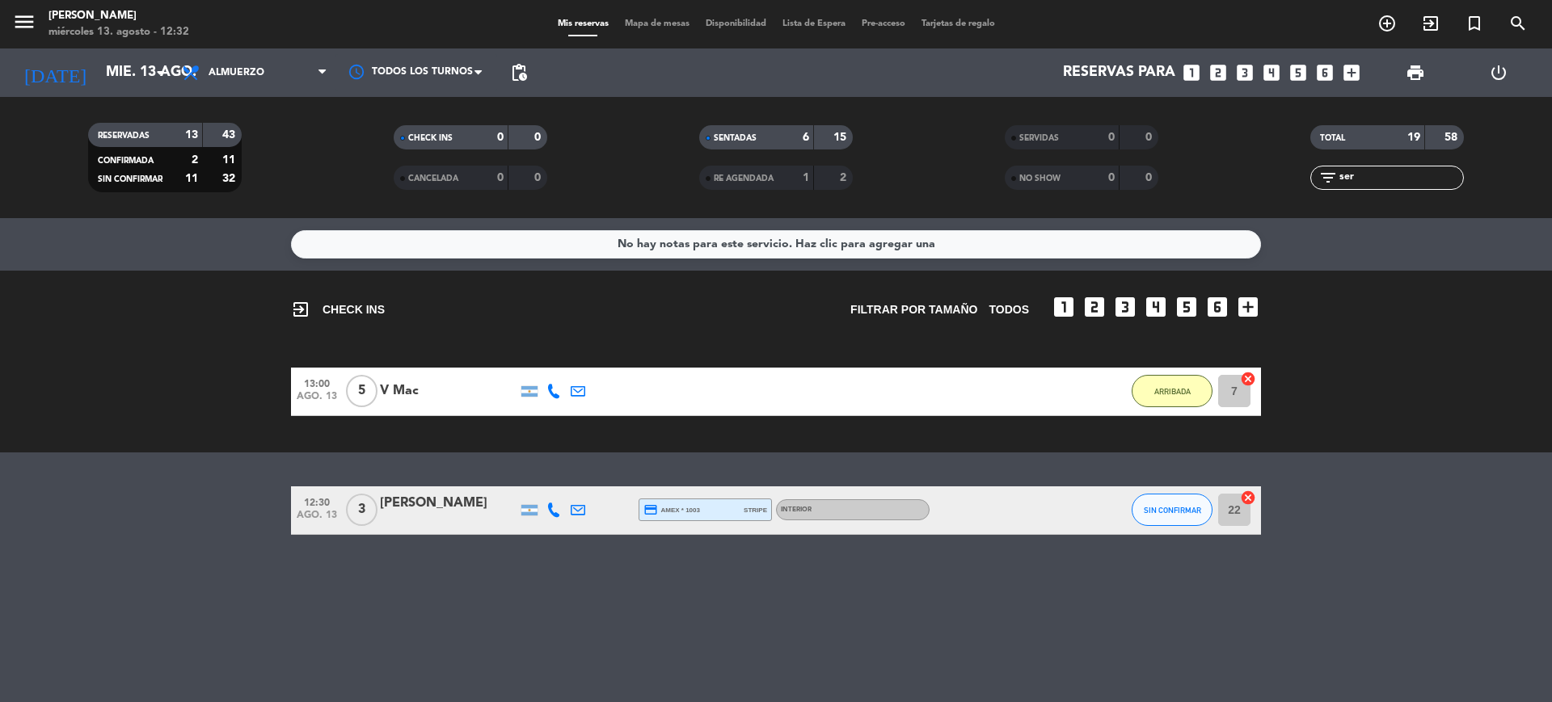
type input "ser"
click at [1177, 499] on button "SIN CONFIRMAR" at bounding box center [1171, 510] width 81 height 32
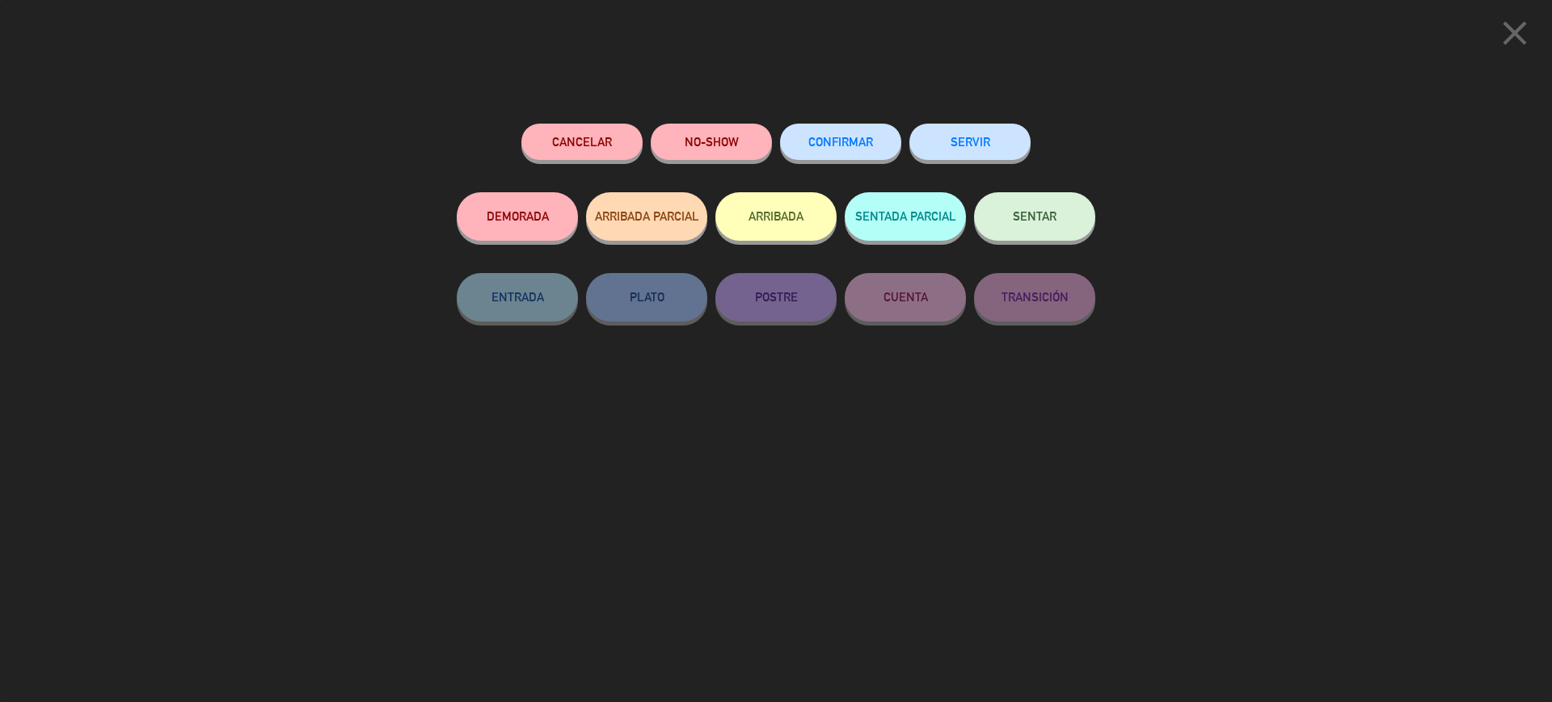
click at [780, 232] on button "ARRIBADA" at bounding box center [775, 216] width 121 height 48
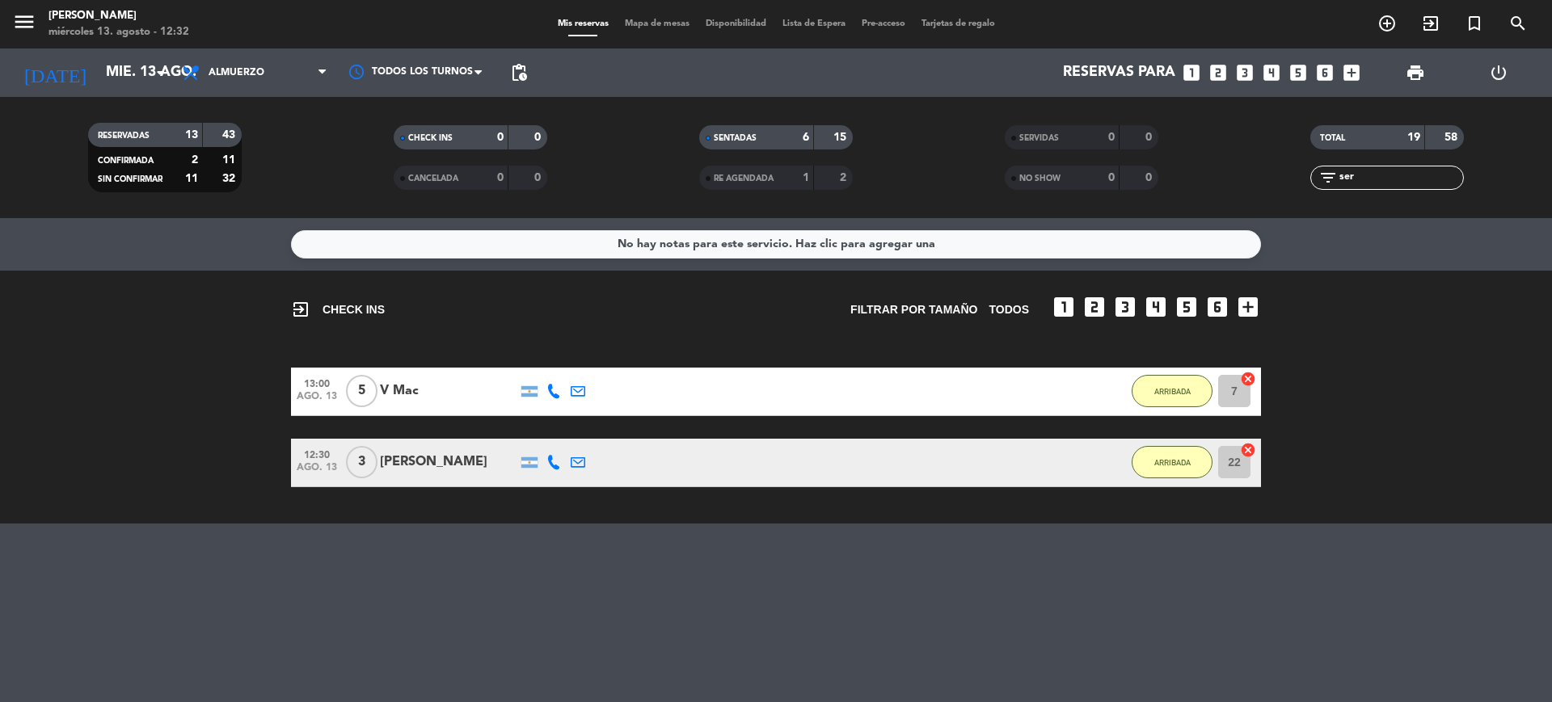
click at [672, 30] on div "Mis reservas Mapa de mesas Disponibilidad Lista de Espera Pre-acceso Tarjetas d…" at bounding box center [776, 24] width 453 height 15
click at [673, 23] on span "Mapa de mesas" at bounding box center [657, 23] width 81 height 9
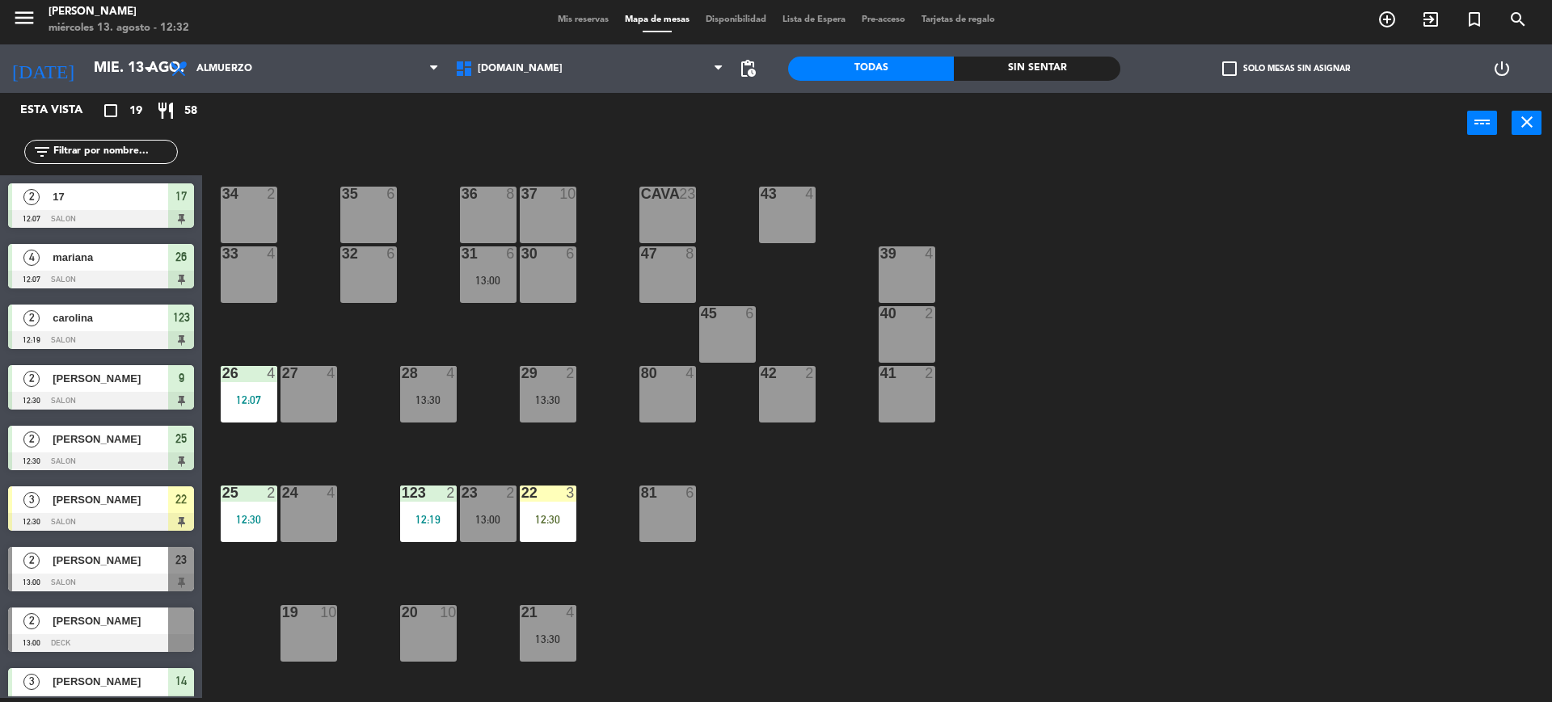
scroll to position [404, 0]
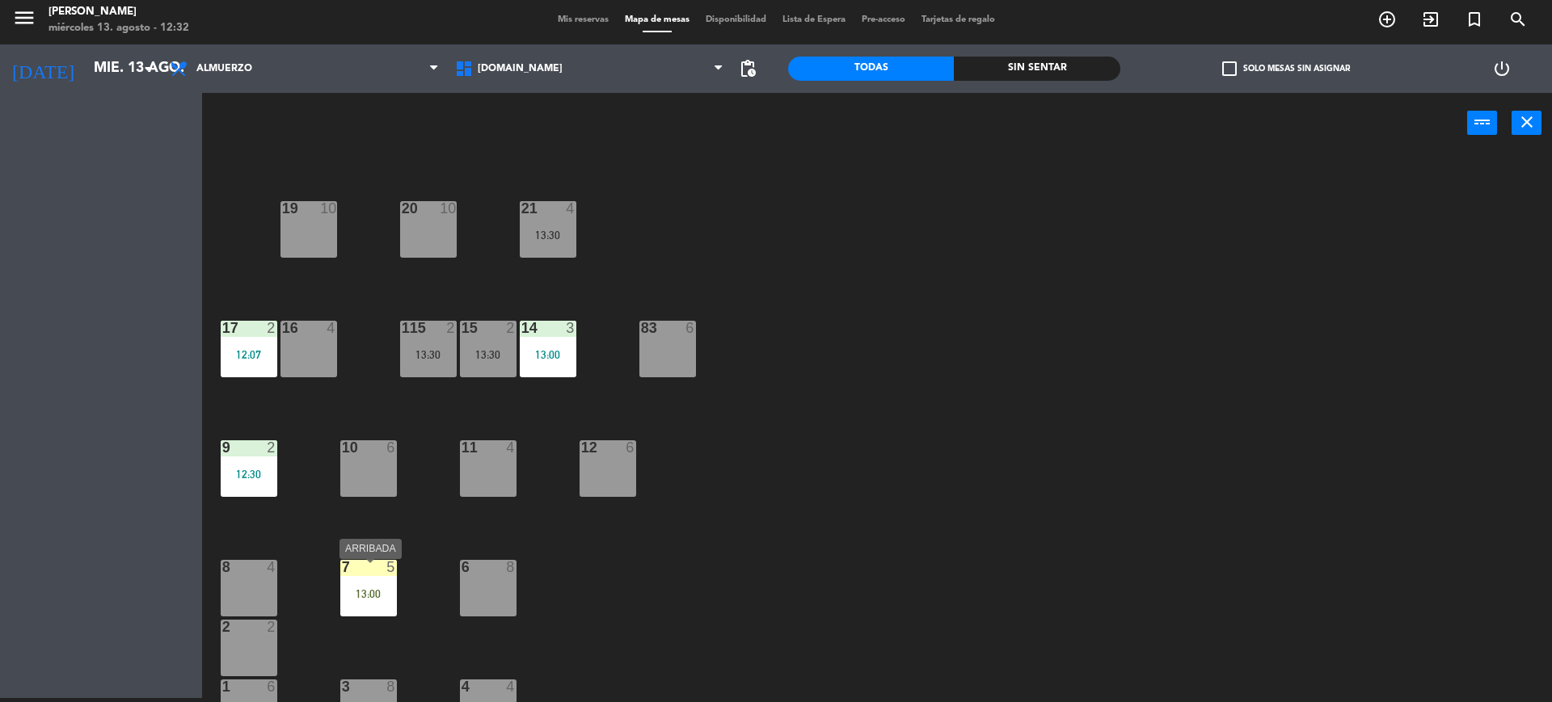
drag, startPoint x: 380, startPoint y: 604, endPoint x: 447, endPoint y: 593, distance: 67.9
click at [442, 596] on div "34 2 35 6 36 8 43 4 37 10 CAVA 23 33 4 32 6 31 6 13:00 30 6 47 8 39 4 45 6 40 2…" at bounding box center [884, 430] width 1334 height 545
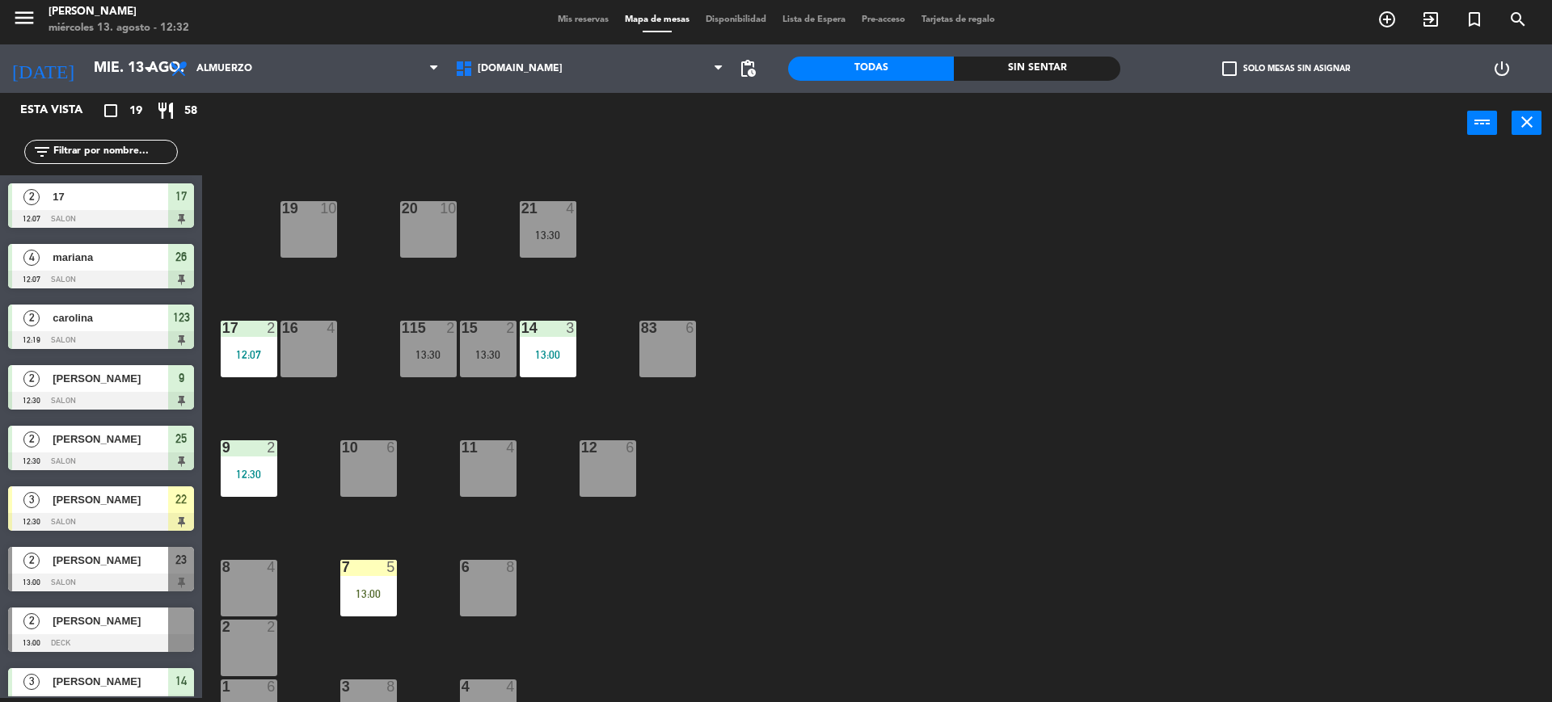
scroll to position [4, 0]
drag, startPoint x: 494, startPoint y: 590, endPoint x: 471, endPoint y: 598, distance: 24.0
click at [494, 590] on div "6 8" at bounding box center [488, 588] width 57 height 57
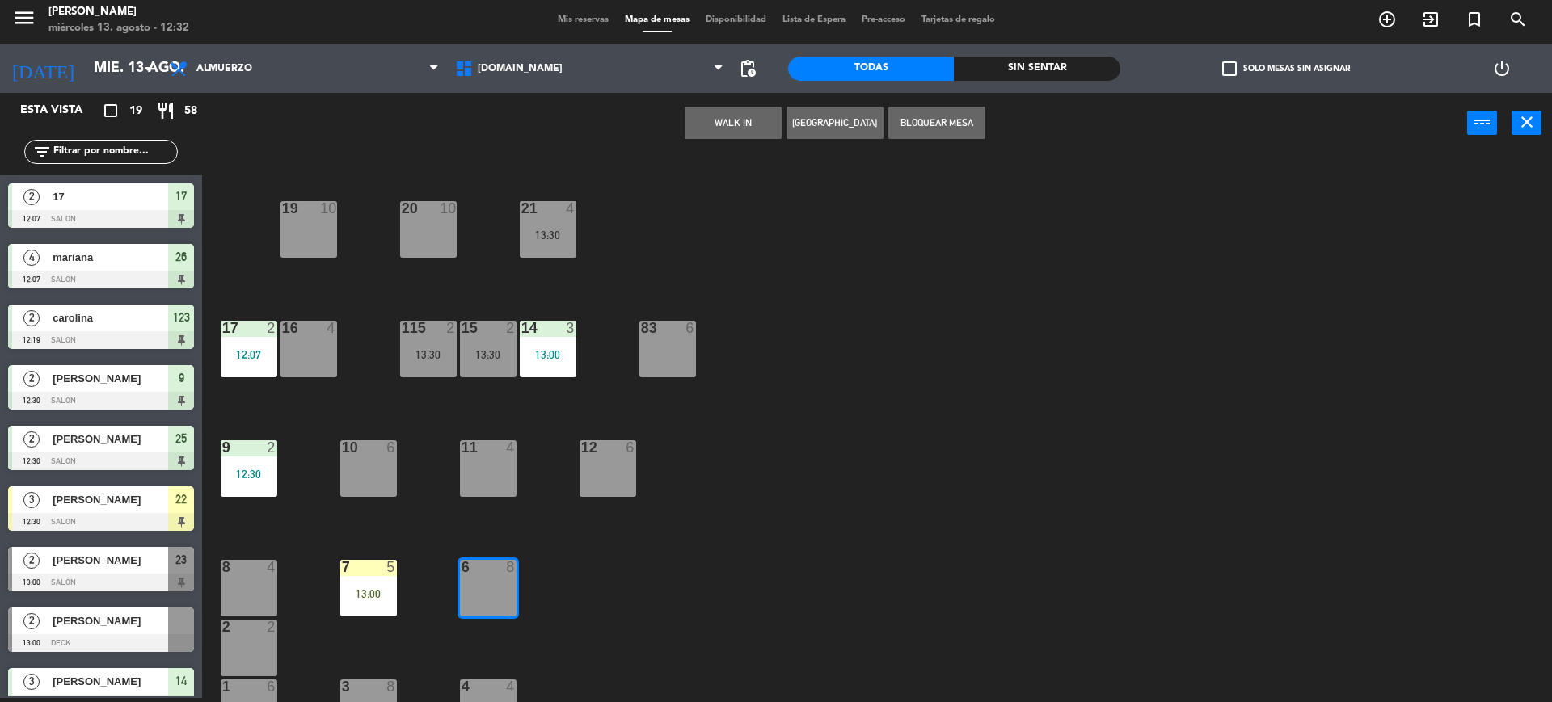
click at [377, 584] on div "7 5 13:00" at bounding box center [368, 588] width 57 height 57
click at [701, 105] on div "Mover WALK IN [GEOGRAPHIC_DATA] Bloquear Mesa power_input close" at bounding box center [834, 123] width 1265 height 61
click at [698, 138] on div "Mover WALK IN [GEOGRAPHIC_DATA] Bloquear Mesa power_input close" at bounding box center [834, 123] width 1265 height 61
click at [699, 135] on button "Mover" at bounding box center [682, 123] width 97 height 32
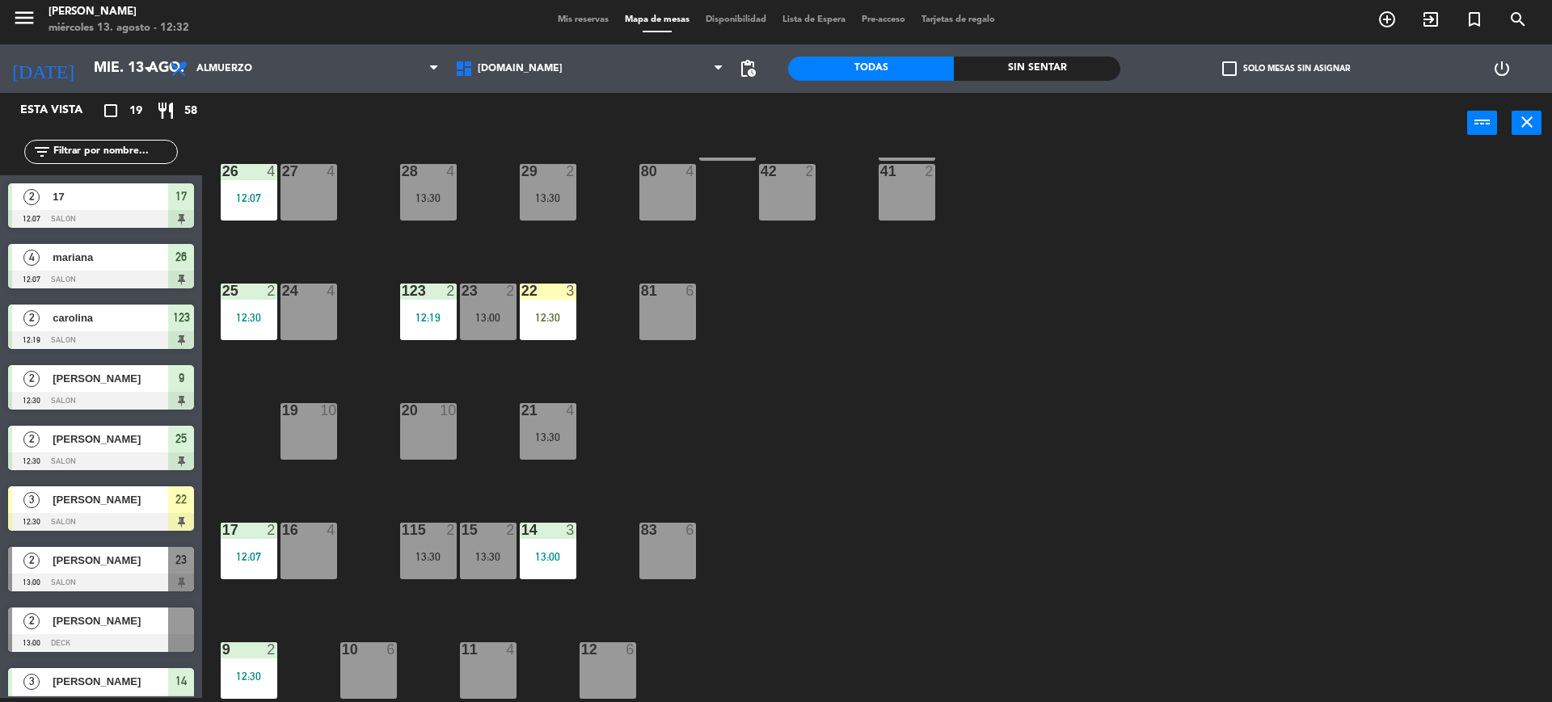
click at [563, 296] on div "3" at bounding box center [574, 291] width 27 height 15
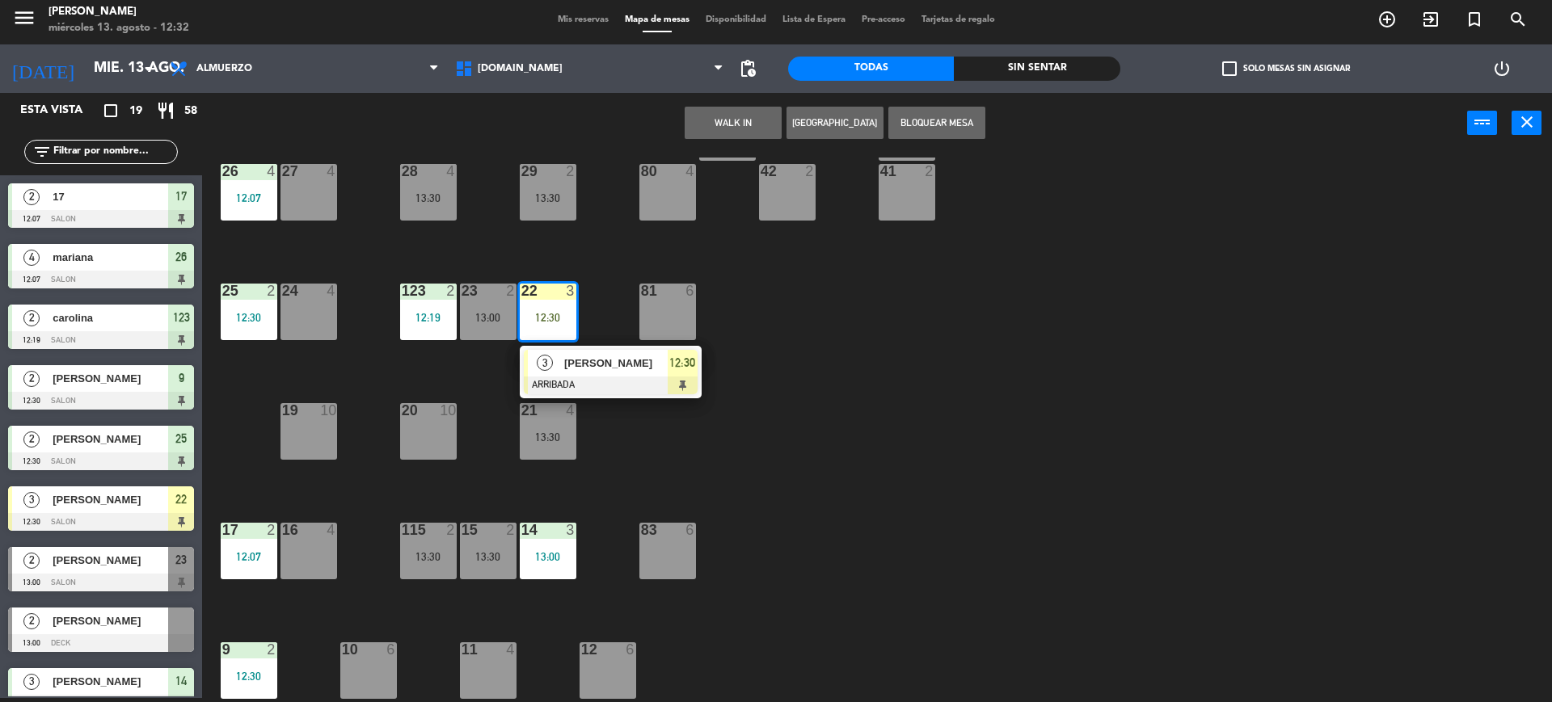
scroll to position [438, 0]
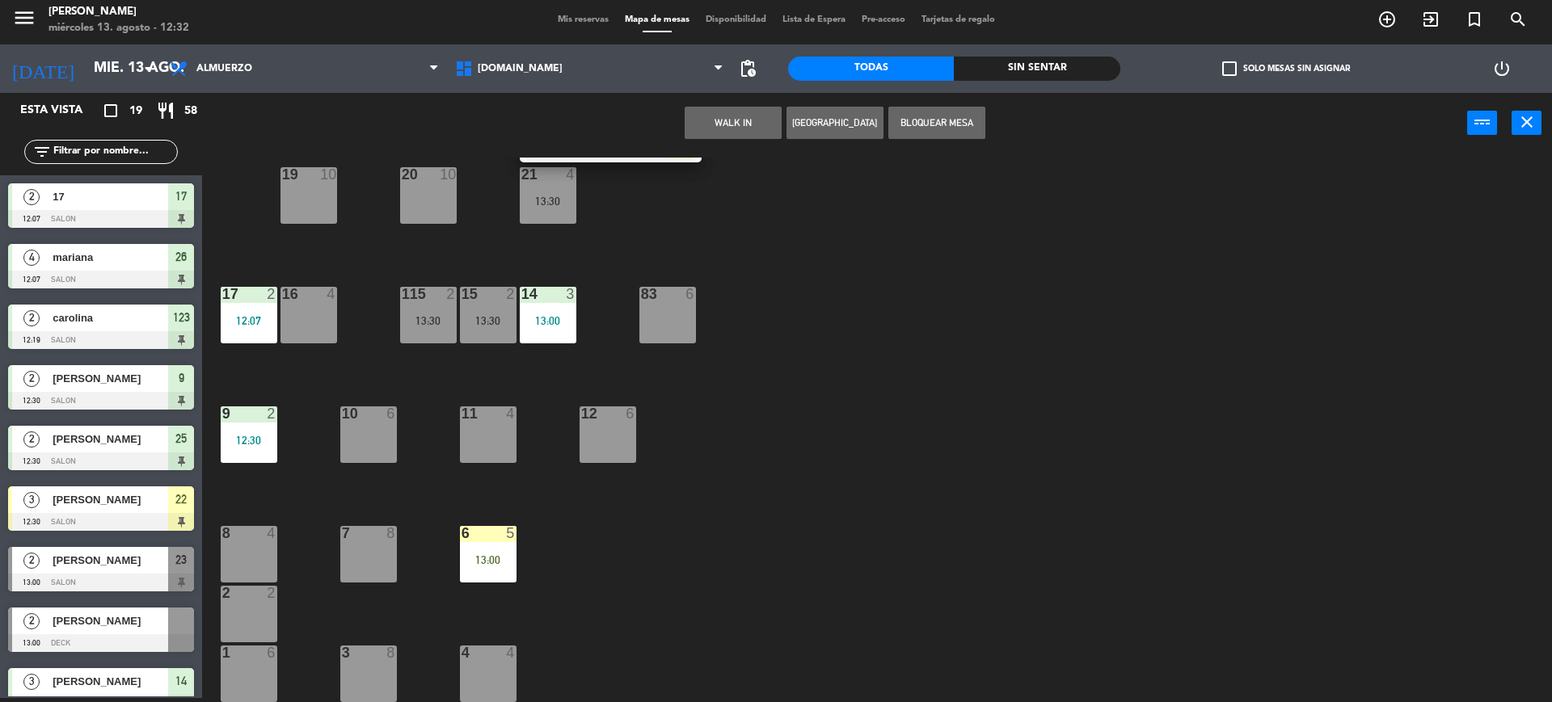
click at [250, 548] on div "8 4" at bounding box center [249, 554] width 57 height 57
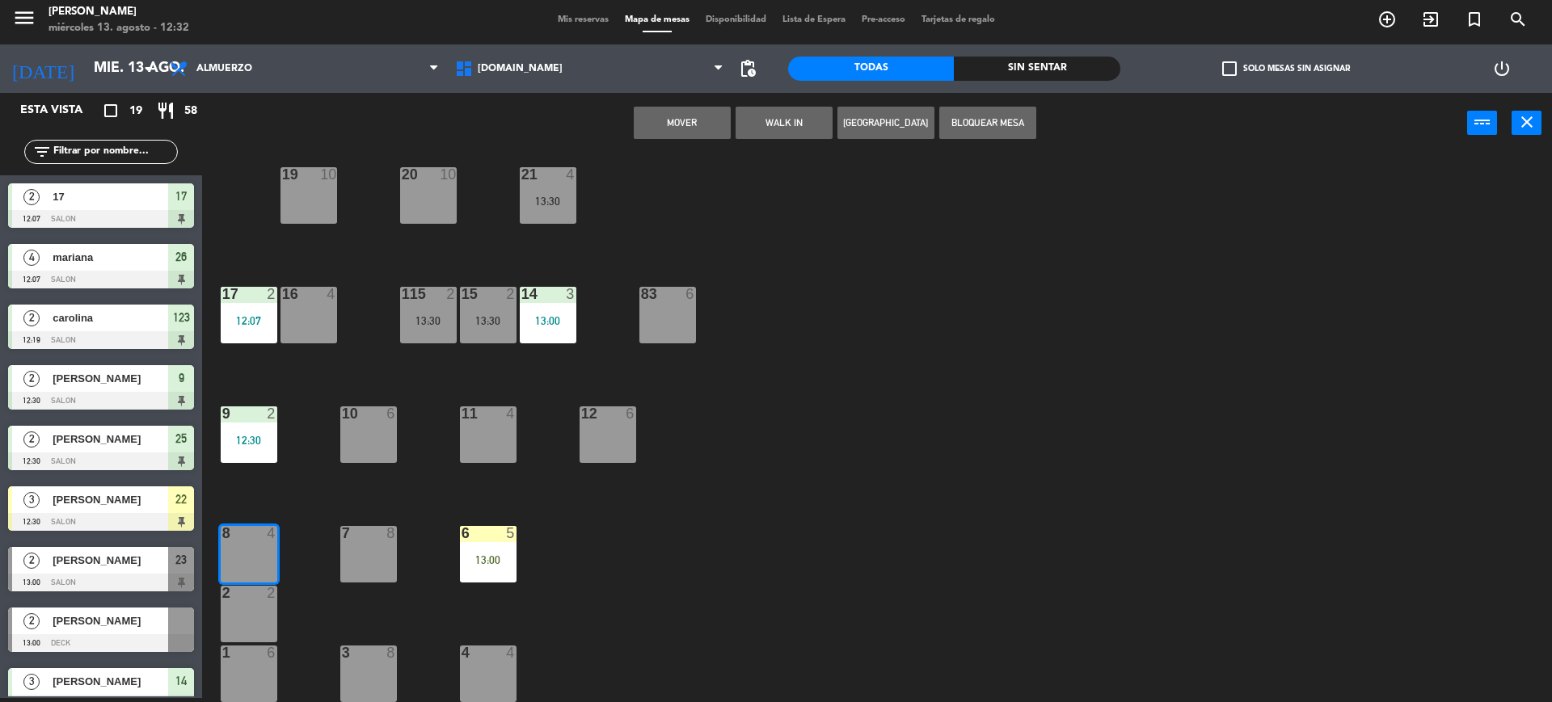
click at [695, 116] on button "Mover" at bounding box center [682, 123] width 97 height 32
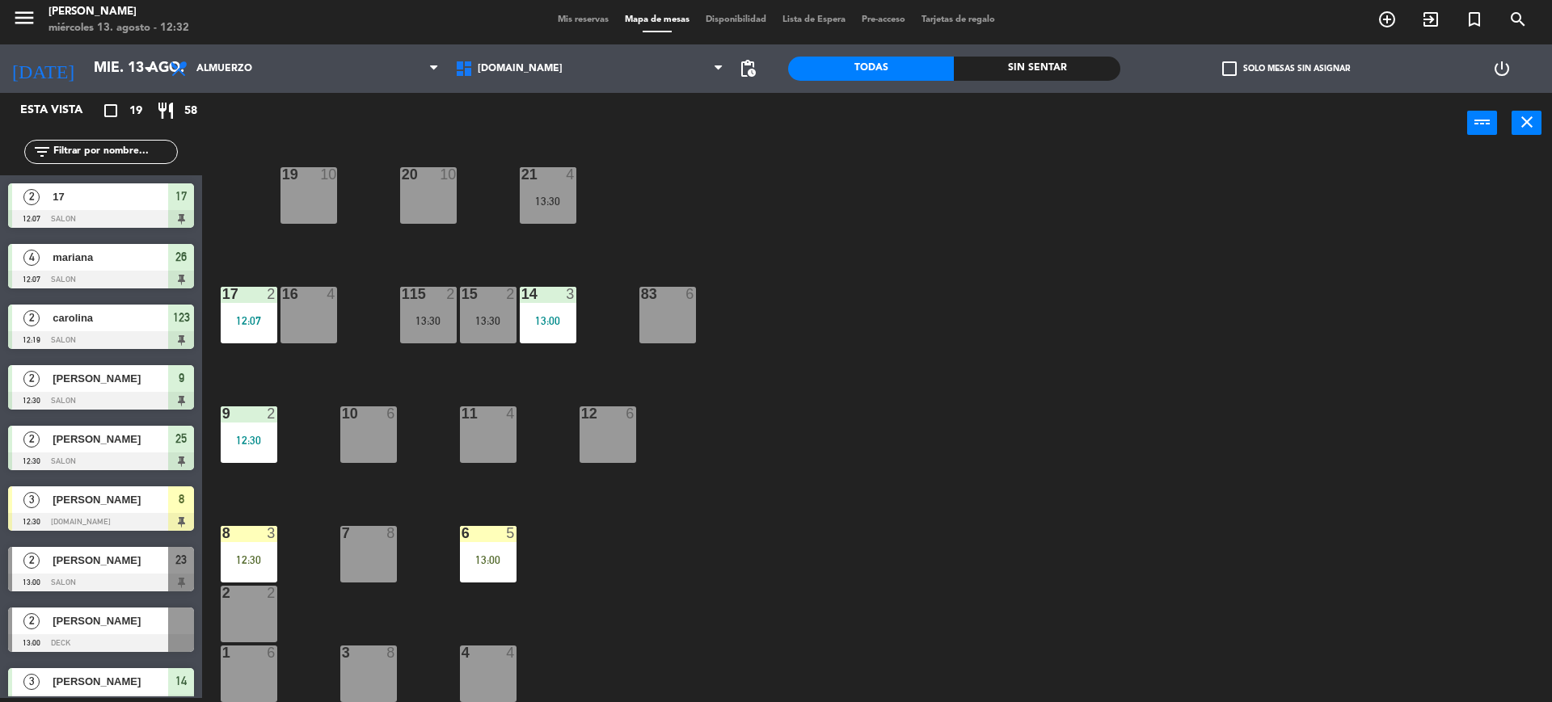
click at [295, 561] on div "34 2 35 6 36 8 43 4 37 10 CAVA 23 33 4 32 6 31 6 13:00 30 6 47 8 39 4 45 6 40 2…" at bounding box center [884, 430] width 1334 height 545
click at [251, 546] on div "8 3 12:30" at bounding box center [249, 554] width 57 height 57
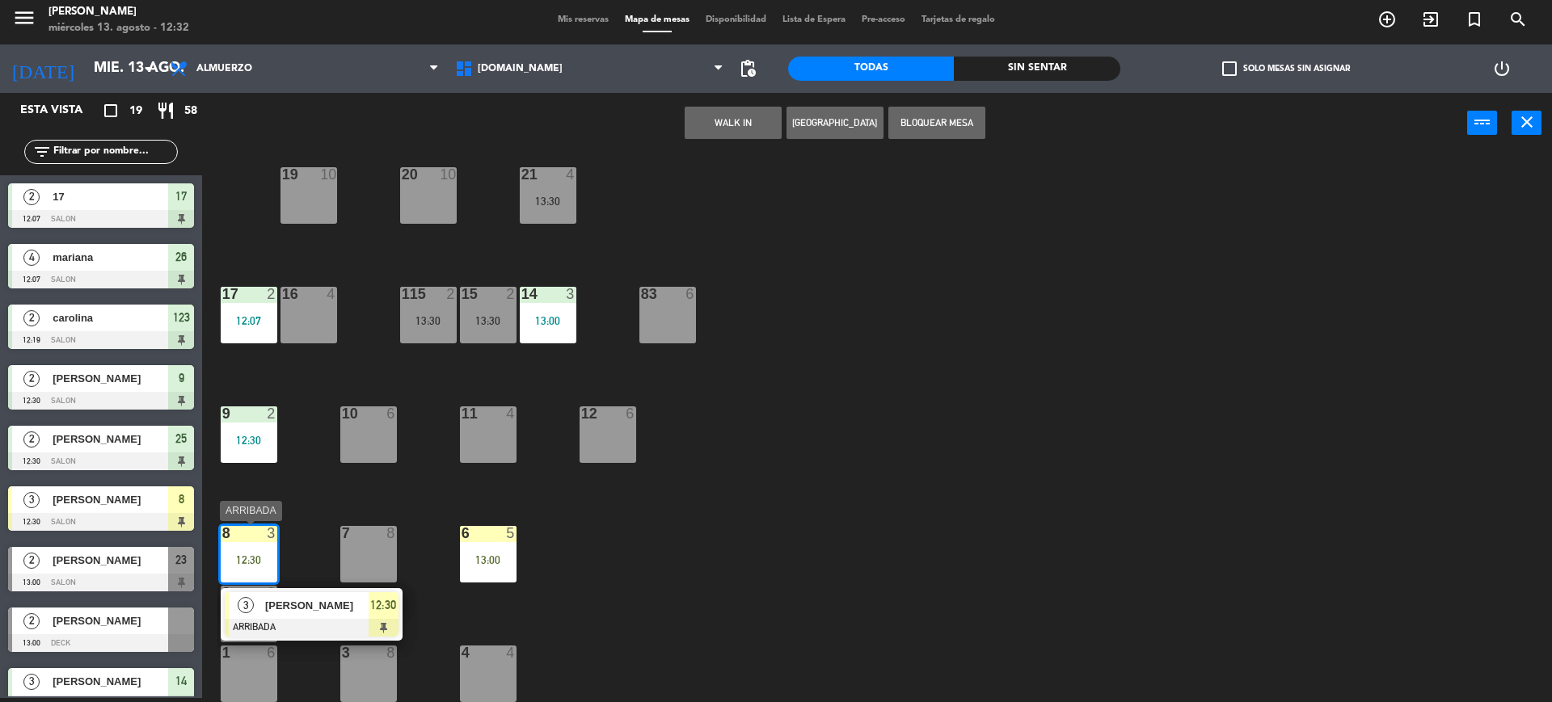
click at [312, 616] on div "[PERSON_NAME]" at bounding box center [315, 605] width 105 height 27
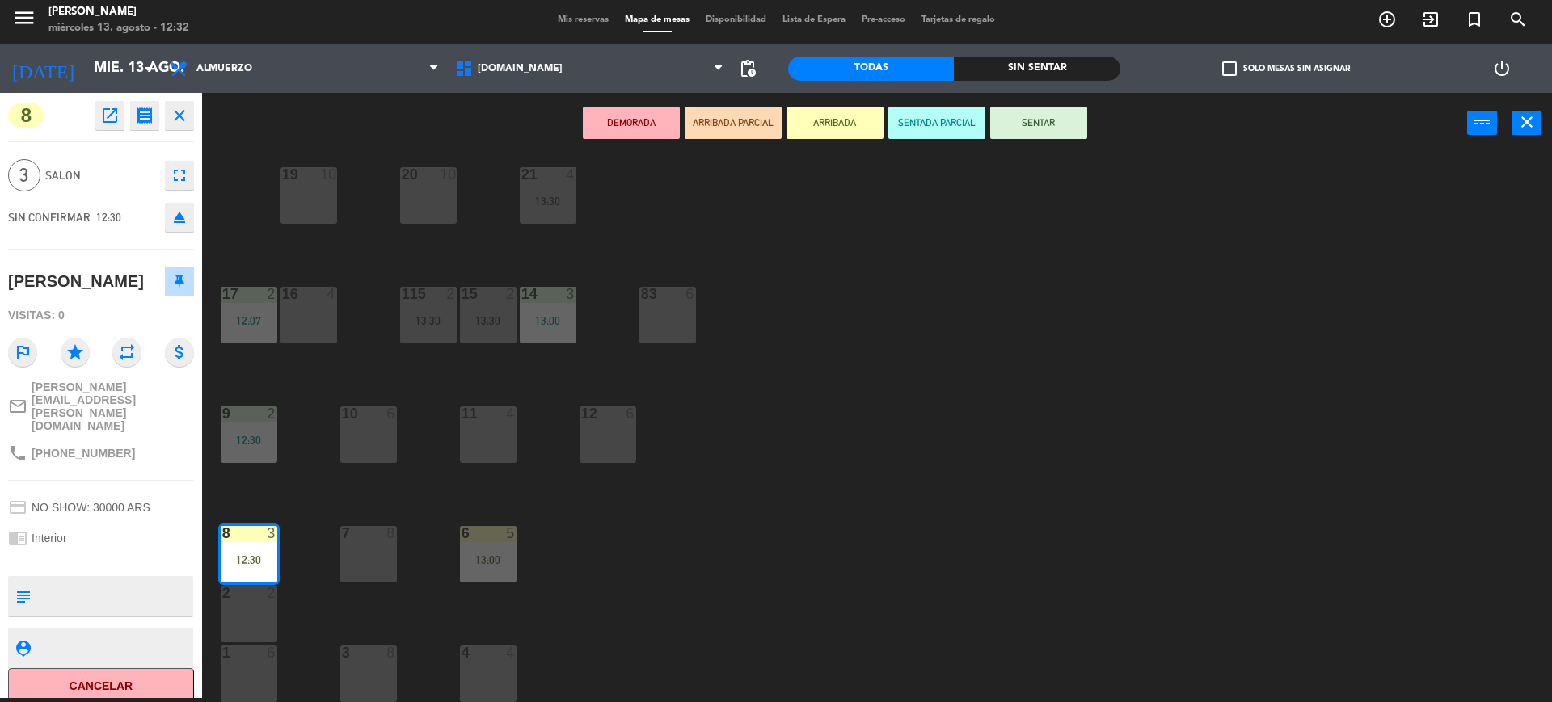
click at [1027, 128] on button "SENTAR" at bounding box center [1038, 123] width 97 height 32
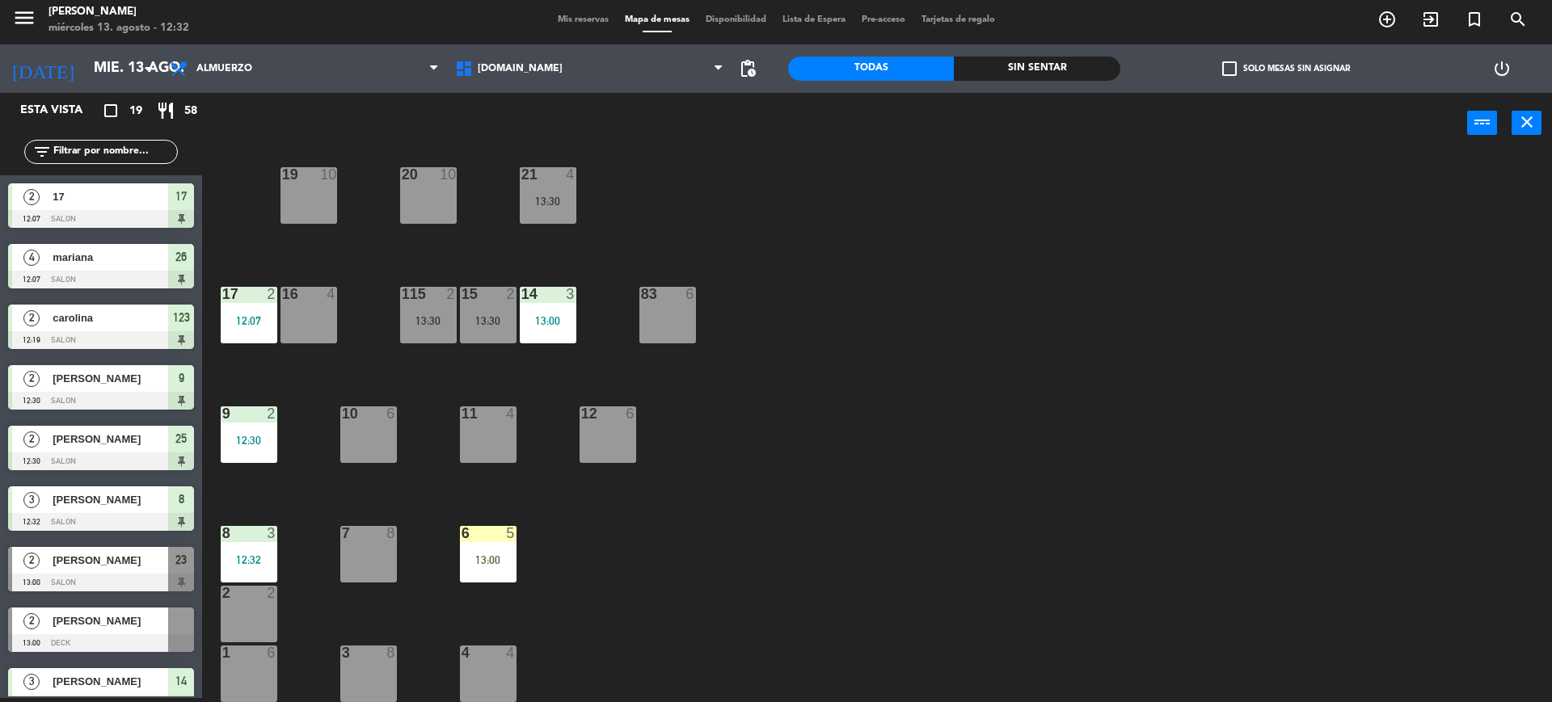
click at [975, 363] on div "34 2 35 6 36 8 43 4 37 10 CAVA 23 33 4 32 6 31 6 13:00 30 6 47 8 39 4 45 6 40 2…" at bounding box center [884, 430] width 1334 height 545
click at [1382, 47] on div "check_box_outline_blank Solo mesas sin asignar" at bounding box center [1286, 68] width 332 height 48
click at [1381, 15] on icon "add_circle_outline" at bounding box center [1386, 19] width 19 height 19
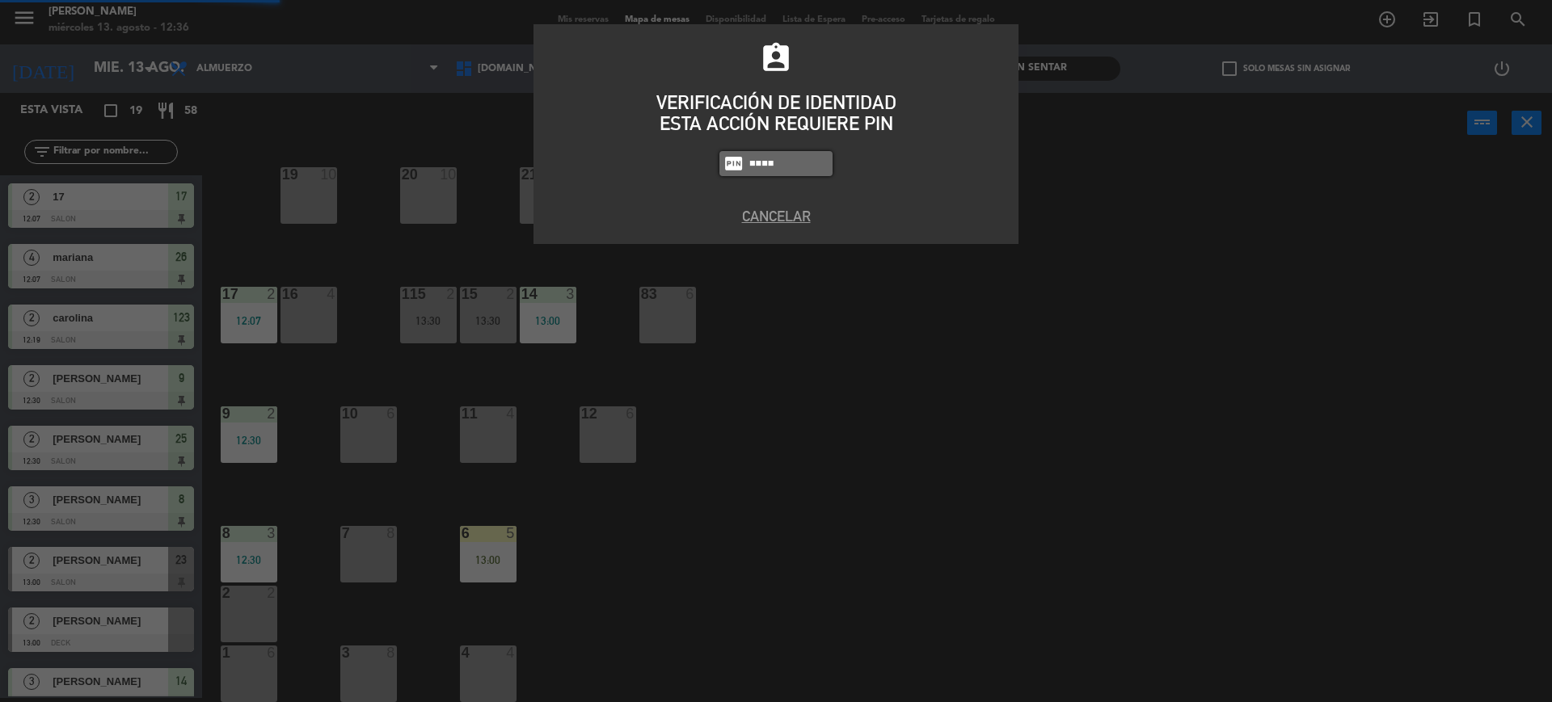
type input "4307"
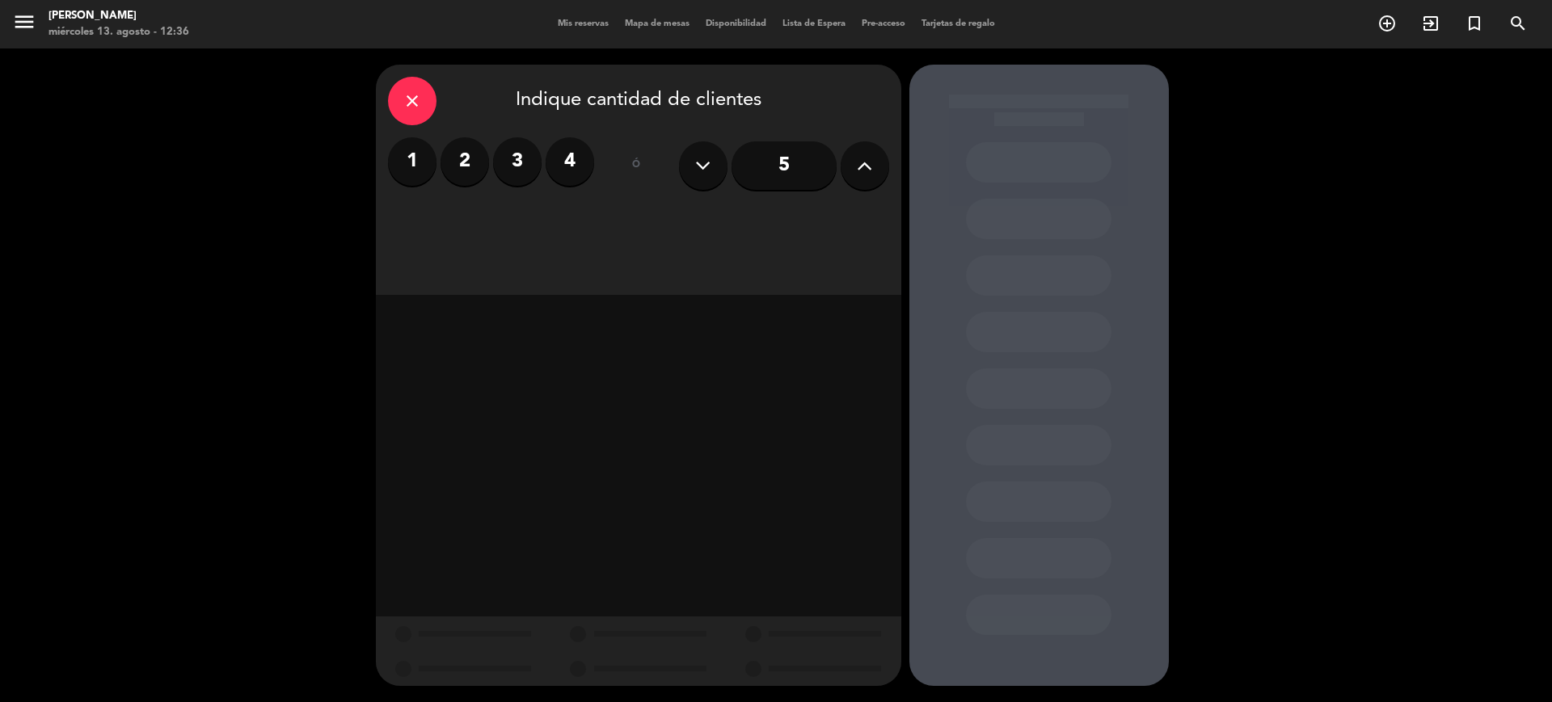
click at [399, 103] on div "close" at bounding box center [412, 101] width 48 height 48
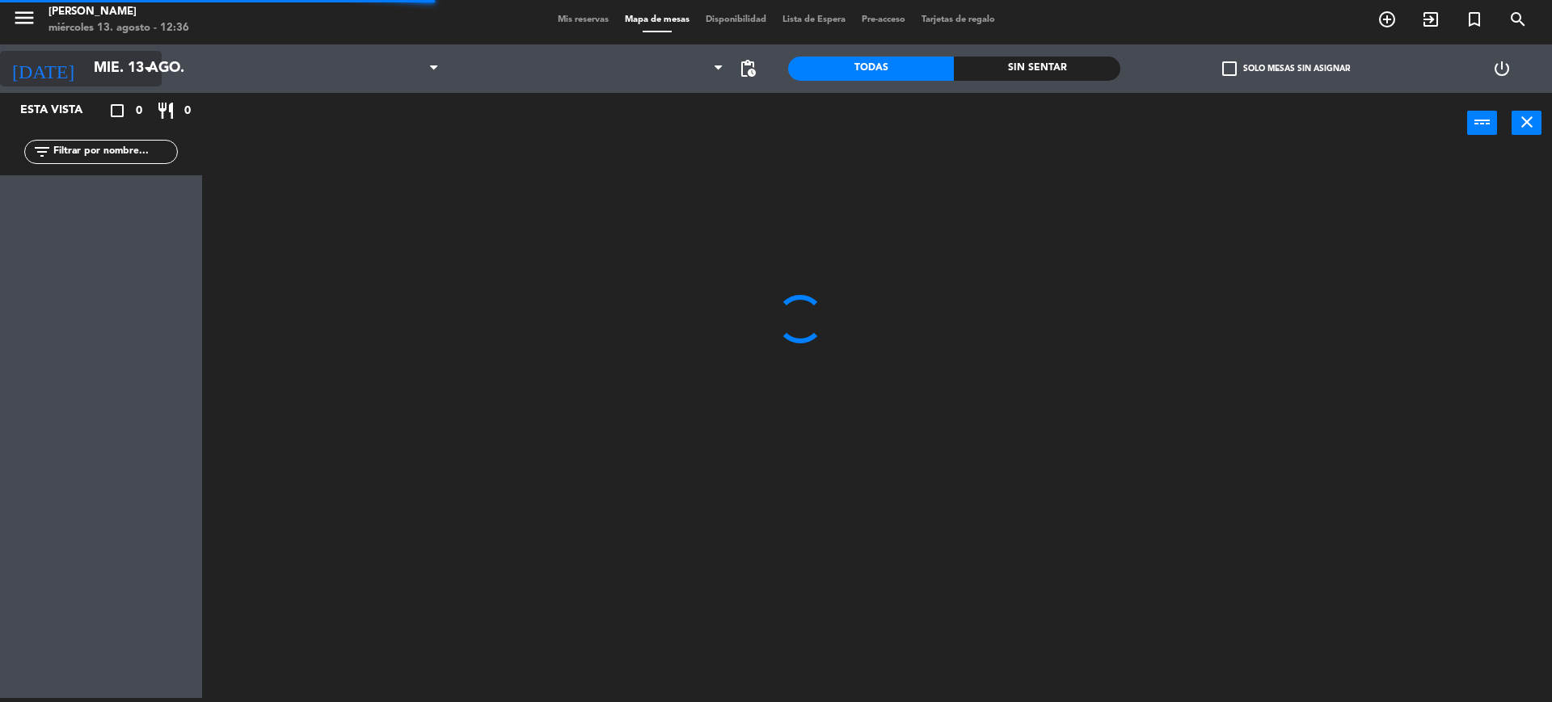
click at [132, 67] on input "mié. 13 ago." at bounding box center [179, 69] width 187 height 32
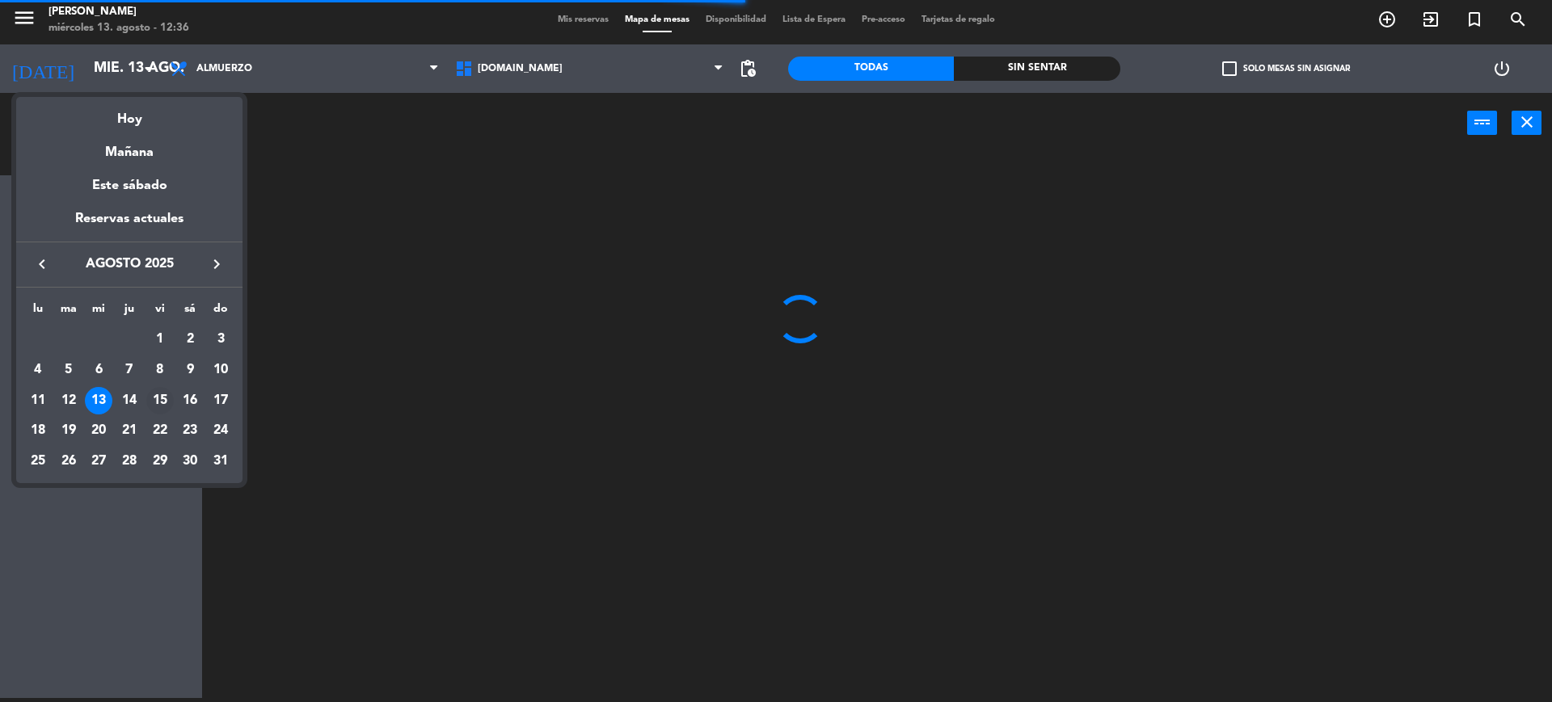
click at [166, 391] on div "15" at bounding box center [159, 400] width 27 height 27
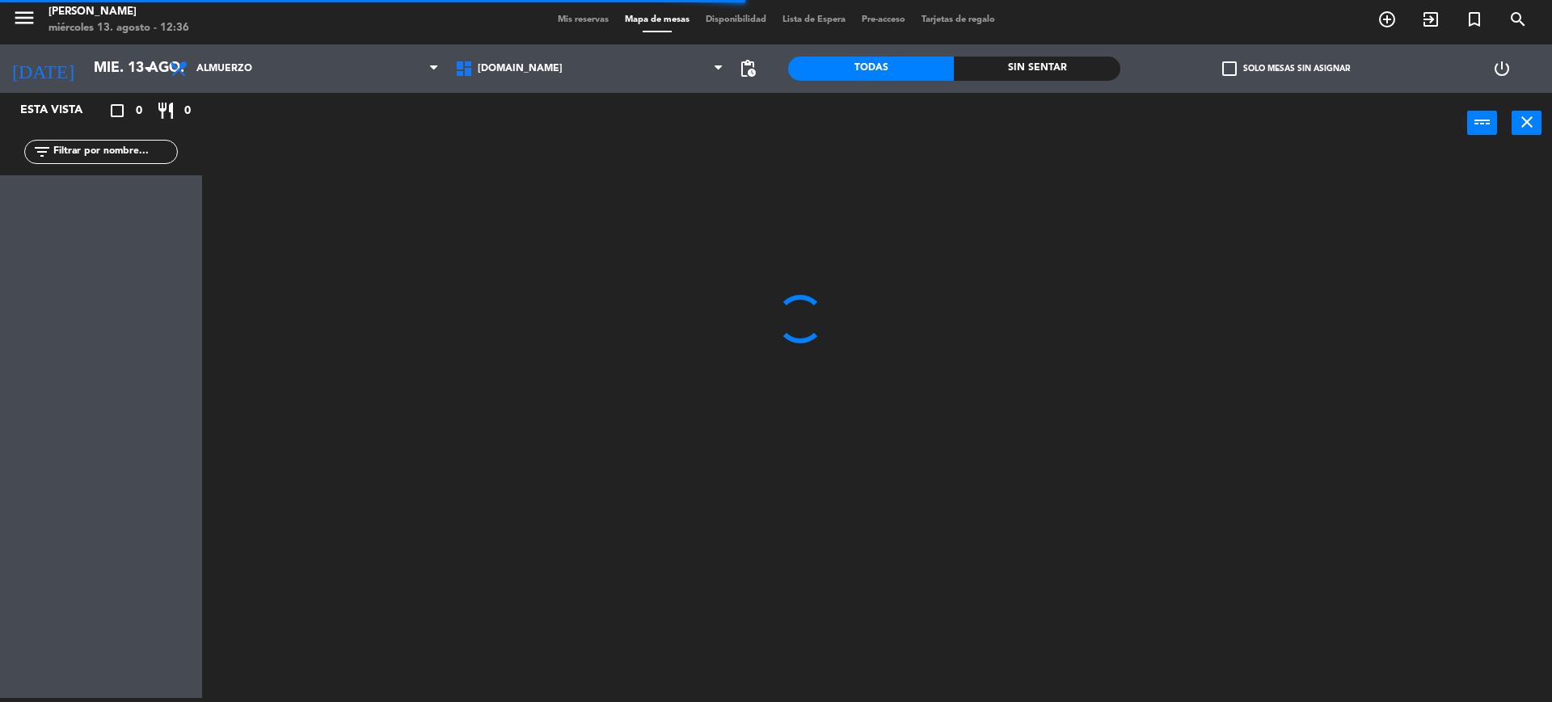
type input "vie. 15 ago."
drag, startPoint x: 218, startPoint y: 123, endPoint x: 242, endPoint y: 56, distance: 71.3
click at [218, 119] on div "power_input close" at bounding box center [834, 123] width 1265 height 61
click at [245, 44] on div "menu [PERSON_NAME] miércoles 13. agosto - 12:36 Mis reservas Mapa de mesas Disp…" at bounding box center [776, 20] width 1552 height 48
click at [245, 64] on span "Almuerzo" at bounding box center [304, 69] width 285 height 36
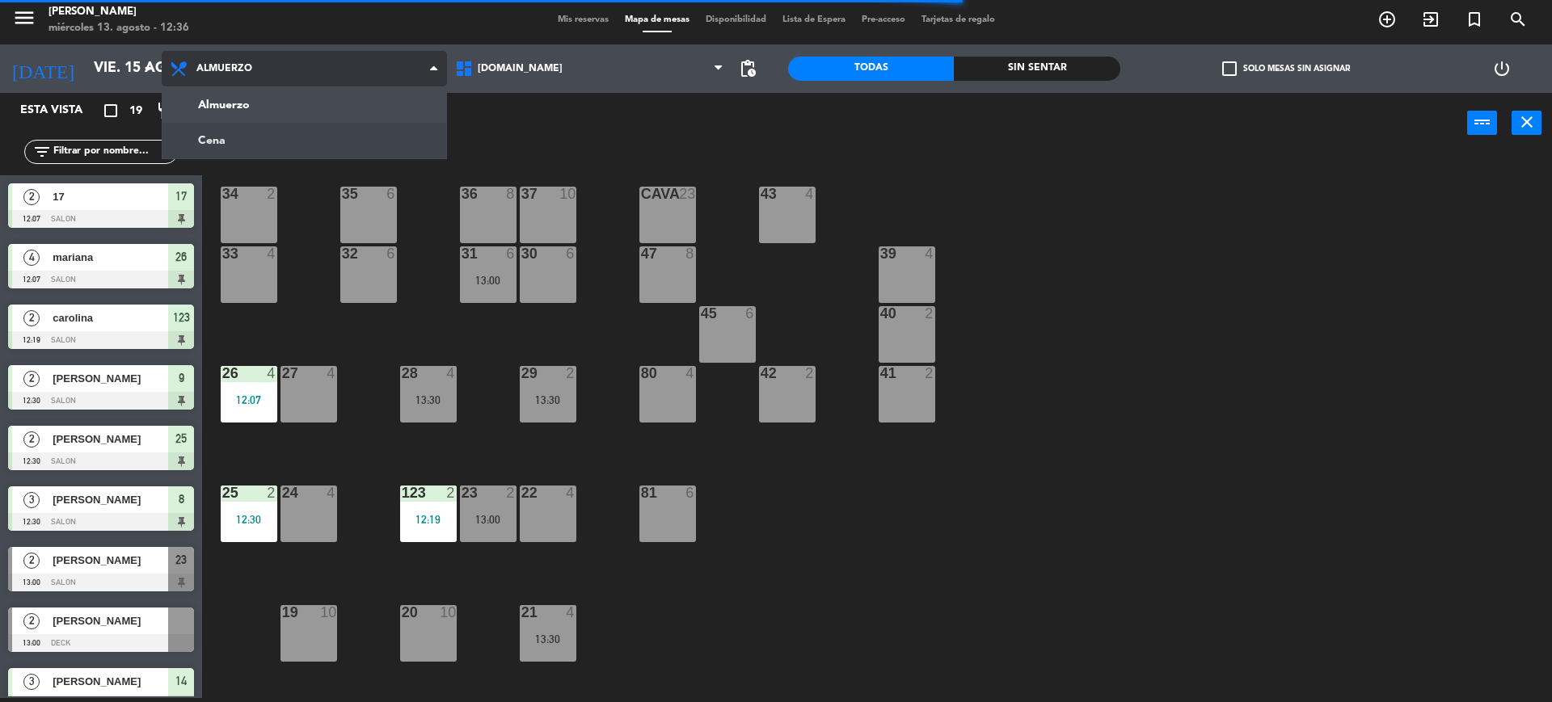
click at [242, 132] on ng-component "menu [PERSON_NAME] miércoles 13. agosto - 12:36 Mis reservas Mapa de mesas Disp…" at bounding box center [776, 349] width 1552 height 706
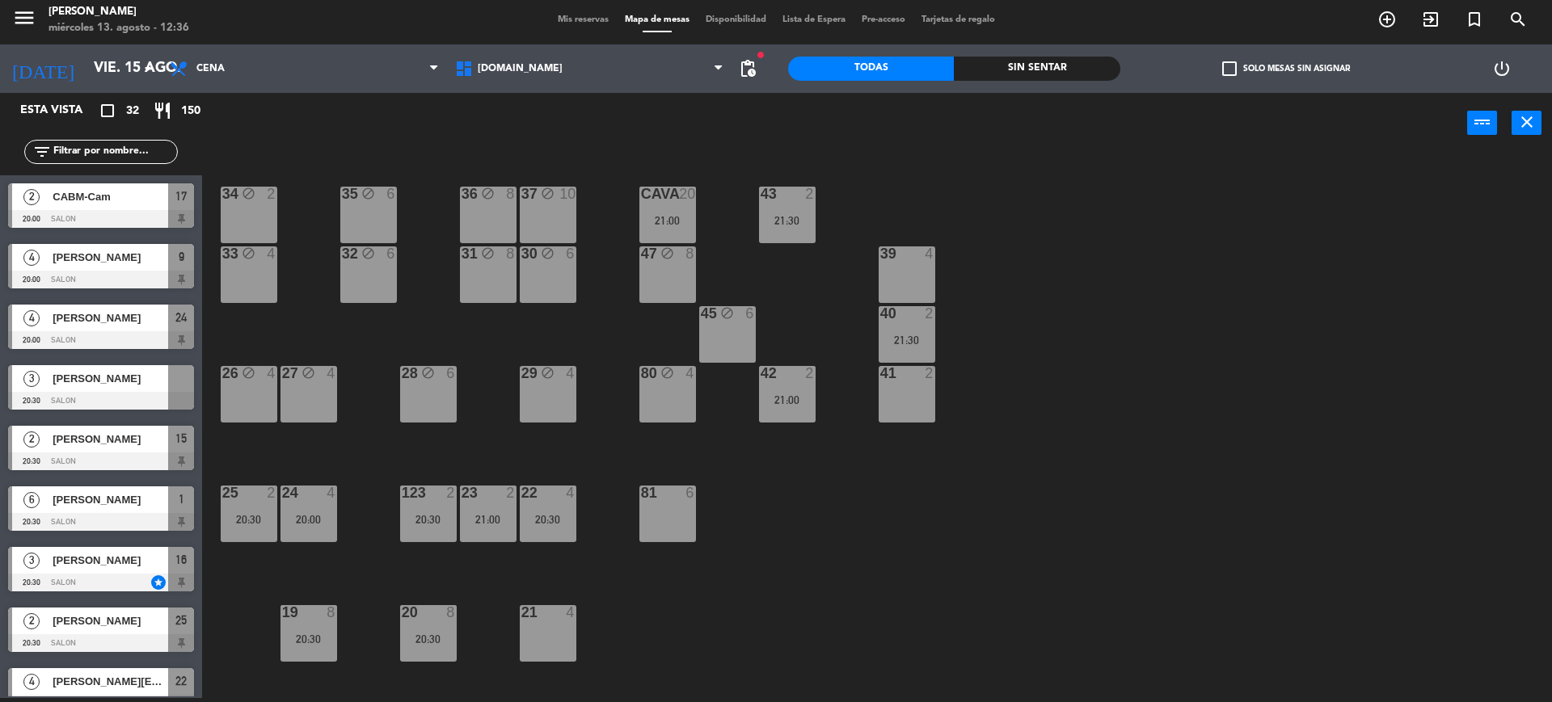
scroll to position [101, 0]
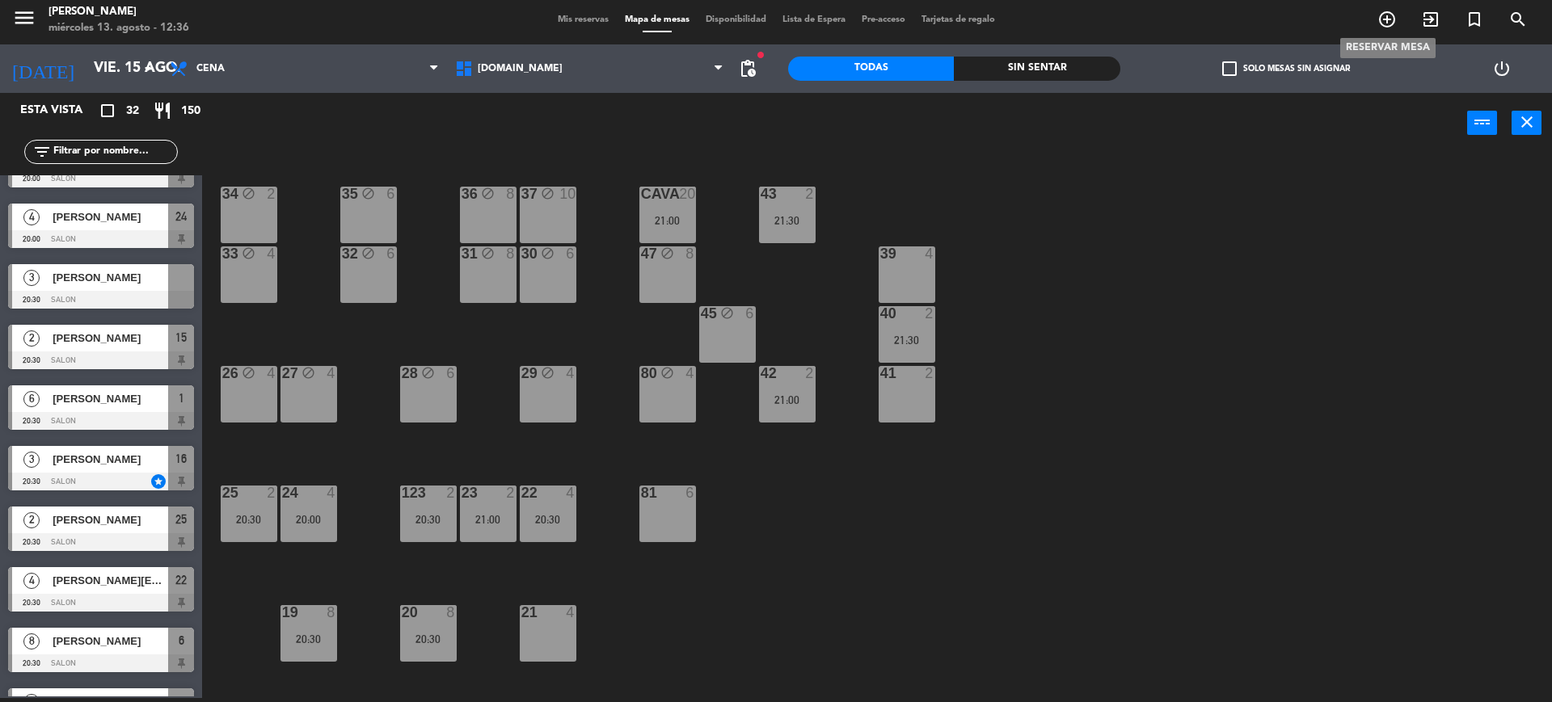
click at [1379, 23] on icon "add_circle_outline" at bounding box center [1386, 19] width 19 height 19
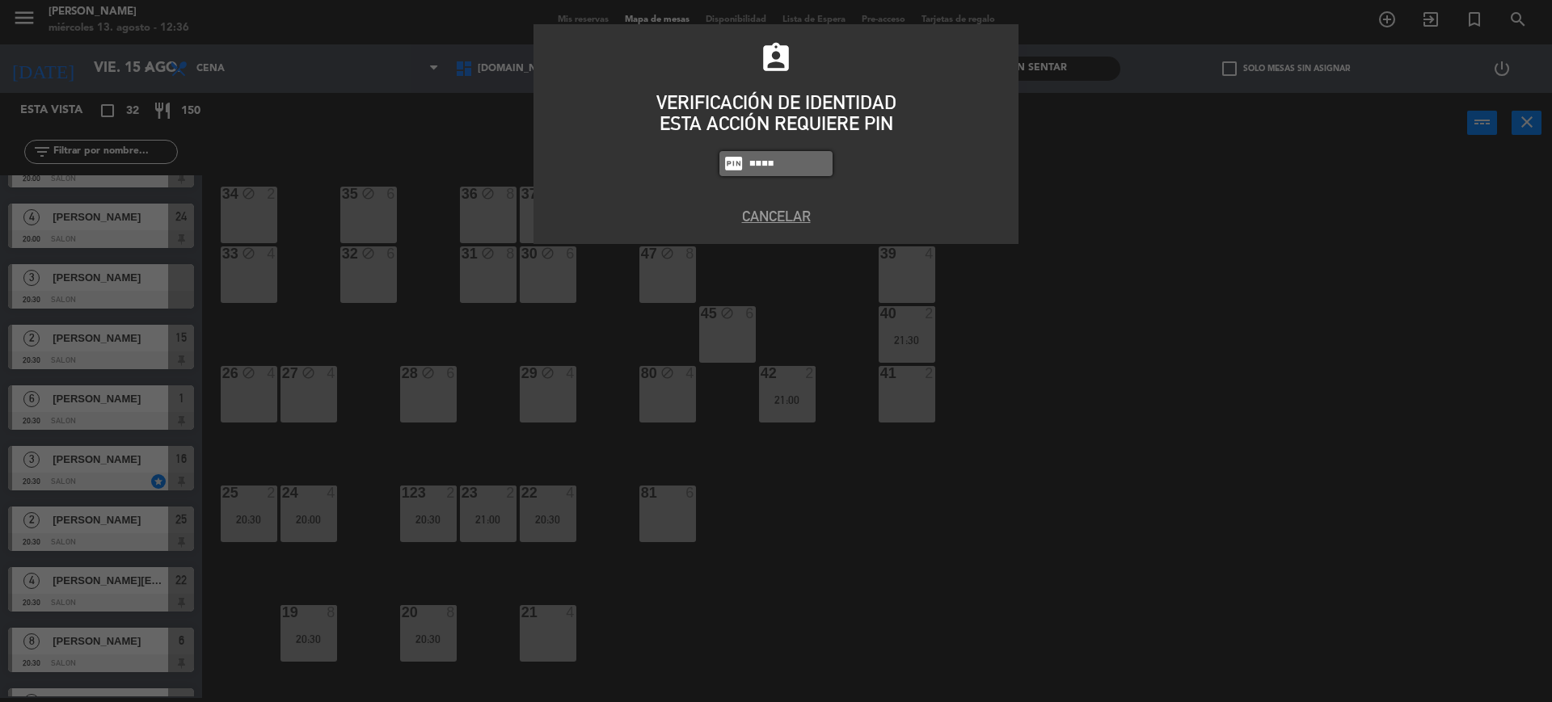
type input "4307"
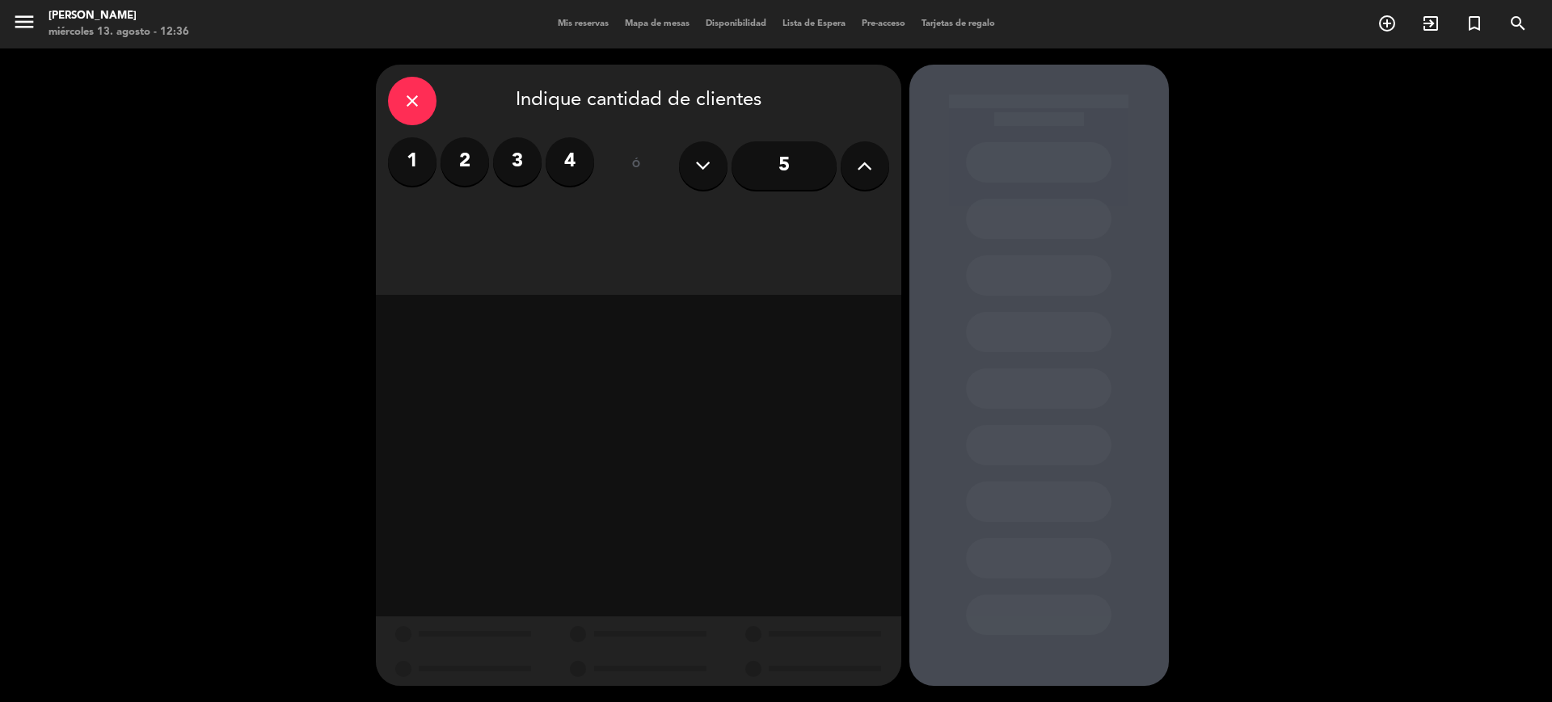
click at [853, 173] on button at bounding box center [864, 165] width 48 height 48
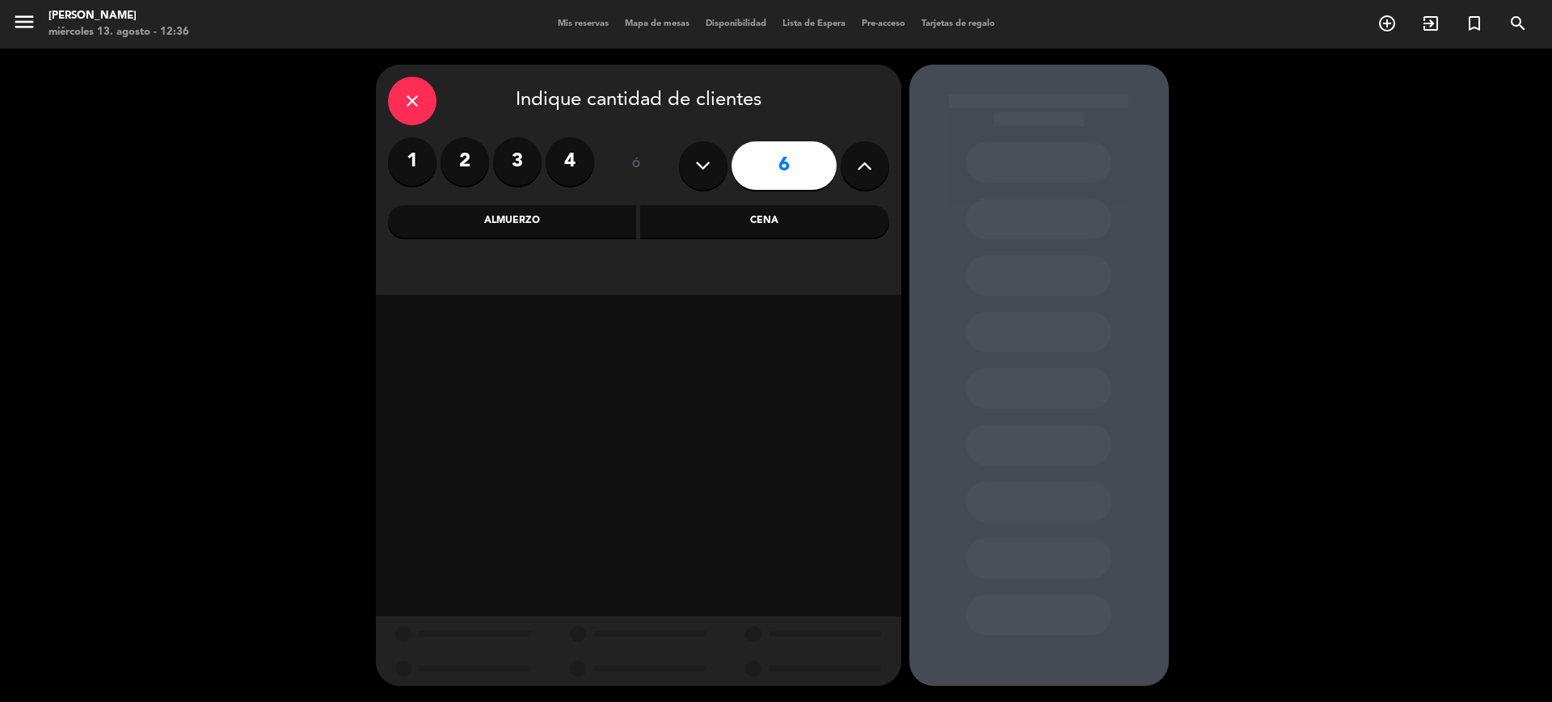
click at [853, 173] on button at bounding box center [864, 165] width 48 height 48
type input "10"
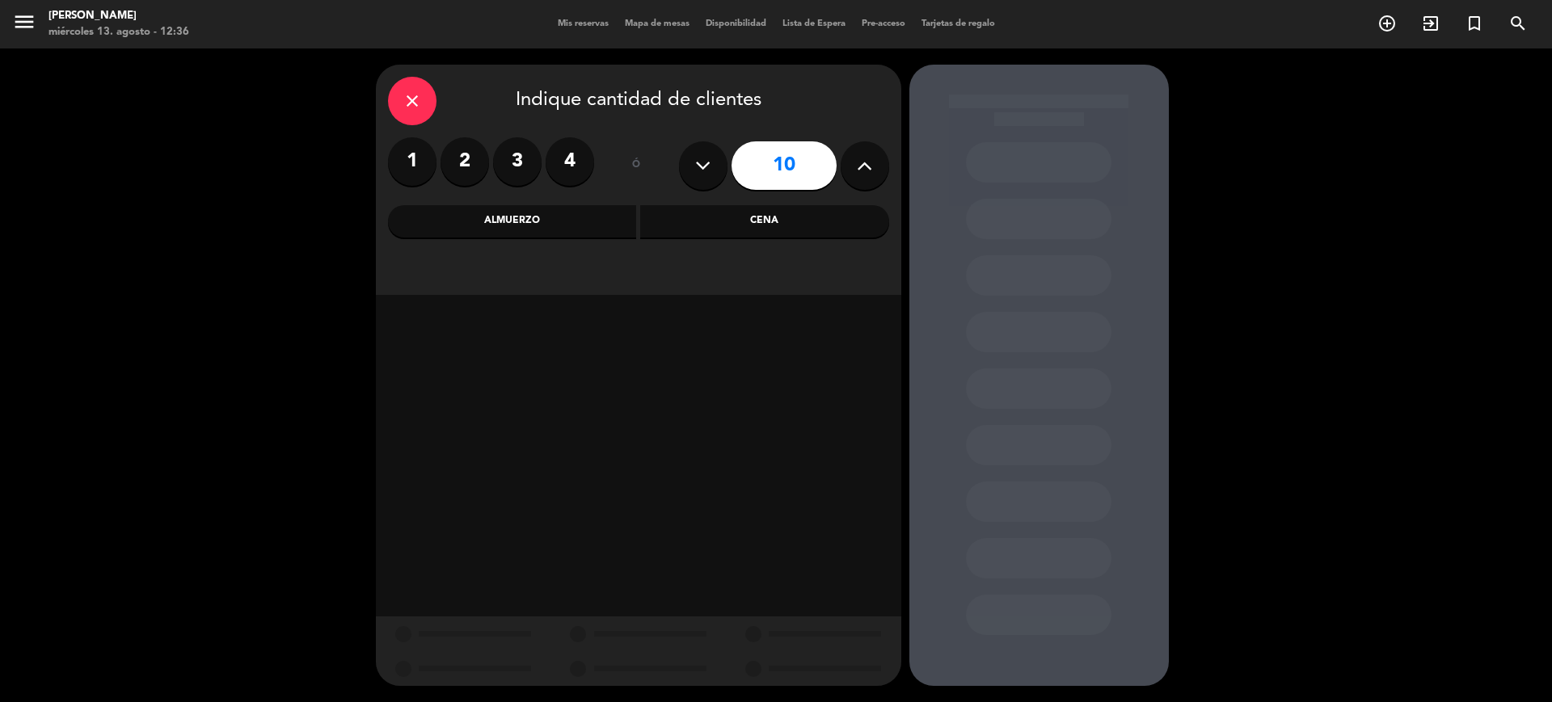
click at [781, 210] on div "Cena" at bounding box center [764, 221] width 249 height 32
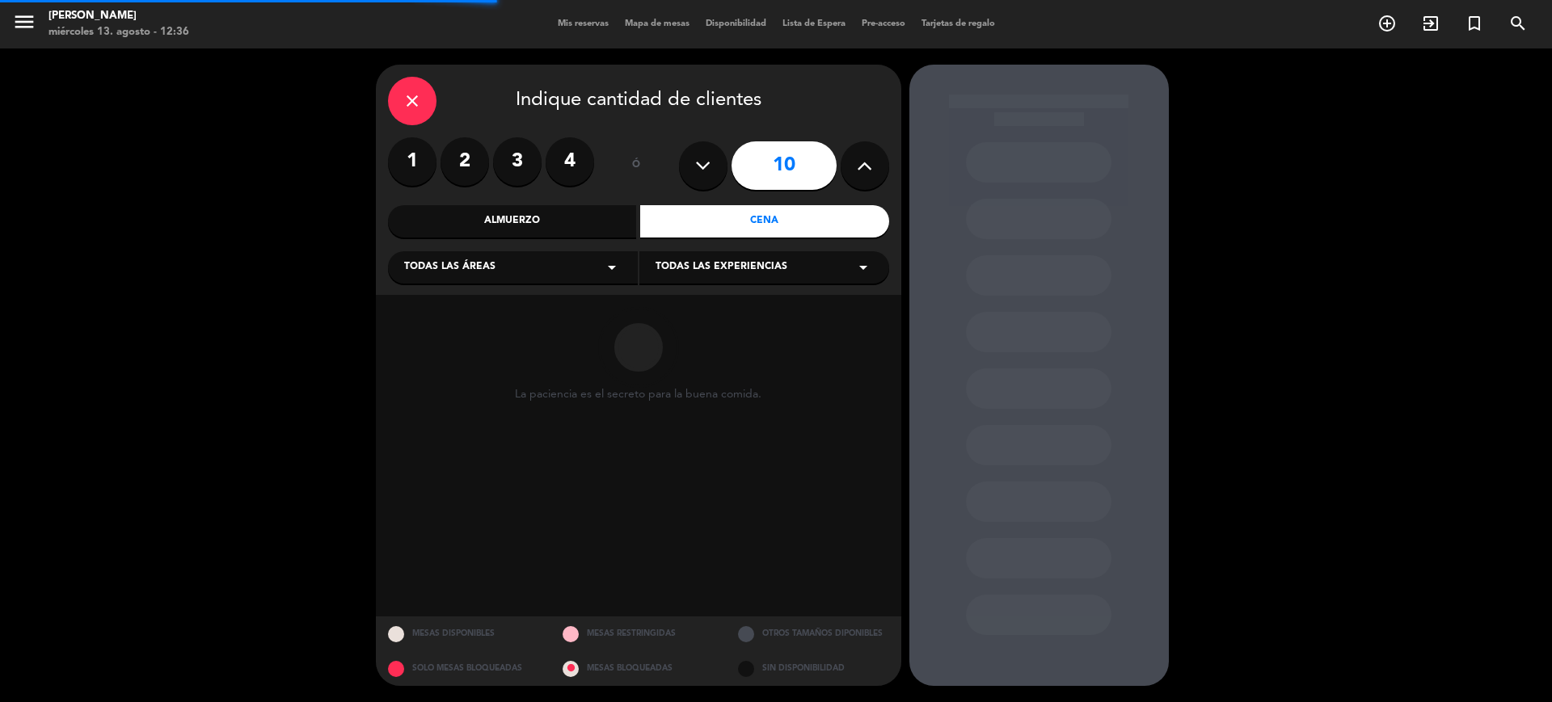
click at [530, 258] on div "Todas las áreas arrow_drop_down" at bounding box center [513, 267] width 250 height 32
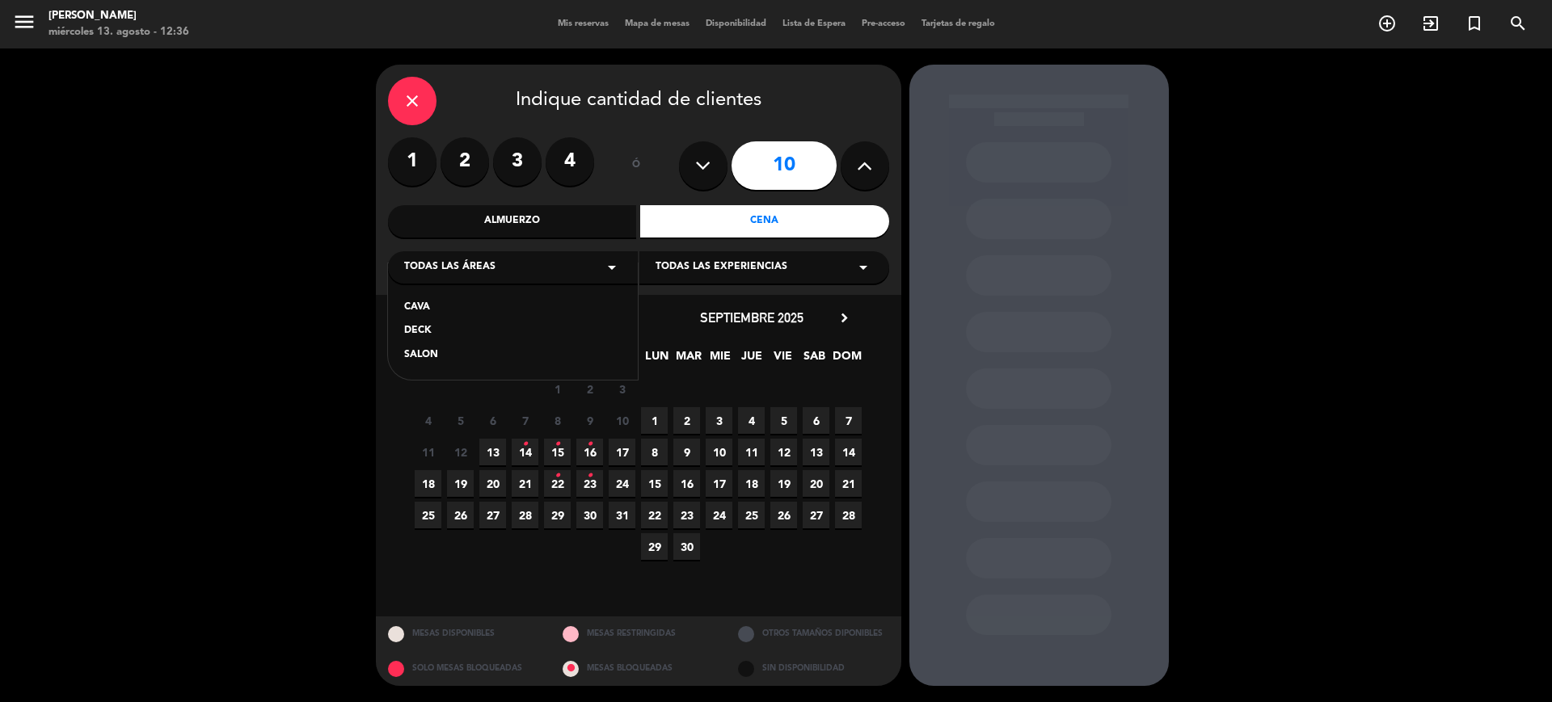
click at [444, 355] on div "SALON" at bounding box center [512, 355] width 217 height 16
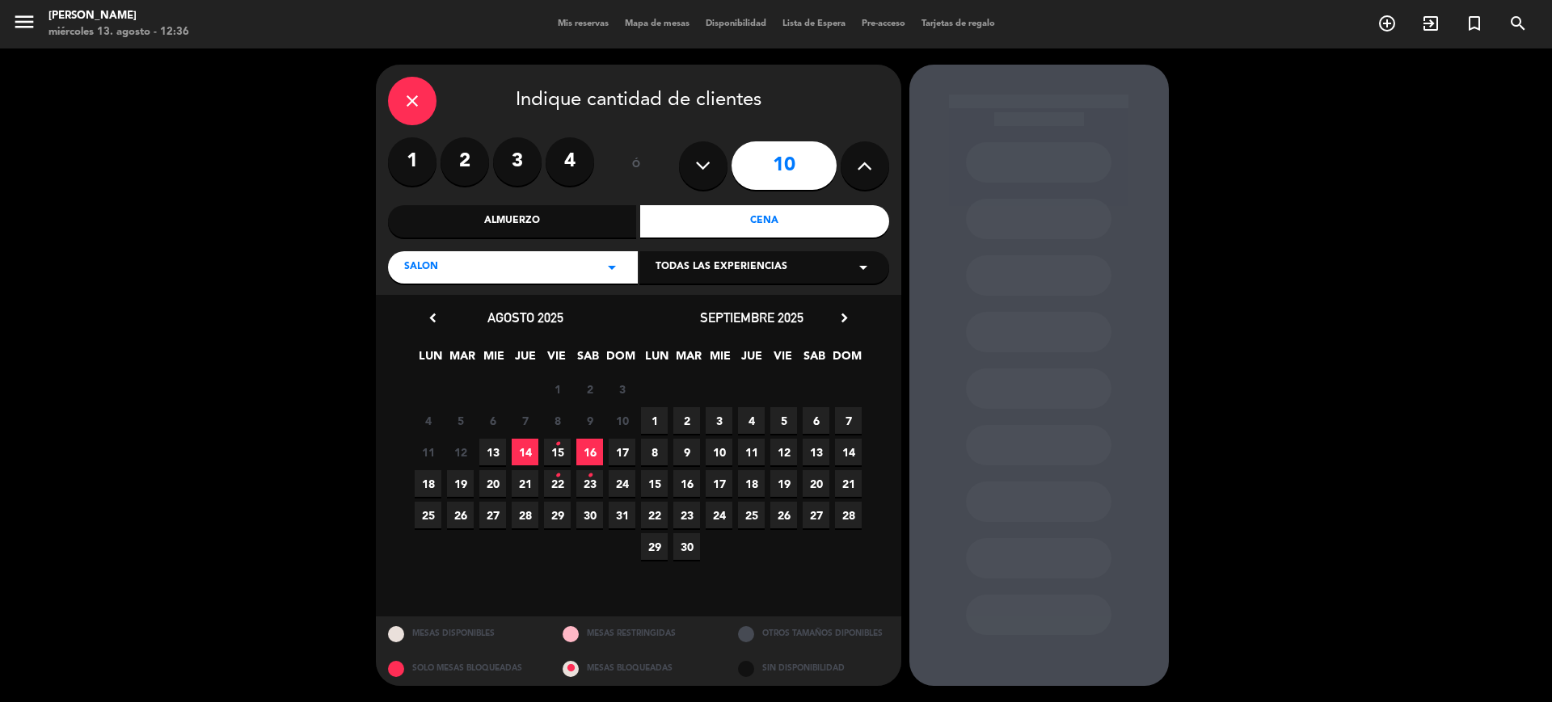
click at [558, 447] on icon "•" at bounding box center [557, 445] width 6 height 26
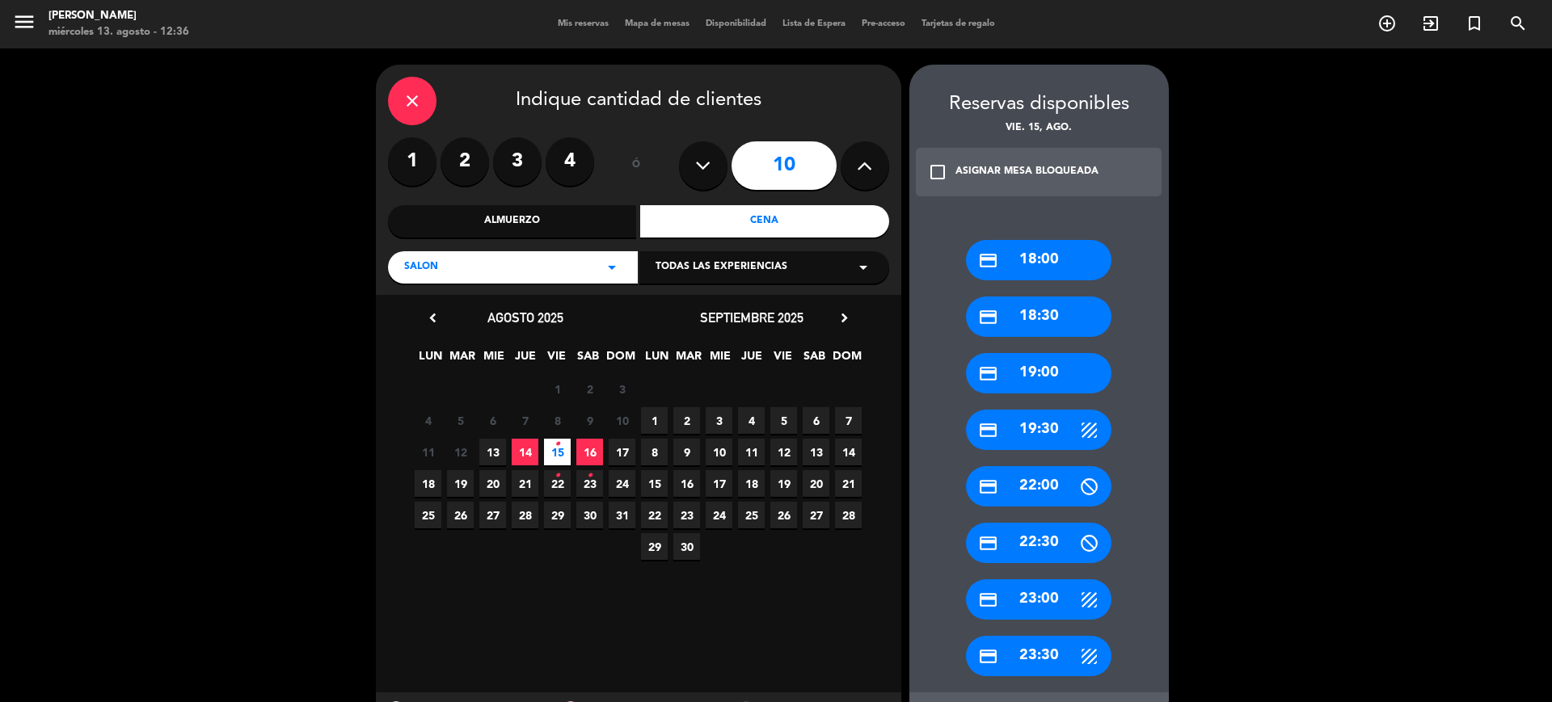
scroll to position [76, 0]
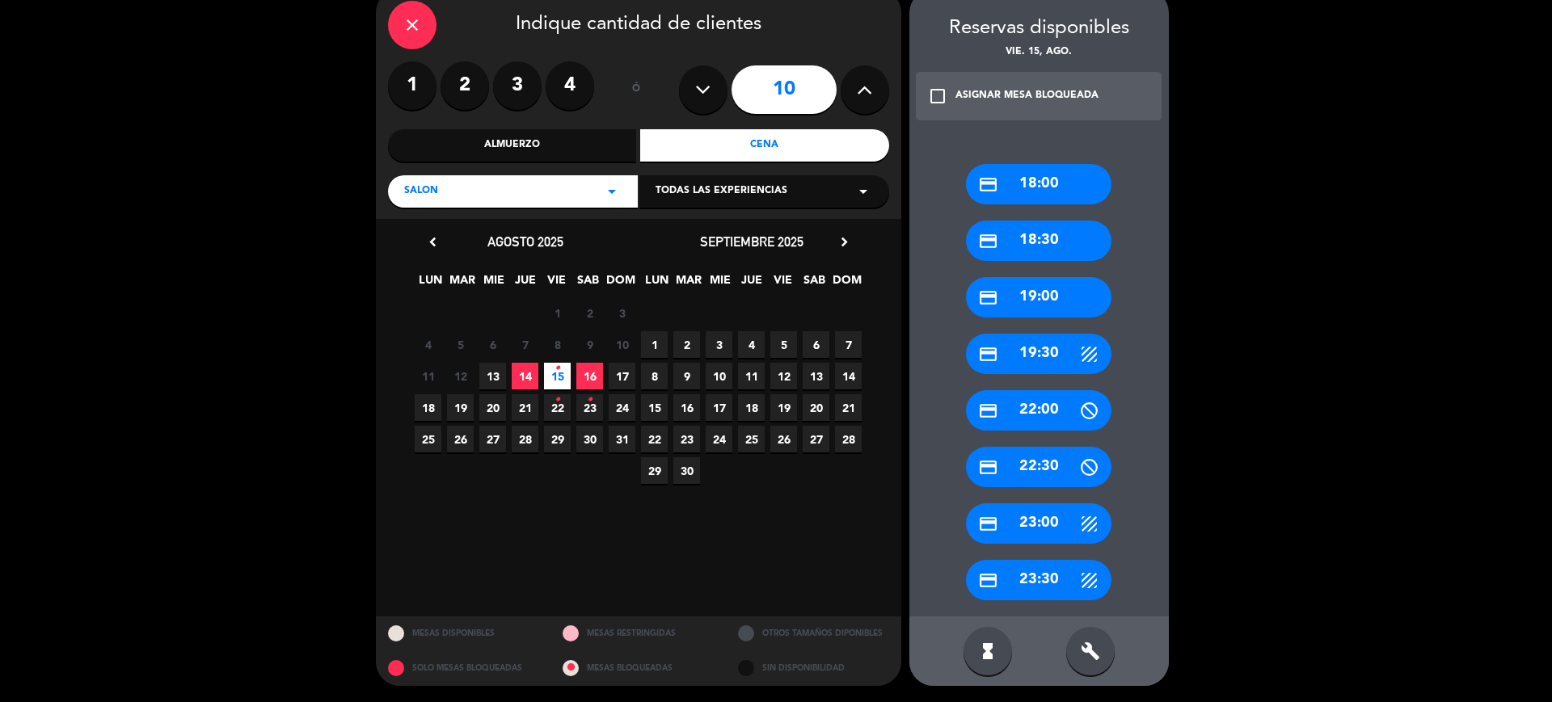
click at [1071, 645] on div "build" at bounding box center [1090, 651] width 48 height 48
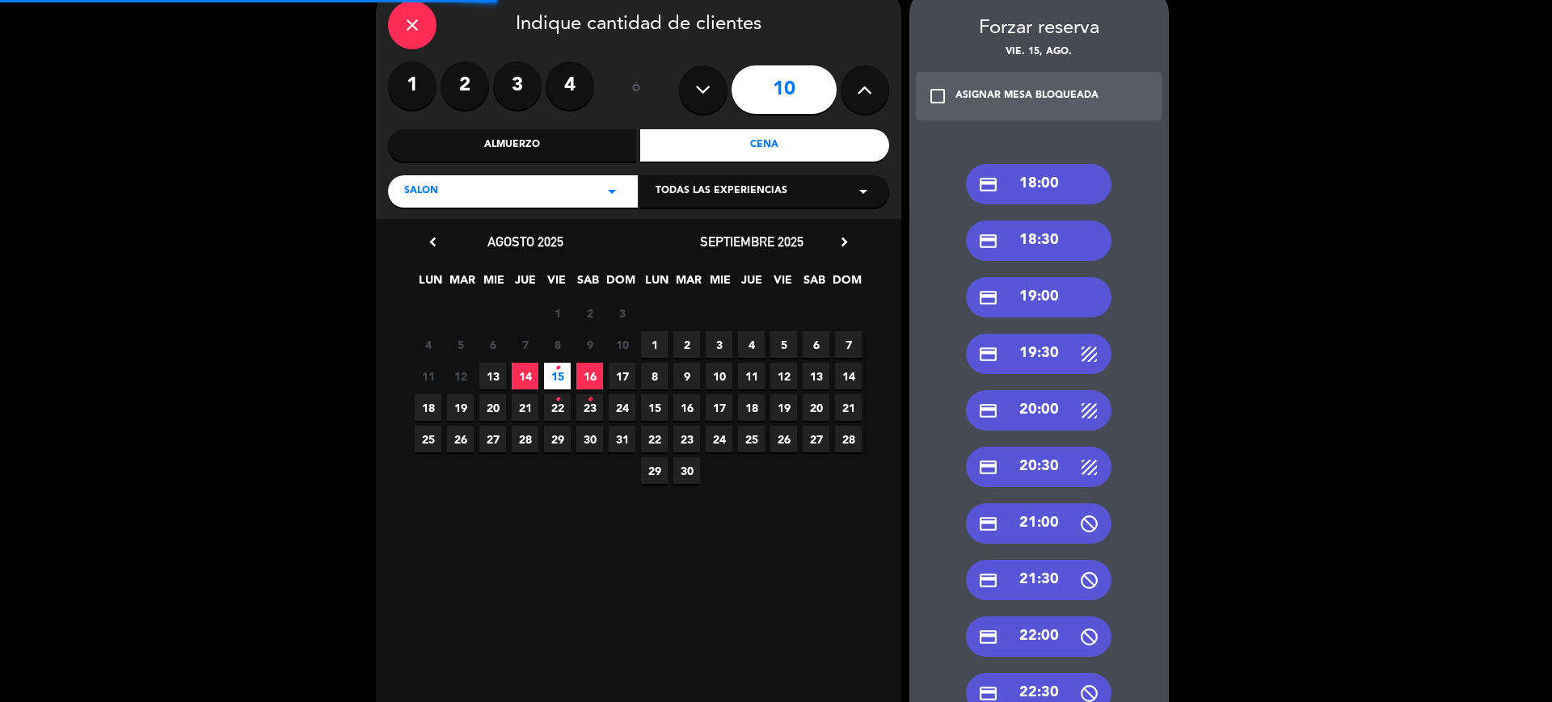
click at [1049, 526] on div "credit_card 21:00" at bounding box center [1038, 523] width 145 height 40
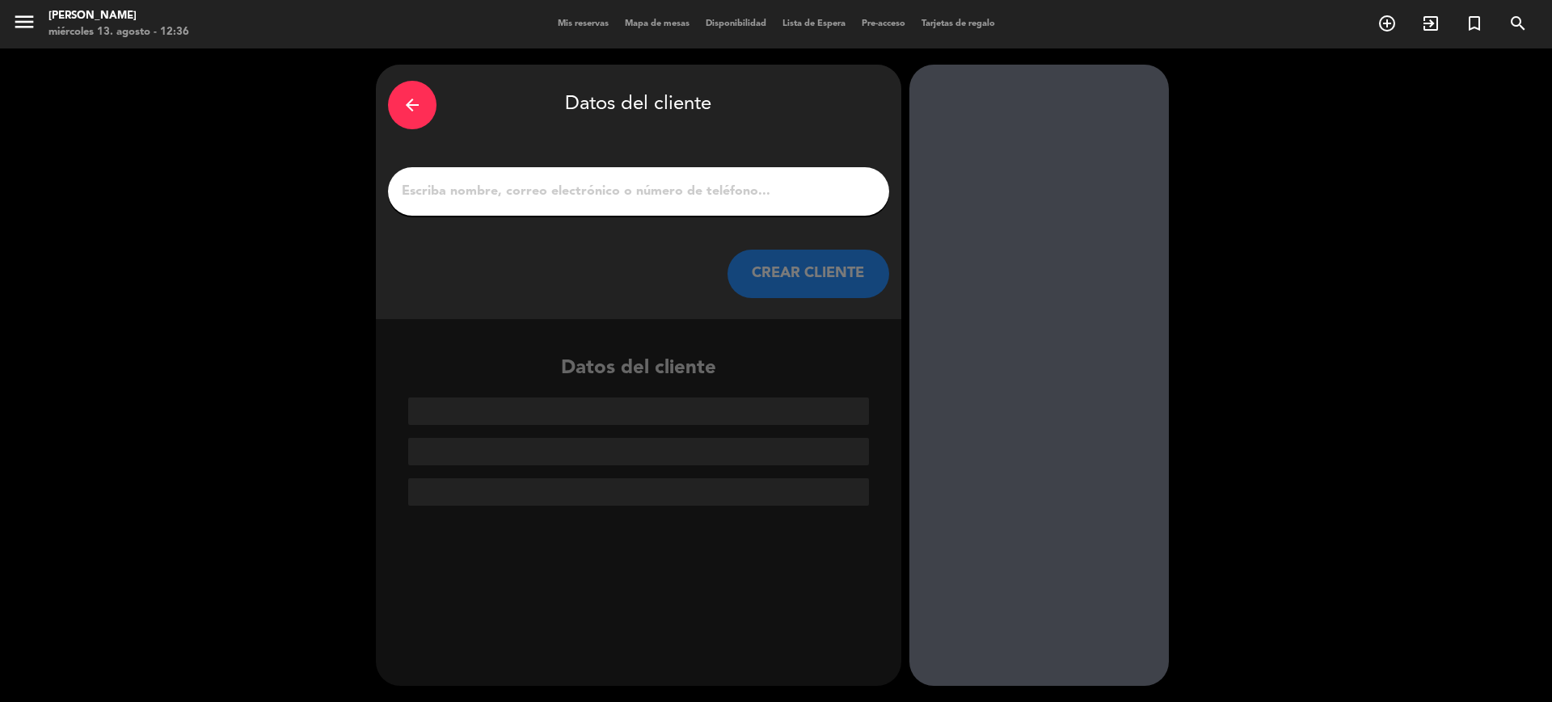
click at [727, 195] on input "1" at bounding box center [638, 191] width 477 height 23
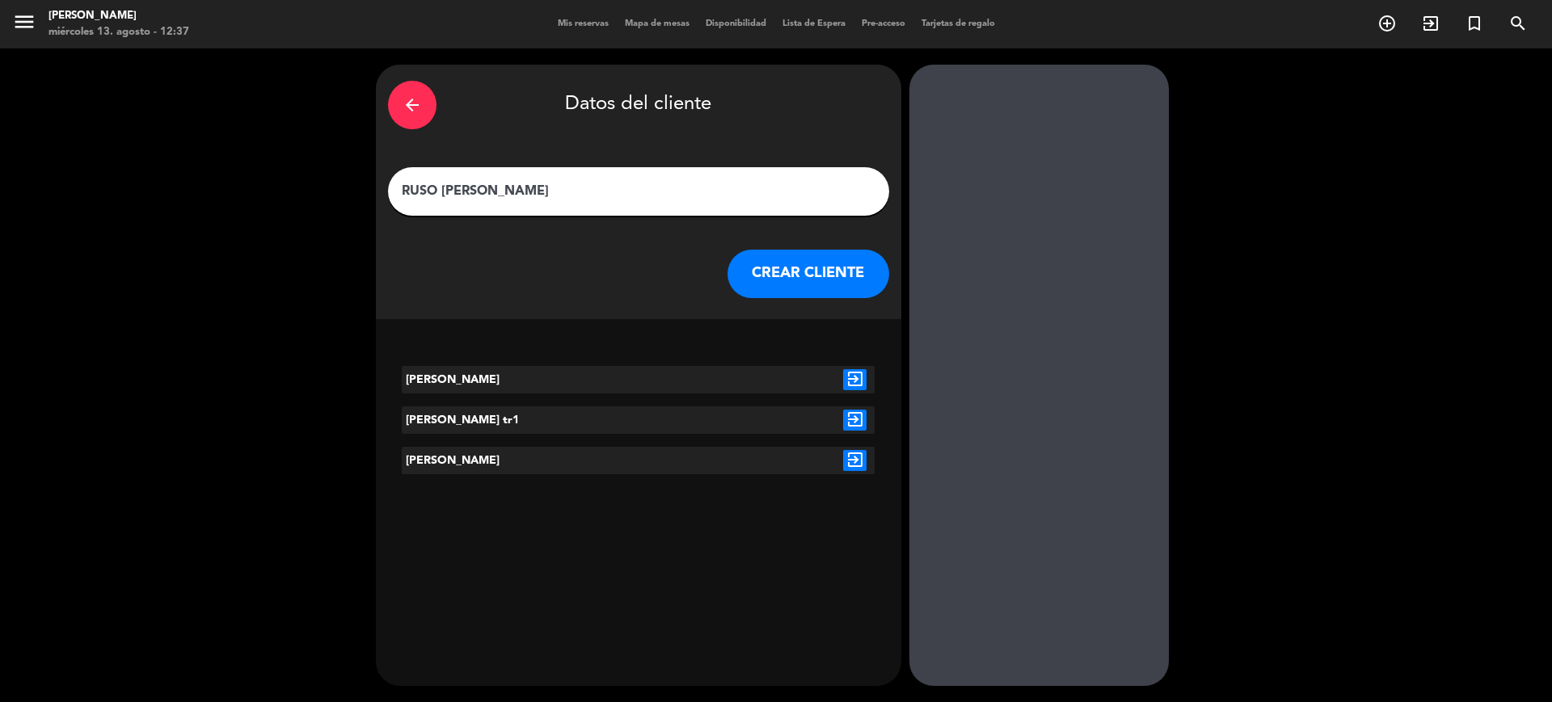
type input "RUSO [PERSON_NAME]"
click at [859, 450] on icon "exit_to_app" at bounding box center [854, 460] width 23 height 21
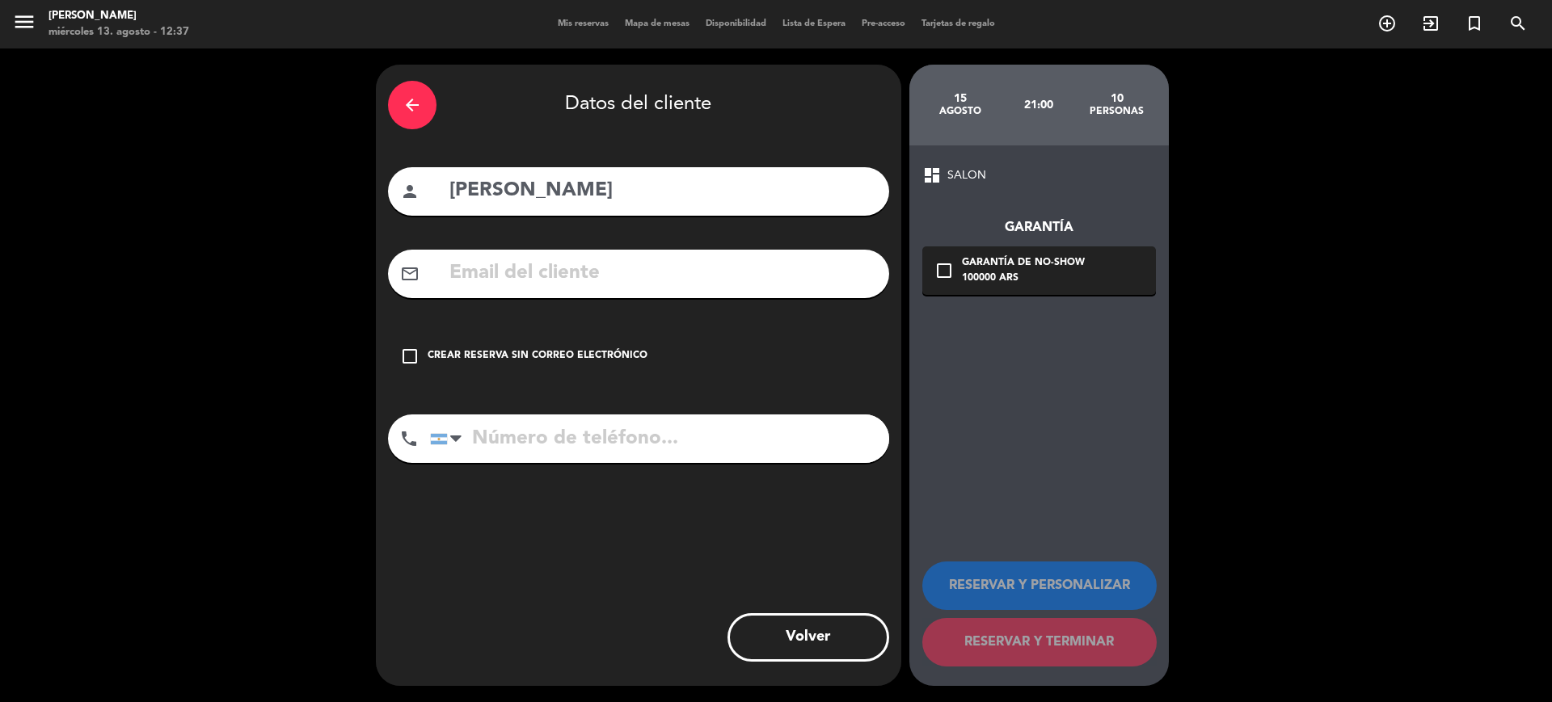
click at [728, 344] on div "check_box_outline_blank Crear reserva sin correo electrónico" at bounding box center [638, 356] width 501 height 48
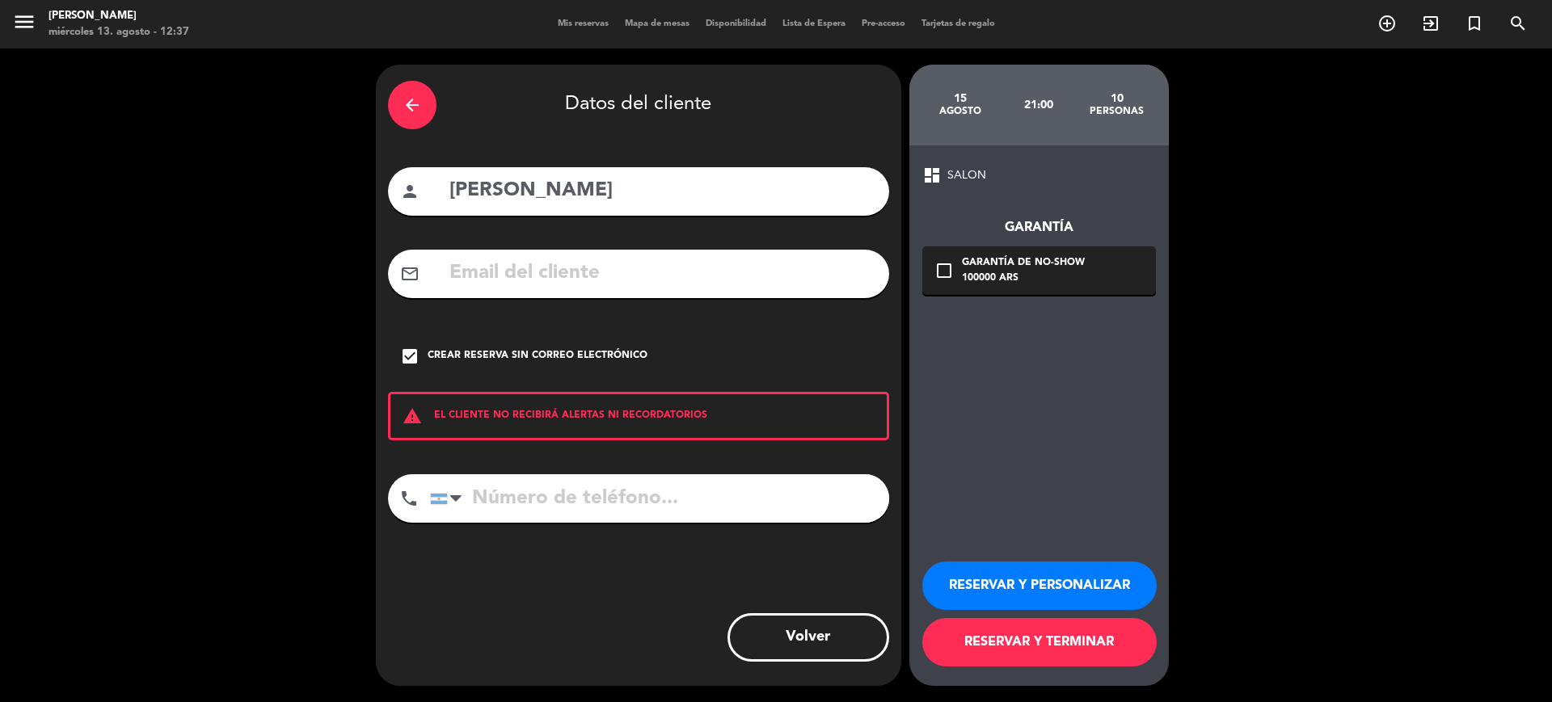
click at [1084, 634] on button "RESERVAR Y TERMINAR" at bounding box center [1039, 642] width 234 height 48
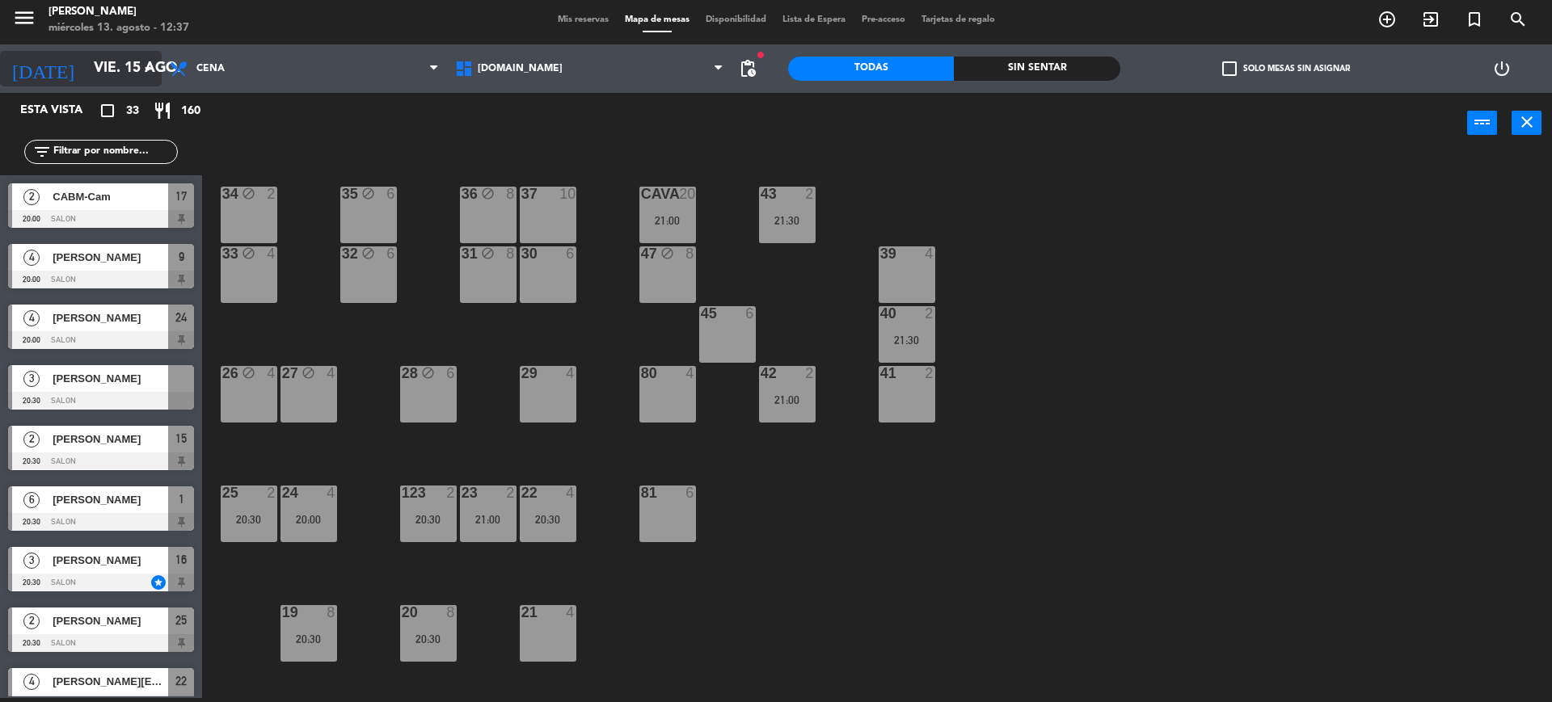
click at [88, 86] on div "[DATE] vie. 15 ago. arrow_drop_down" at bounding box center [81, 69] width 162 height 36
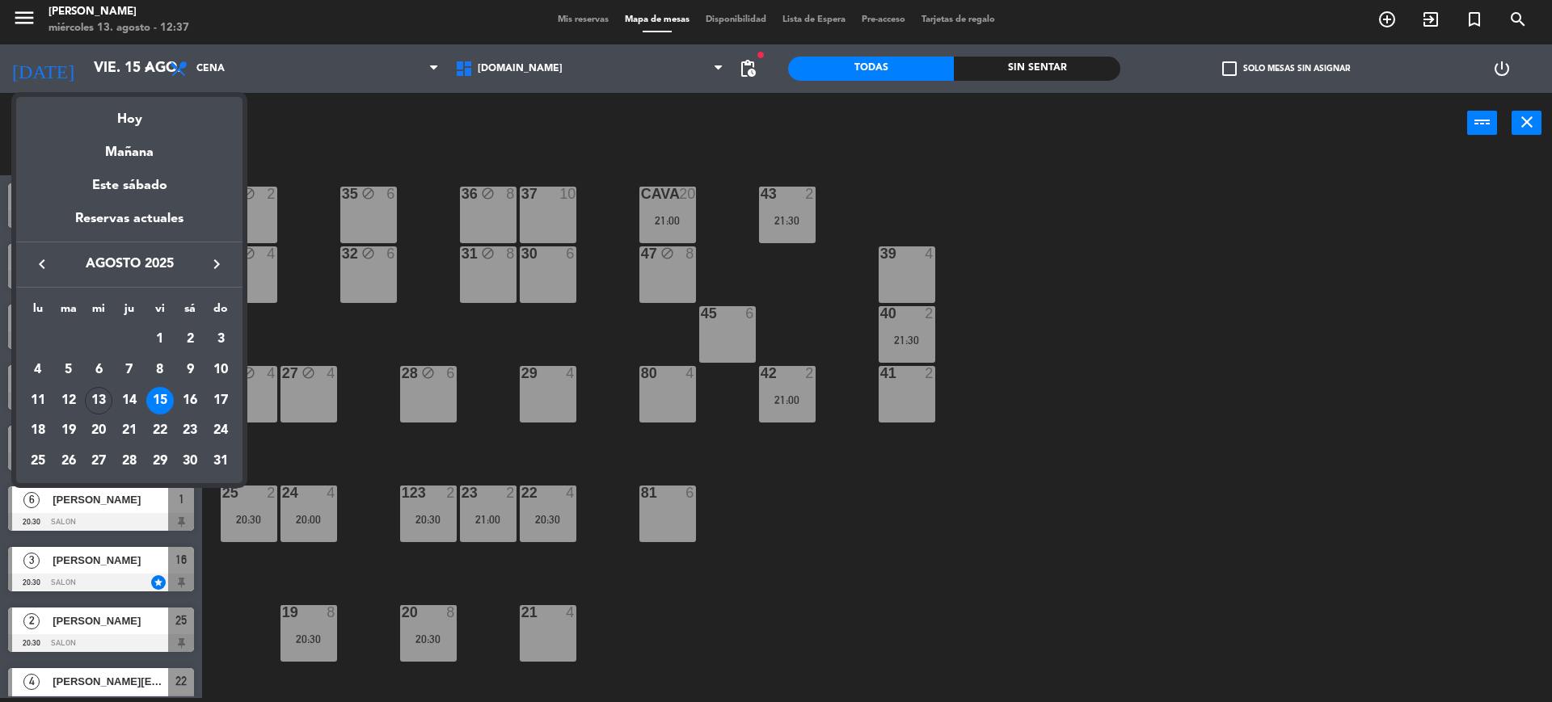
click at [325, 74] on div at bounding box center [776, 351] width 1552 height 702
